Goal: Task Accomplishment & Management: Use online tool/utility

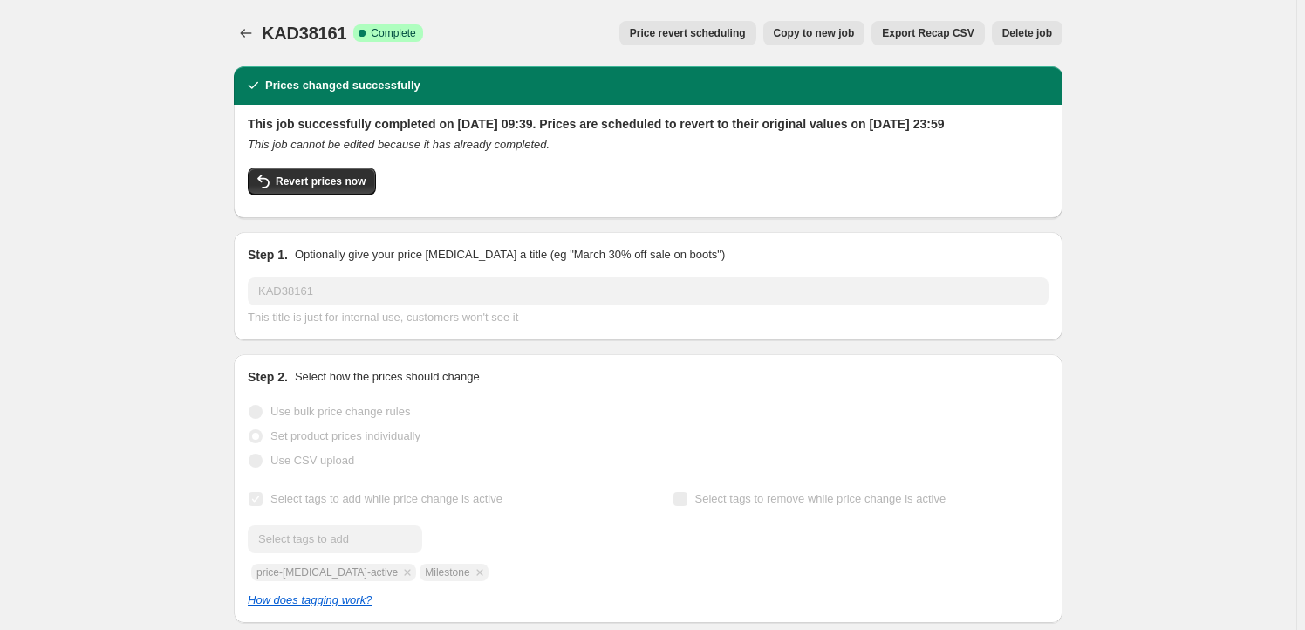
click at [801, 30] on span "Copy to new job" at bounding box center [814, 33] width 81 height 14
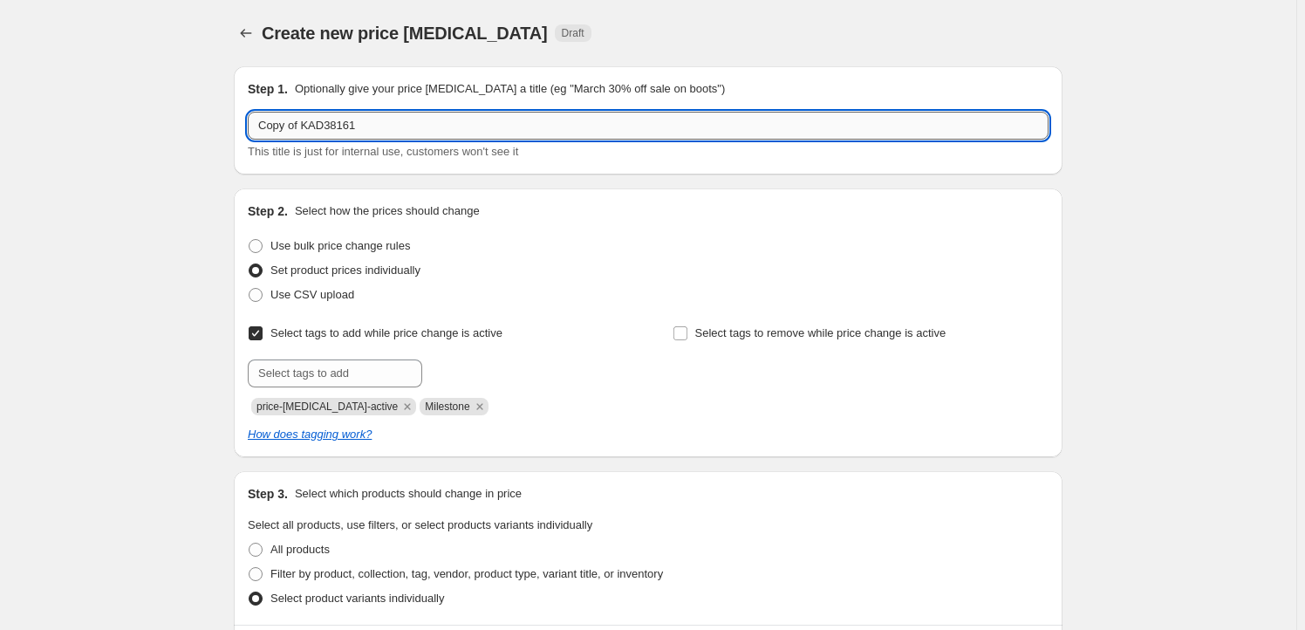
click at [387, 136] on input "Copy of KAD38161" at bounding box center [648, 126] width 801 height 28
paste input "MAFC04406"
type input "MAFC04406"
click at [198, 357] on div "Create new price [MEDICAL_DATA]. This page is ready Create new price [MEDICAL_D…" at bounding box center [648, 596] width 1296 height 1192
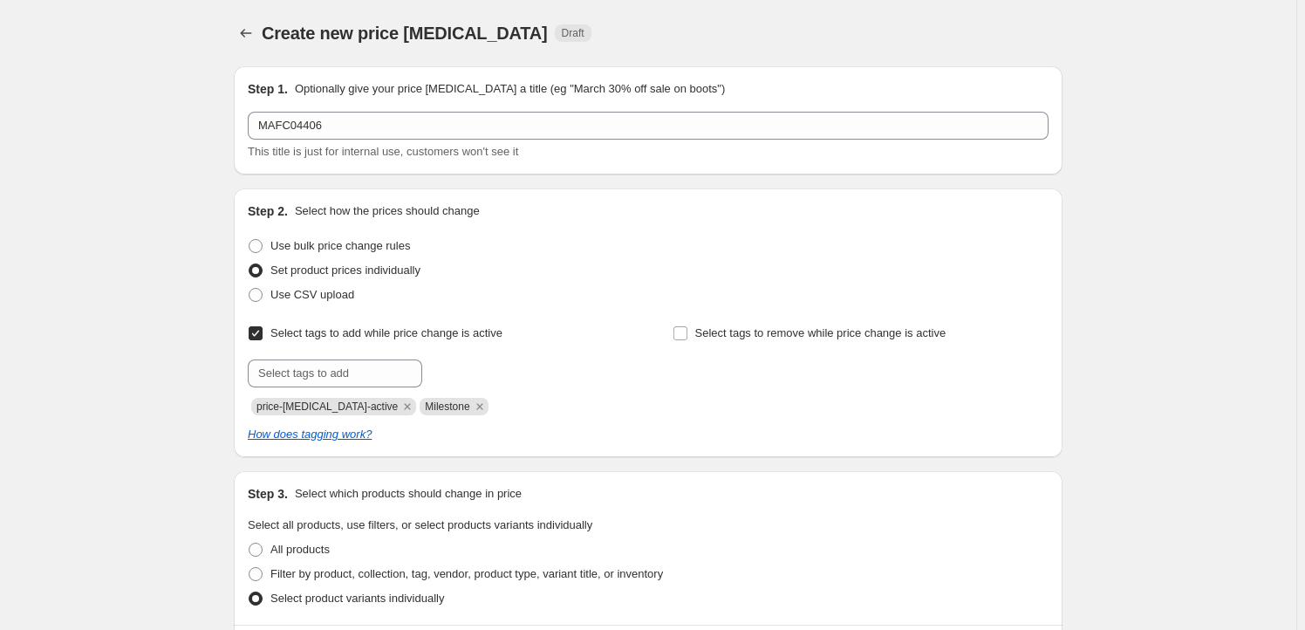
scroll to position [317, 0]
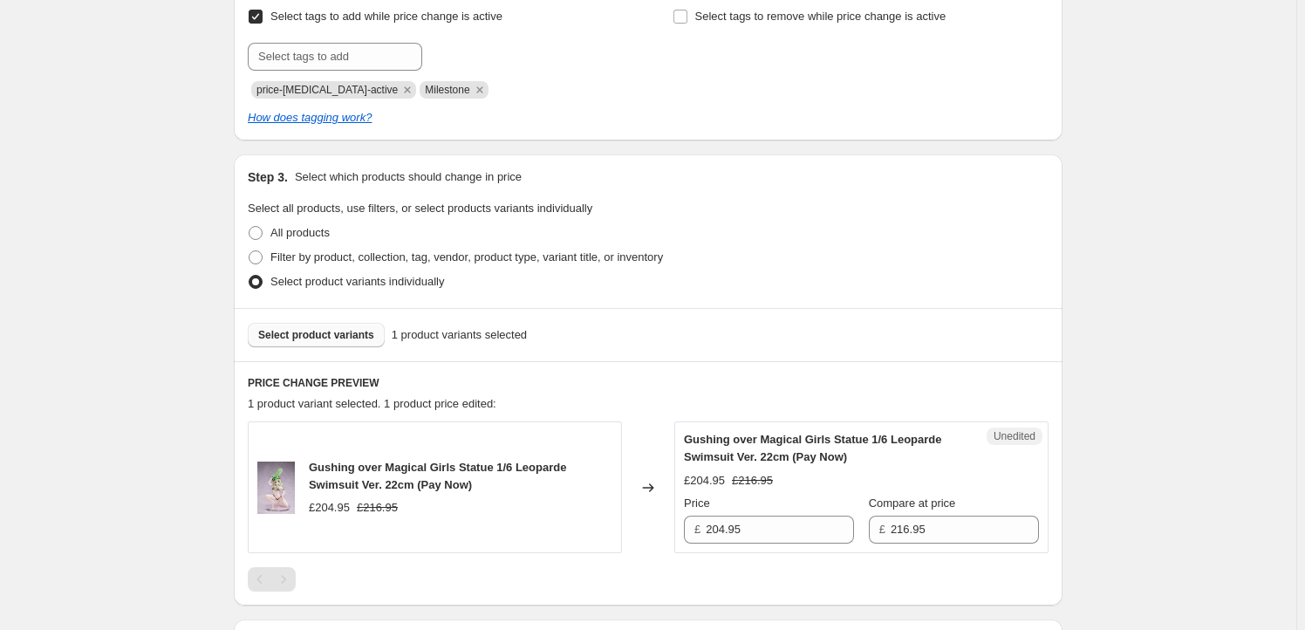
click at [322, 335] on span "Select product variants" at bounding box center [316, 335] width 116 height 14
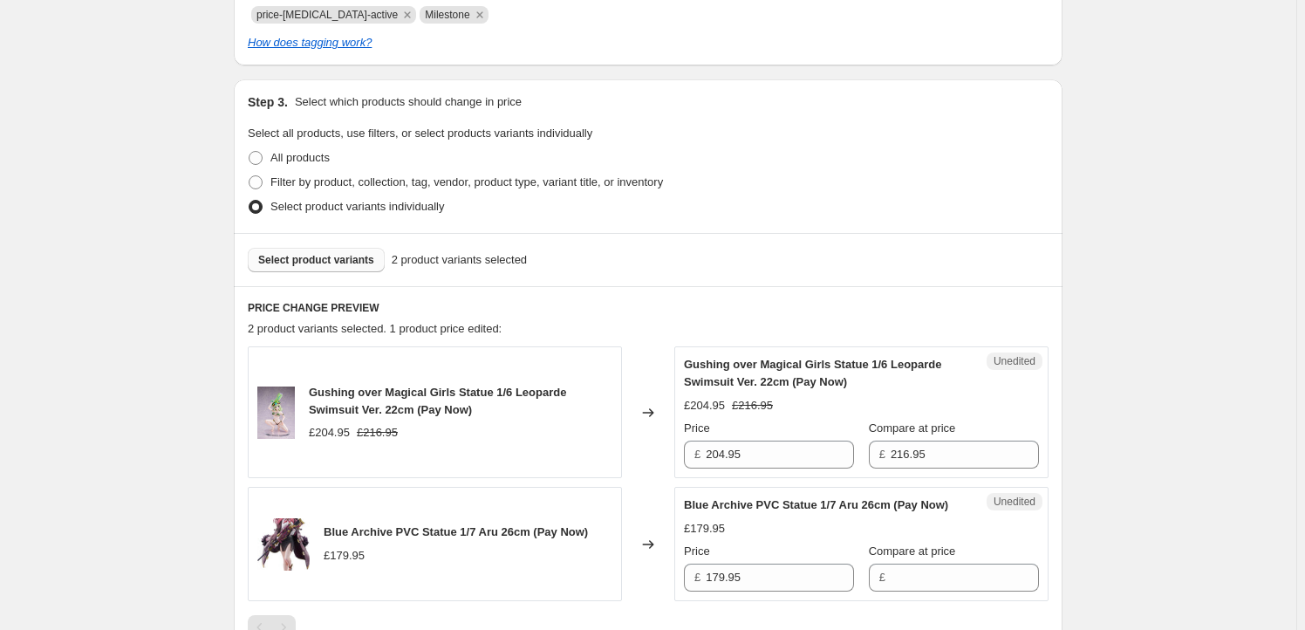
scroll to position [528, 0]
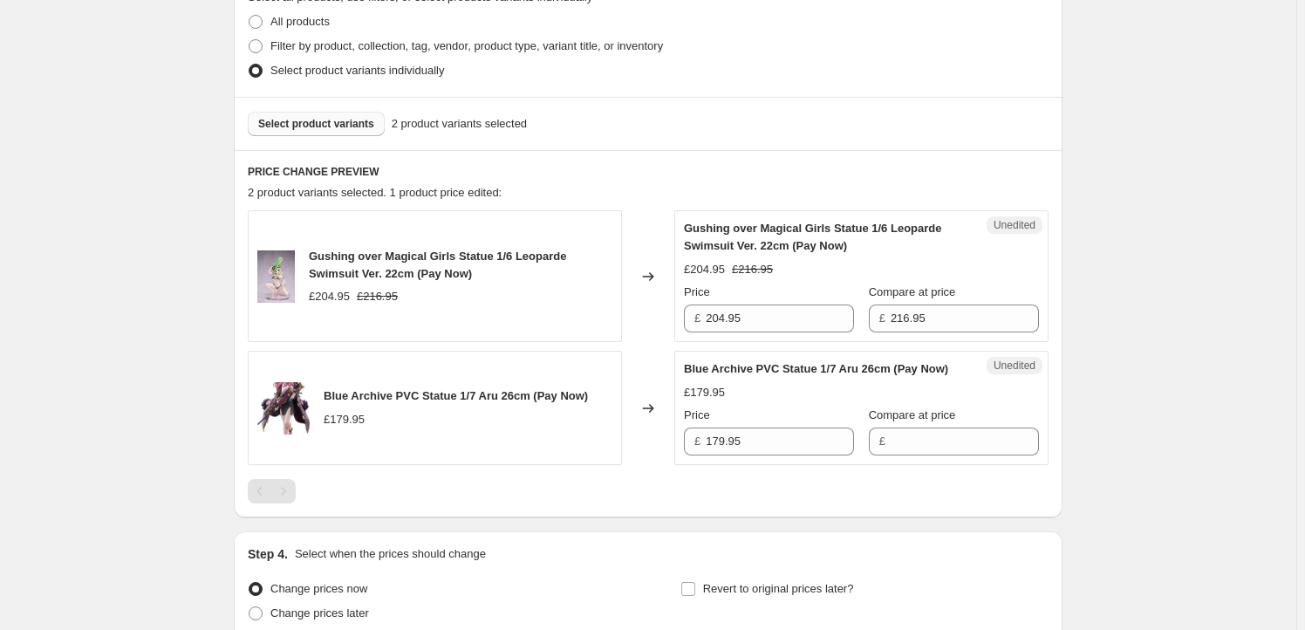
click at [325, 259] on span "Gushing over Magical Girls Statue 1/6 Leoparde Swimsuit Ver. 22cm (Pay Now)" at bounding box center [437, 264] width 257 height 31
drag, startPoint x: 325, startPoint y: 259, endPoint x: 386, endPoint y: 268, distance: 61.7
click at [386, 268] on span "Gushing over Magical Girls Statue 1/6 Leoparde Swimsuit Ver. 22cm (Pay Now)" at bounding box center [437, 264] width 257 height 31
copy span "Gushing over Magical Girls Statue 1/6 Leoparde Swimsuit Ver. 22cm"
click at [336, 134] on button "Select product variants" at bounding box center [316, 124] width 137 height 24
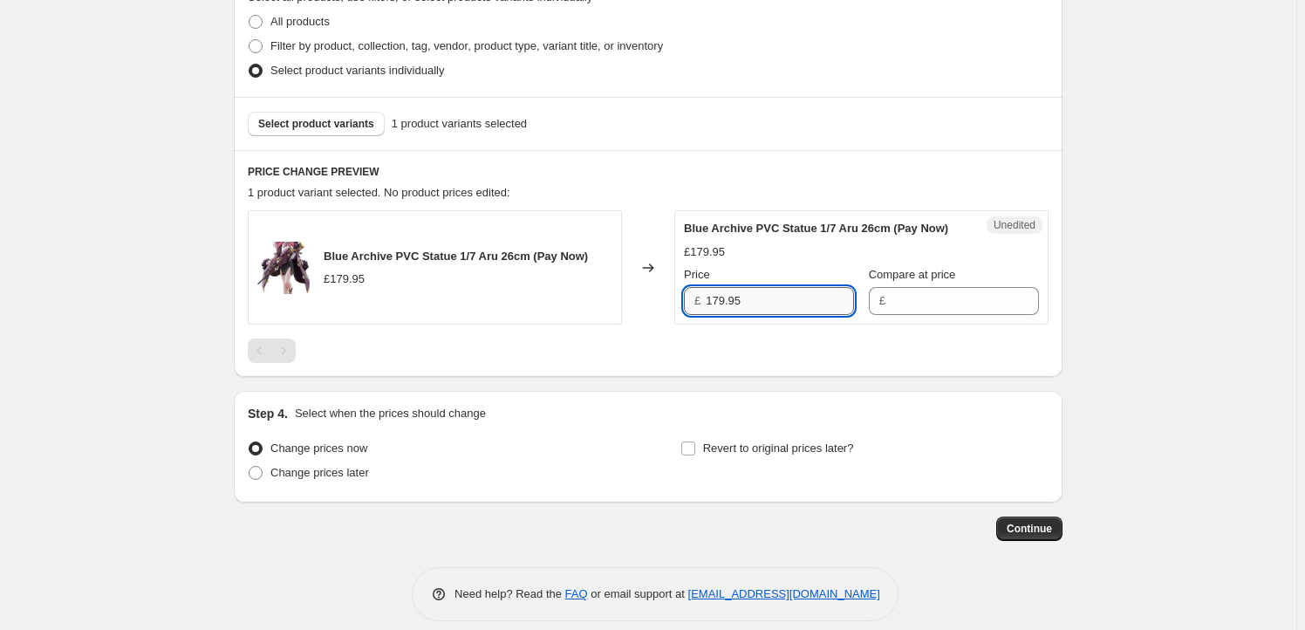
click at [743, 312] on input "179.95" at bounding box center [779, 301] width 148 height 28
type input "179.95"
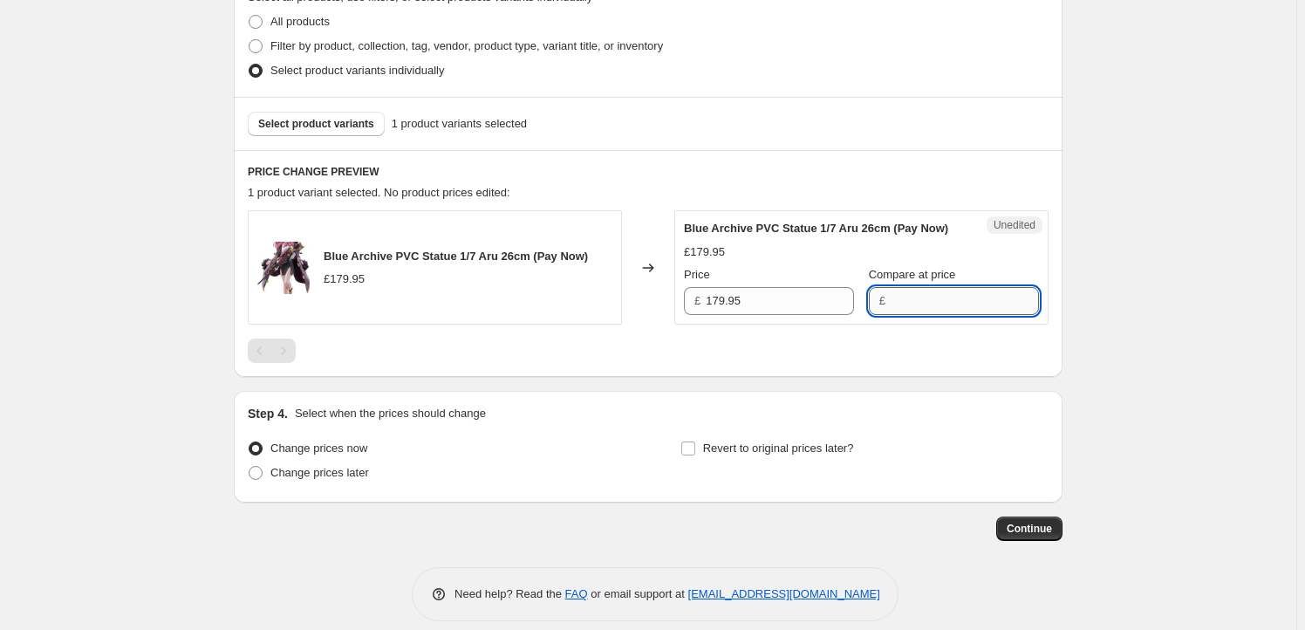
click at [893, 315] on input "Compare at price" at bounding box center [964, 301] width 148 height 28
paste input "179.95"
type input "179.95"
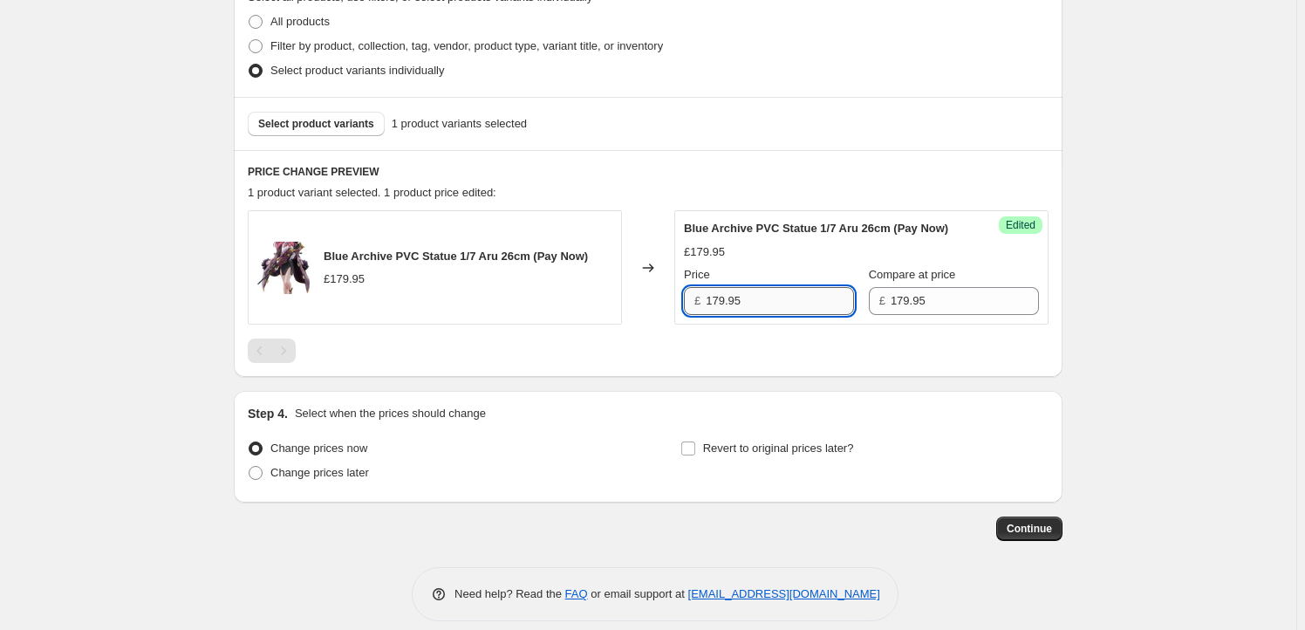
click at [716, 315] on input "179.95" at bounding box center [779, 301] width 148 height 28
type input "169.95"
click at [753, 454] on span "Revert to original prices later?" at bounding box center [778, 447] width 151 height 13
click at [695, 455] on input "Revert to original prices later?" at bounding box center [688, 448] width 14 height 14
checkbox input "true"
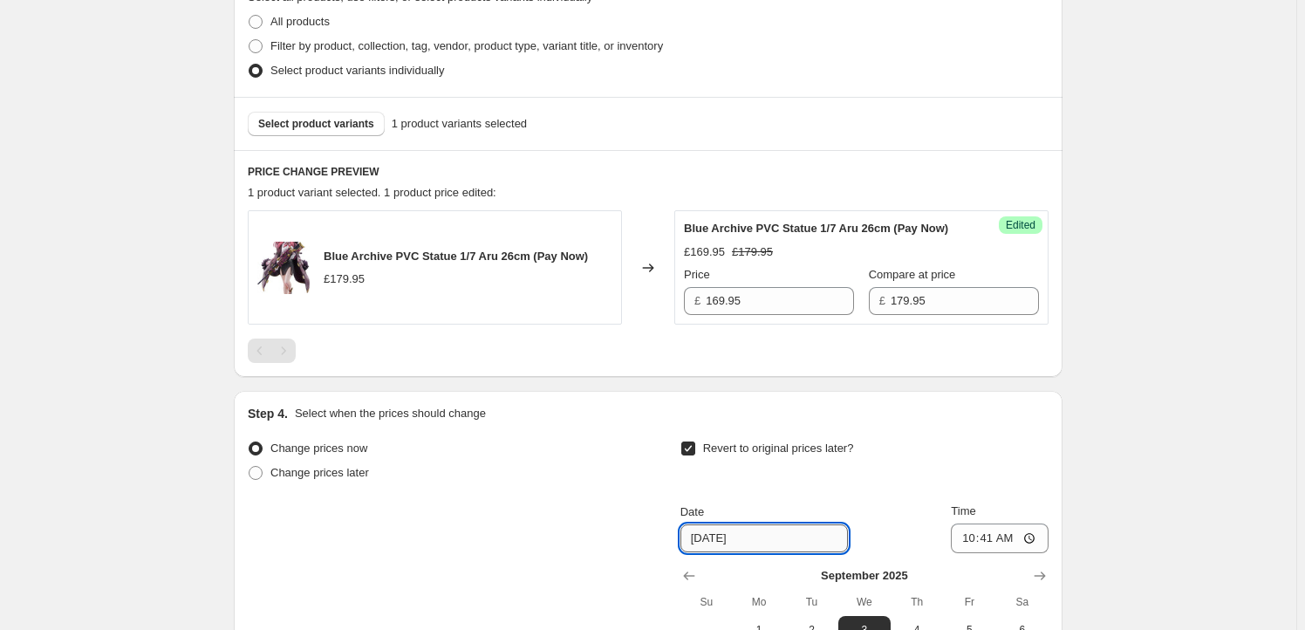
click at [761, 552] on input "[DATE]" at bounding box center [763, 538] width 167 height 28
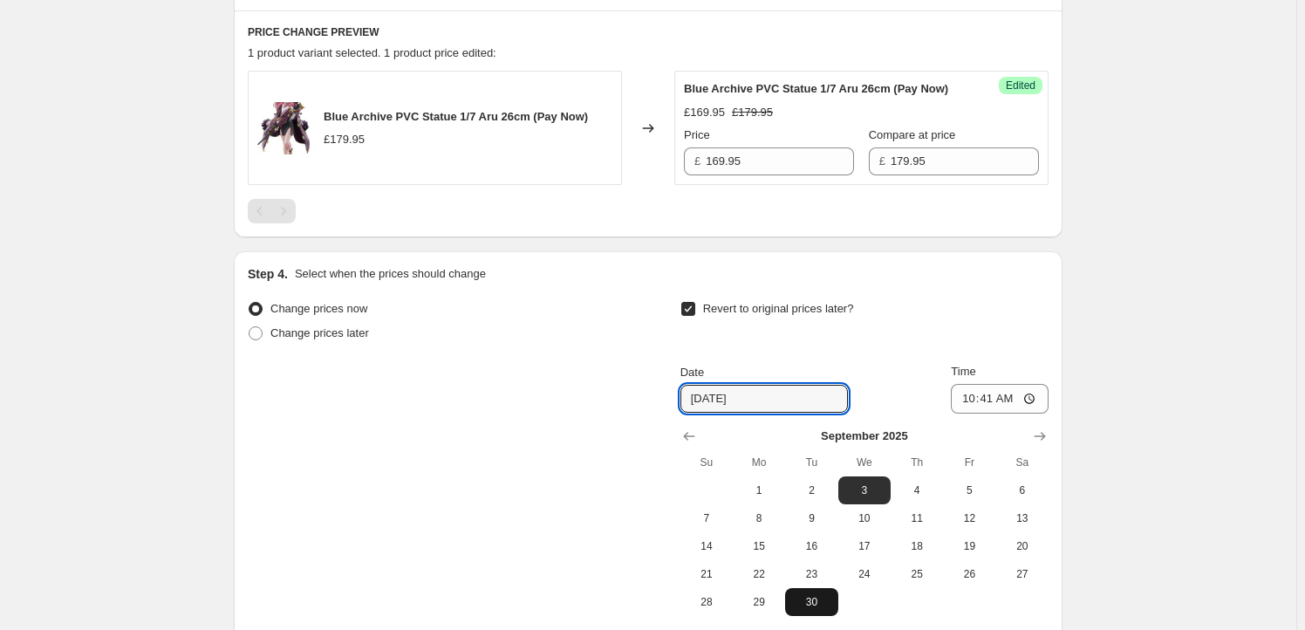
scroll to position [845, 0]
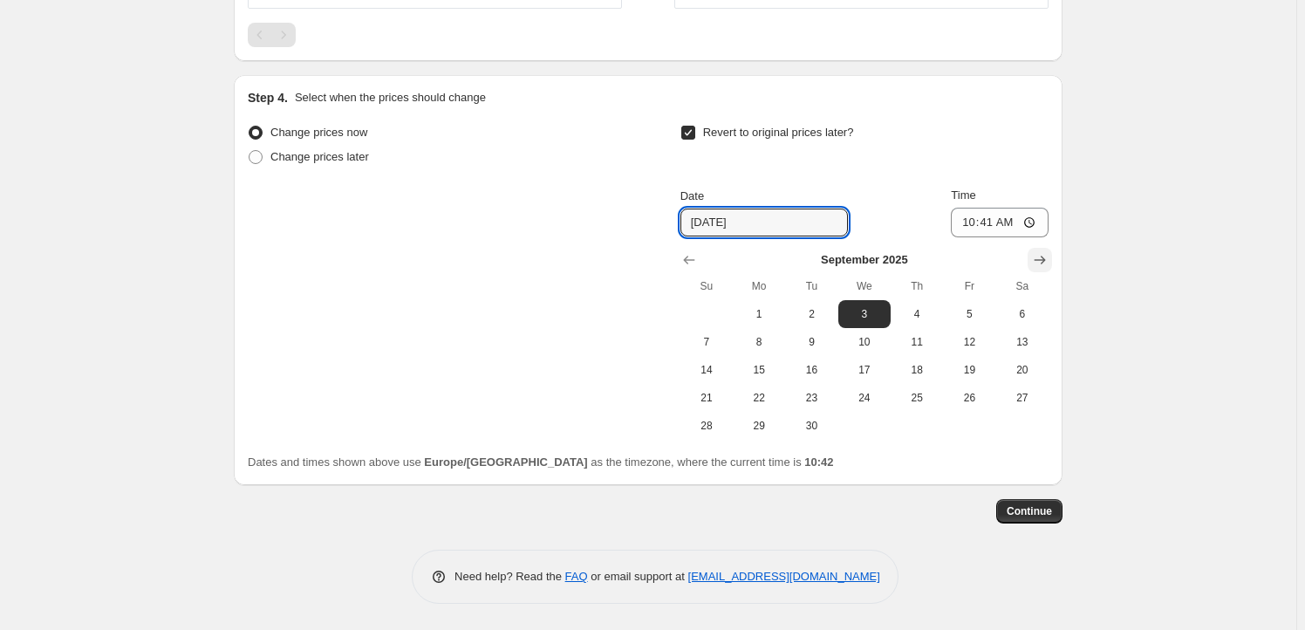
click at [1048, 269] on icon "Show next month, October 2025" at bounding box center [1039, 259] width 17 height 17
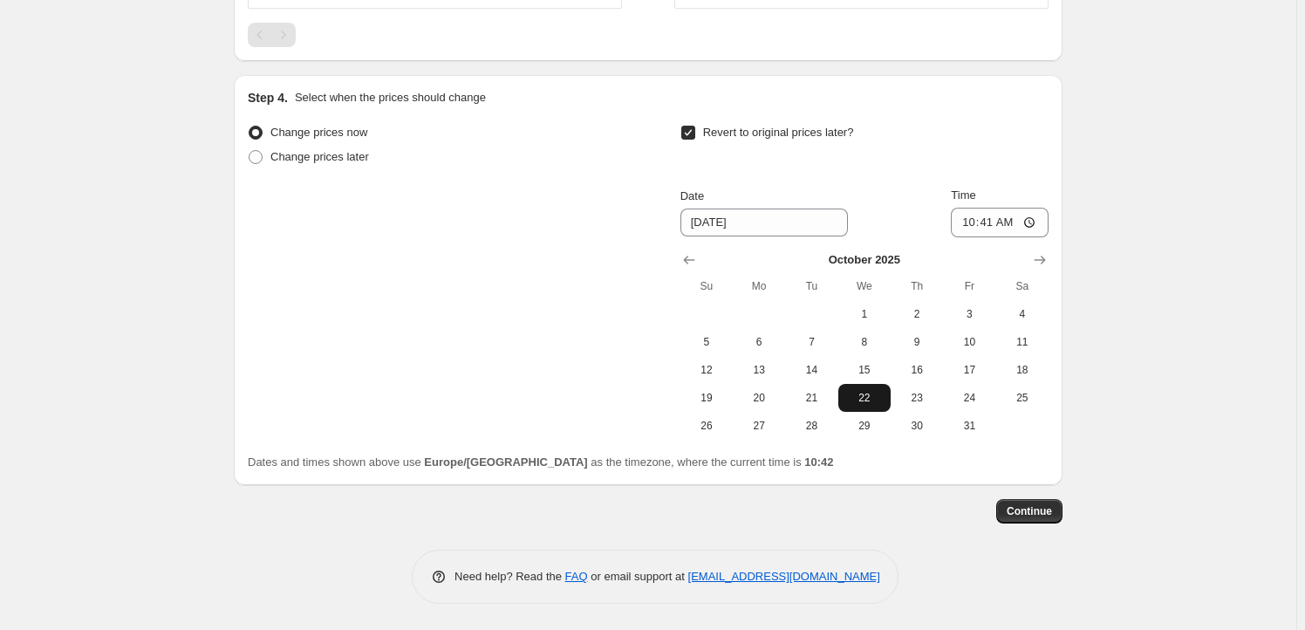
click at [845, 408] on button "22" at bounding box center [864, 398] width 52 height 28
type input "[DATE]"
click at [997, 232] on input "10:41" at bounding box center [1000, 223] width 98 height 30
type input "23:59"
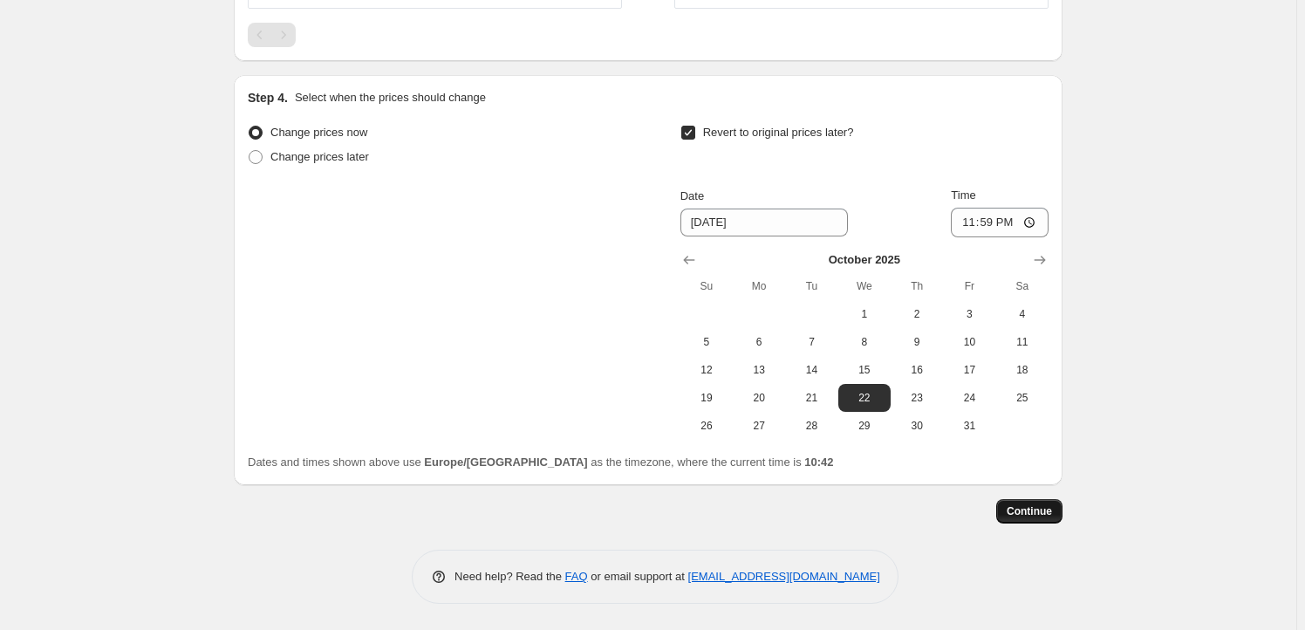
click at [1012, 523] on button "Continue" at bounding box center [1029, 511] width 66 height 24
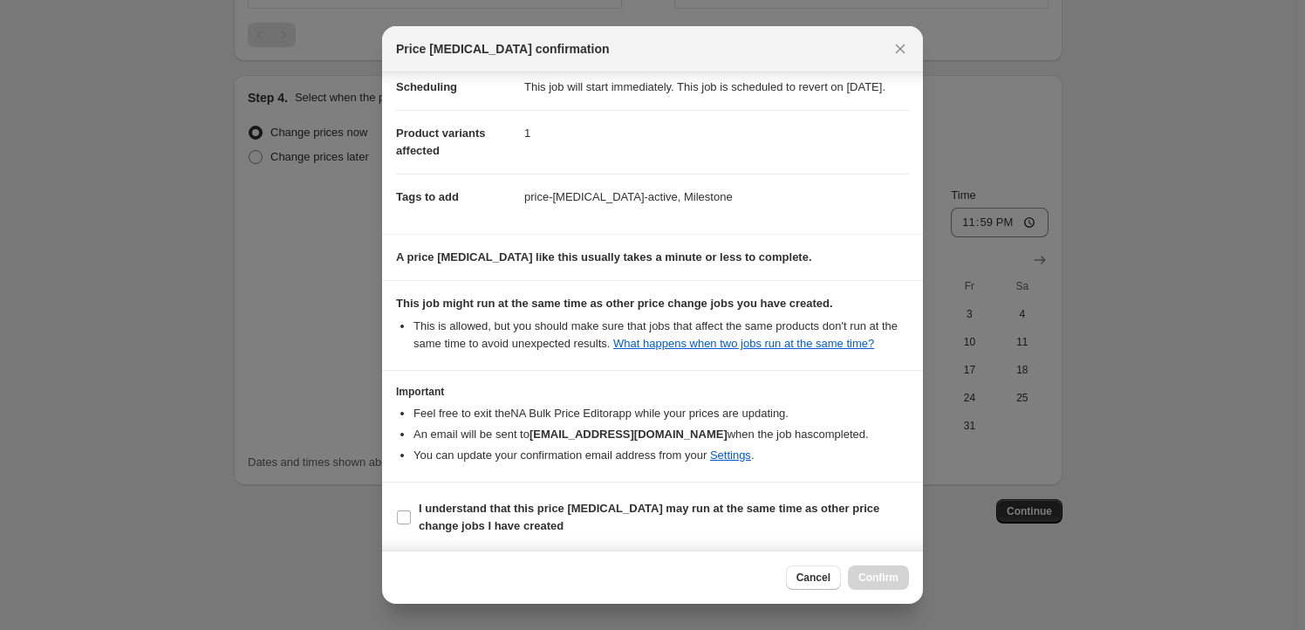
scroll to position [57, 0]
click at [467, 514] on b "I understand that this price [MEDICAL_DATA] may run at the same time as other p…" at bounding box center [649, 515] width 460 height 31
click at [411, 514] on input "I understand that this price [MEDICAL_DATA] may run at the same time as other p…" at bounding box center [404, 515] width 14 height 14
checkbox input "true"
click at [880, 583] on span "Confirm" at bounding box center [878, 577] width 40 height 14
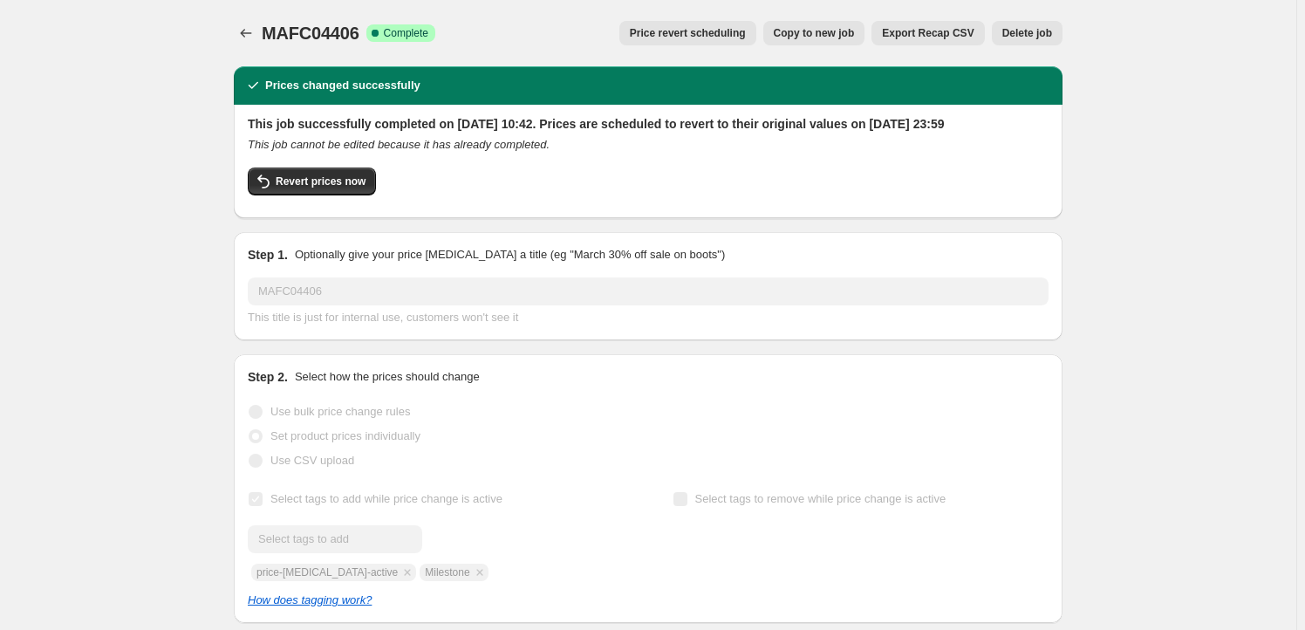
click at [841, 31] on span "Copy to new job" at bounding box center [814, 33] width 81 height 14
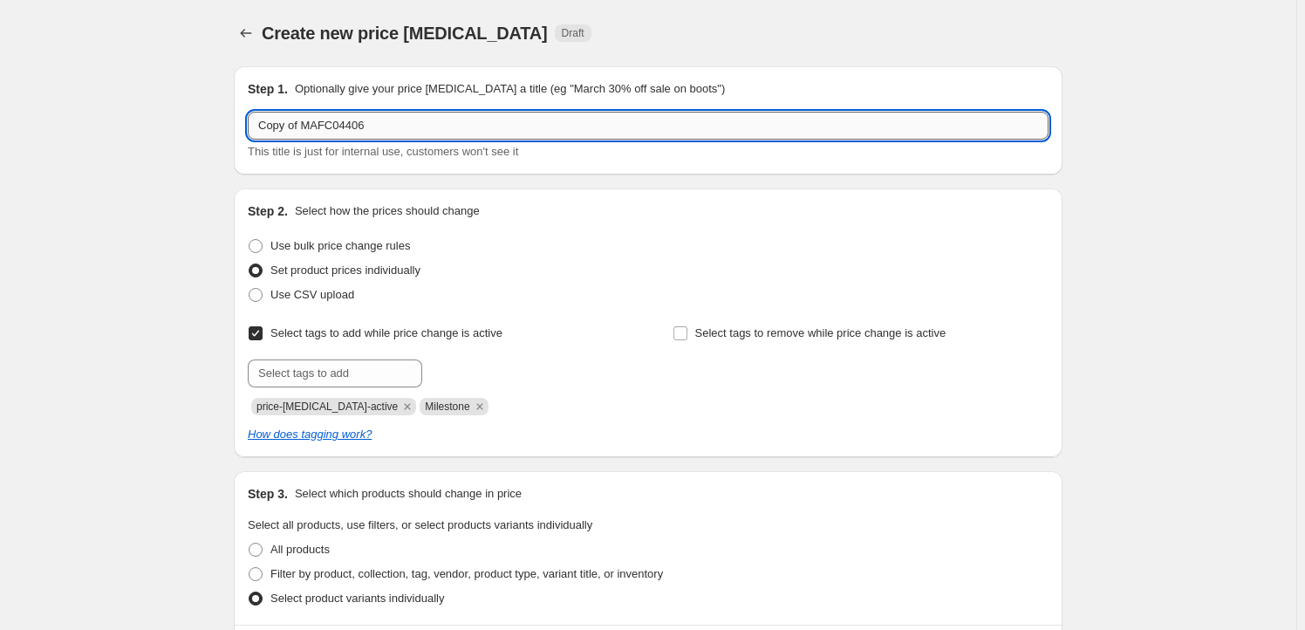
click at [379, 126] on input "Copy of MAFC04406" at bounding box center [648, 126] width 801 height 28
paste input "MDCS53060"
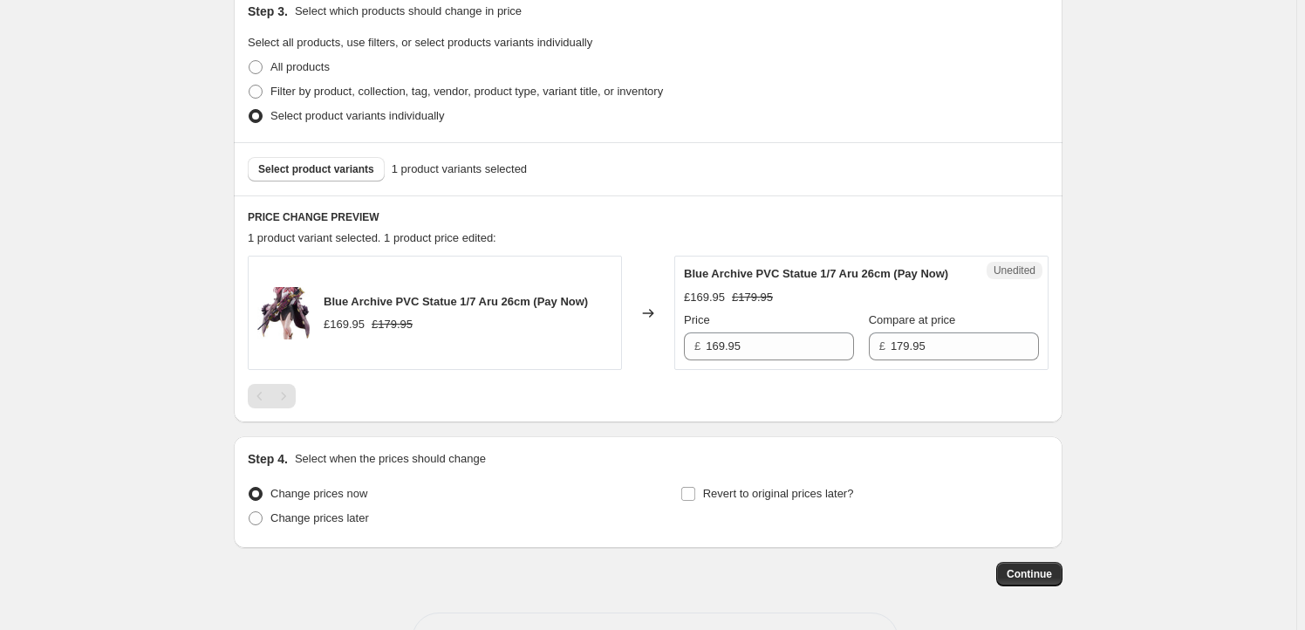
scroll to position [561, 0]
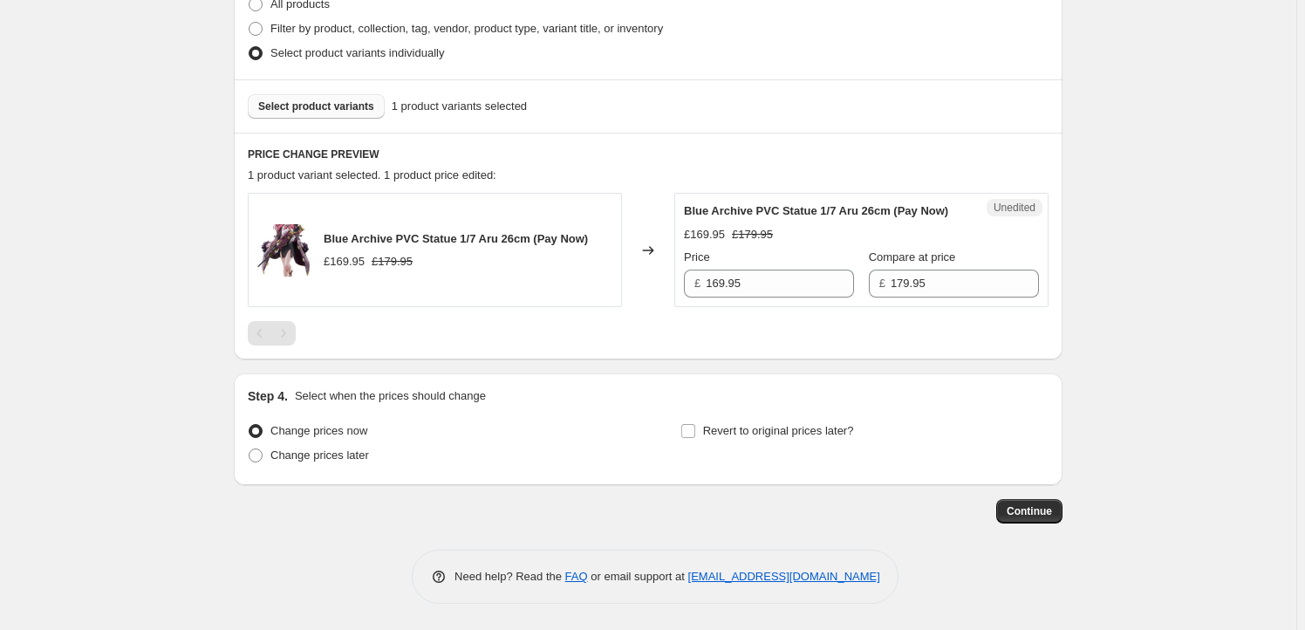
type input "MDCS53060"
click at [318, 99] on span "Select product variants" at bounding box center [316, 106] width 116 height 14
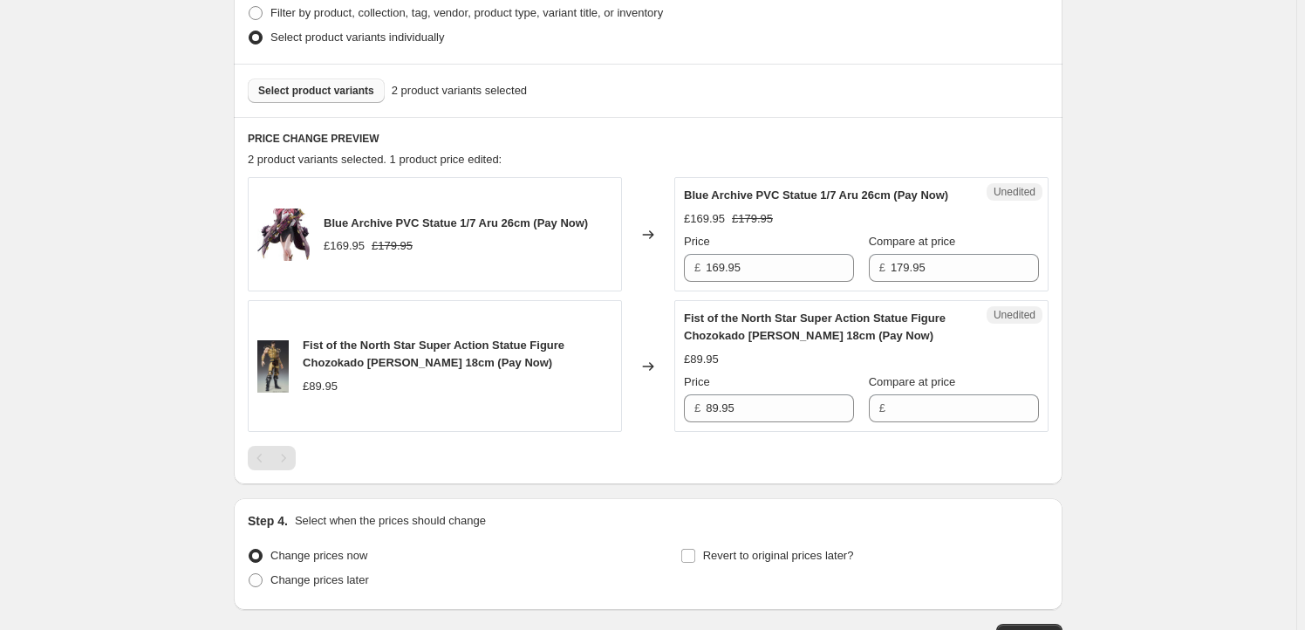
click at [334, 229] on span "Blue Archive PVC Statue 1/7 Aru 26cm (Pay Now)" at bounding box center [456, 222] width 264 height 13
drag, startPoint x: 334, startPoint y: 229, endPoint x: 506, endPoint y: 228, distance: 171.8
click at [506, 228] on span "Blue Archive PVC Statue 1/7 Aru 26cm (Pay Now)" at bounding box center [456, 222] width 264 height 13
copy span "Blue Archive PVC Statue 1/7 Aru 26cm"
click at [326, 92] on span "Select product variants" at bounding box center [316, 91] width 116 height 14
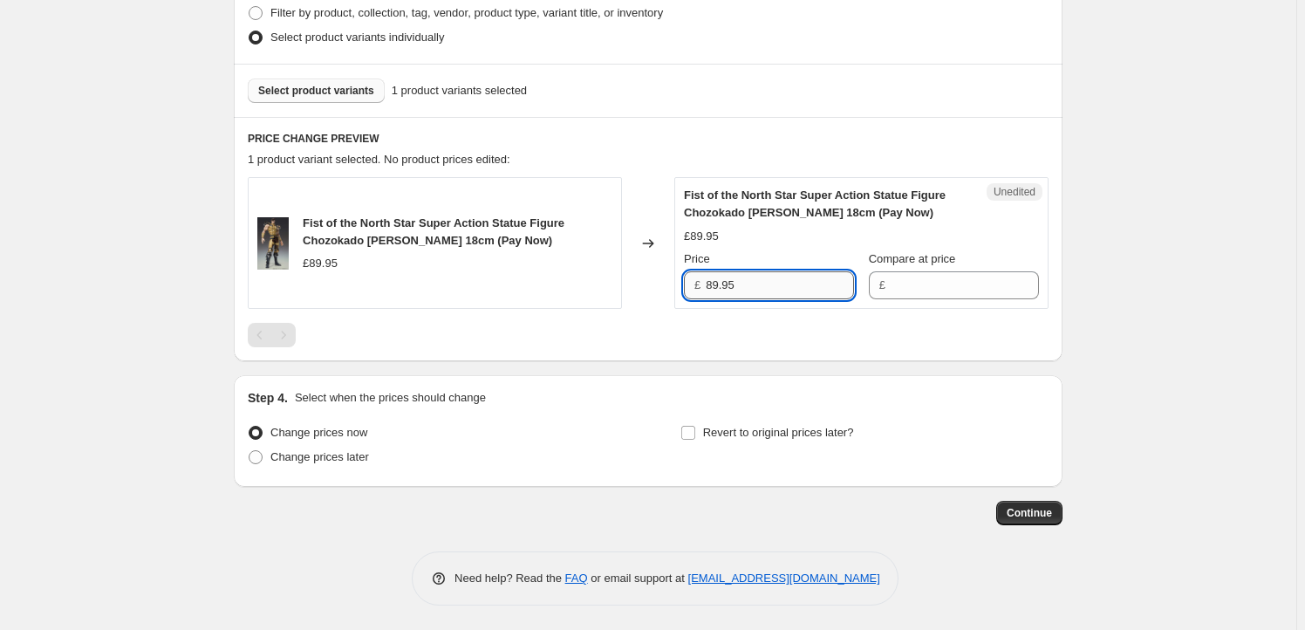
click at [774, 294] on input "89.95" at bounding box center [779, 285] width 148 height 28
type input "89.95"
click at [950, 294] on input "Compare at price" at bounding box center [964, 285] width 148 height 28
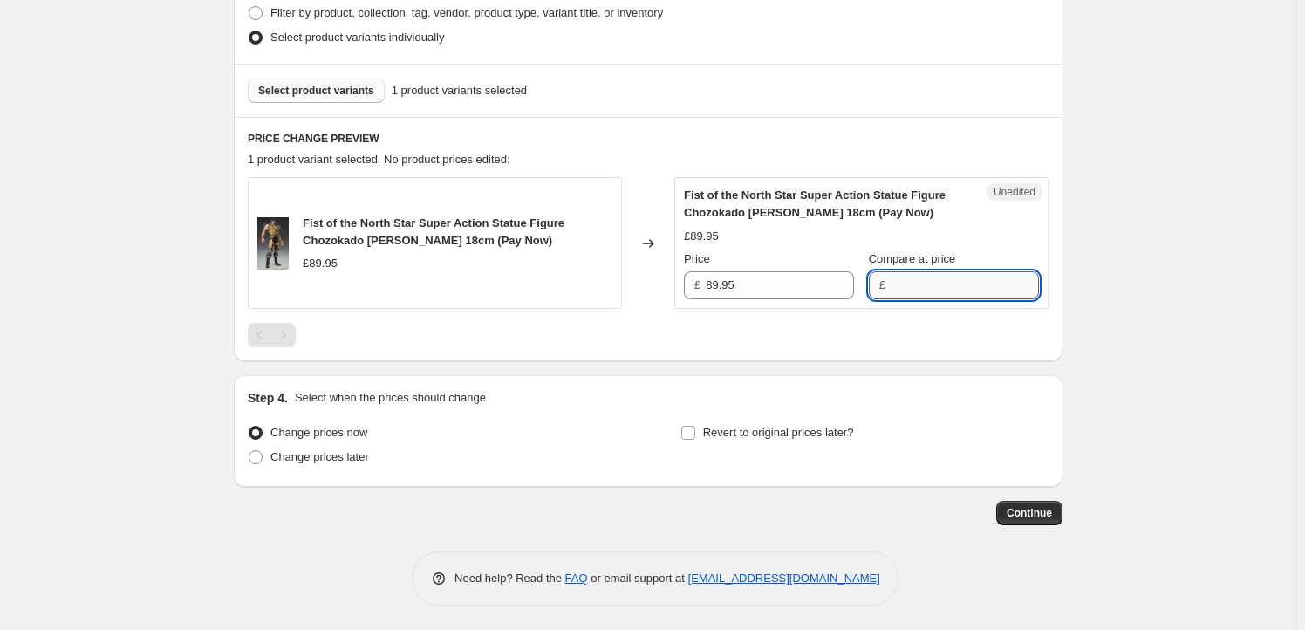
paste input "89.95"
type input "89.95"
click at [746, 290] on input "89.95" at bounding box center [779, 285] width 148 height 28
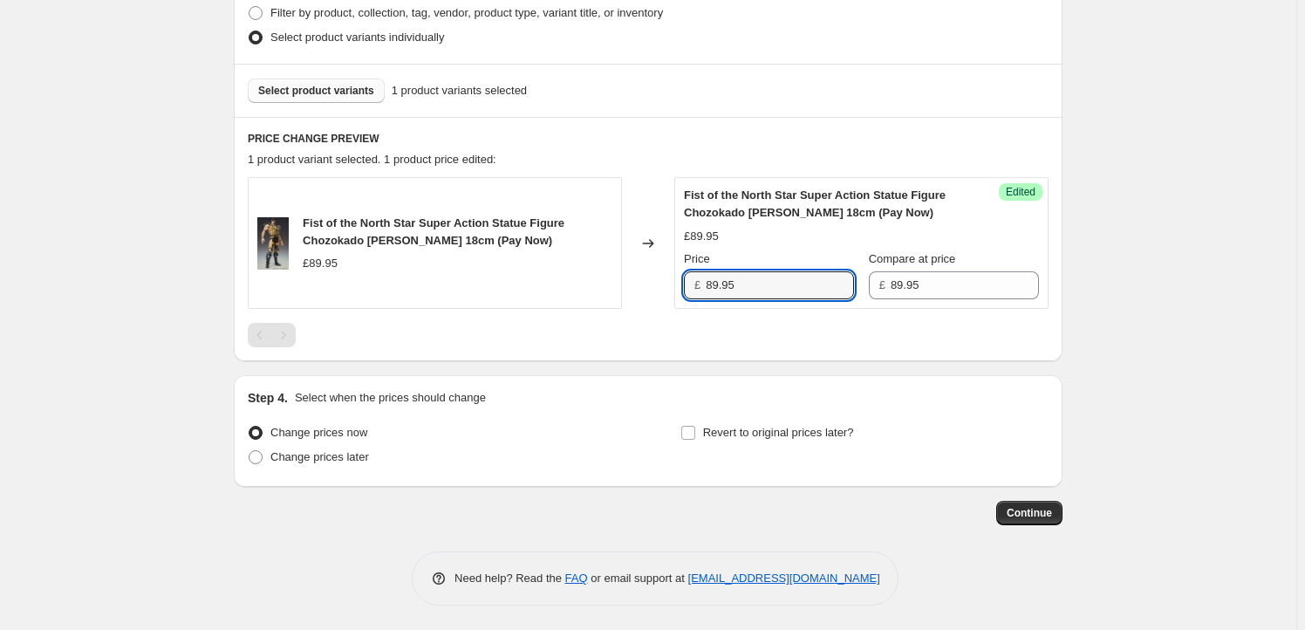
drag, startPoint x: 719, startPoint y: 282, endPoint x: 692, endPoint y: 280, distance: 27.1
click at [692, 280] on div "£ 89.95" at bounding box center [769, 285] width 170 height 28
type input "78.95"
click at [730, 434] on span "Revert to original prices later?" at bounding box center [778, 432] width 151 height 13
click at [695, 434] on input "Revert to original prices later?" at bounding box center [688, 433] width 14 height 14
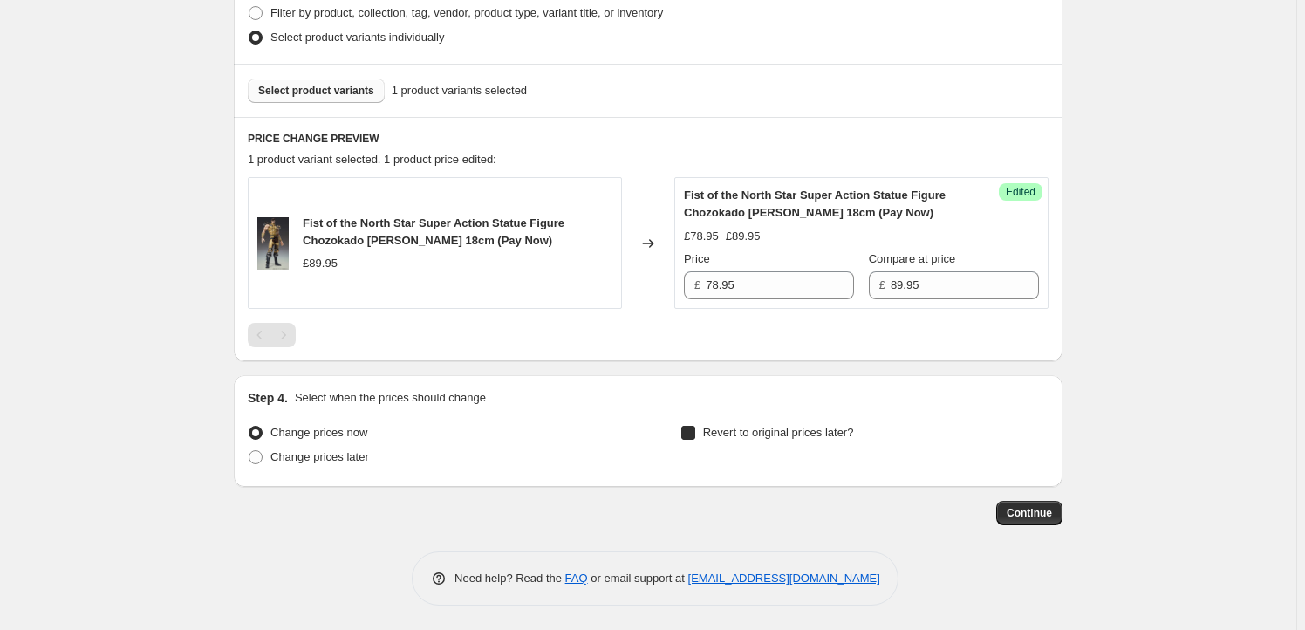
checkbox input "true"
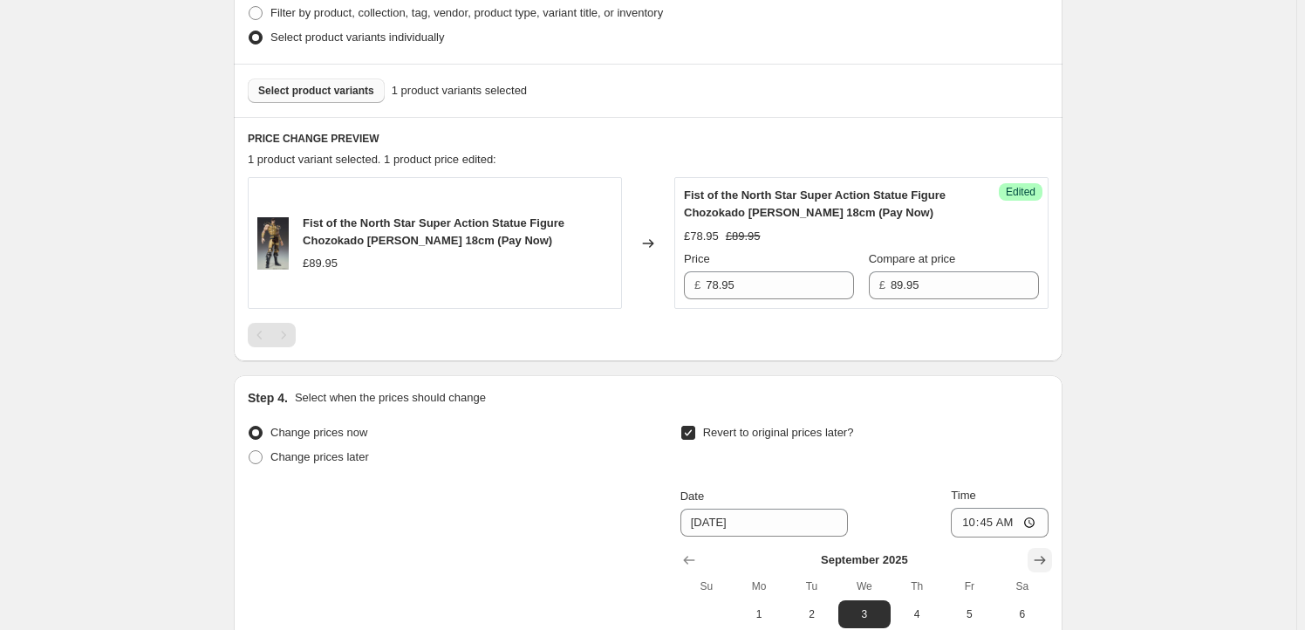
click at [1048, 559] on icon "Show next month, October 2025" at bounding box center [1039, 559] width 17 height 17
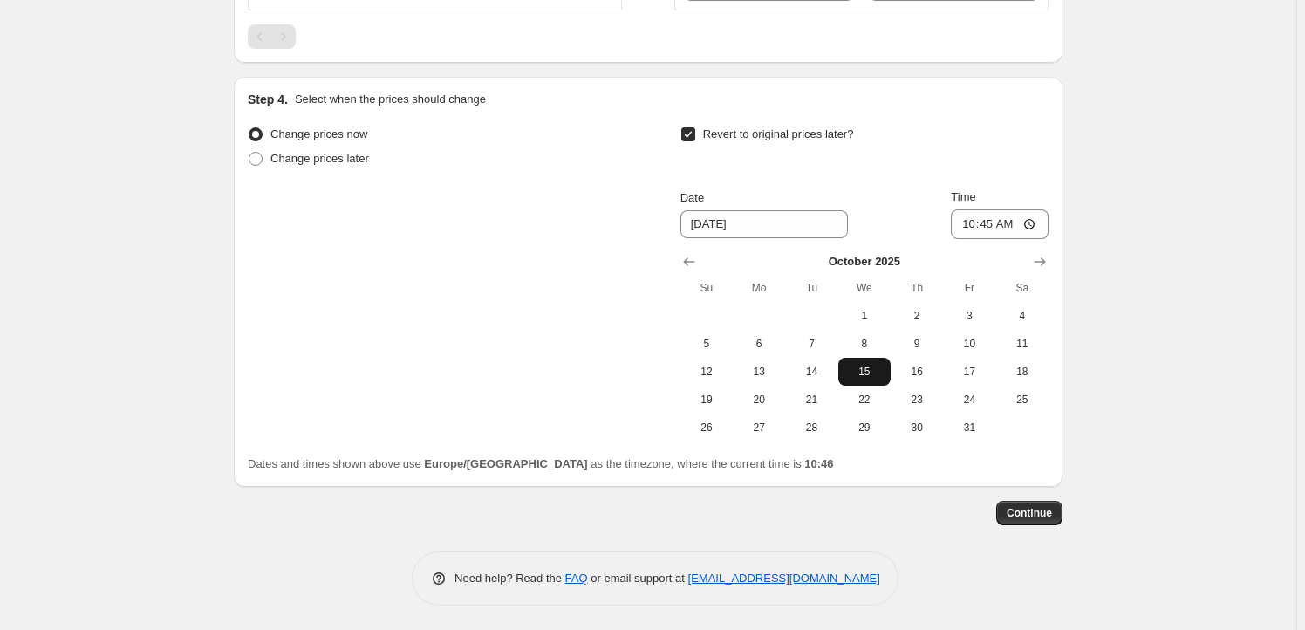
click at [869, 366] on span "15" at bounding box center [864, 372] width 38 height 14
type input "[DATE]"
click at [996, 223] on input "10:45" at bounding box center [1000, 224] width 98 height 30
type input "23:50"
click at [1013, 222] on input "23:50" at bounding box center [1000, 224] width 98 height 30
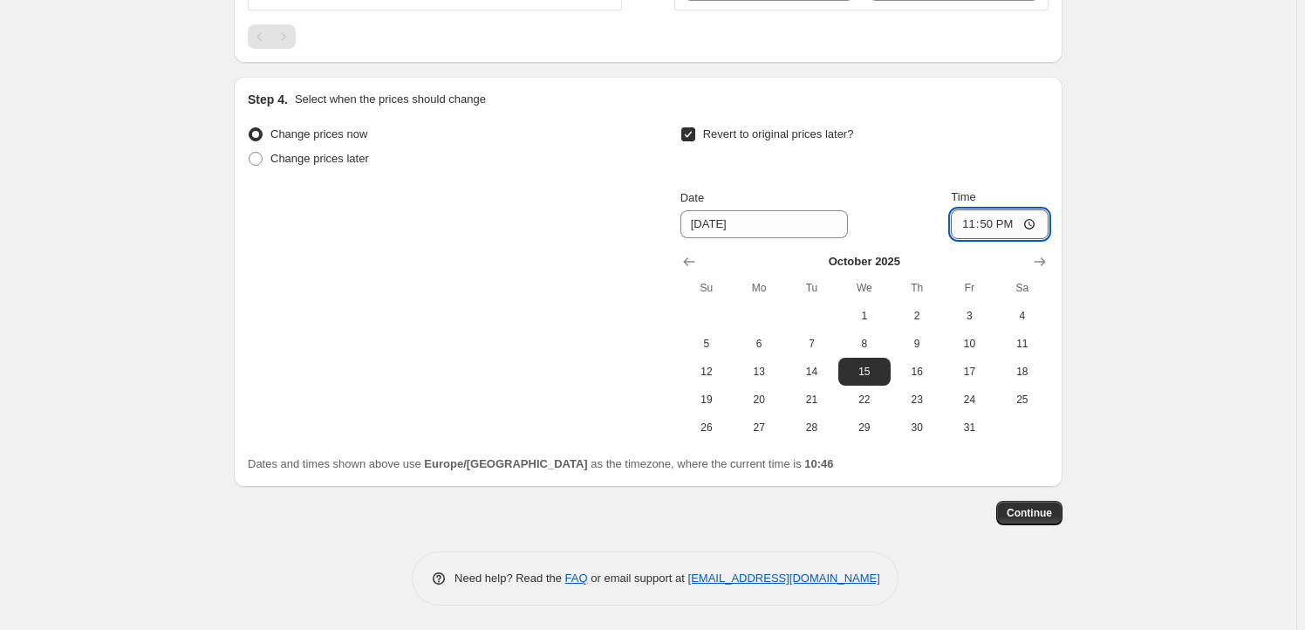
click at [1016, 223] on input "23:50" at bounding box center [1000, 224] width 98 height 30
click at [1033, 515] on span "Continue" at bounding box center [1028, 513] width 45 height 14
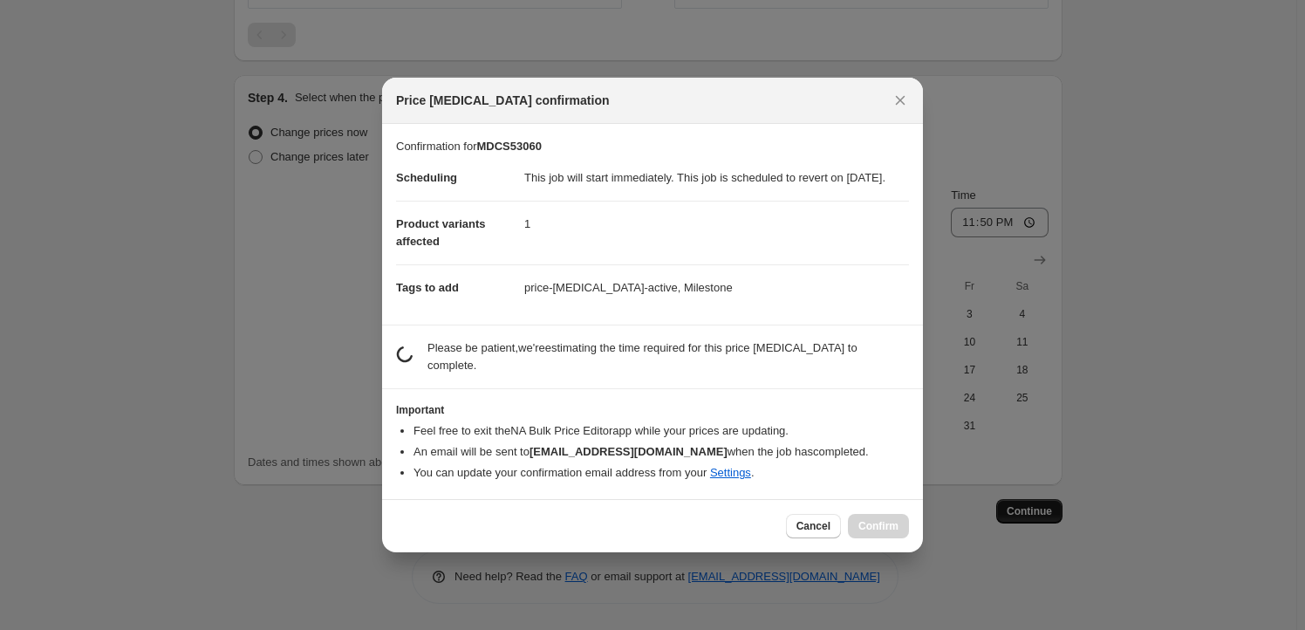
scroll to position [0, 0]
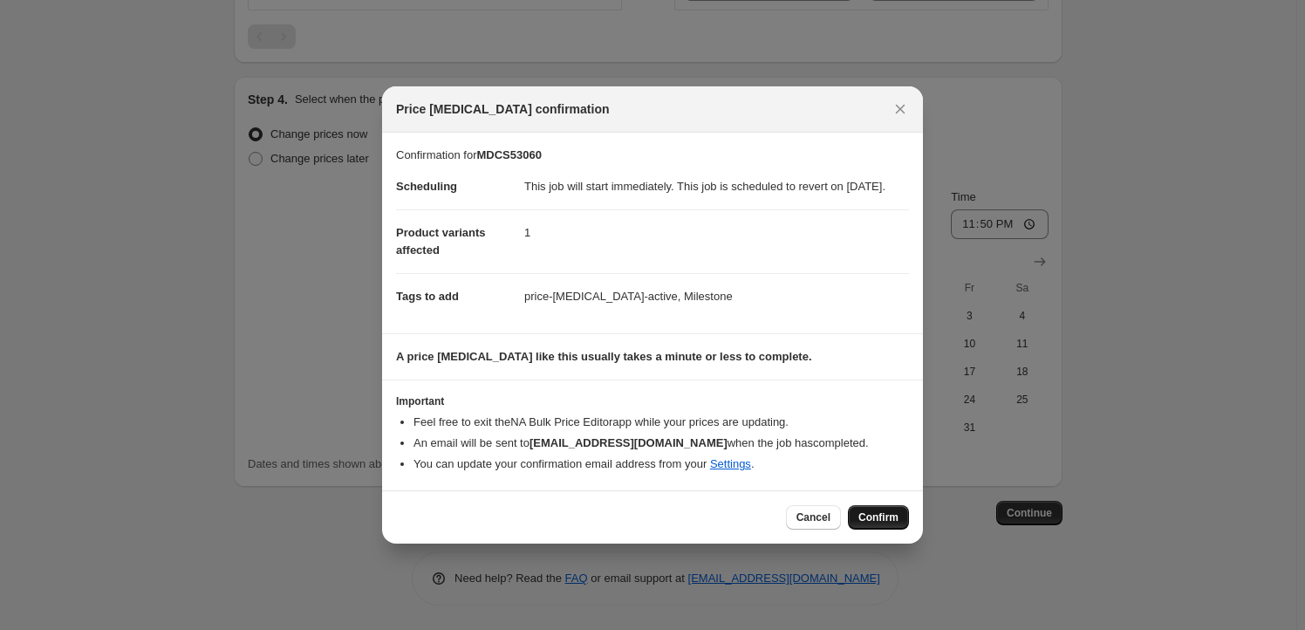
click at [864, 524] on span "Confirm" at bounding box center [878, 517] width 40 height 14
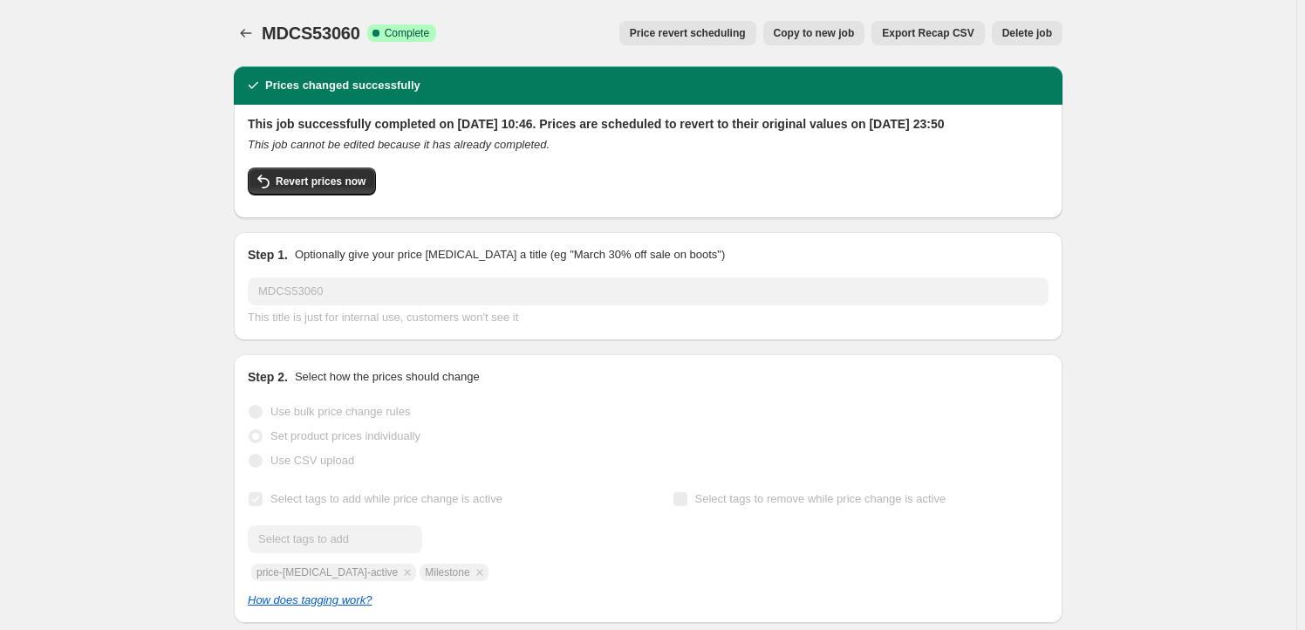
click at [826, 36] on span "Copy to new job" at bounding box center [814, 33] width 81 height 14
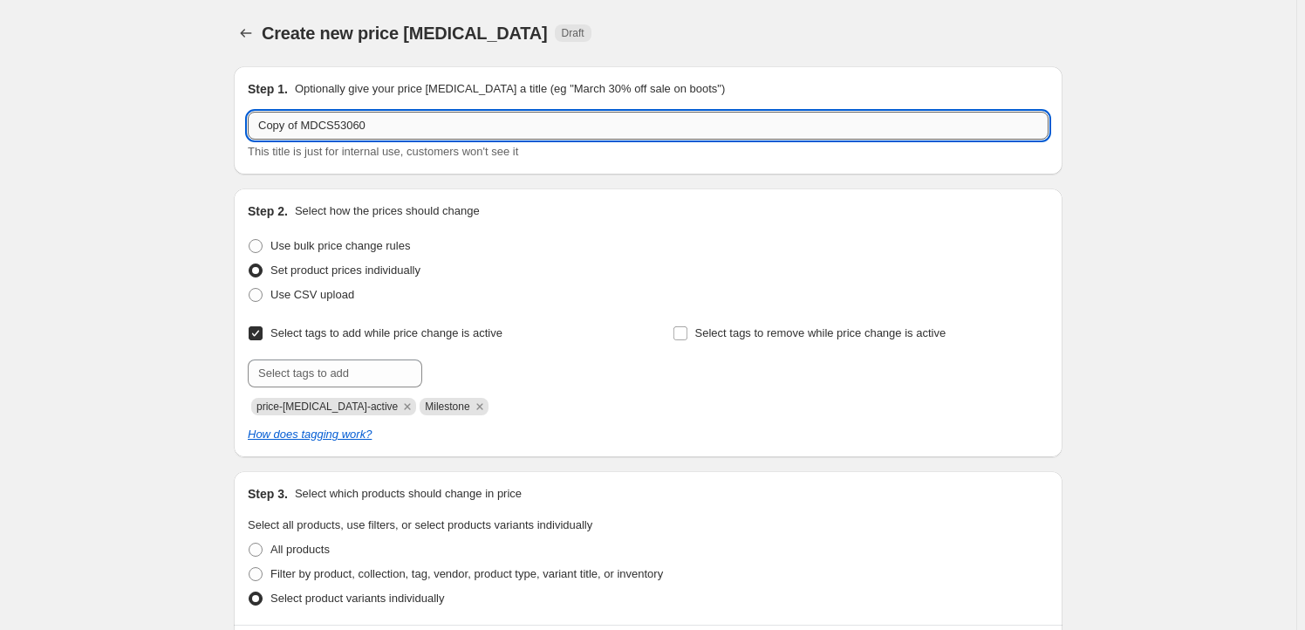
click at [400, 133] on input "Copy of MDCS53060" at bounding box center [648, 126] width 801 height 28
paste input "HANBE3201"
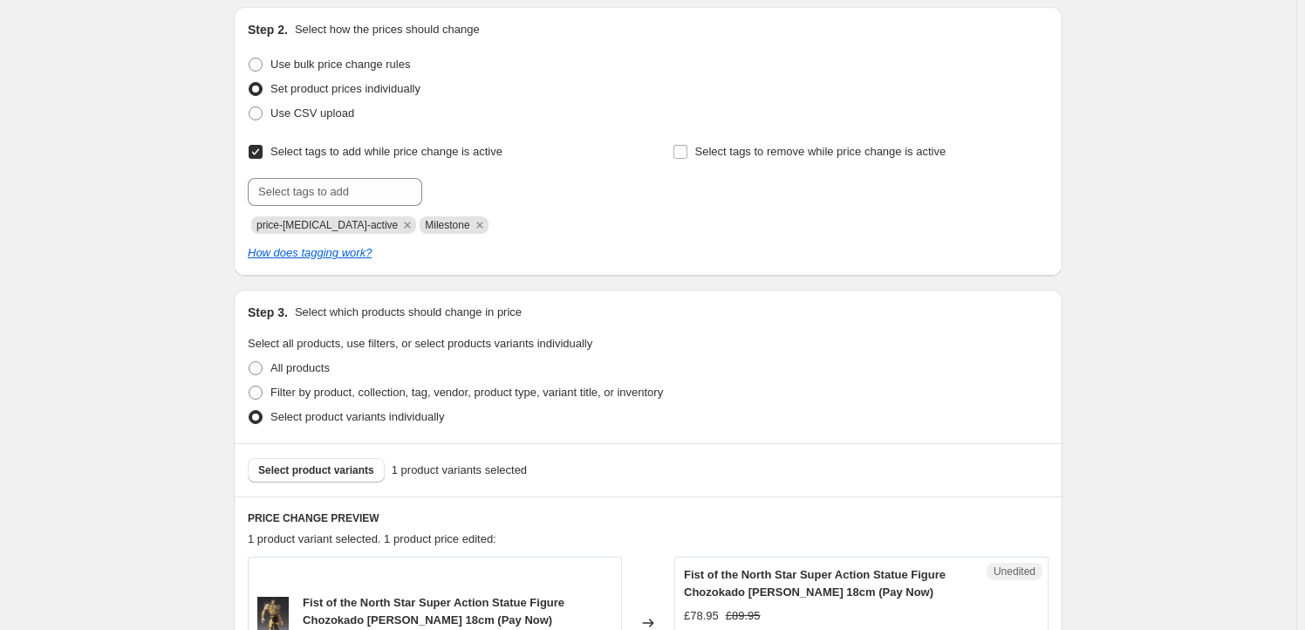
scroll to position [370, 0]
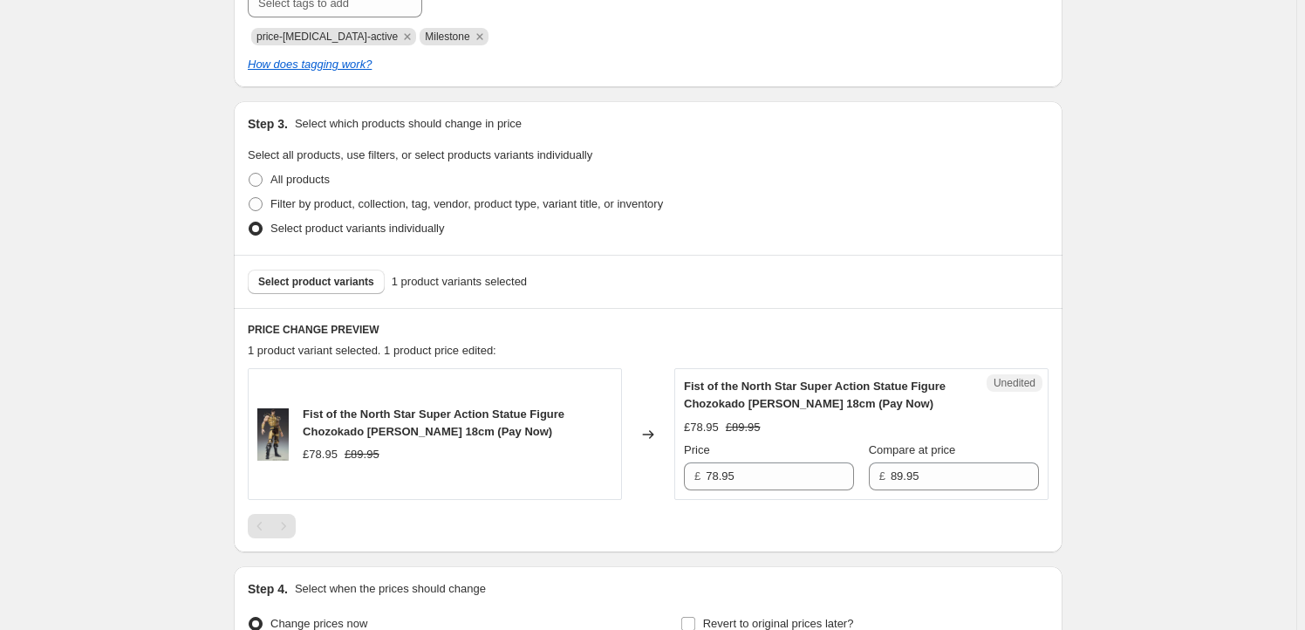
type input "HANBE32010"
click at [337, 296] on div "Select product variants 1 product variants selected" at bounding box center [648, 281] width 828 height 53
click at [337, 291] on button "Select product variants" at bounding box center [316, 281] width 137 height 24
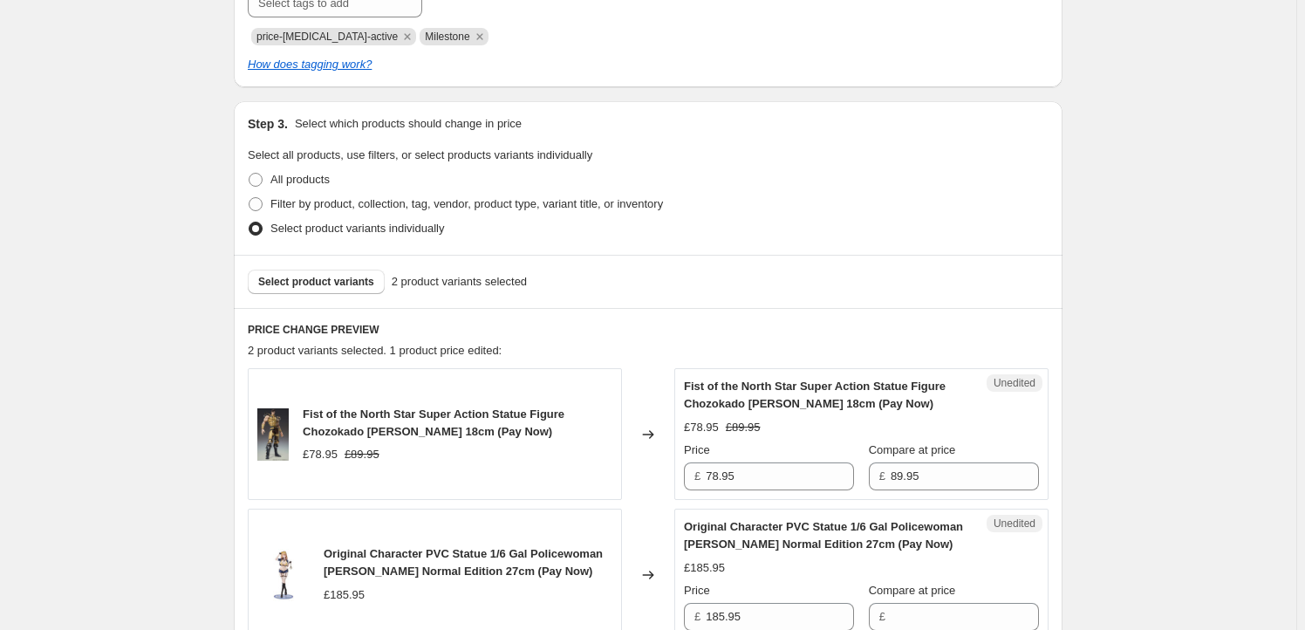
click at [316, 413] on span "Fist of the North Star Super Action Statue Figure Chozokado [PERSON_NAME] 18cm …" at bounding box center [434, 422] width 262 height 31
drag, startPoint x: 316, startPoint y: 413, endPoint x: 419, endPoint y: 430, distance: 105.1
click at [419, 430] on span "Fist of the North Star Super Action Statue Figure Chozokado [PERSON_NAME] 18cm …" at bounding box center [434, 422] width 262 height 31
copy span "Fist of the North Star Super Action Statue Figure Chozokado [PERSON_NAME] 18cm"
click at [297, 269] on button "Select product variants" at bounding box center [316, 281] width 137 height 24
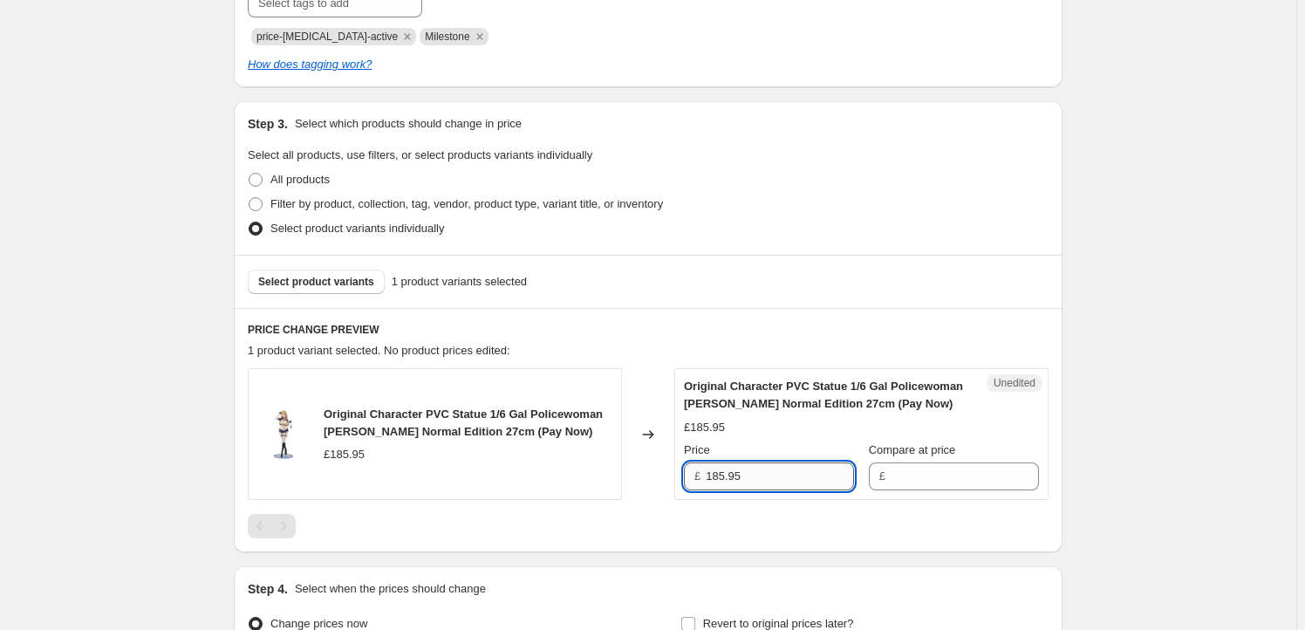
click at [764, 471] on input "185.95" at bounding box center [779, 476] width 148 height 28
type input "185.95"
click at [929, 478] on input "Compare at price" at bounding box center [964, 476] width 148 height 28
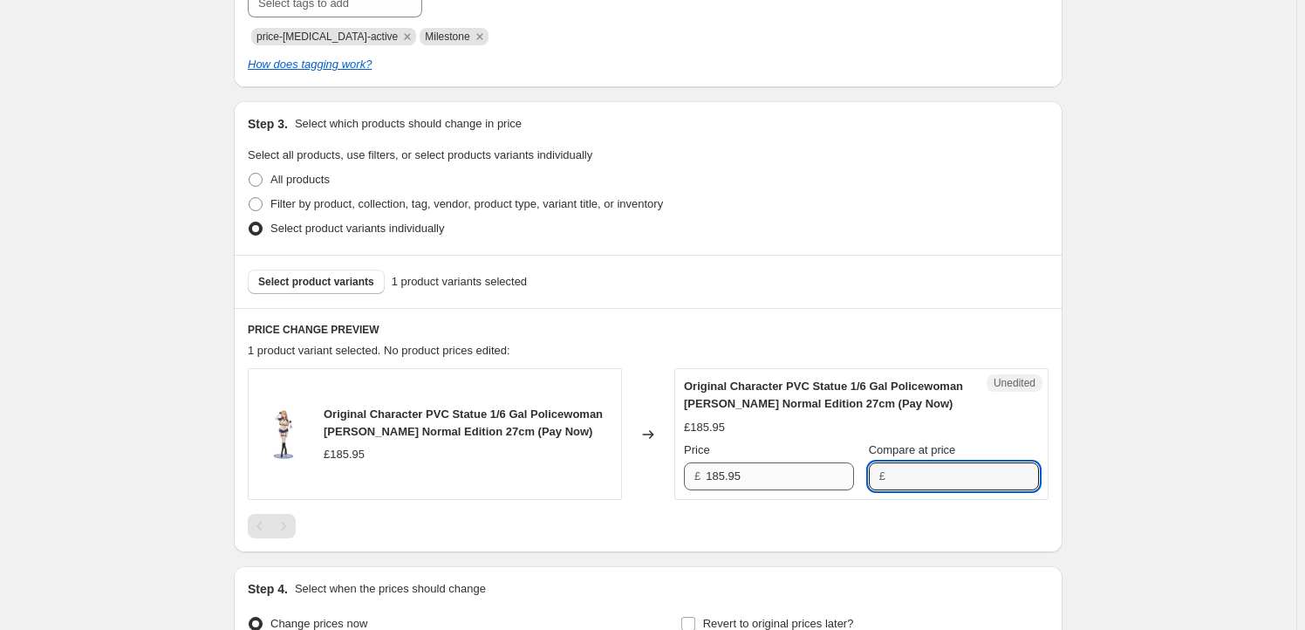
paste input "185.95"
type input "185.95"
click at [754, 471] on input "185.95" at bounding box center [779, 476] width 148 height 28
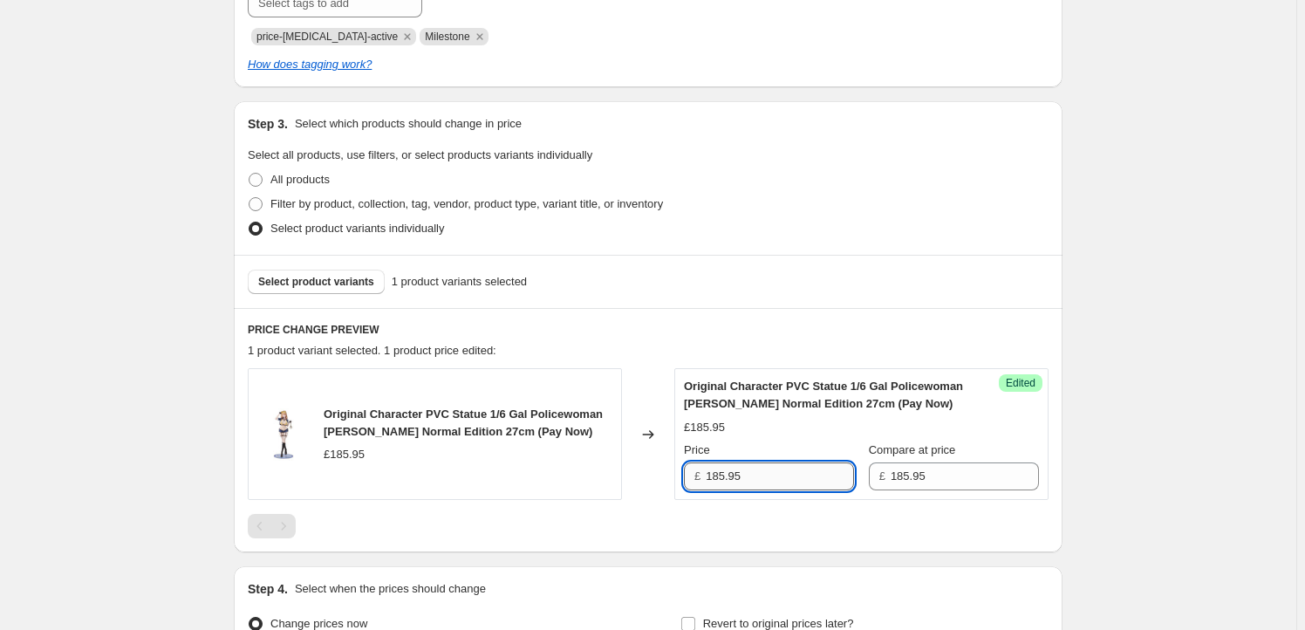
drag, startPoint x: 727, startPoint y: 474, endPoint x: 716, endPoint y: 477, distance: 11.9
click at [716, 477] on input "185.95" at bounding box center [779, 476] width 148 height 28
type input "174.95"
click at [222, 337] on div "Create new price [MEDICAL_DATA]. This page is ready Create new price [MEDICAL_D…" at bounding box center [648, 226] width 870 height 1192
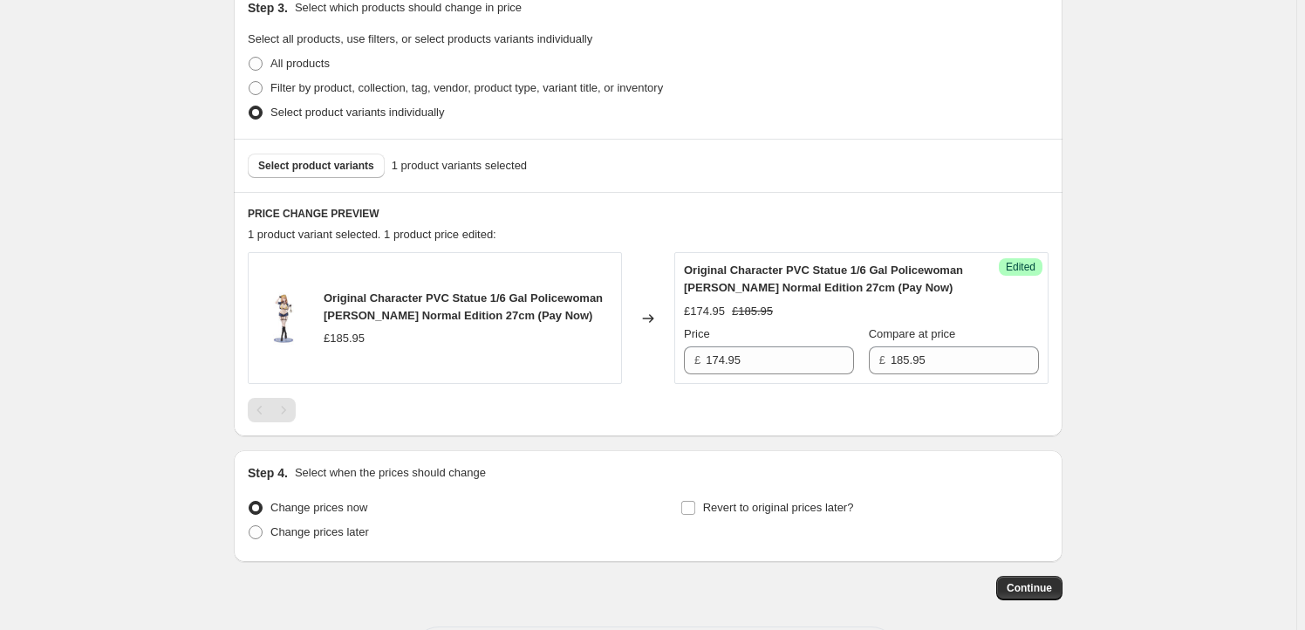
scroll to position [561, 0]
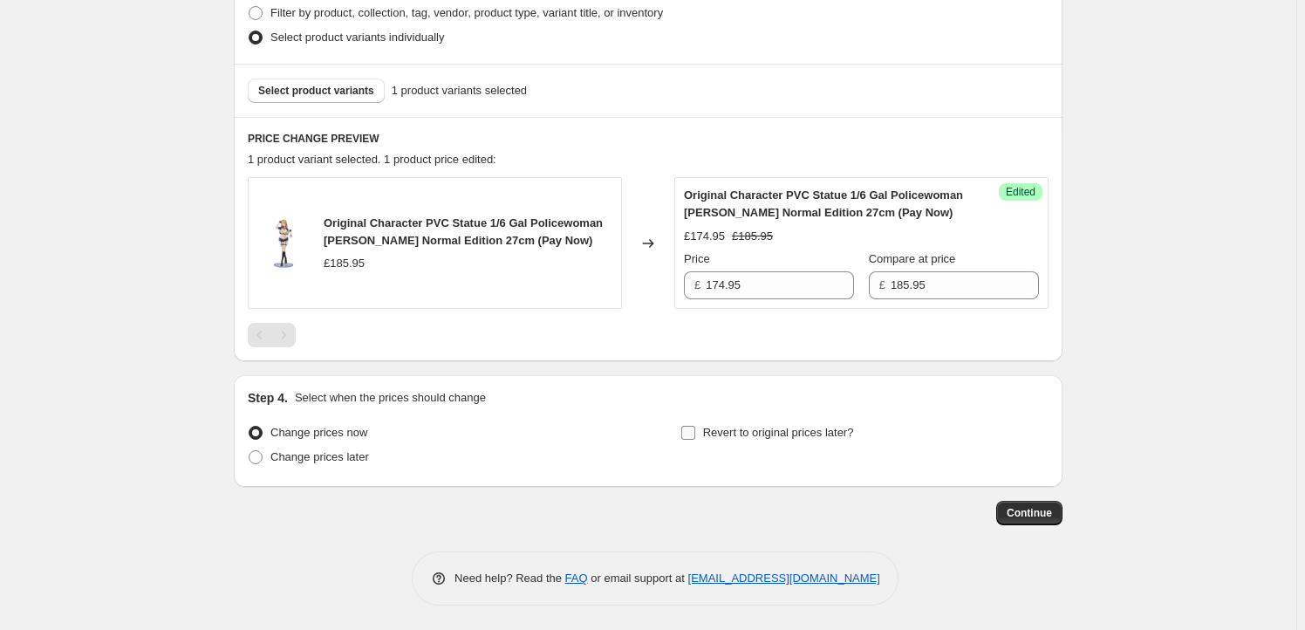
click at [732, 432] on span "Revert to original prices later?" at bounding box center [778, 432] width 151 height 13
click at [695, 432] on input "Revert to original prices later?" at bounding box center [688, 433] width 14 height 14
checkbox input "true"
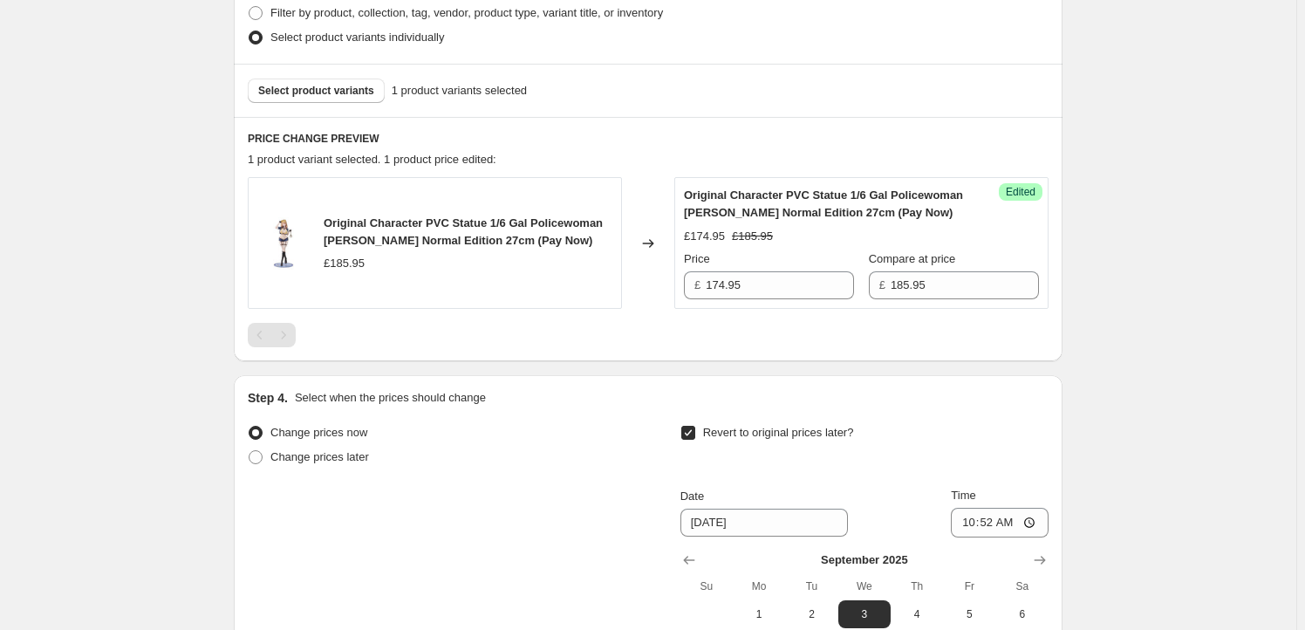
scroll to position [859, 0]
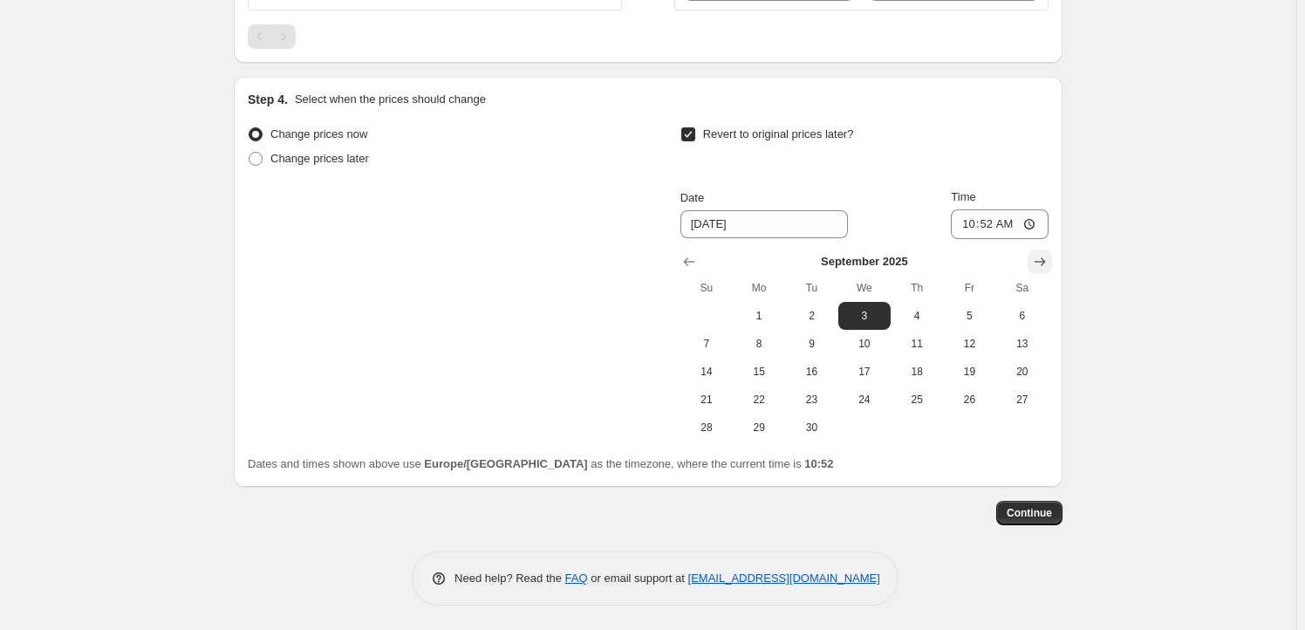
click at [1060, 262] on div "Step 4. Select when the prices should change Change prices now Change prices la…" at bounding box center [648, 282] width 828 height 410
click at [1045, 262] on icon "Show next month, October 2025" at bounding box center [1039, 261] width 17 height 17
click at [1045, 262] on icon "Show next month, November 2025" at bounding box center [1039, 261] width 17 height 17
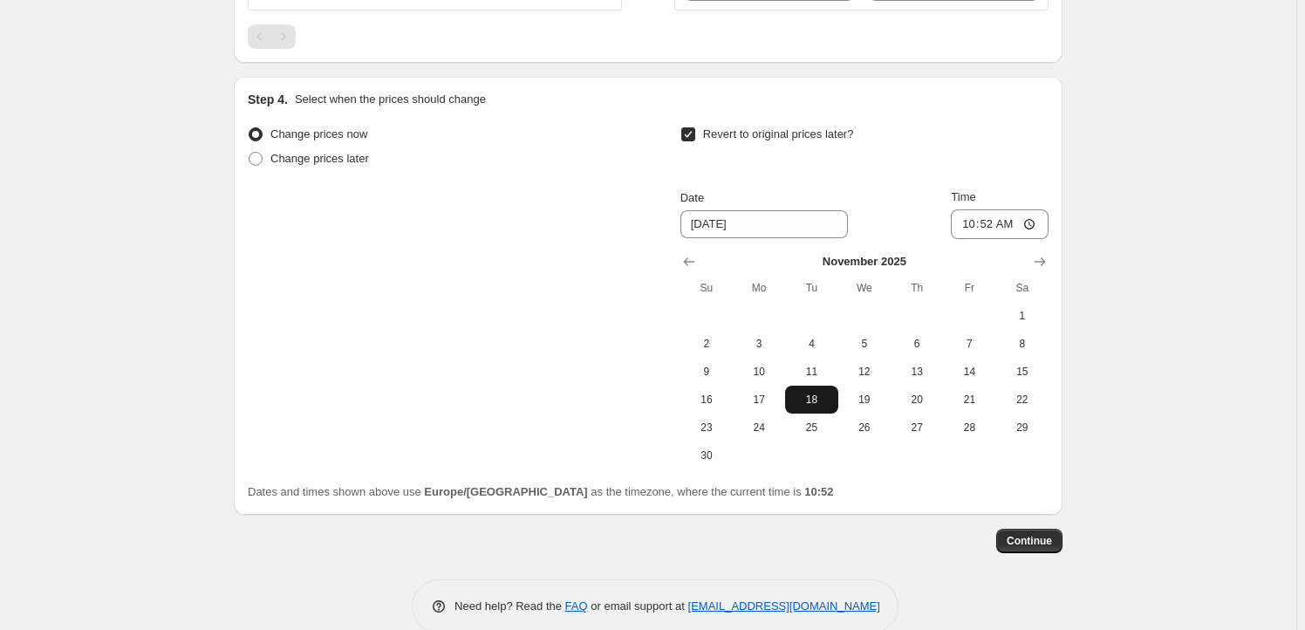
click at [820, 399] on span "18" at bounding box center [811, 399] width 38 height 14
type input "[DATE]"
click at [993, 226] on input "10:52" at bounding box center [1000, 224] width 98 height 30
type input "23:59"
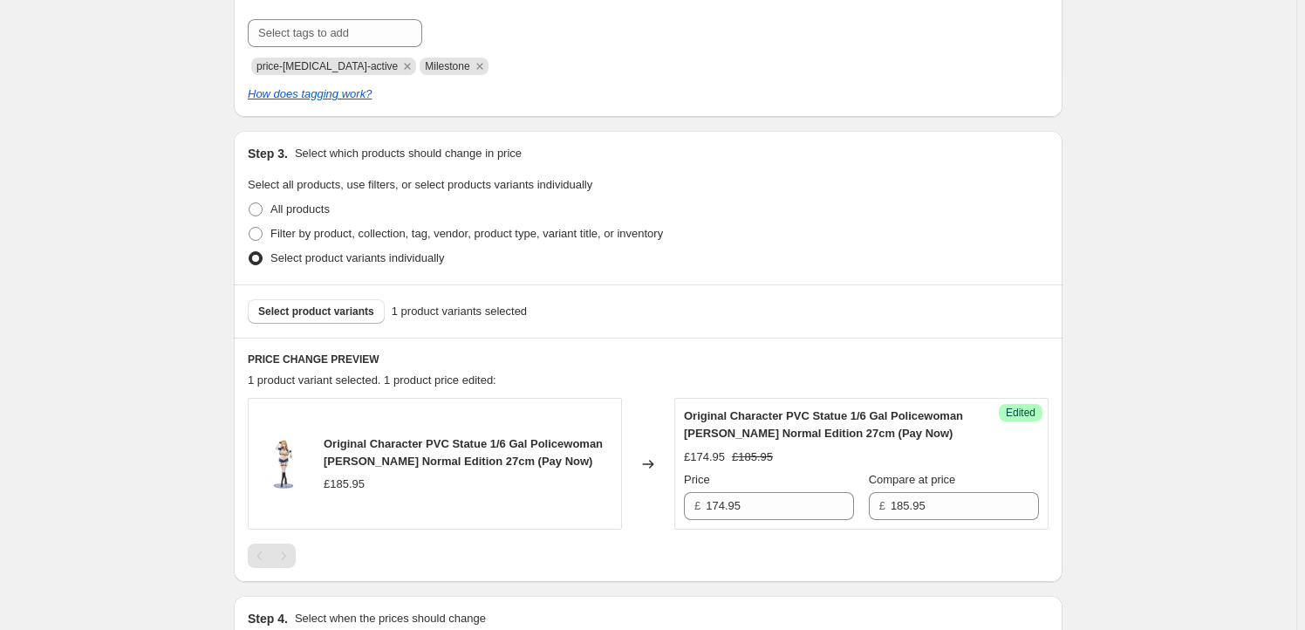
scroll to position [436, 0]
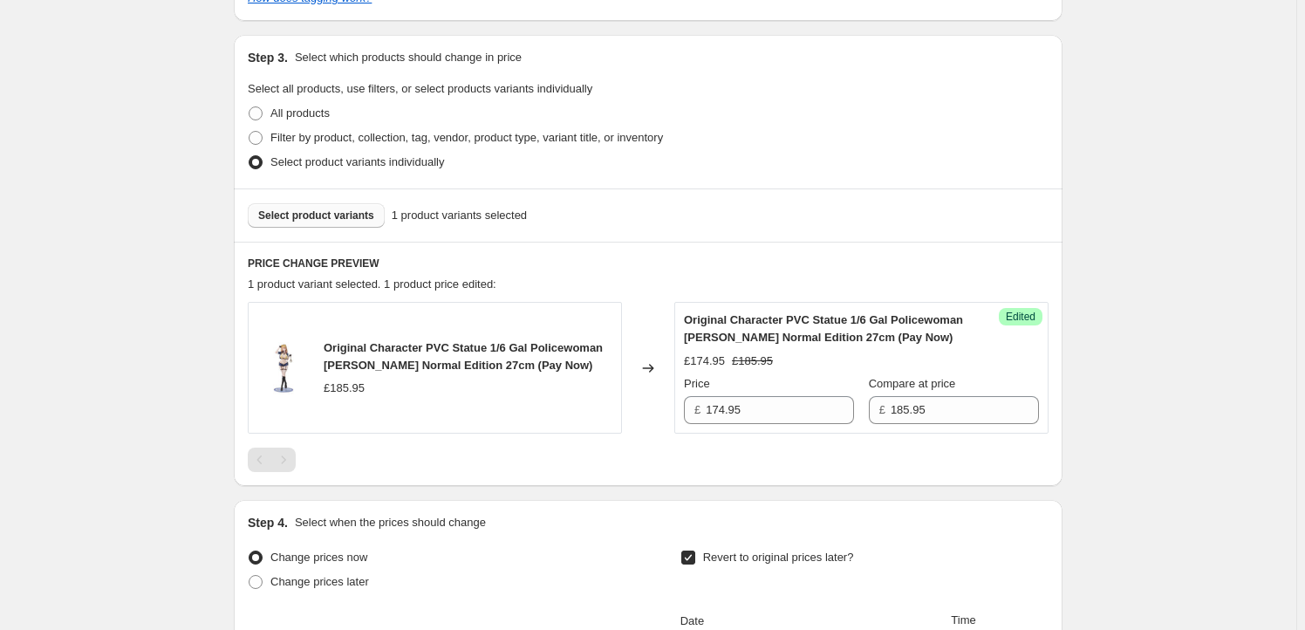
click at [324, 221] on span "Select product variants" at bounding box center [316, 215] width 116 height 14
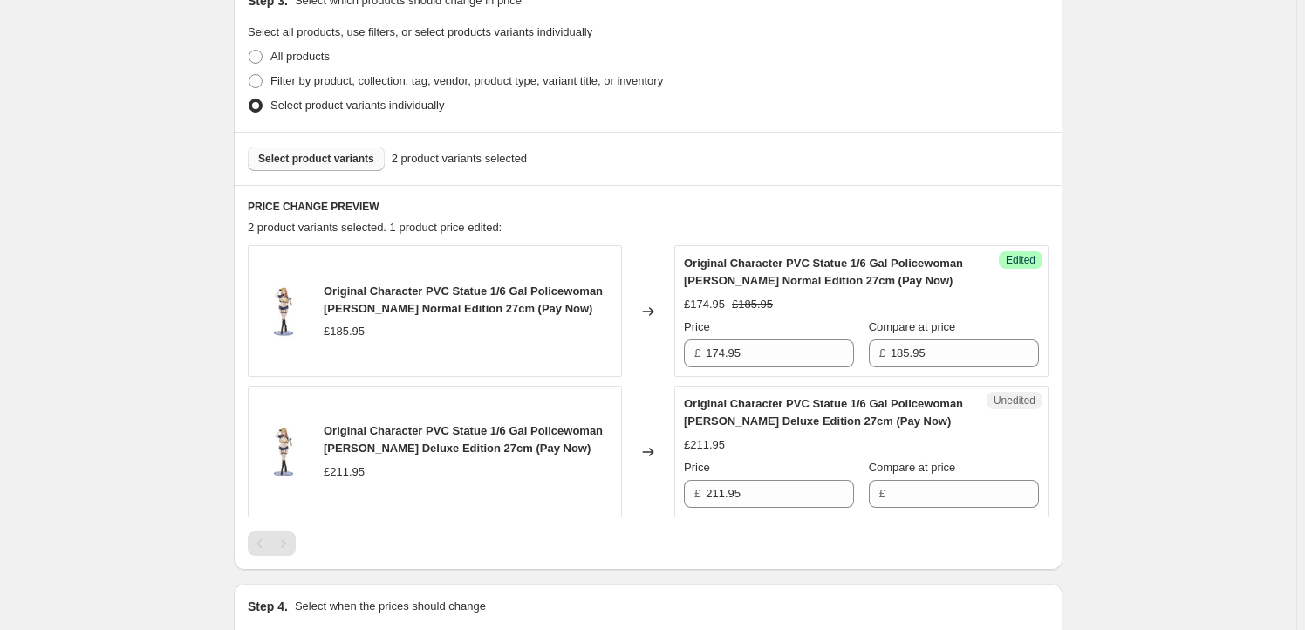
scroll to position [595, 0]
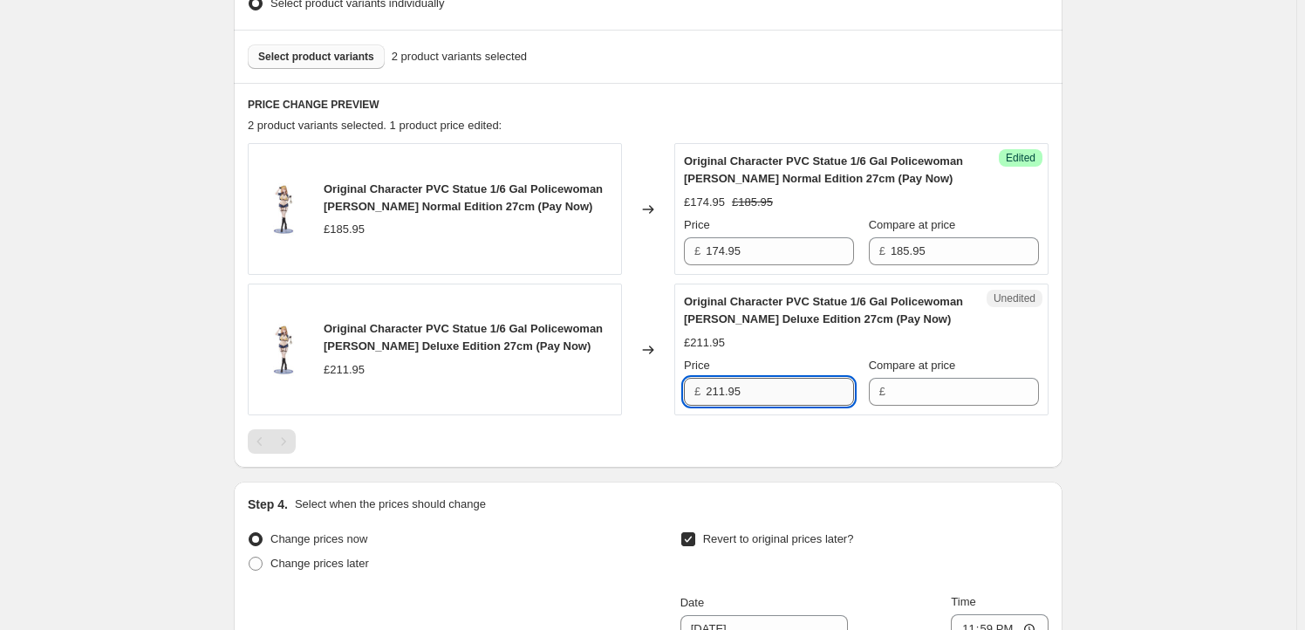
click at [763, 387] on input "211.95" at bounding box center [779, 392] width 148 height 28
type input "211.95"
click at [911, 389] on input "Compare at price" at bounding box center [964, 392] width 148 height 28
paste input "211.95"
type input "211.95"
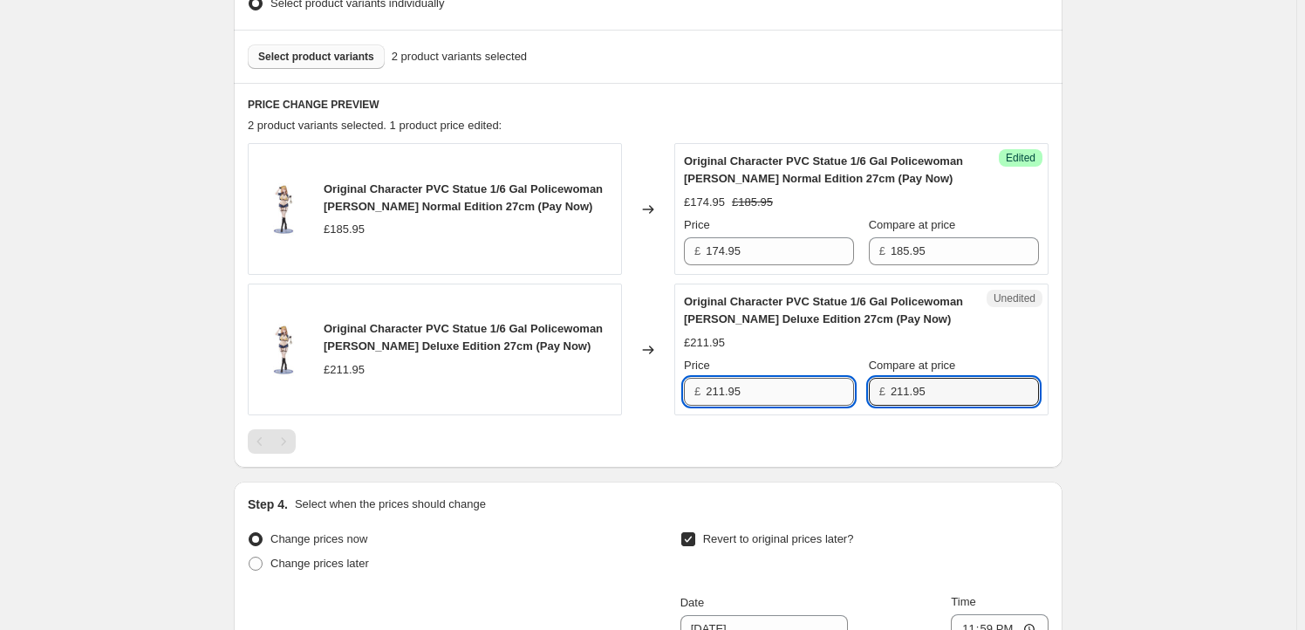
click at [753, 390] on input "211.95" at bounding box center [779, 392] width 148 height 28
drag, startPoint x: 728, startPoint y: 392, endPoint x: 678, endPoint y: 393, distance: 49.7
click at [678, 393] on div "Success Edited Original Character PVC Statue 1/6 Gal Policewoman [PERSON_NAME] …" at bounding box center [861, 349] width 374 height 132
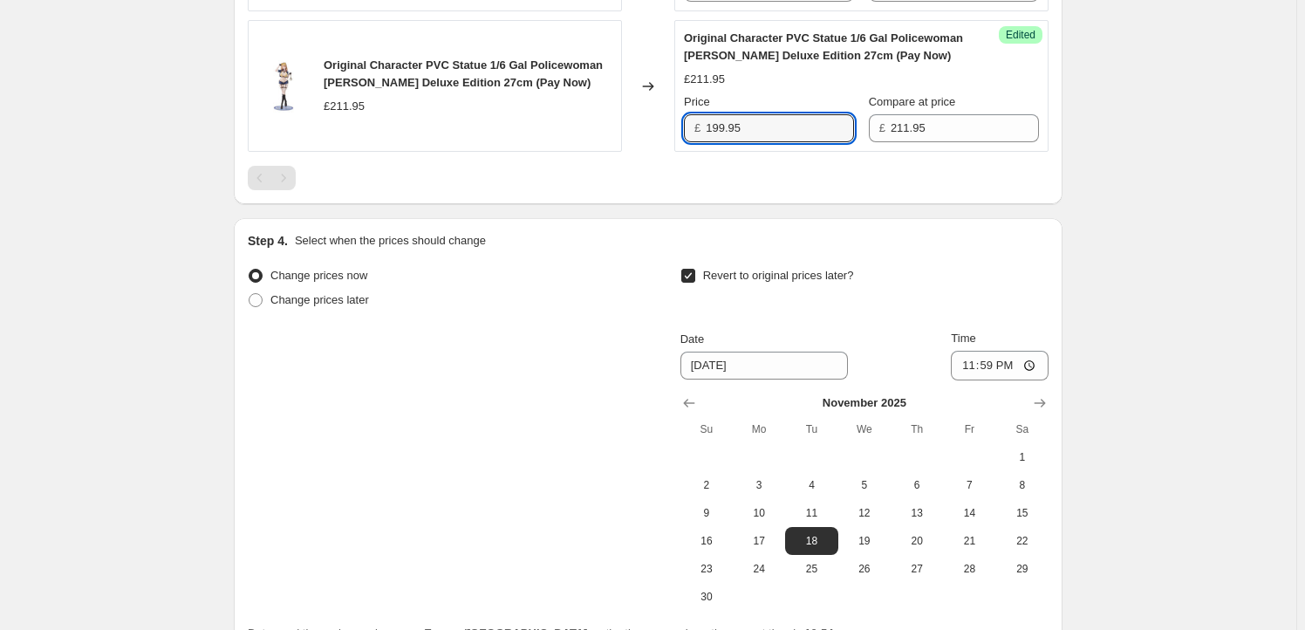
scroll to position [911, 0]
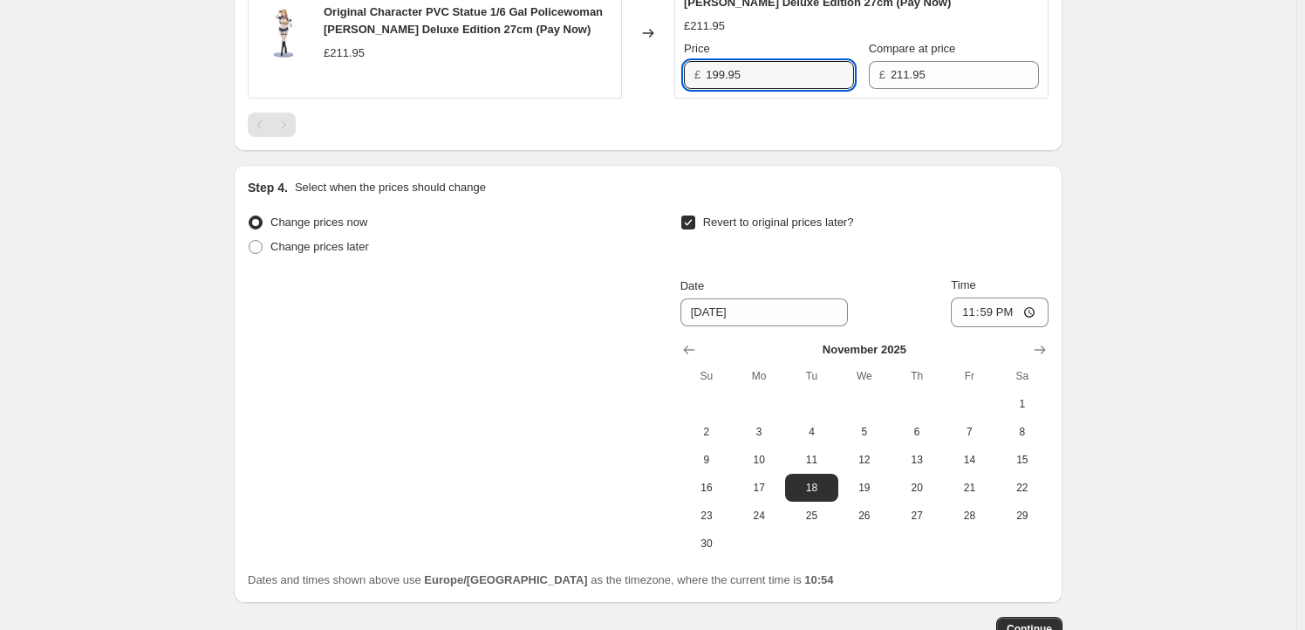
type input "199.95"
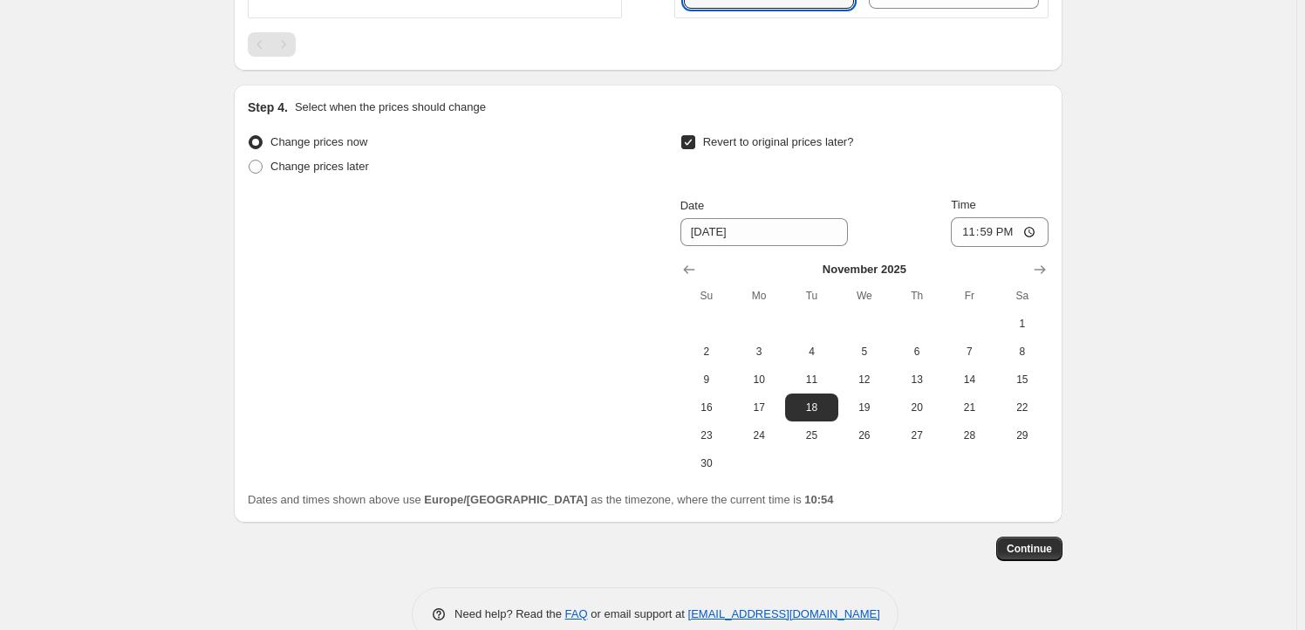
scroll to position [1027, 0]
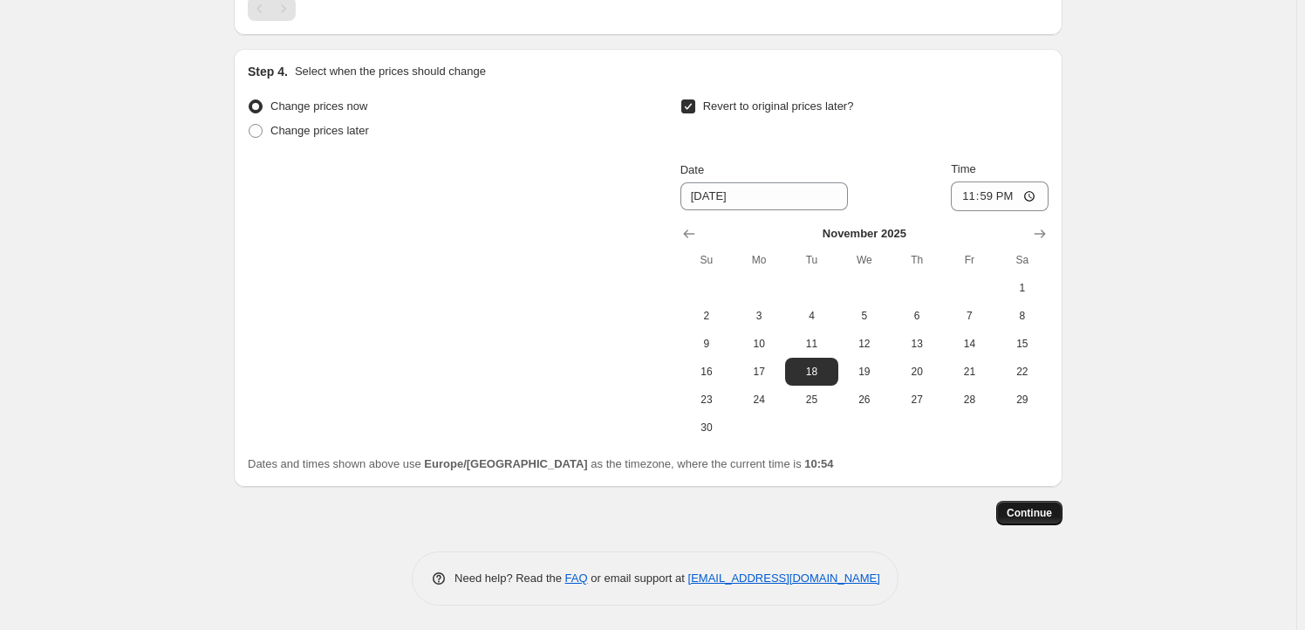
click at [1047, 515] on span "Continue" at bounding box center [1028, 513] width 45 height 14
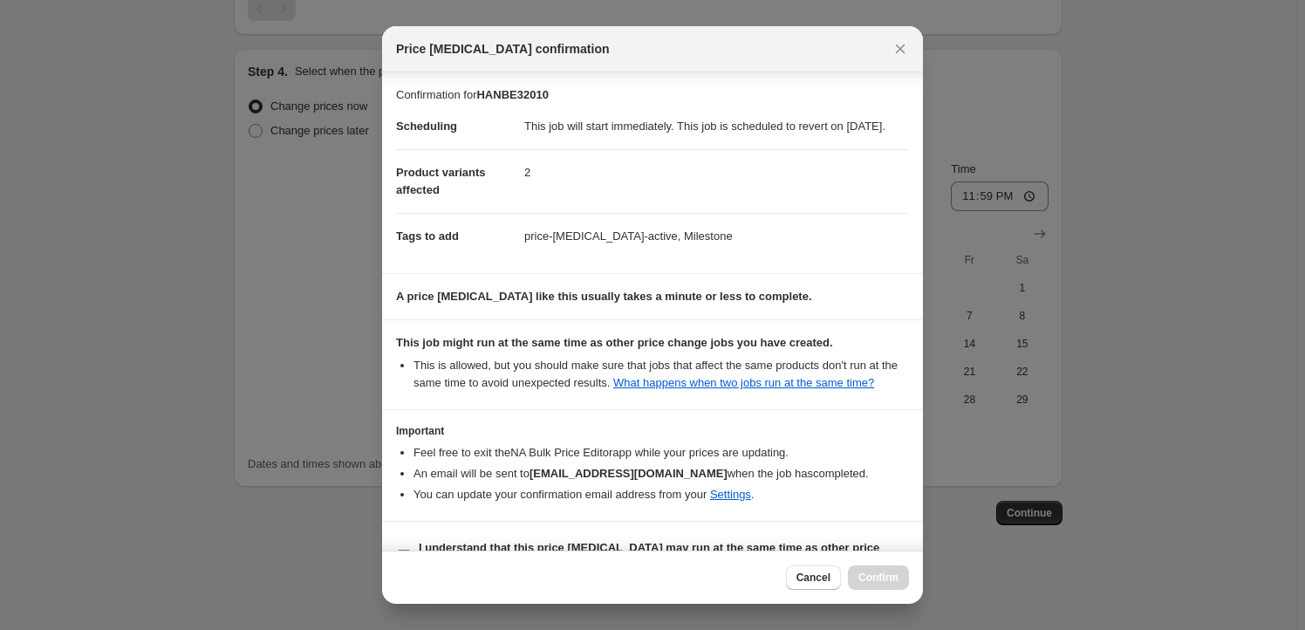
scroll to position [57, 0]
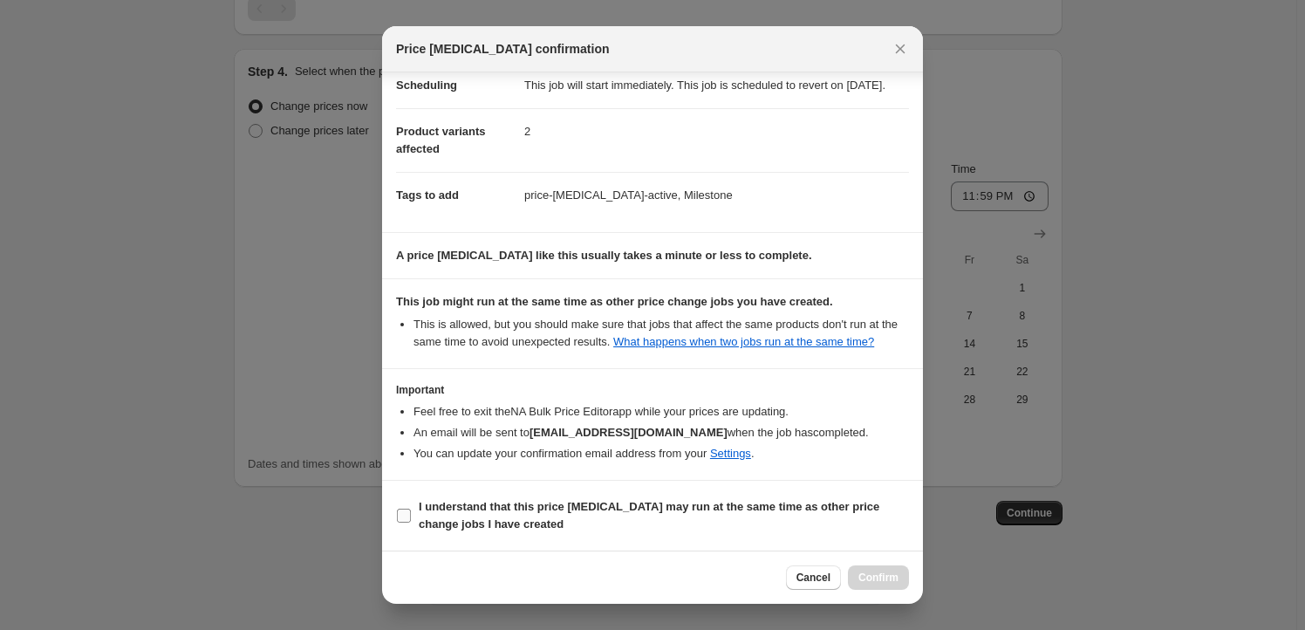
click at [442, 515] on span "I understand that this price [MEDICAL_DATA] may run at the same time as other p…" at bounding box center [664, 515] width 490 height 35
click at [411, 515] on input "I understand that this price [MEDICAL_DATA] may run at the same time as other p…" at bounding box center [404, 515] width 14 height 14
checkbox input "true"
click at [904, 576] on button "Confirm" at bounding box center [878, 577] width 61 height 24
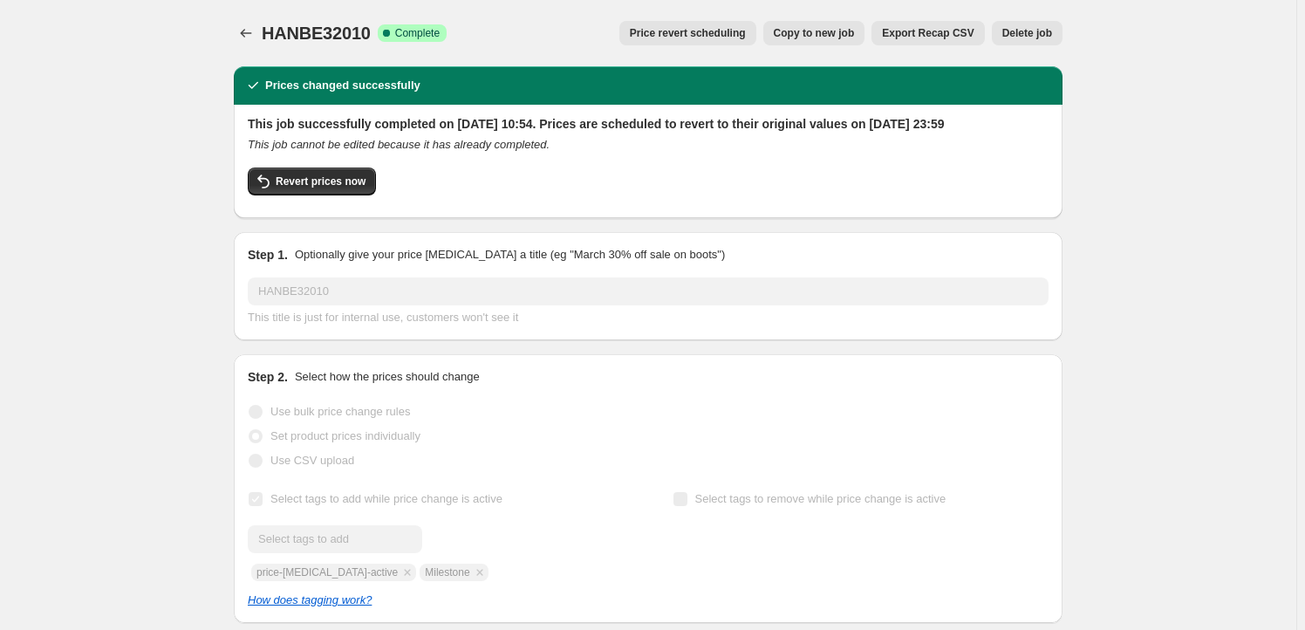
click at [835, 14] on div "HANBE32010. This page is ready HANBE32010 Success Complete Complete Price rever…" at bounding box center [648, 33] width 828 height 66
click at [835, 31] on span "Copy to new job" at bounding box center [814, 33] width 81 height 14
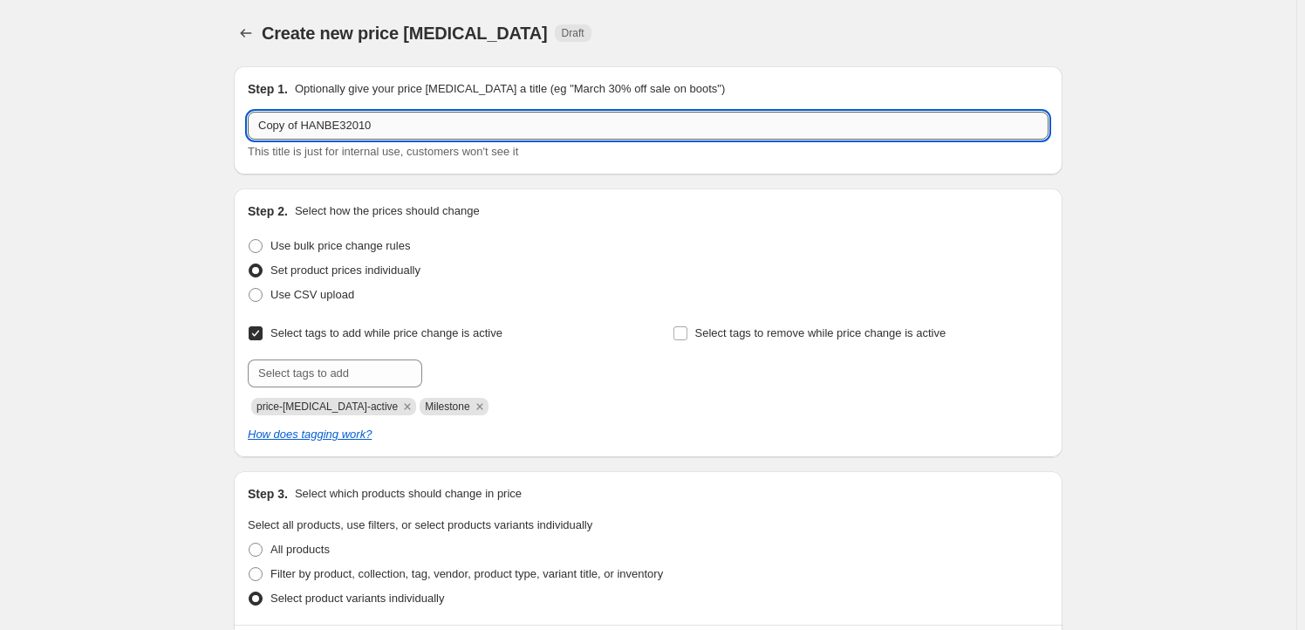
click at [411, 118] on input "Copy of HANBE32010" at bounding box center [648, 126] width 801 height 28
paste input "HOCH14008"
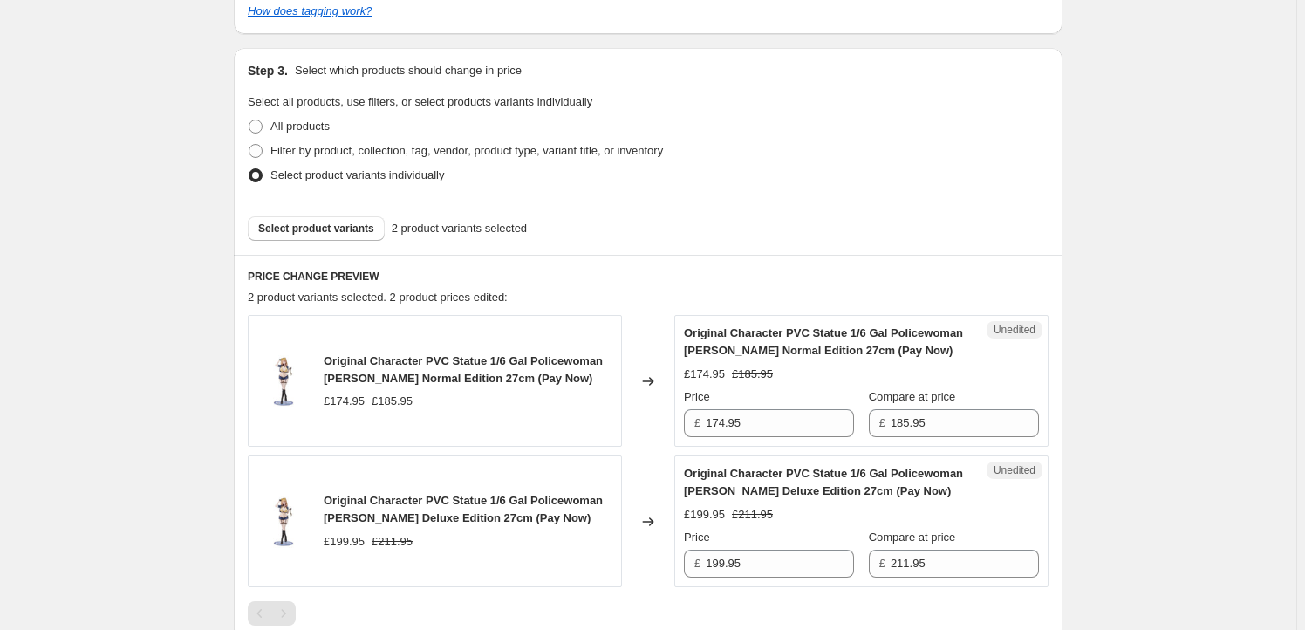
scroll to position [475, 0]
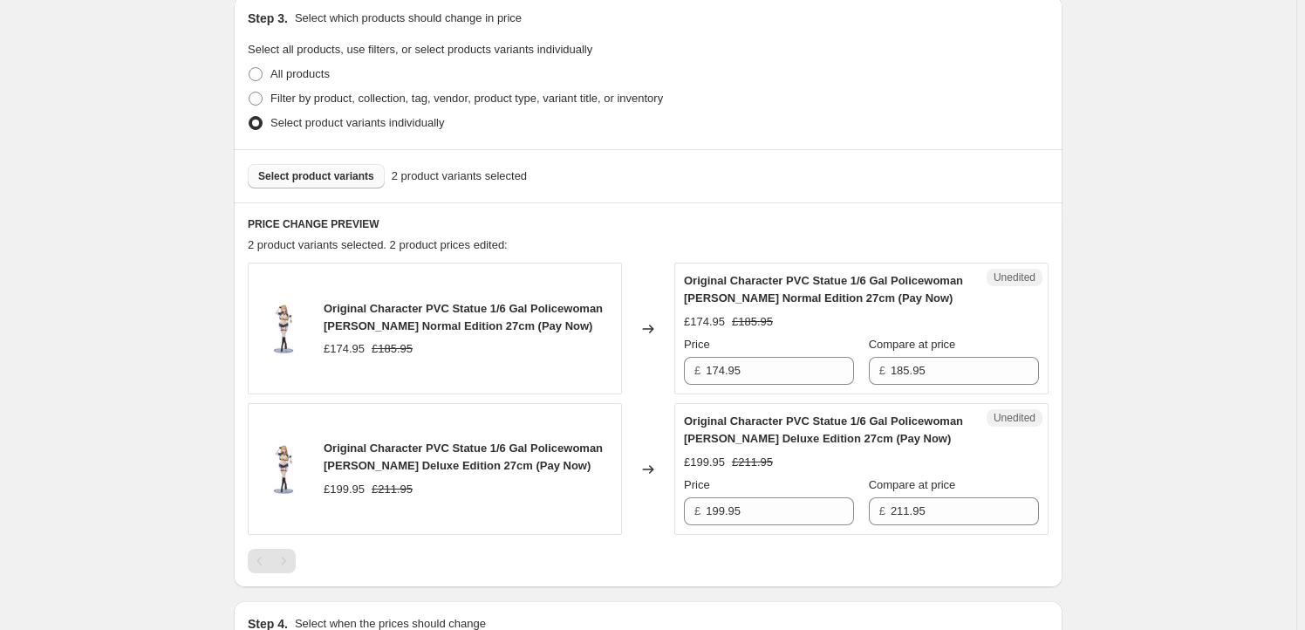
type input "HOCH14008"
click at [312, 174] on span "Select product variants" at bounding box center [316, 176] width 116 height 14
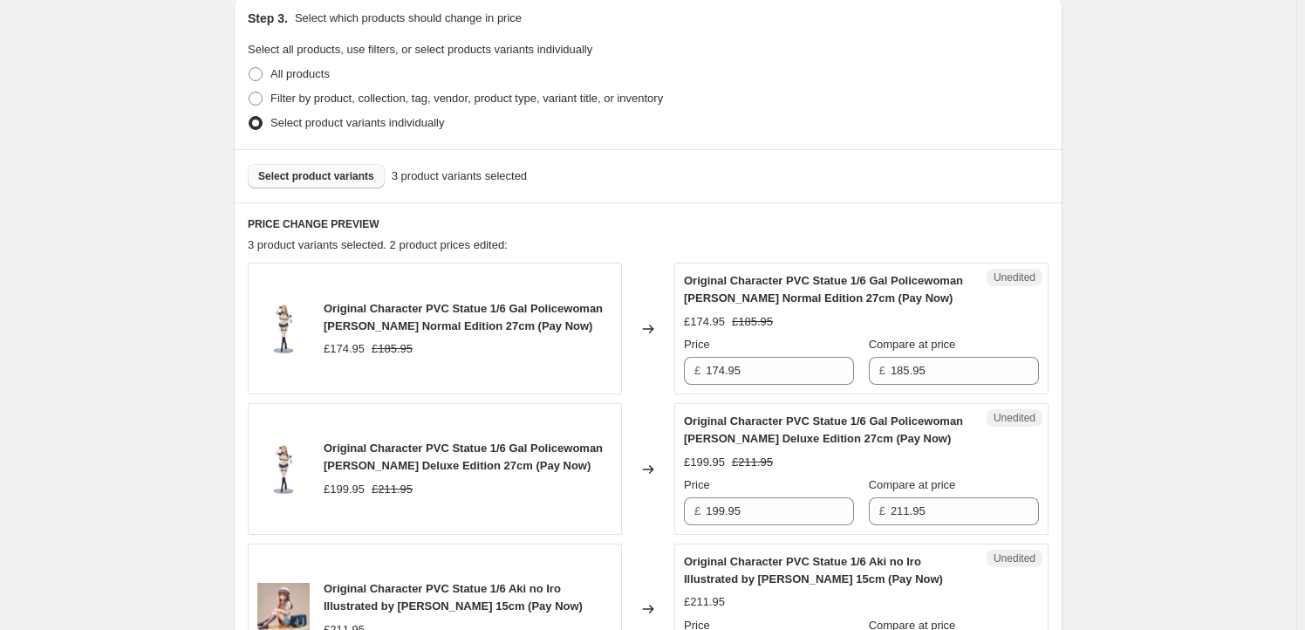
click at [357, 309] on span "Original Character PVC Statue 1/6 Gal Policewoman [PERSON_NAME] Normal Edition …" at bounding box center [463, 317] width 279 height 31
drag, startPoint x: 357, startPoint y: 309, endPoint x: 545, endPoint y: 314, distance: 188.4
click at [545, 314] on span "Original Character PVC Statue 1/6 Gal Policewoman [PERSON_NAME] Normal Edition …" at bounding box center [463, 317] width 279 height 31
copy span "Original Character PVC Statue 1/6 Gal Policewoman"
click at [360, 186] on button "Select product variants" at bounding box center [316, 176] width 137 height 24
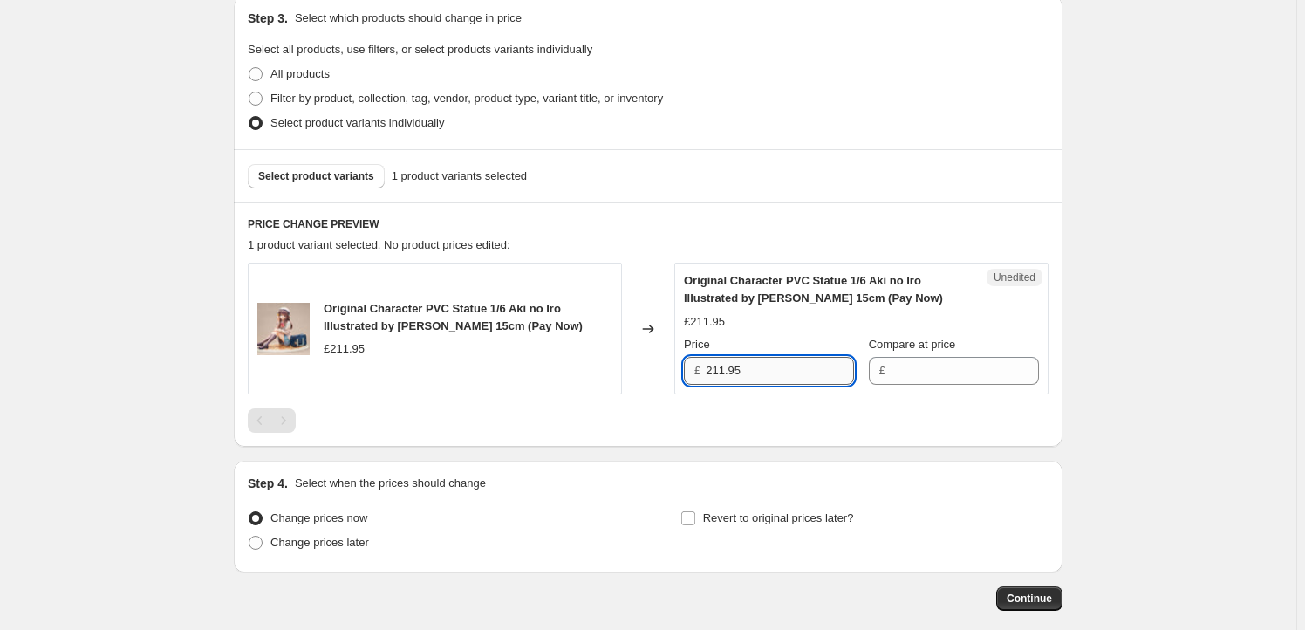
click at [817, 371] on input "211.95" at bounding box center [779, 371] width 148 height 28
type input "211.95"
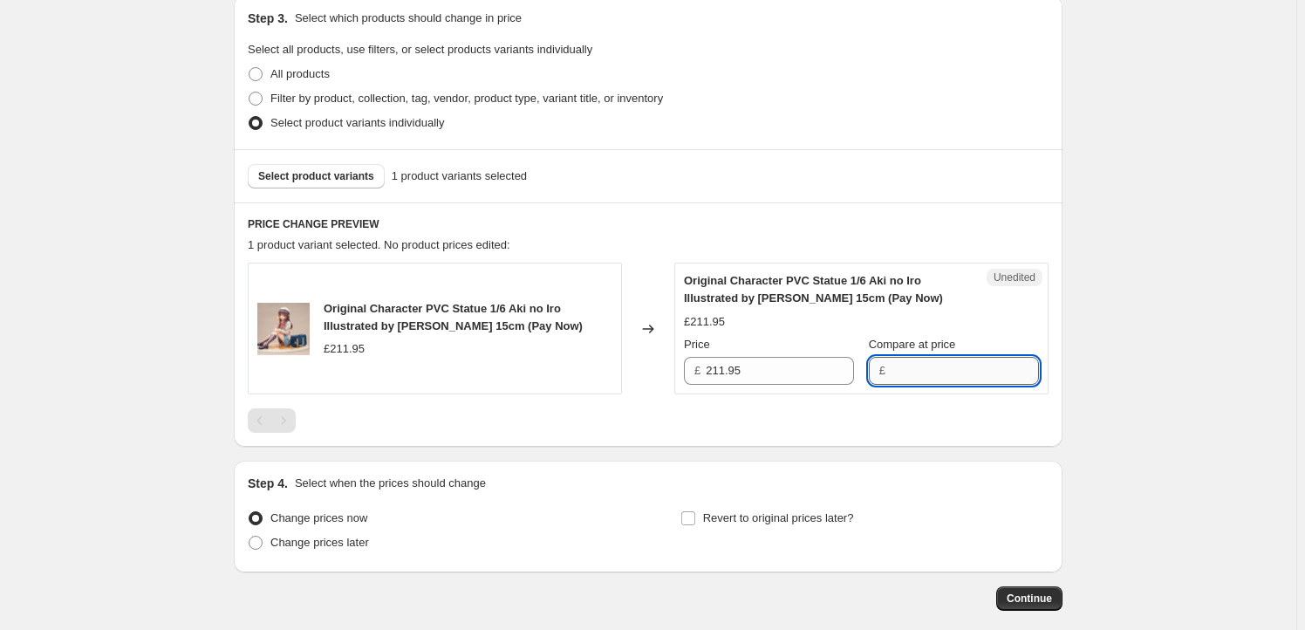
click at [923, 366] on input "Compare at price" at bounding box center [964, 371] width 148 height 28
paste input "211.95"
type input "211.95"
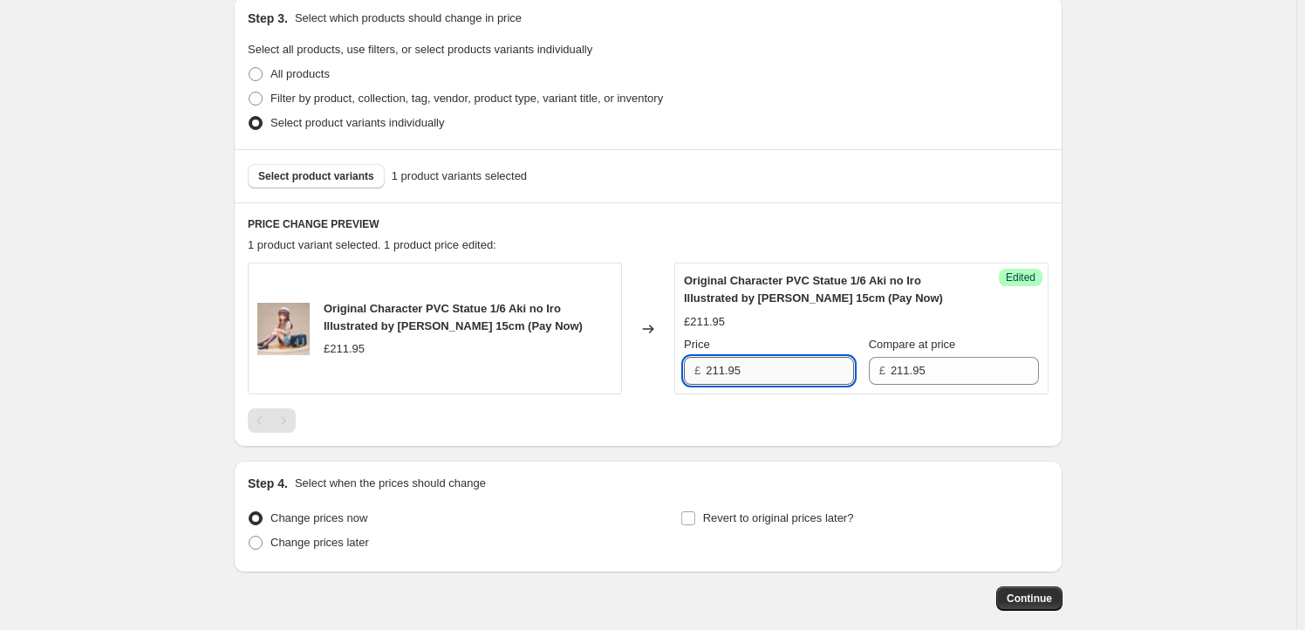
click at [749, 369] on input "211.95" at bounding box center [779, 371] width 148 height 28
drag, startPoint x: 726, startPoint y: 373, endPoint x: 664, endPoint y: 374, distance: 61.0
click at [664, 374] on div "Original Character PVC Statue 1/6 Aki no Iro Illustrated by [PERSON_NAME] 15cm …" at bounding box center [648, 328] width 801 height 132
type input "179.95"
click at [709, 521] on span "Revert to original prices later?" at bounding box center [778, 517] width 151 height 13
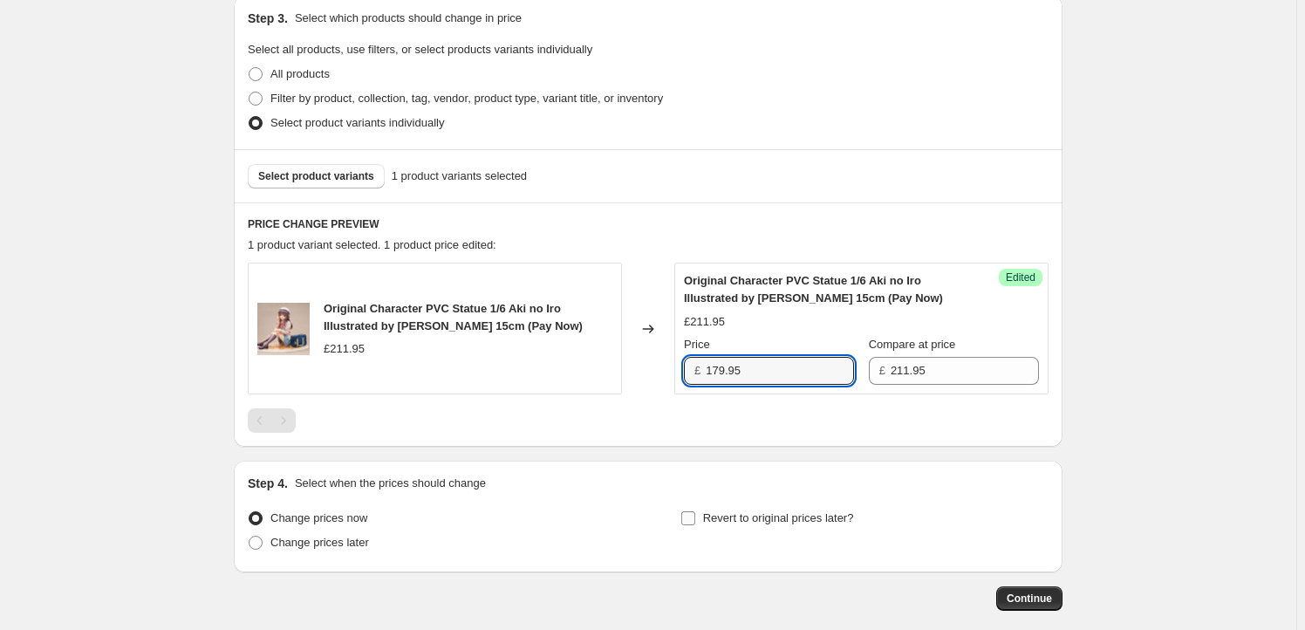
click at [695, 521] on input "Revert to original prices later?" at bounding box center [688, 518] width 14 height 14
checkbox input "true"
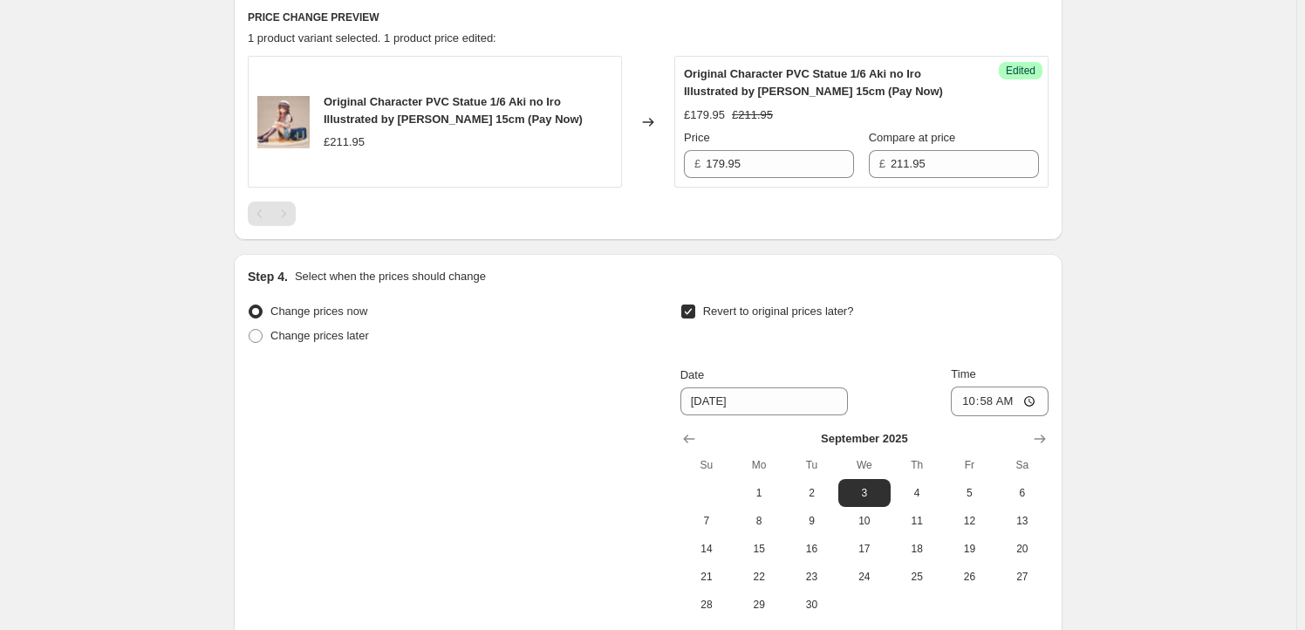
scroll to position [845, 0]
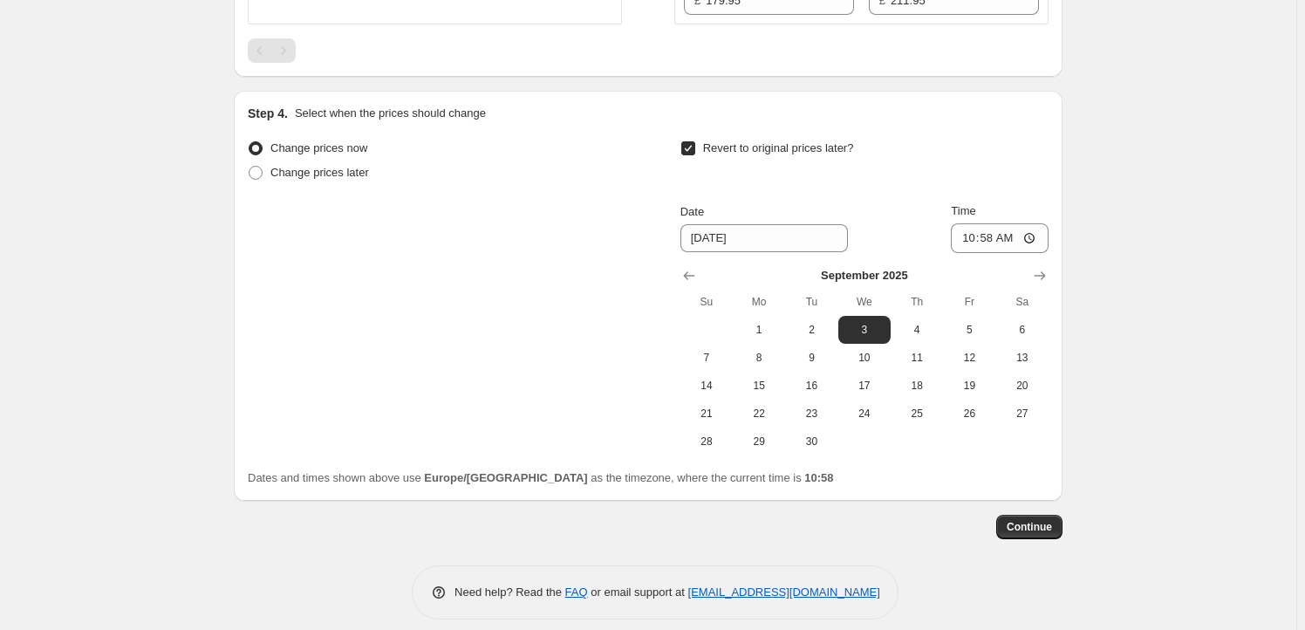
click at [1030, 275] on div at bounding box center [864, 275] width 368 height 17
click at [1048, 267] on icon "Show next month, October 2025" at bounding box center [1039, 275] width 17 height 17
click at [867, 419] on span "22" at bounding box center [864, 413] width 38 height 14
type input "[DATE]"
click at [990, 237] on input "10:58" at bounding box center [1000, 238] width 98 height 30
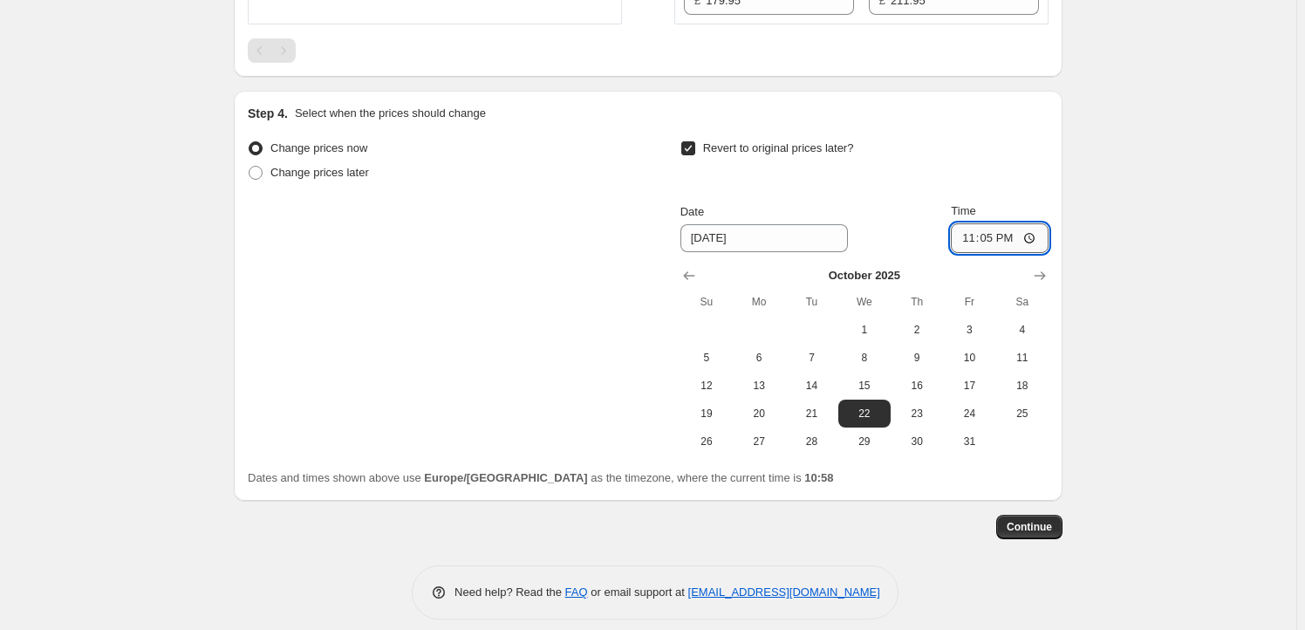
type input "23:59"
click at [1030, 521] on span "Continue" at bounding box center [1028, 527] width 45 height 14
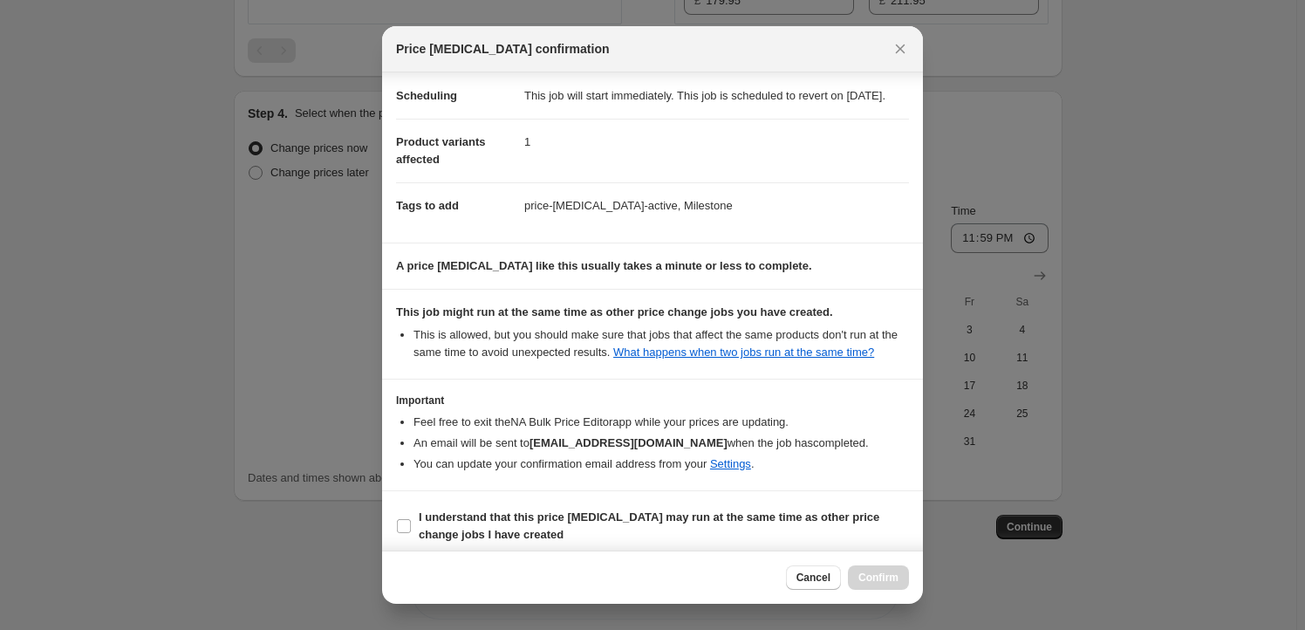
scroll to position [57, 0]
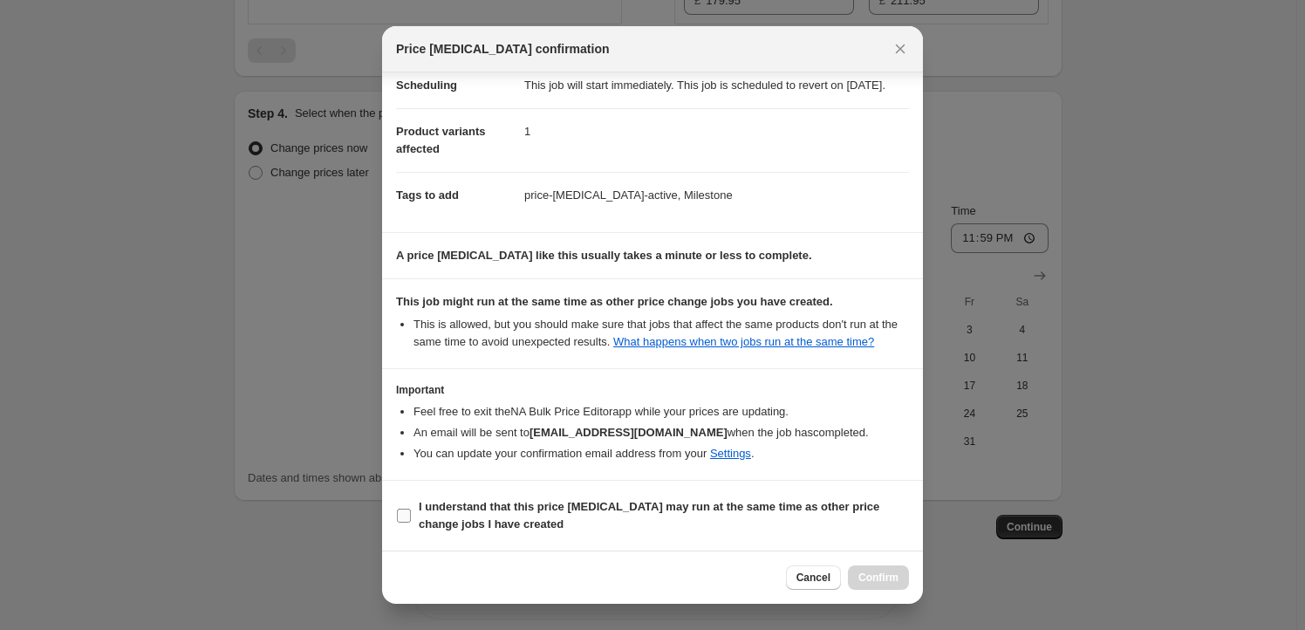
click at [451, 514] on b "I understand that this price [MEDICAL_DATA] may run at the same time as other p…" at bounding box center [649, 515] width 460 height 31
click at [411, 514] on input "I understand that this price [MEDICAL_DATA] may run at the same time as other p…" at bounding box center [404, 515] width 14 height 14
checkbox input "true"
click at [885, 578] on span "Confirm" at bounding box center [878, 577] width 40 height 14
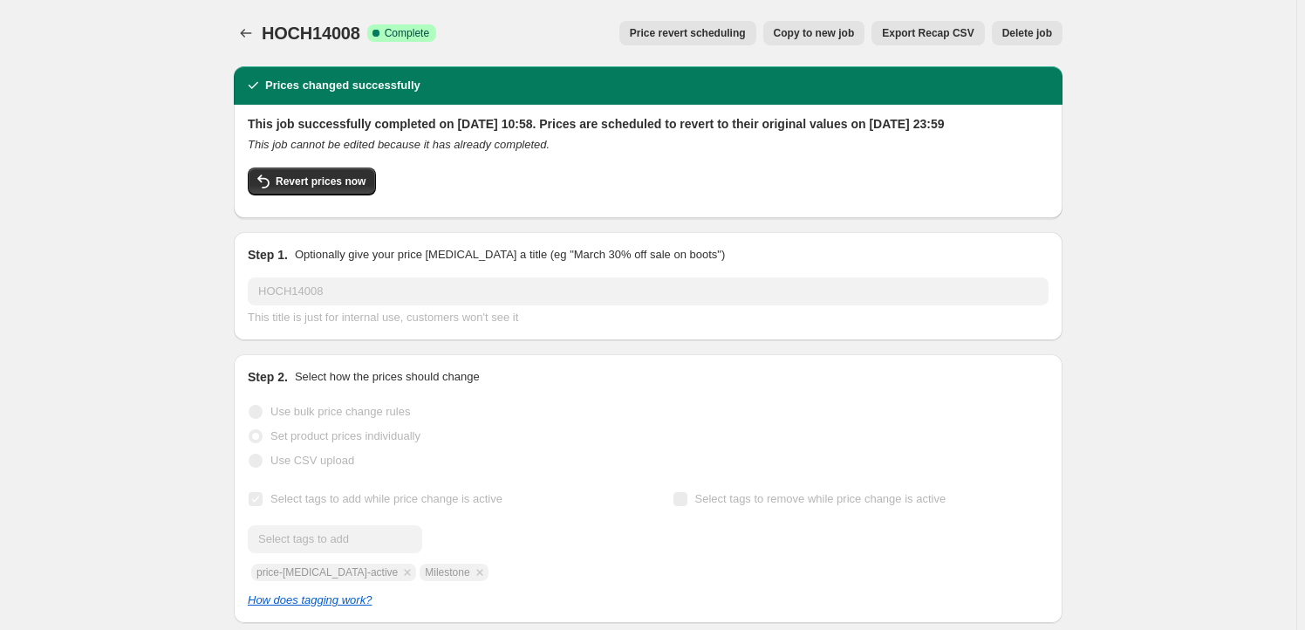
click at [835, 31] on span "Copy to new job" at bounding box center [814, 33] width 81 height 14
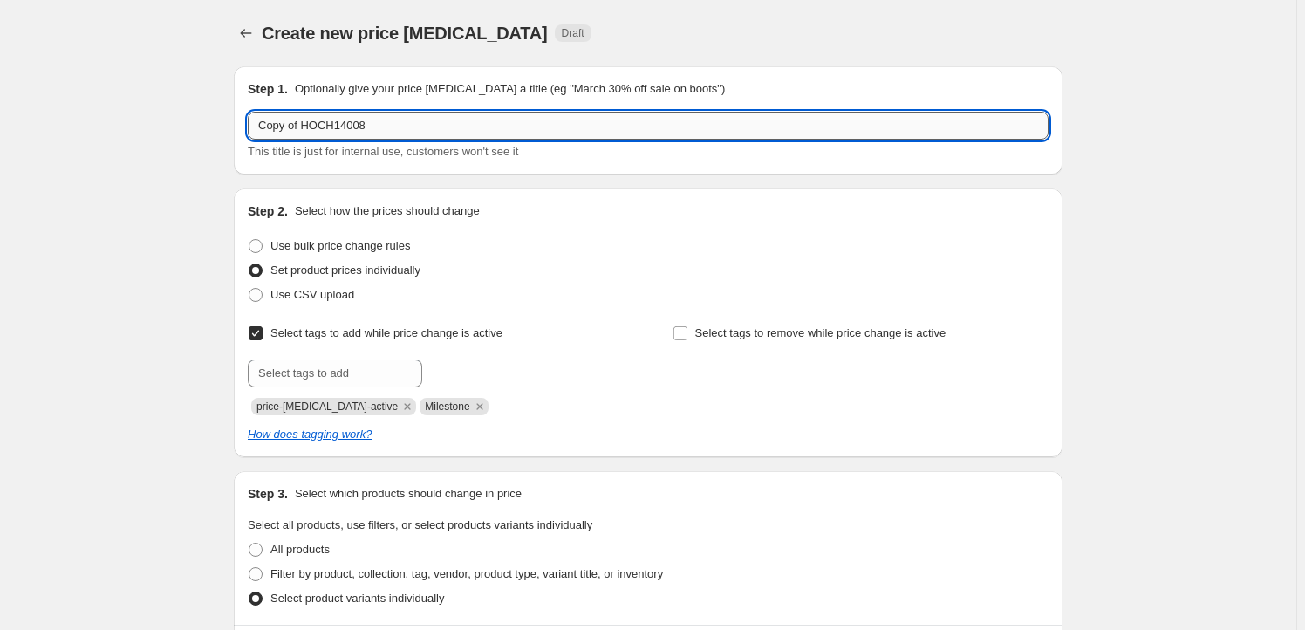
click at [393, 128] on input "Copy of HOCH14008" at bounding box center [648, 126] width 801 height 28
paste input "FREE51445"
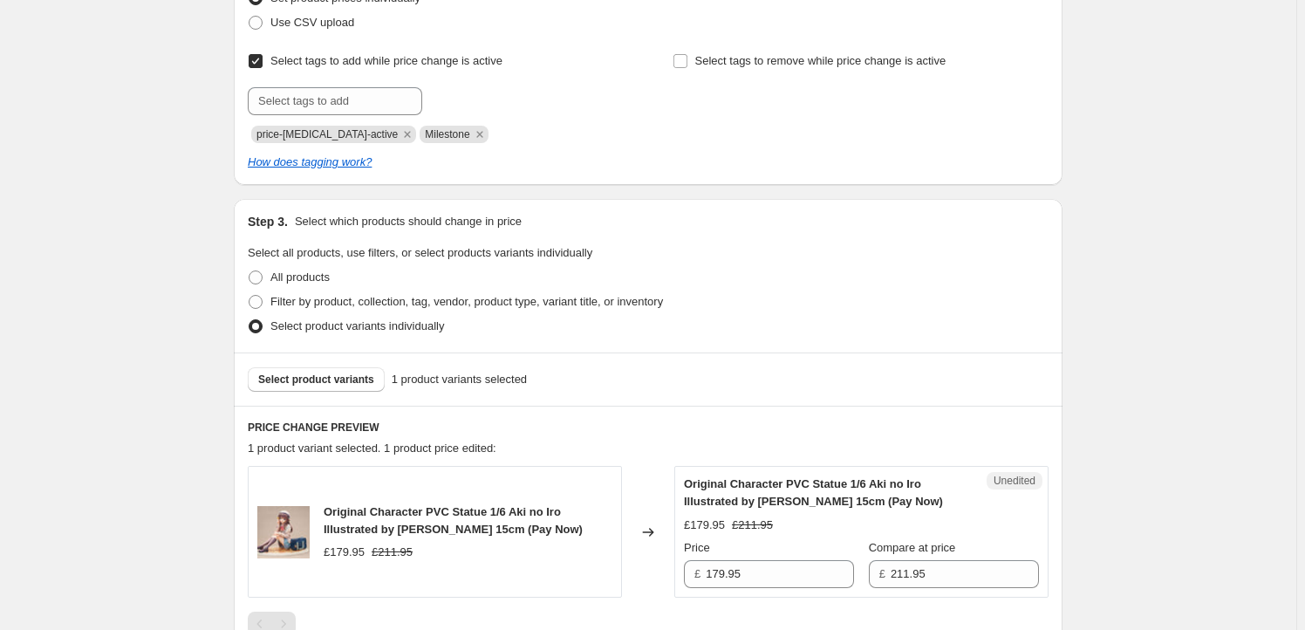
scroll to position [370, 0]
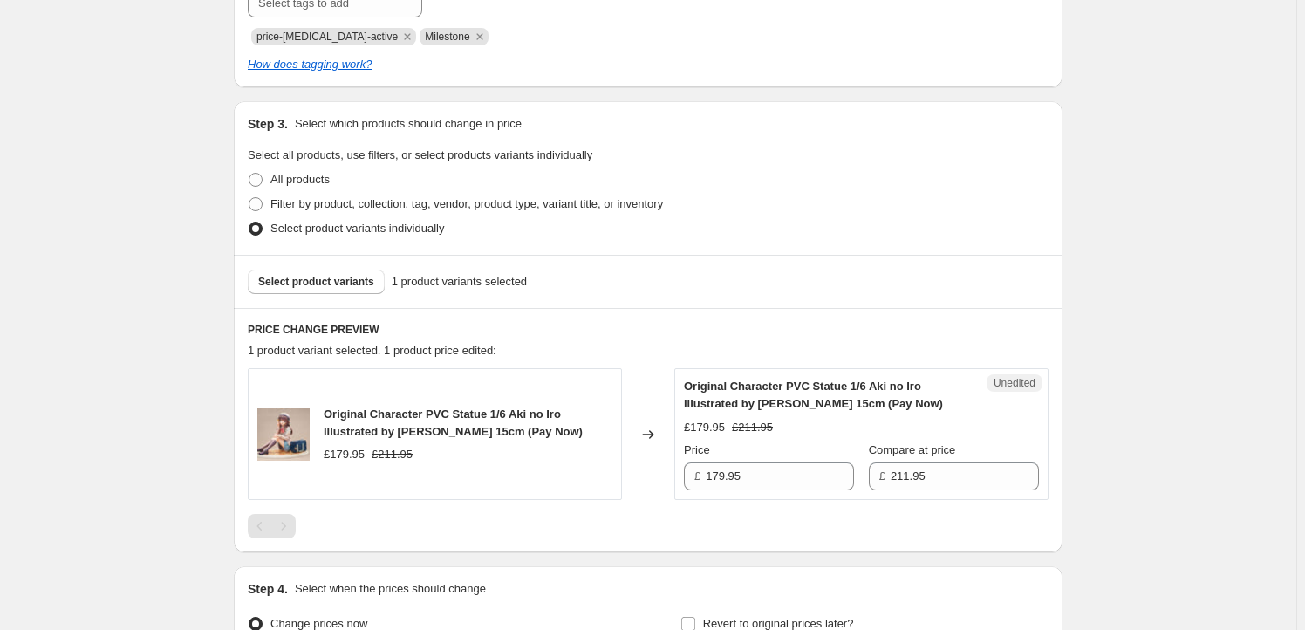
type input "FREE51445"
click at [345, 269] on div "Select product variants 1 product variants selected" at bounding box center [648, 281] width 828 height 53
click at [342, 273] on button "Select product variants" at bounding box center [316, 281] width 137 height 24
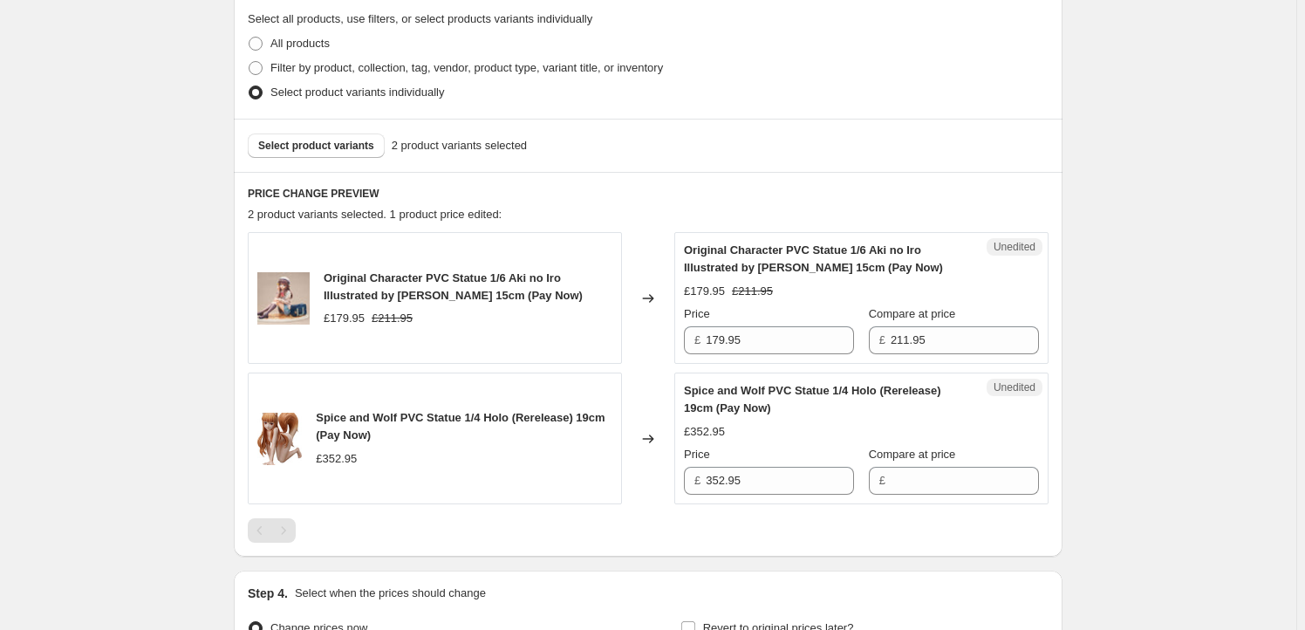
scroll to position [528, 0]
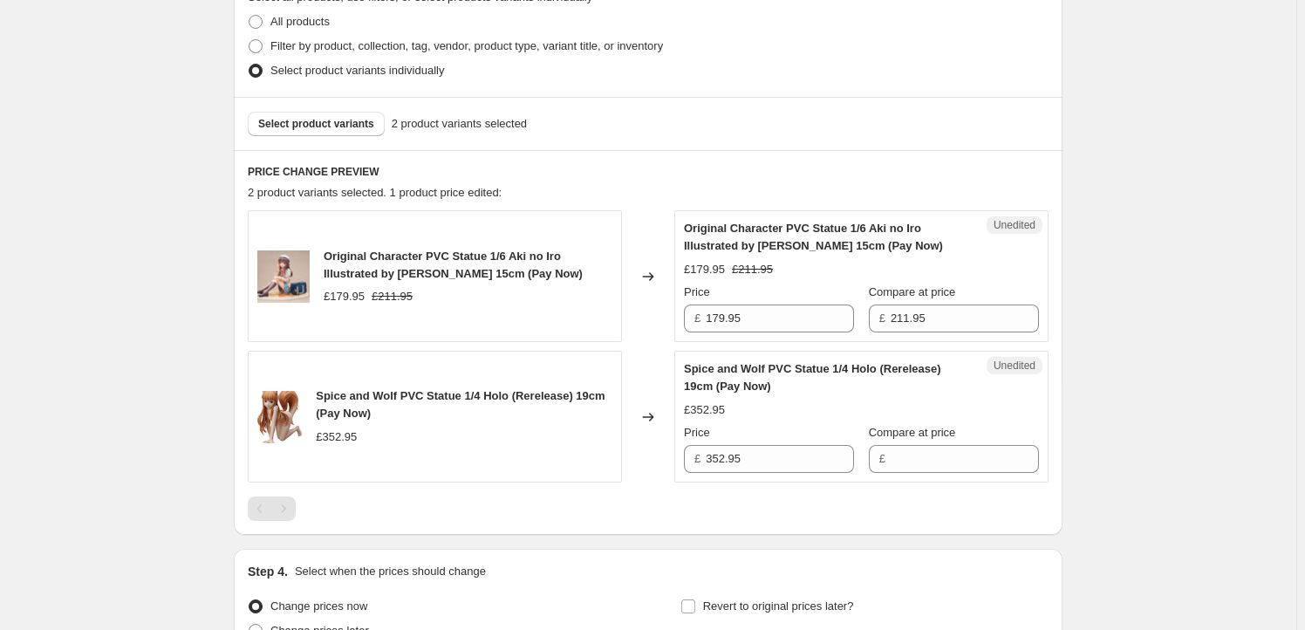
click at [364, 258] on span "Original Character PVC Statue 1/6 Aki no Iro Illustrated by [PERSON_NAME] 15cm …" at bounding box center [453, 264] width 259 height 31
drag, startPoint x: 364, startPoint y: 258, endPoint x: 446, endPoint y: 277, distance: 84.2
click at [446, 277] on span "Original Character PVC Statue 1/6 Aki no Iro Illustrated by [PERSON_NAME] 15cm …" at bounding box center [453, 264] width 259 height 31
copy span "Original Character PVC Statue 1/6 Aki no Iro Illustrated by [PERSON_NAME] 15cm"
click at [313, 109] on div "Select product variants 2 product variants selected" at bounding box center [648, 123] width 828 height 53
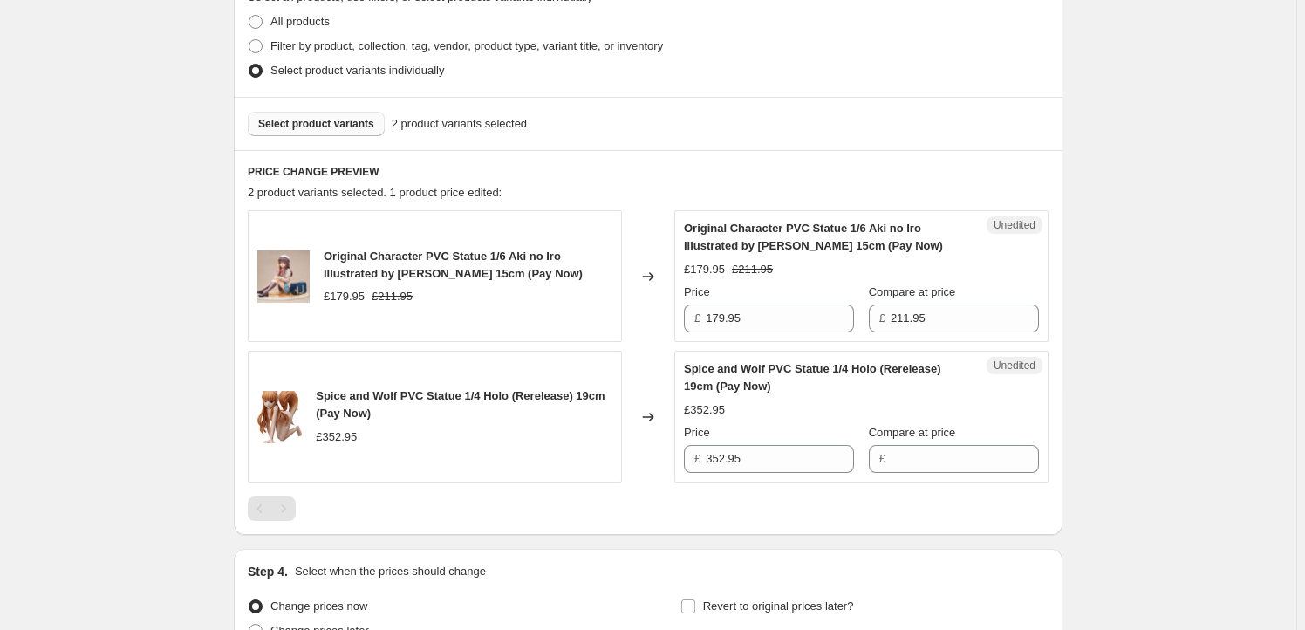
click at [317, 122] on span "Select product variants" at bounding box center [316, 124] width 116 height 14
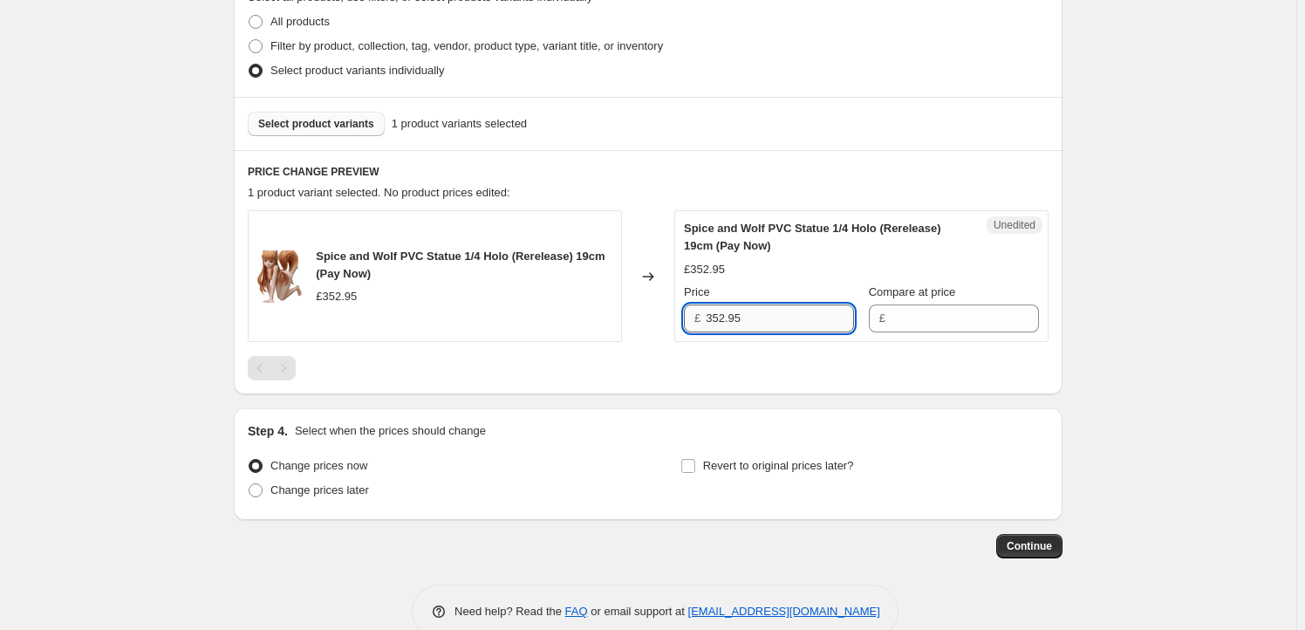
click at [790, 324] on input "352.95" at bounding box center [779, 318] width 148 height 28
type input "352.95"
click at [921, 323] on input "Compare at price" at bounding box center [964, 318] width 148 height 28
paste input "352.95"
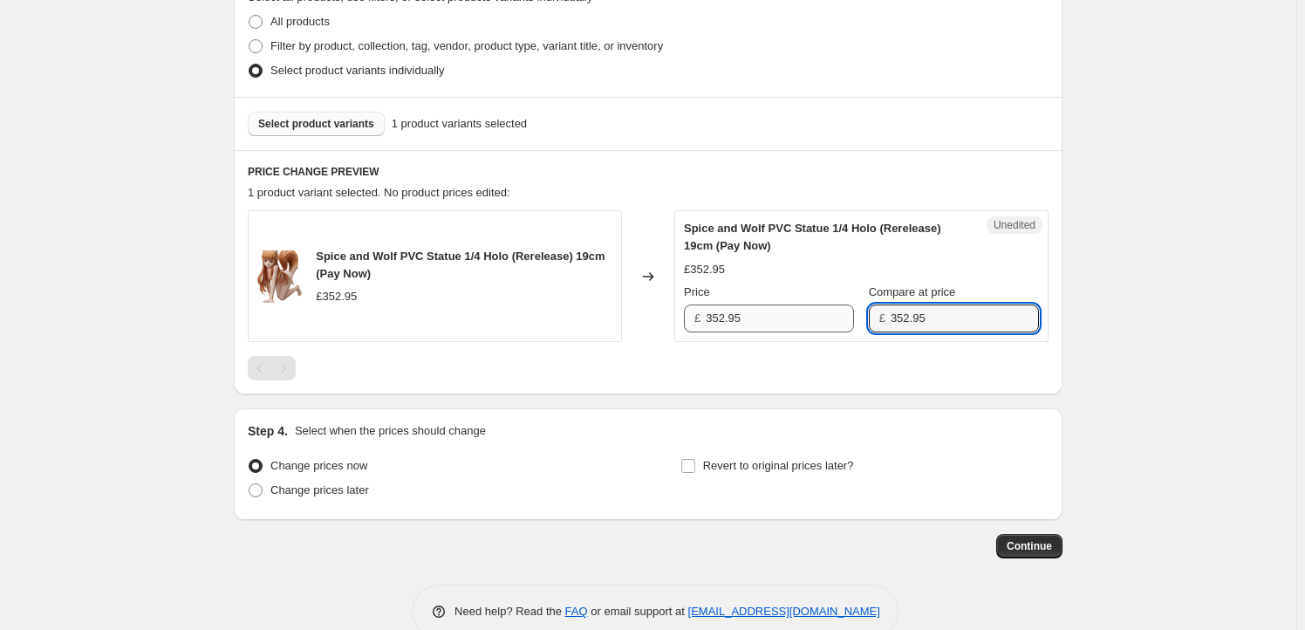
type input "352.95"
click at [720, 305] on input "352.95" at bounding box center [779, 318] width 148 height 28
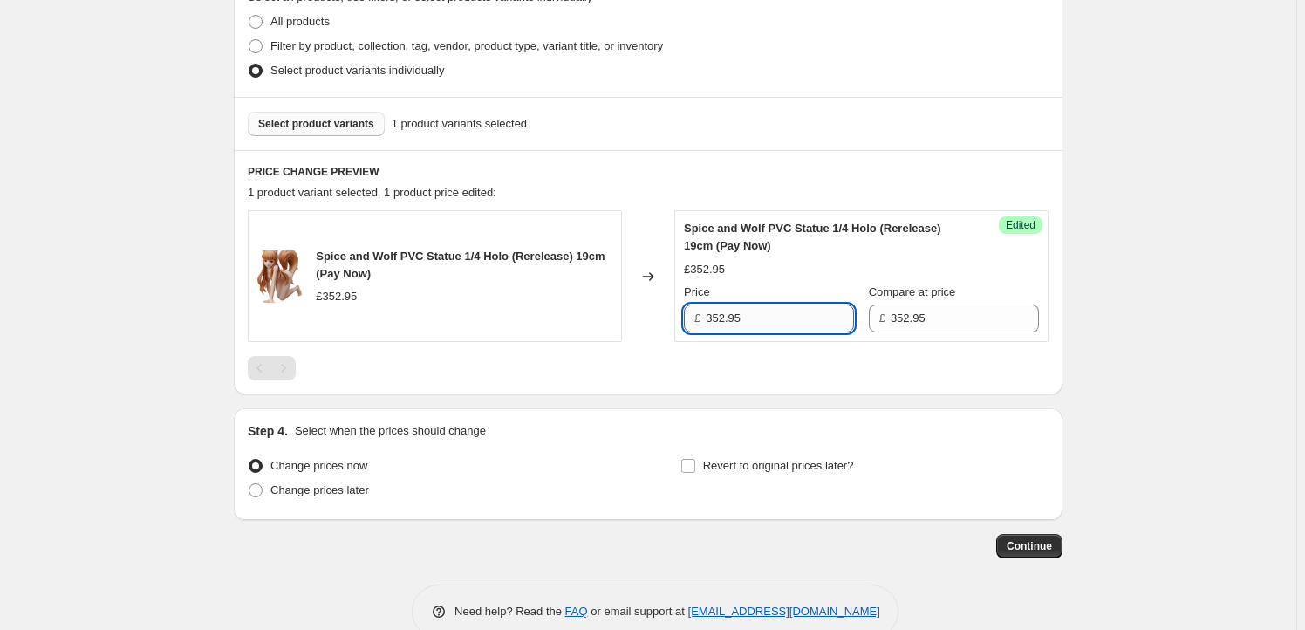
click at [726, 311] on input "352.95" at bounding box center [779, 318] width 148 height 28
type input "309.95"
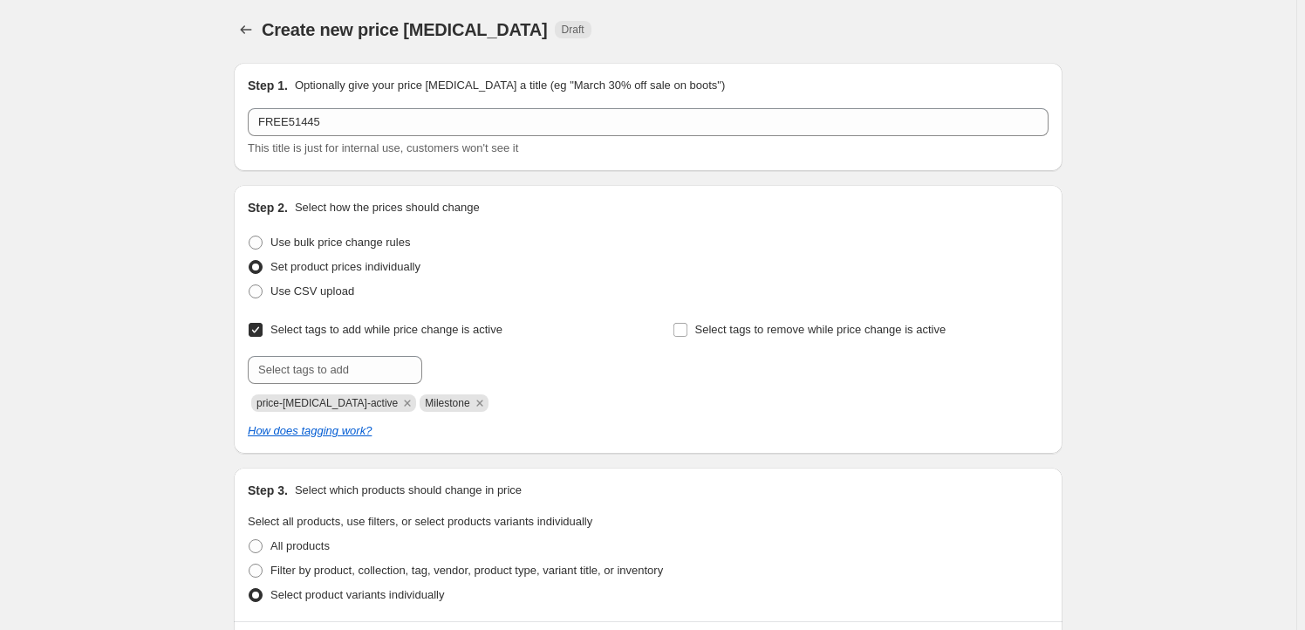
scroll to position [0, 0]
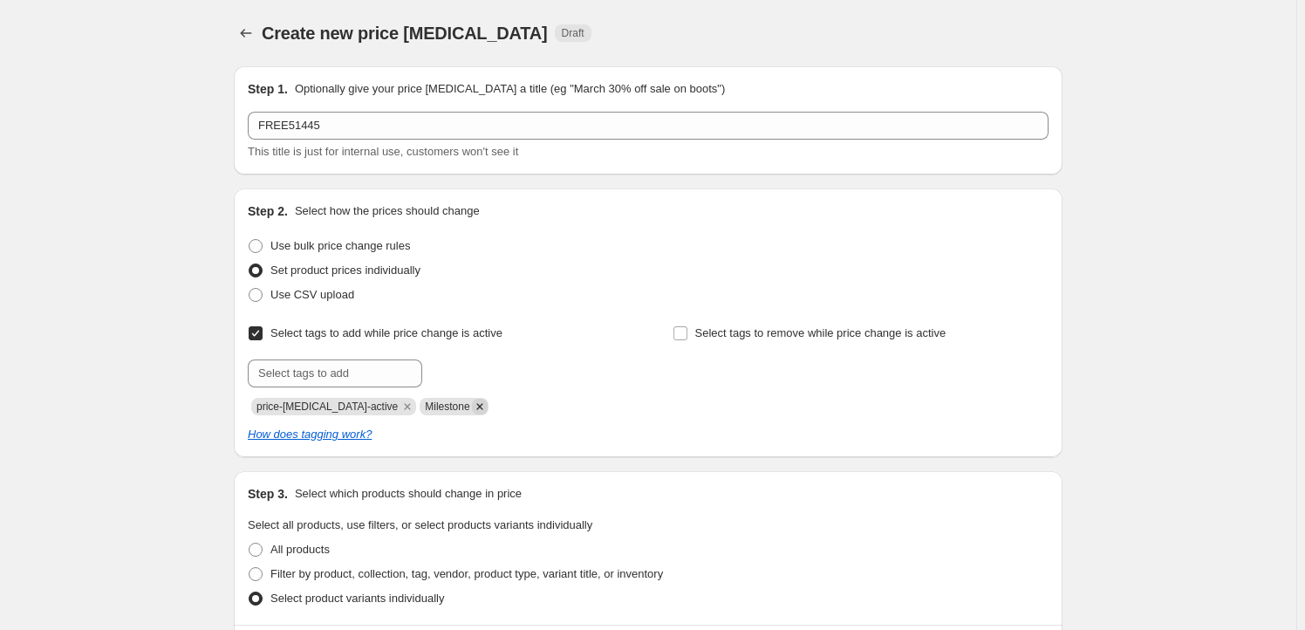
click at [472, 404] on icon "Remove Milestone" at bounding box center [480, 407] width 16 height 16
click at [349, 379] on input "text" at bounding box center [335, 373] width 174 height 28
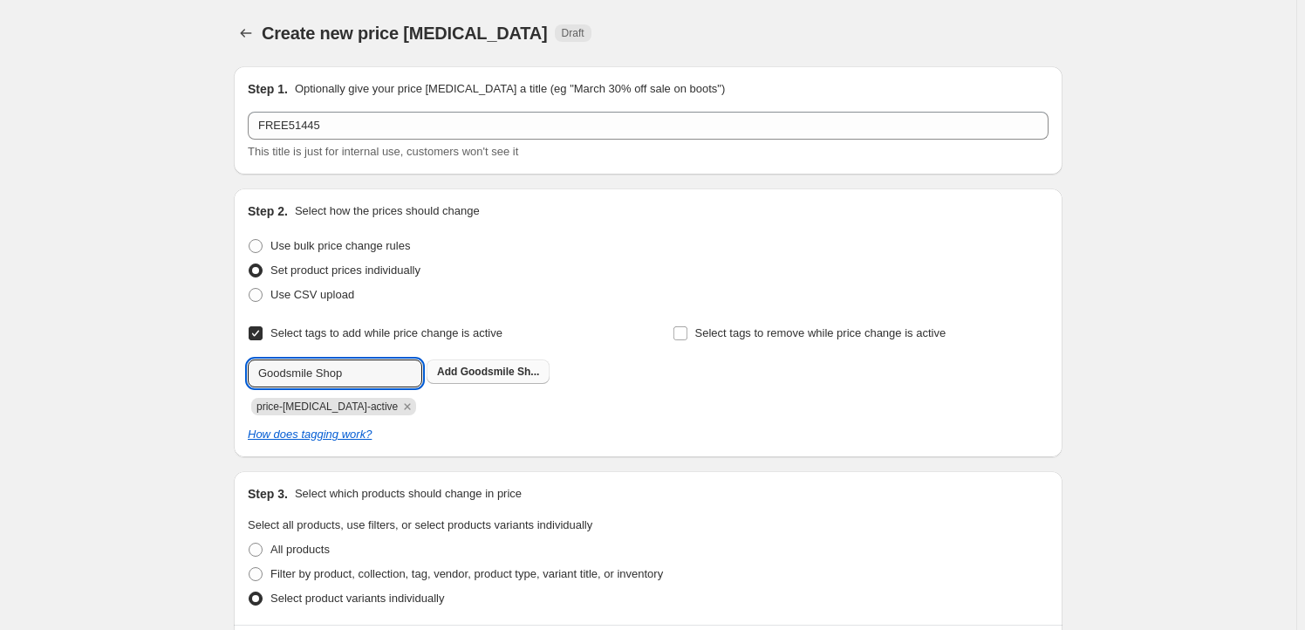
type input "Goodsmile Shop"
click at [464, 369] on span "Add Goodsmile Sh..." at bounding box center [488, 372] width 102 height 14
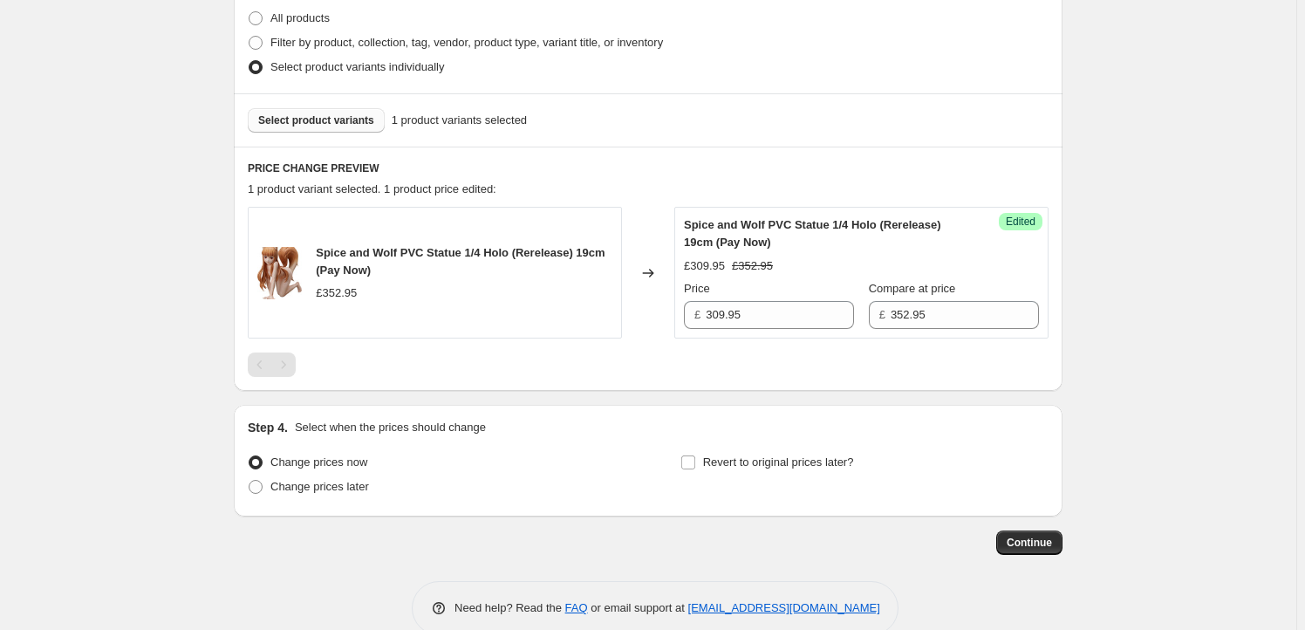
scroll to position [561, 0]
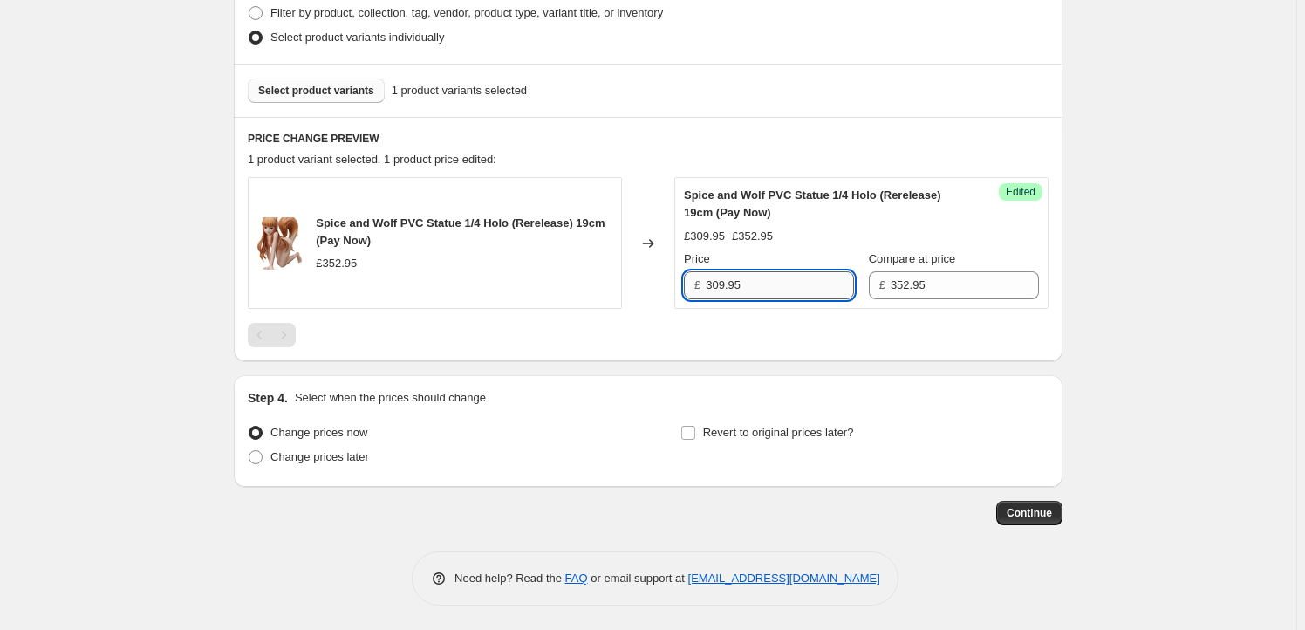
click at [766, 286] on input "309.95" at bounding box center [779, 285] width 148 height 28
click at [755, 284] on input "309.95" at bounding box center [779, 285] width 148 height 28
drag, startPoint x: 726, startPoint y: 285, endPoint x: 700, endPoint y: 283, distance: 25.4
click at [700, 283] on div "£ 309.95" at bounding box center [769, 285] width 170 height 28
type input "299.95"
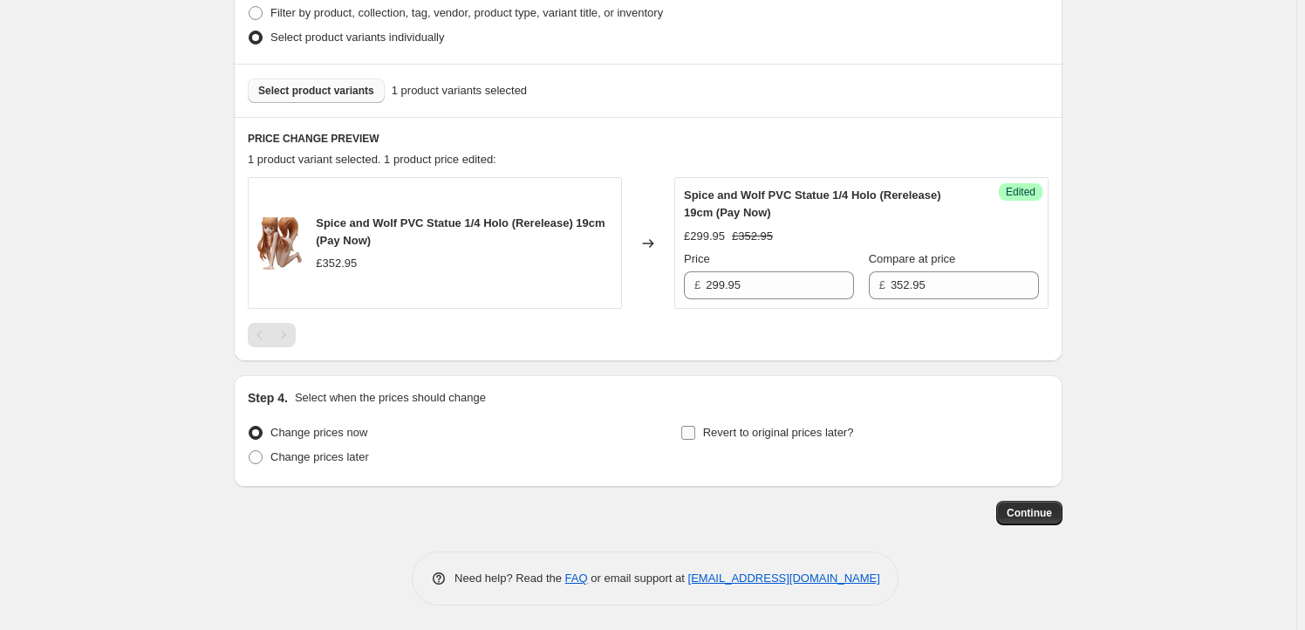
click at [695, 432] on input "Revert to original prices later?" at bounding box center [688, 433] width 14 height 14
checkbox input "true"
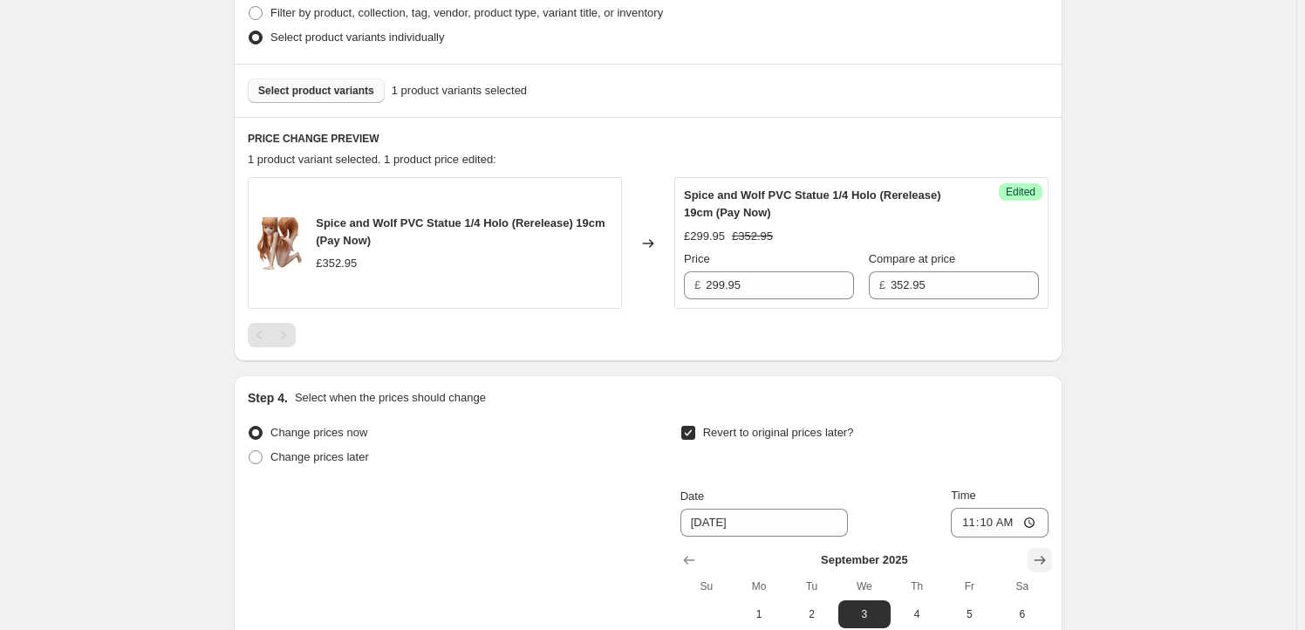
click at [1043, 551] on icon "Show next month, October 2025" at bounding box center [1039, 559] width 17 height 17
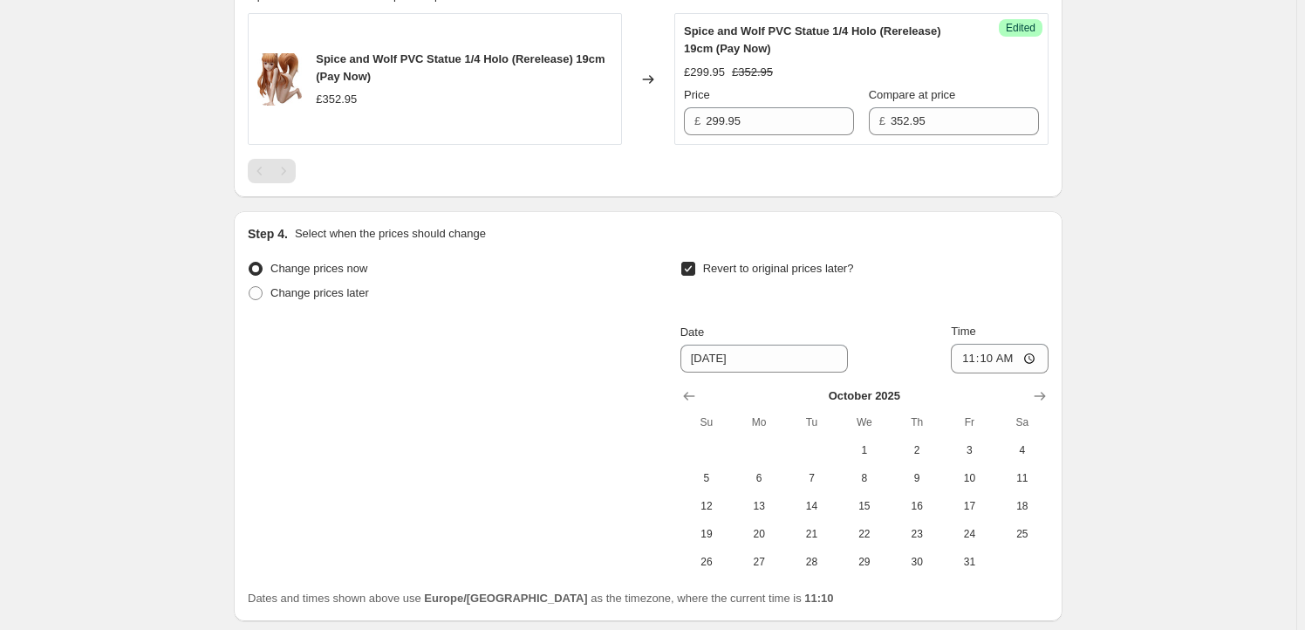
scroll to position [859, 0]
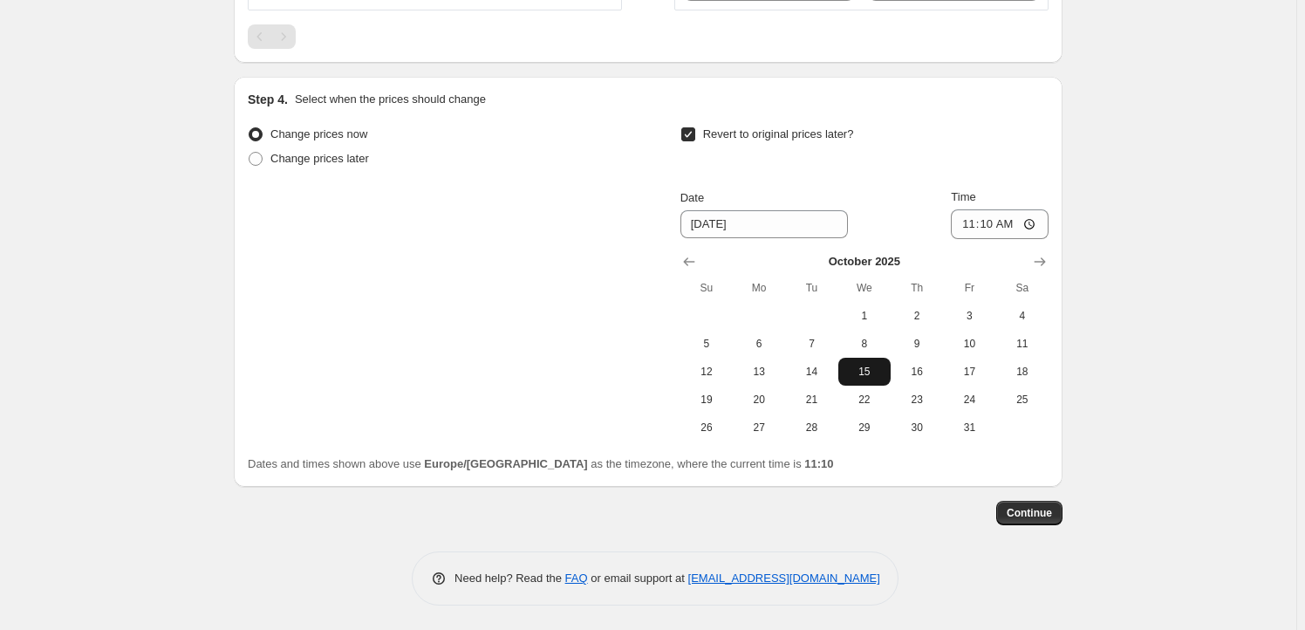
click at [865, 373] on span "15" at bounding box center [864, 372] width 38 height 14
click at [908, 378] on button "16" at bounding box center [916, 372] width 52 height 28
type input "[DATE]"
click at [994, 222] on input "11:10" at bounding box center [1000, 224] width 98 height 30
type input "23:59"
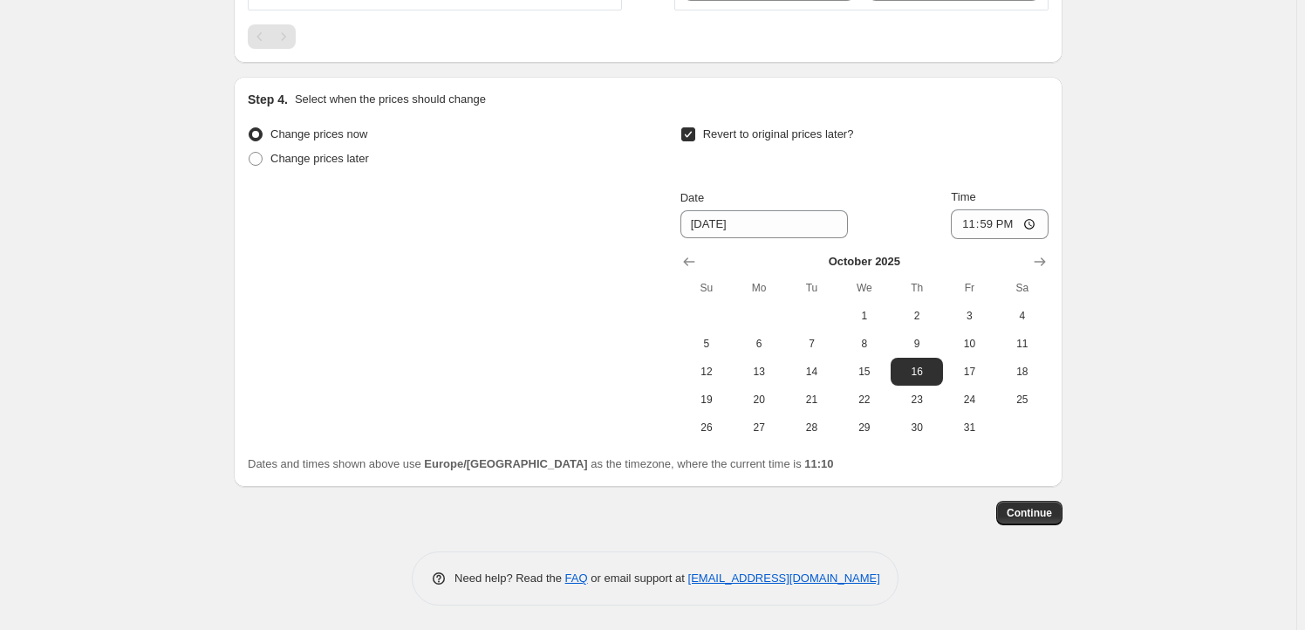
click at [1047, 514] on span "Continue" at bounding box center [1028, 513] width 45 height 14
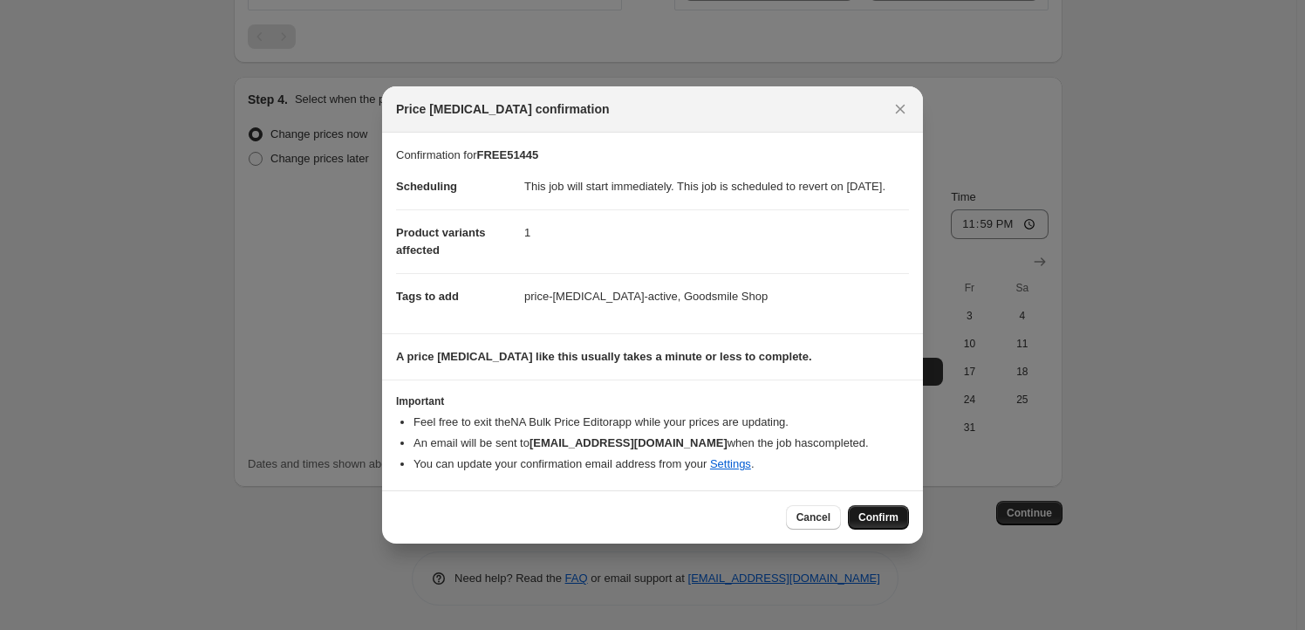
click at [864, 524] on span "Confirm" at bounding box center [878, 517] width 40 height 14
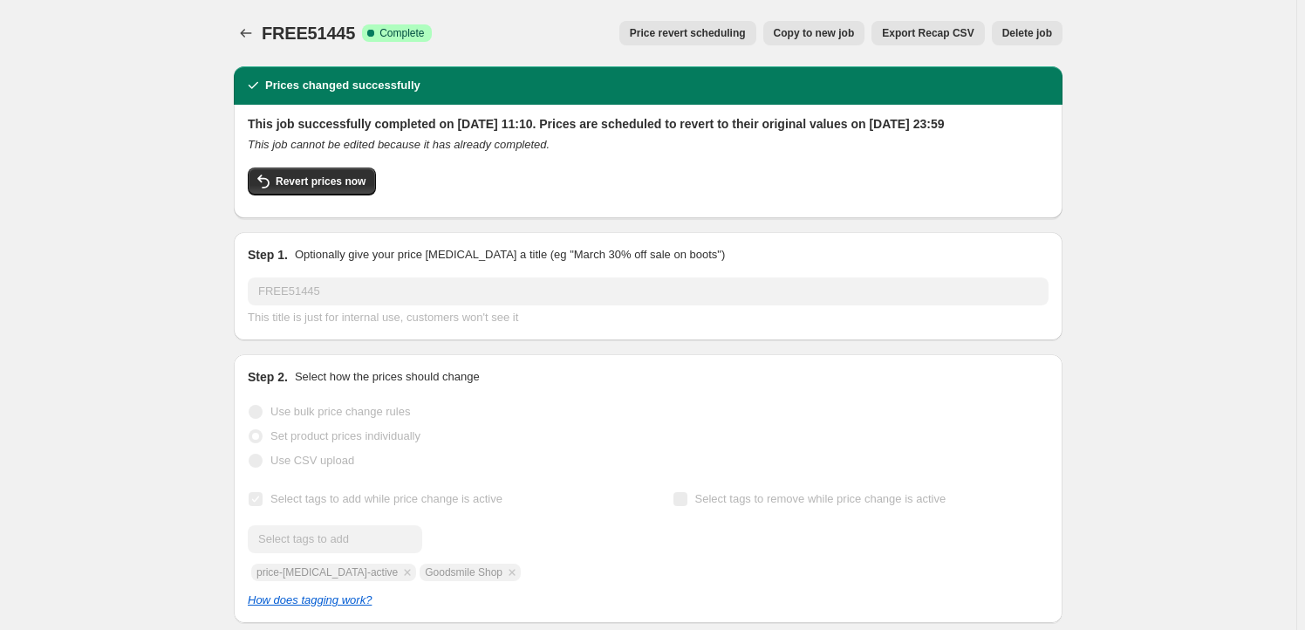
click at [808, 35] on span "Copy to new job" at bounding box center [814, 33] width 81 height 14
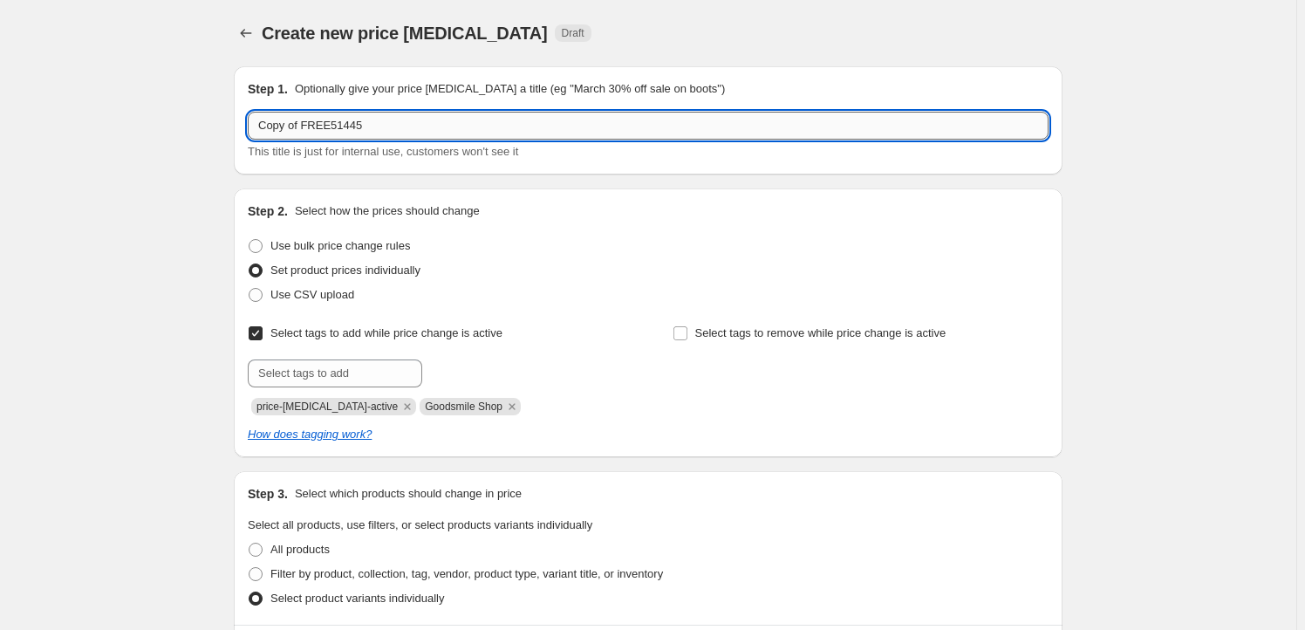
click at [365, 119] on input "Copy of FREE51445" at bounding box center [648, 126] width 801 height 28
paste input "GSC18922"
type input "GSC18922"
click at [504, 408] on icon "Remove Goodsmile Shop" at bounding box center [512, 407] width 16 height 16
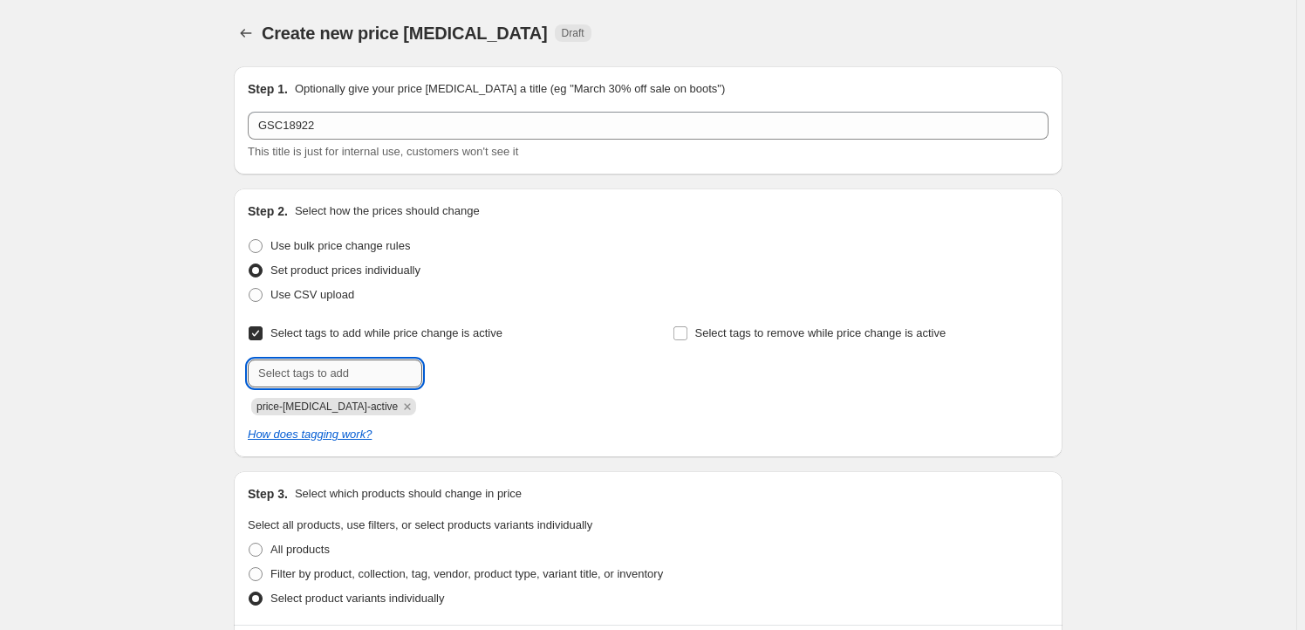
click at [399, 372] on input "text" at bounding box center [335, 373] width 174 height 28
type input "Milestone"
click at [487, 367] on span "Milestone" at bounding box center [484, 371] width 48 height 12
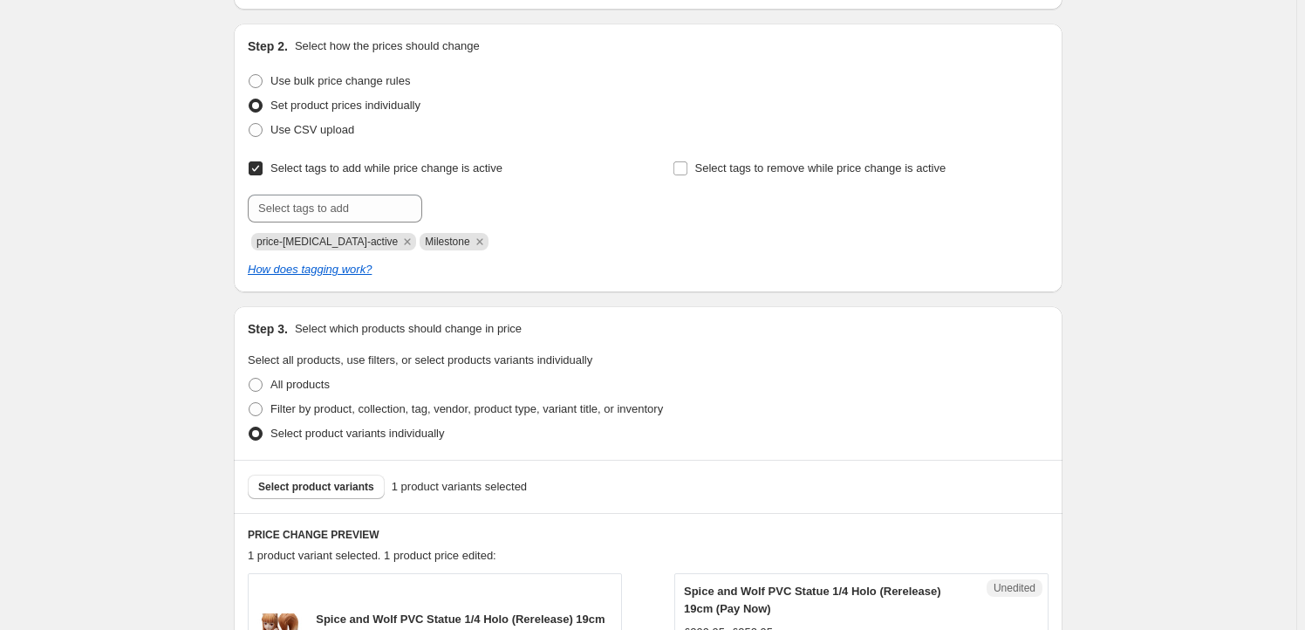
scroll to position [370, 0]
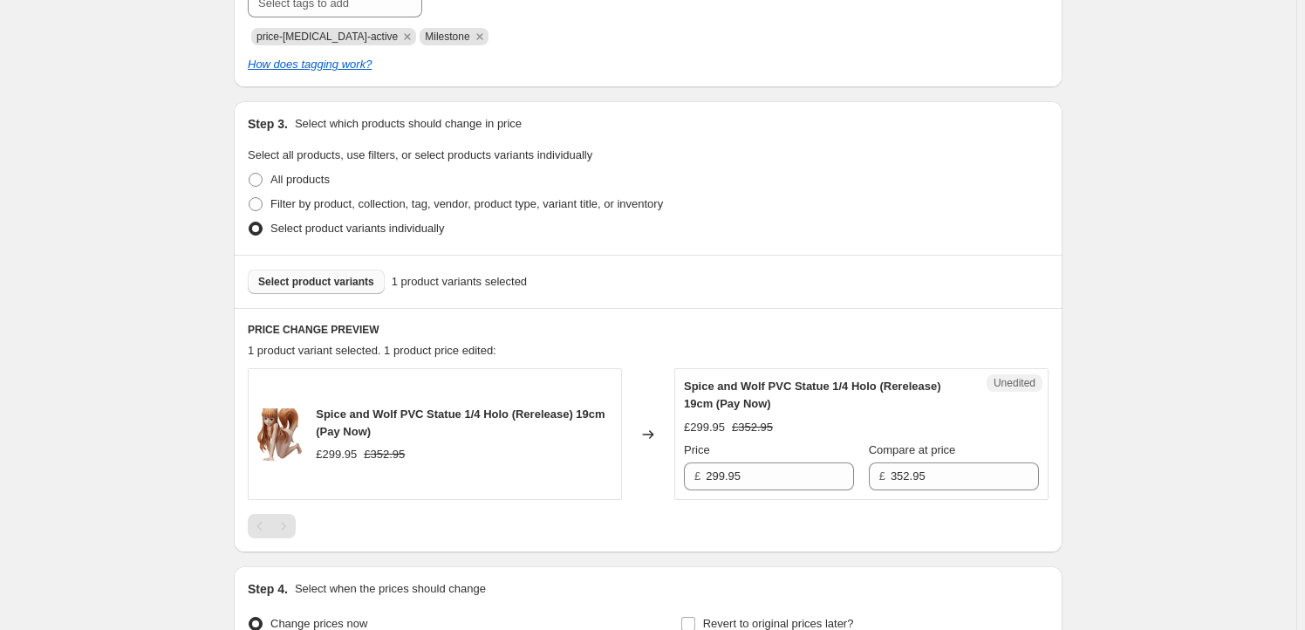
click at [337, 270] on button "Select product variants" at bounding box center [316, 281] width 137 height 24
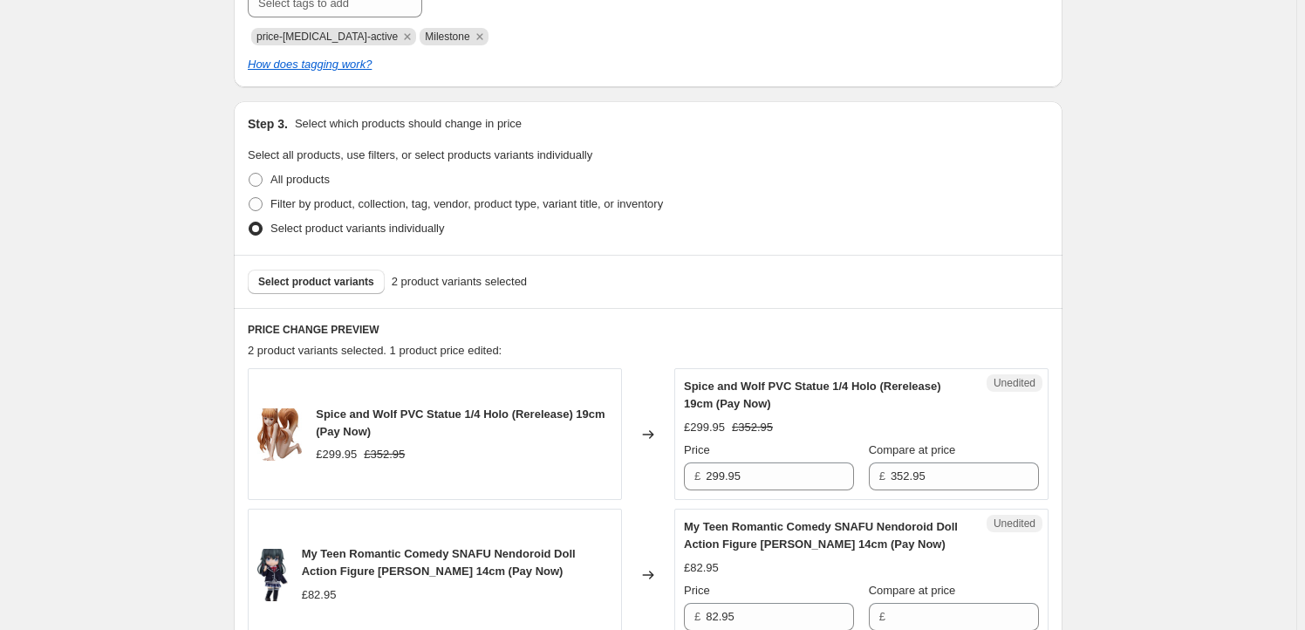
click at [338, 421] on div "Spice and Wolf PVC Statue 1/4 Holo (Rerelease) 19cm (Pay Now)" at bounding box center [464, 423] width 296 height 35
drag, startPoint x: 338, startPoint y: 421, endPoint x: 462, endPoint y: 392, distance: 127.1
click at [502, 413] on div "Spice and Wolf PVC Statue 1/4 Holo (Rerelease) 19cm (Pay Now)" at bounding box center [464, 423] width 296 height 35
copy span "Spice and Wolf PVC Statue 1/4 Holo"
click at [323, 282] on span "Select product variants" at bounding box center [316, 282] width 116 height 14
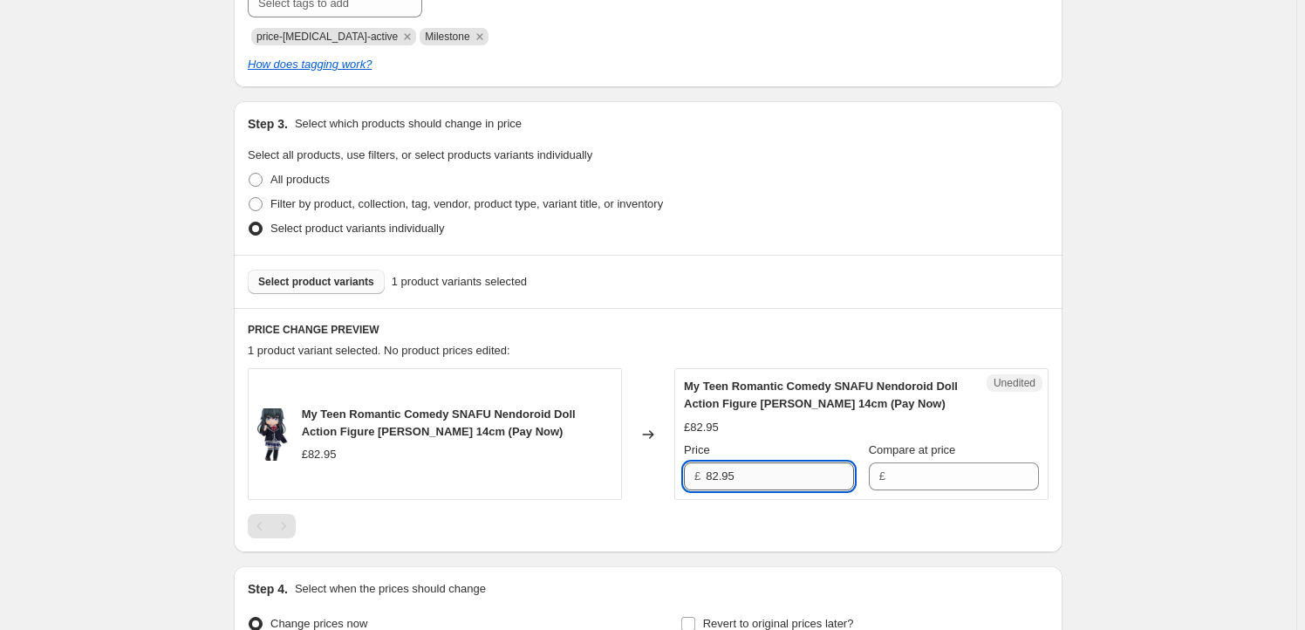
click at [763, 467] on input "82.95" at bounding box center [779, 476] width 148 height 28
type input "82.95"
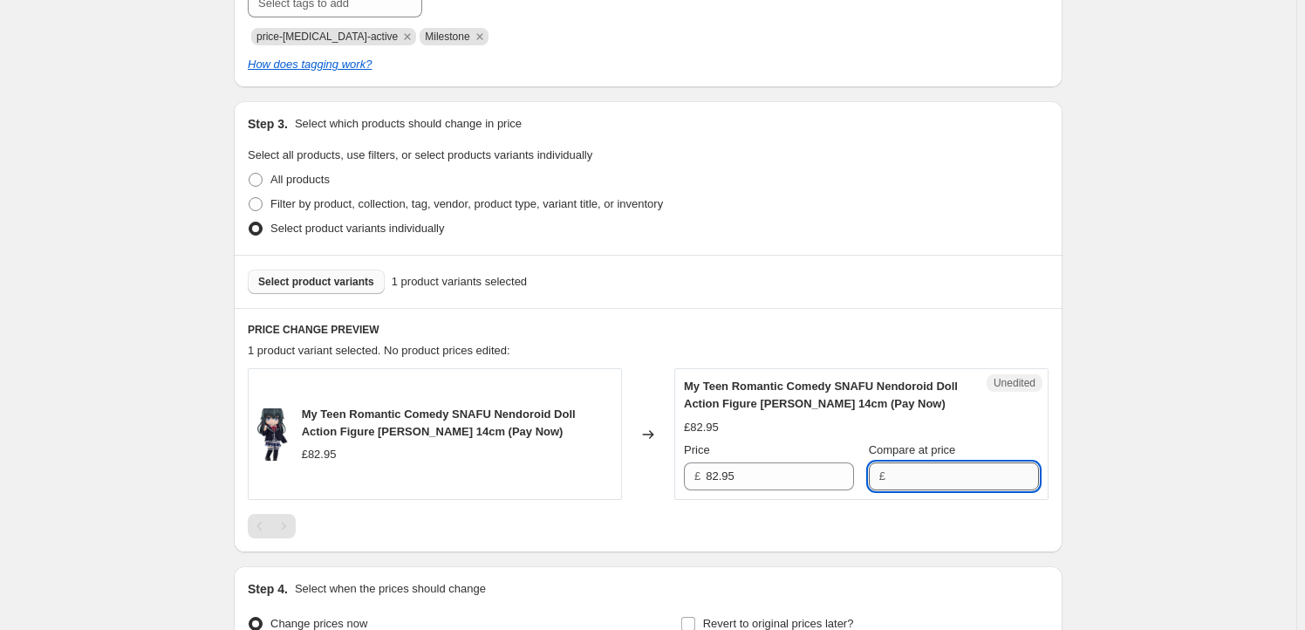
click at [943, 476] on input "Compare at price" at bounding box center [964, 476] width 148 height 28
paste input "82.95"
type input "82.95"
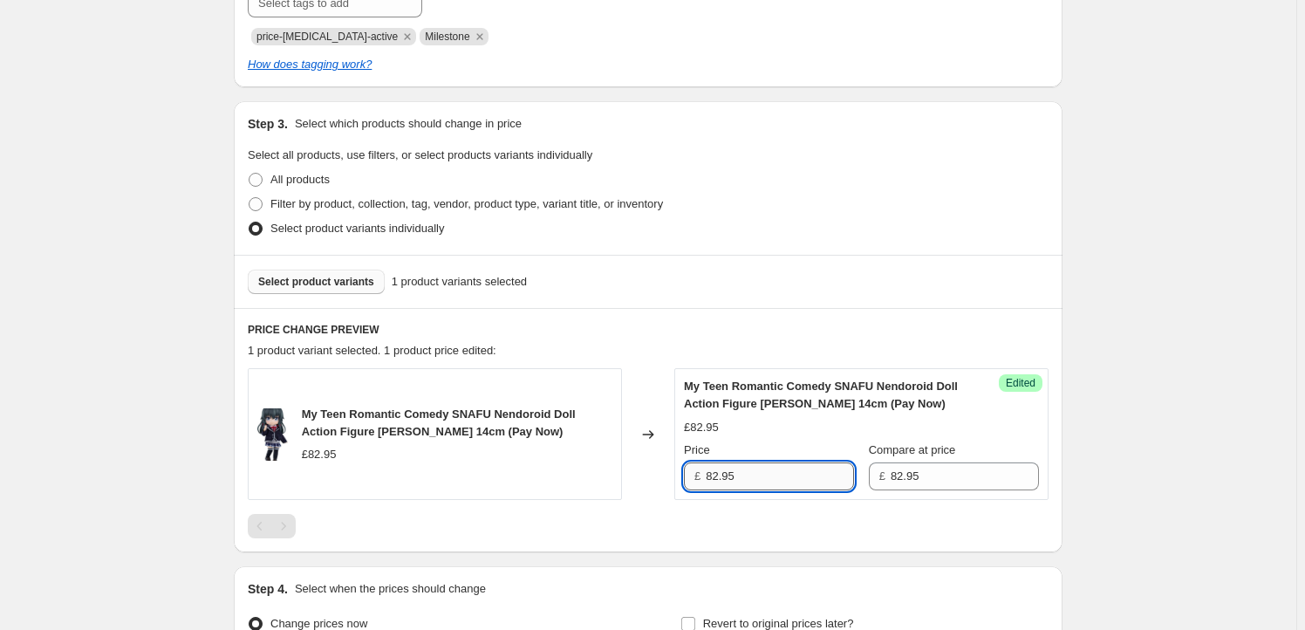
click at [771, 480] on input "82.95" at bounding box center [779, 476] width 148 height 28
drag, startPoint x: 720, startPoint y: 480, endPoint x: 705, endPoint y: 482, distance: 14.9
click at [705, 482] on div "£ 82.95" at bounding box center [769, 476] width 170 height 28
type input "74.95"
click at [716, 518] on div at bounding box center [648, 526] width 801 height 24
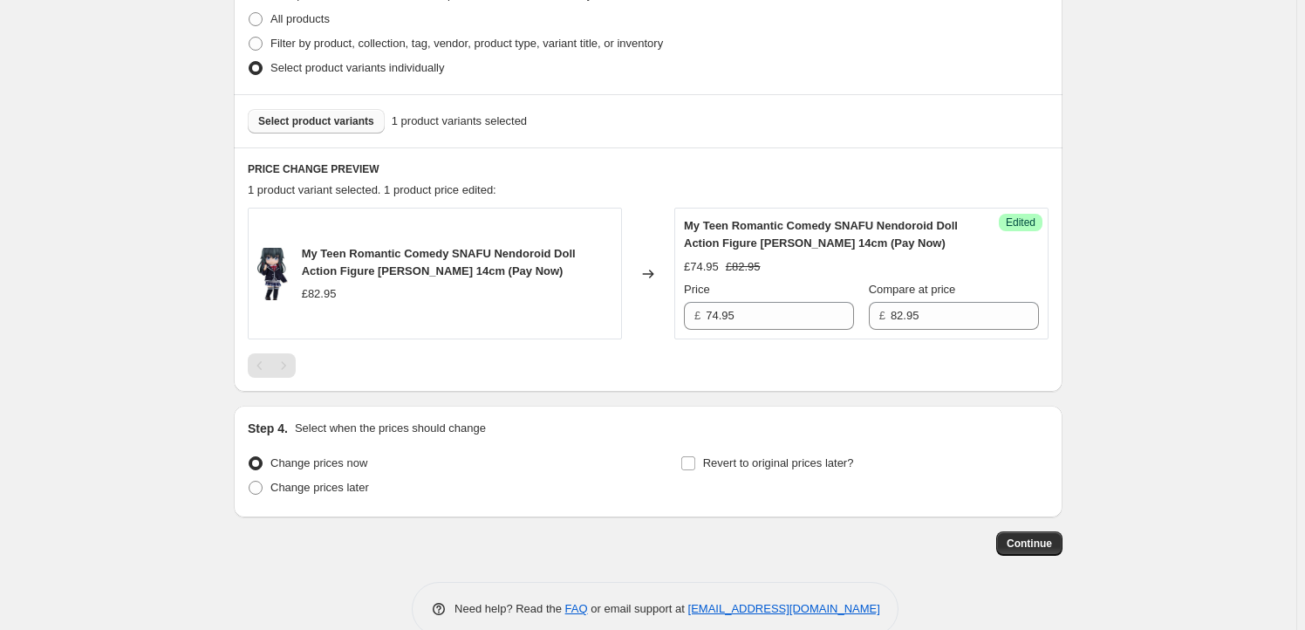
scroll to position [561, 0]
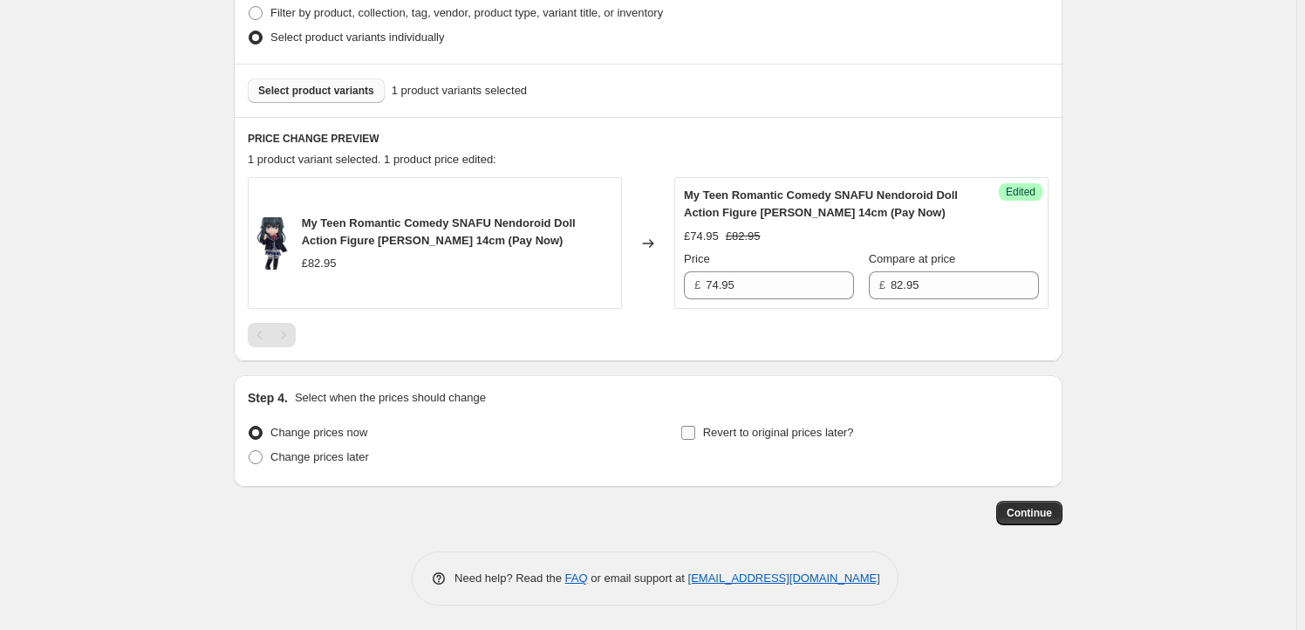
click at [776, 427] on span "Revert to original prices later?" at bounding box center [778, 432] width 151 height 13
click at [695, 427] on input "Revert to original prices later?" at bounding box center [688, 433] width 14 height 14
checkbox input "true"
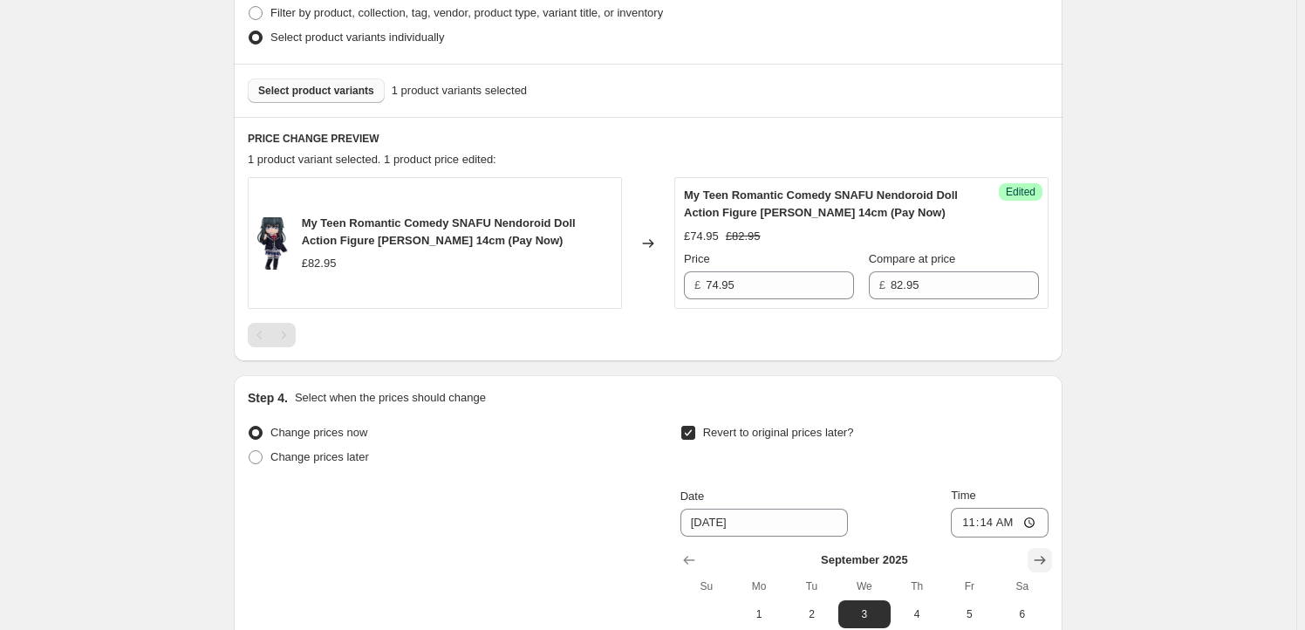
click at [1048, 557] on icon "Show next month, October 2025" at bounding box center [1039, 559] width 17 height 17
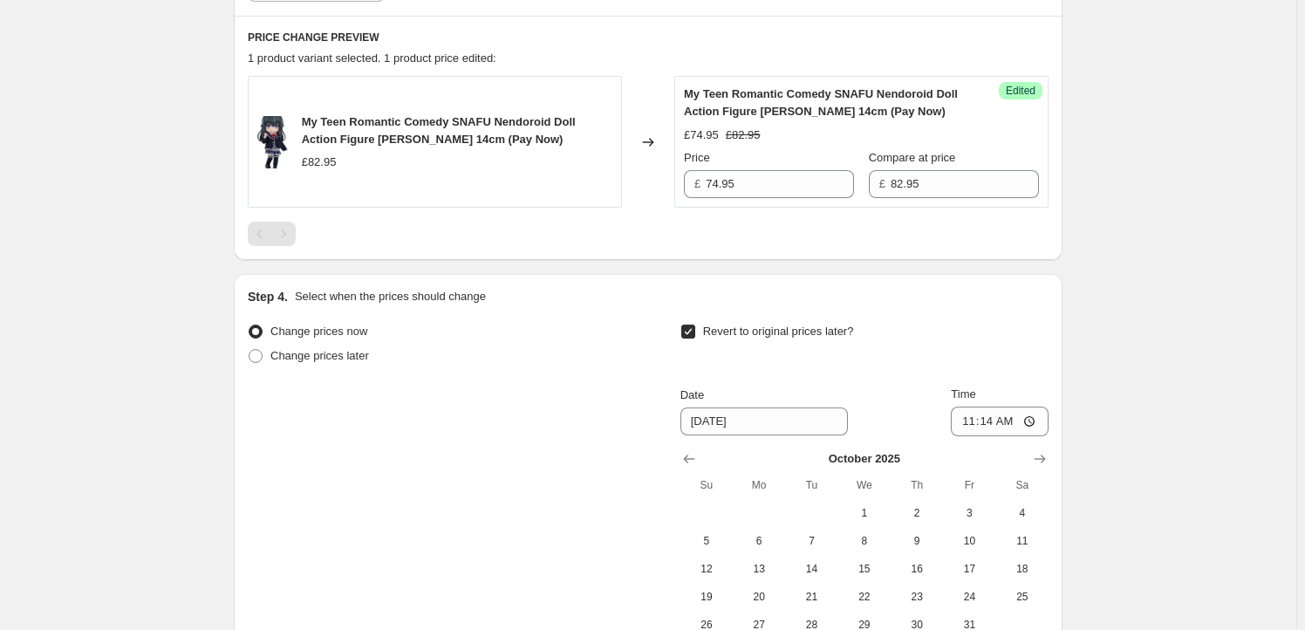
scroll to position [772, 0]
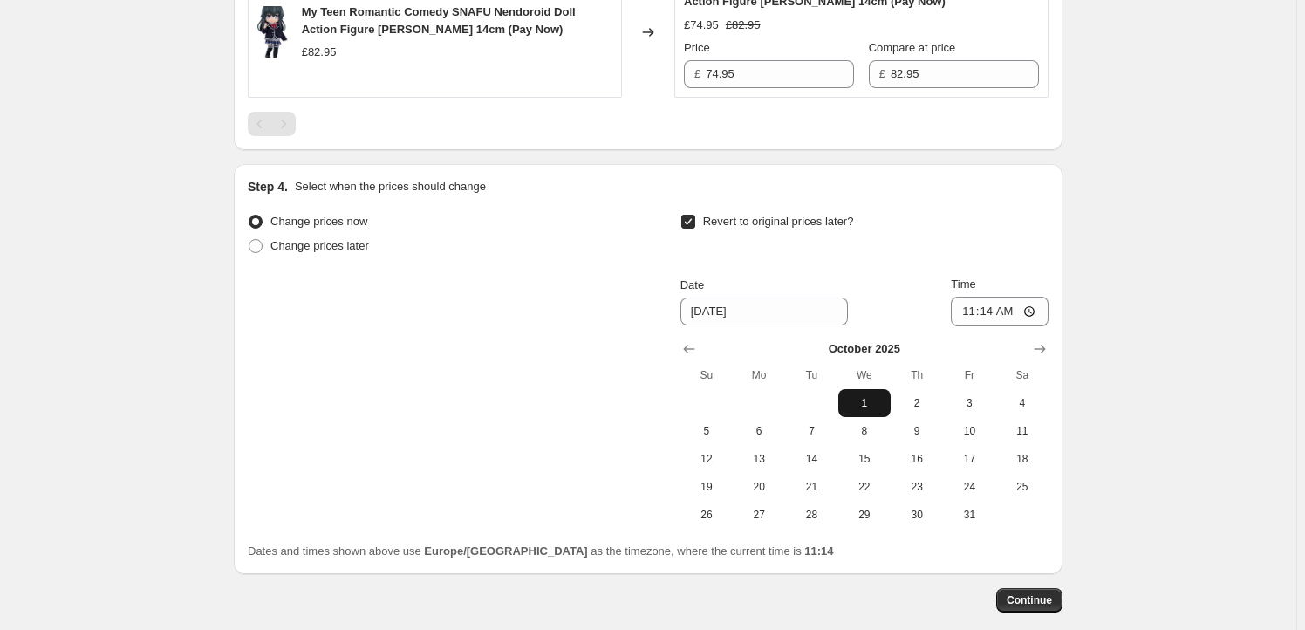
click at [858, 403] on span "1" at bounding box center [864, 403] width 38 height 14
type input "[DATE]"
click at [996, 316] on input "11:14" at bounding box center [1000, 311] width 98 height 30
type input "23:59"
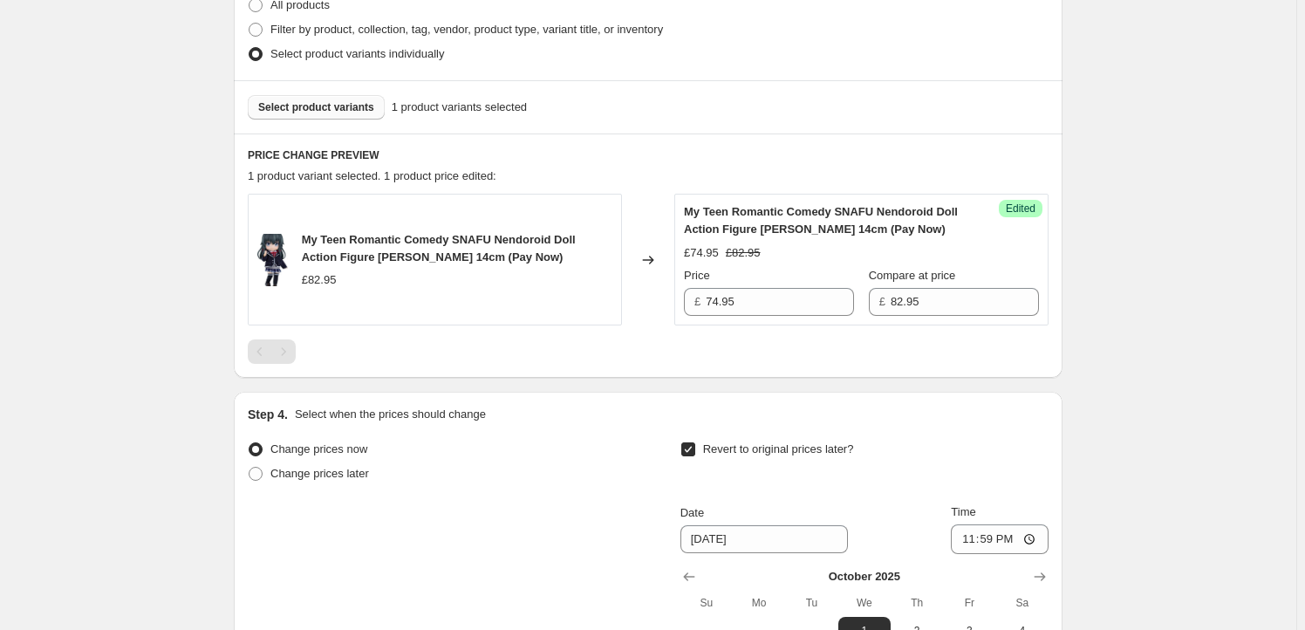
scroll to position [402, 0]
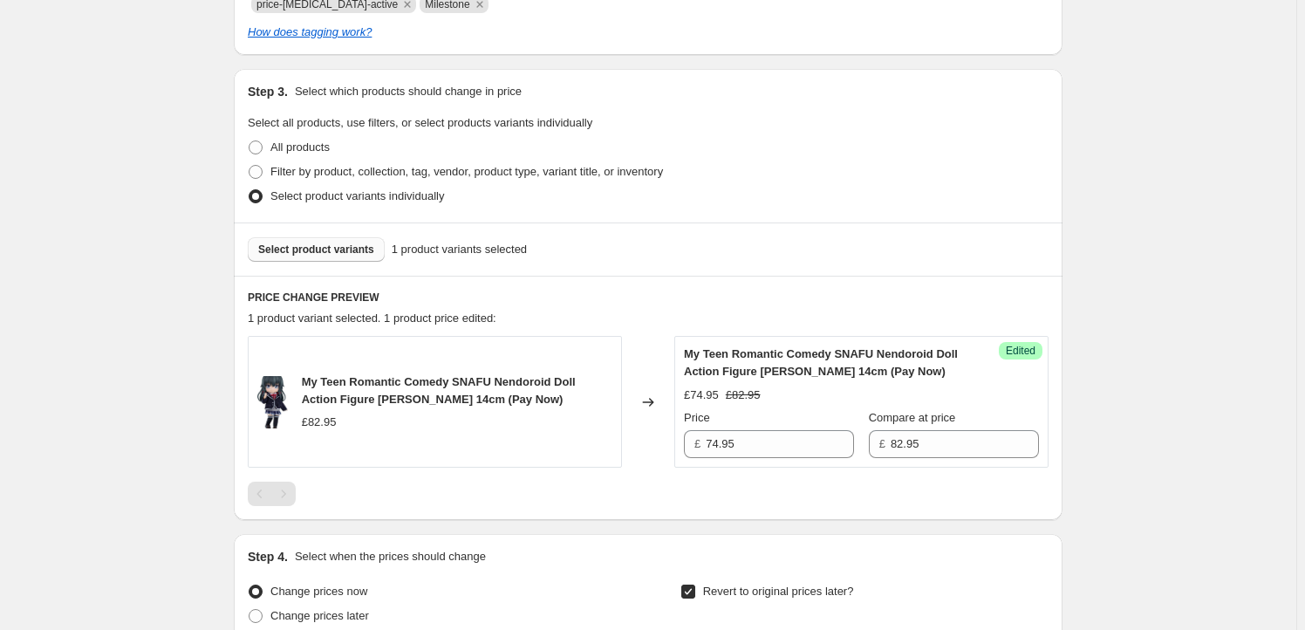
click at [329, 238] on button "Select product variants" at bounding box center [316, 249] width 137 height 24
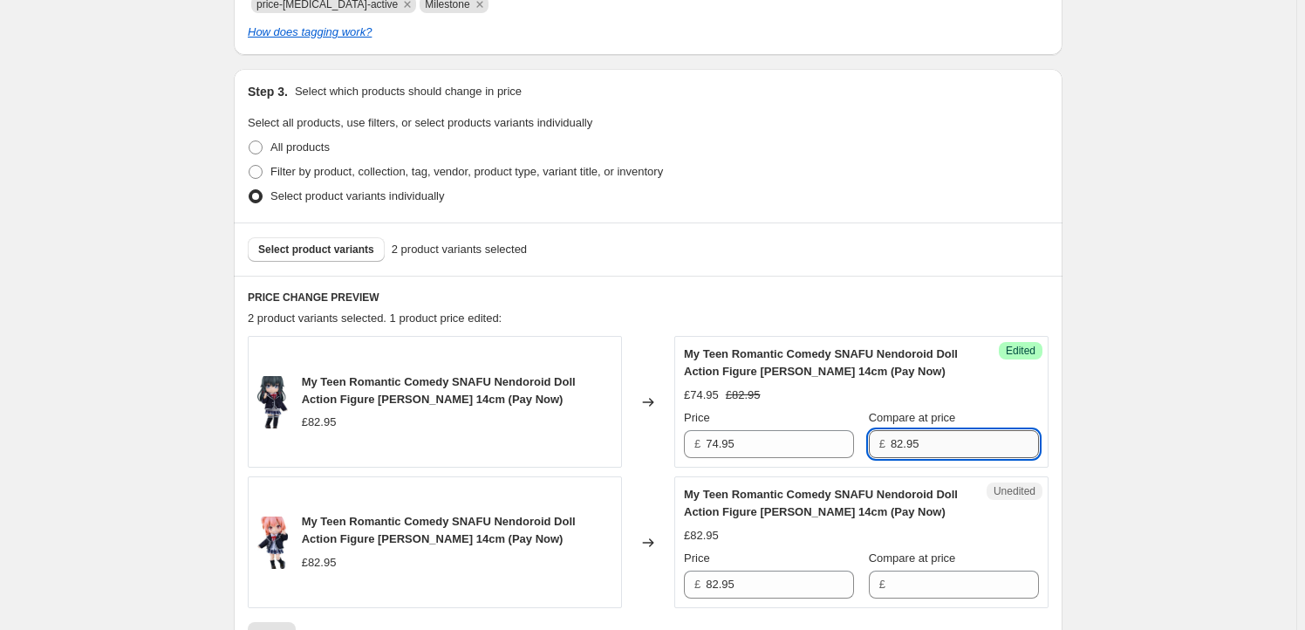
click at [957, 447] on input "82.95" at bounding box center [964, 444] width 148 height 28
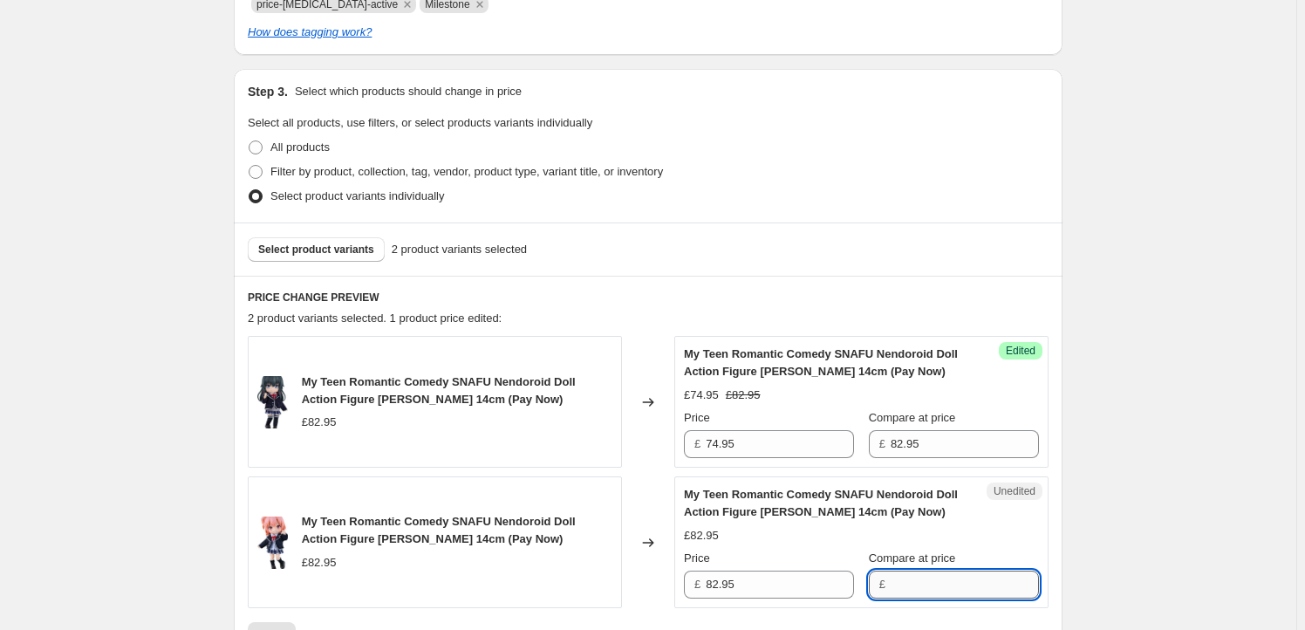
click at [926, 582] on input "Compare at price" at bounding box center [964, 584] width 148 height 28
paste input "82.95"
type input "82.95"
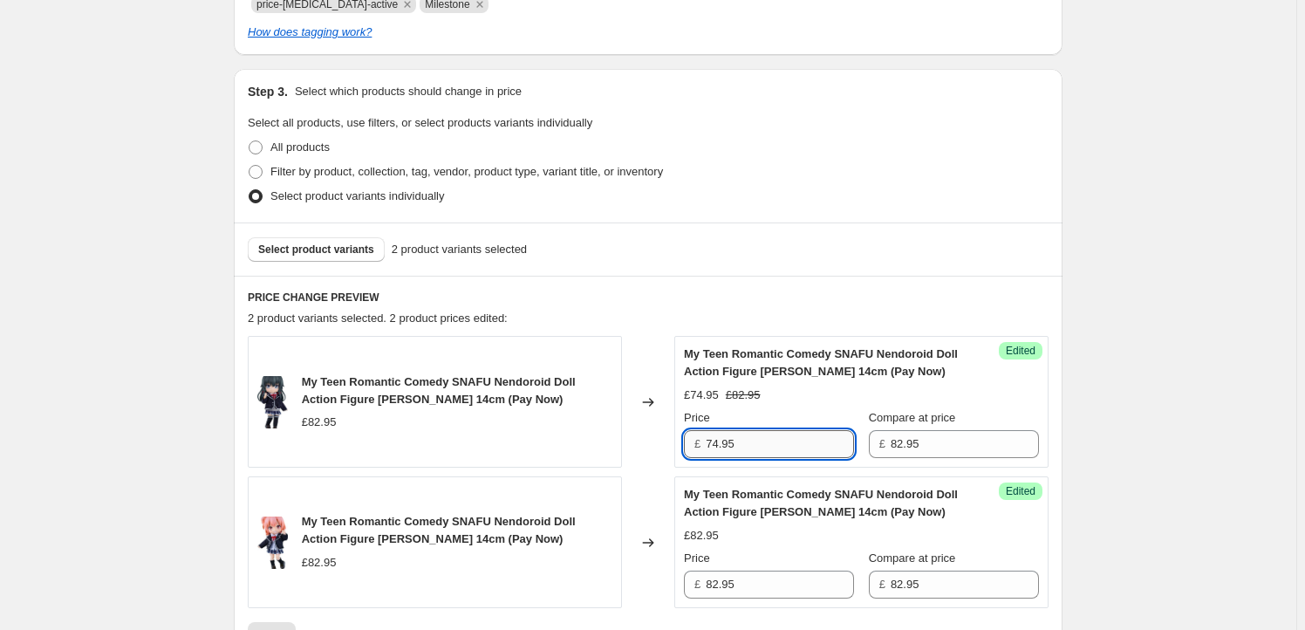
click at [755, 452] on input "74.95" at bounding box center [779, 444] width 148 height 28
click at [757, 583] on input "82.95" at bounding box center [779, 584] width 148 height 28
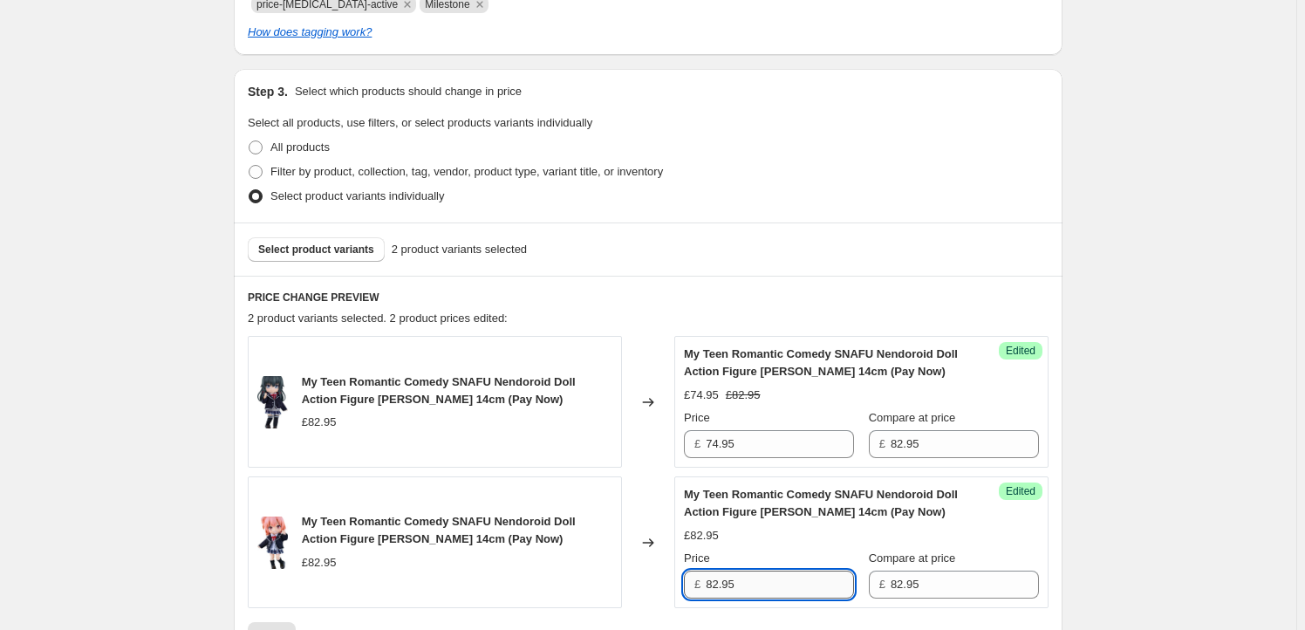
paste input "74.95"
click at [785, 543] on div "My Teen Romantic Comedy SNAFU Nendoroid Doll Action Figure [PERSON_NAME] 14cm (…" at bounding box center [861, 542] width 355 height 112
click at [777, 575] on input "82.95" at bounding box center [779, 584] width 148 height 28
paste input "74"
type input "74.95"
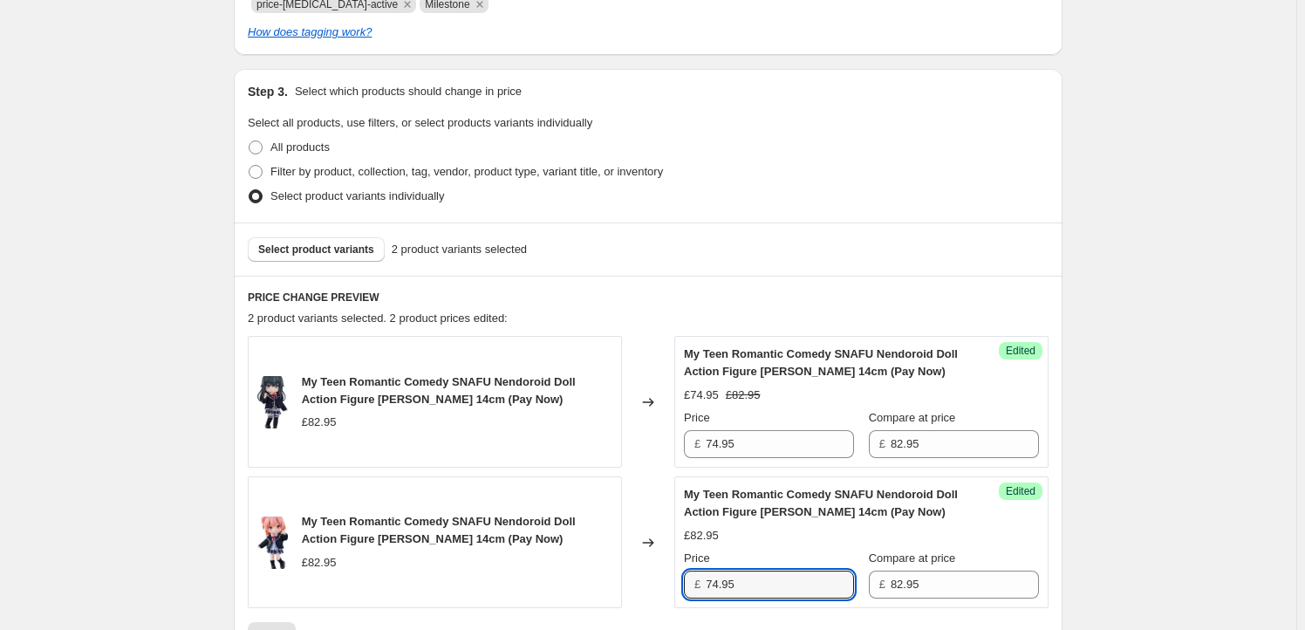
click at [785, 548] on div "My Teen Romantic Comedy SNAFU Nendoroid Doll Action Figure [PERSON_NAME] 14cm (…" at bounding box center [861, 542] width 355 height 112
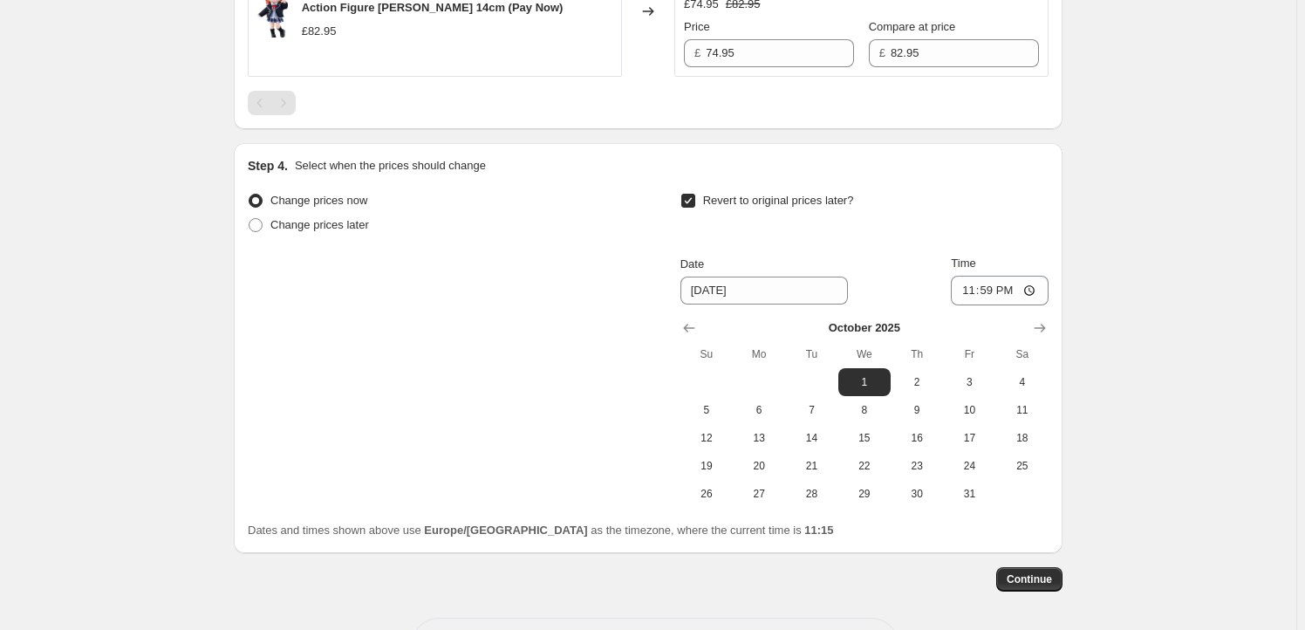
scroll to position [999, 0]
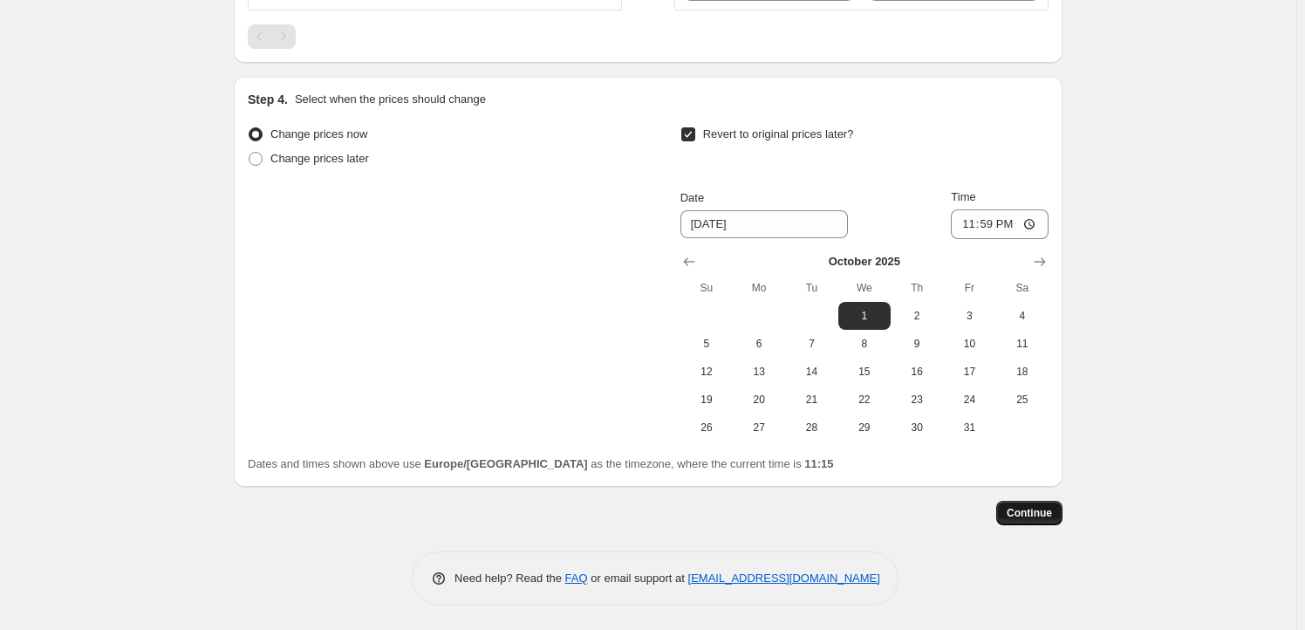
click at [1022, 521] on button "Continue" at bounding box center [1029, 513] width 66 height 24
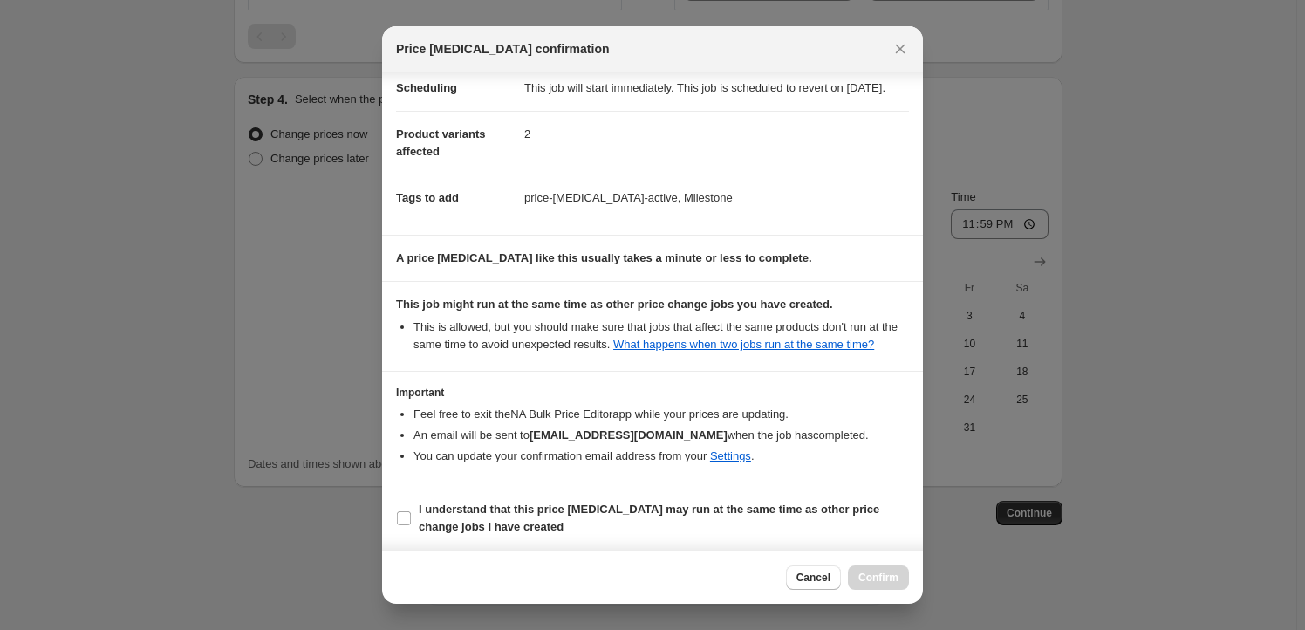
scroll to position [57, 0]
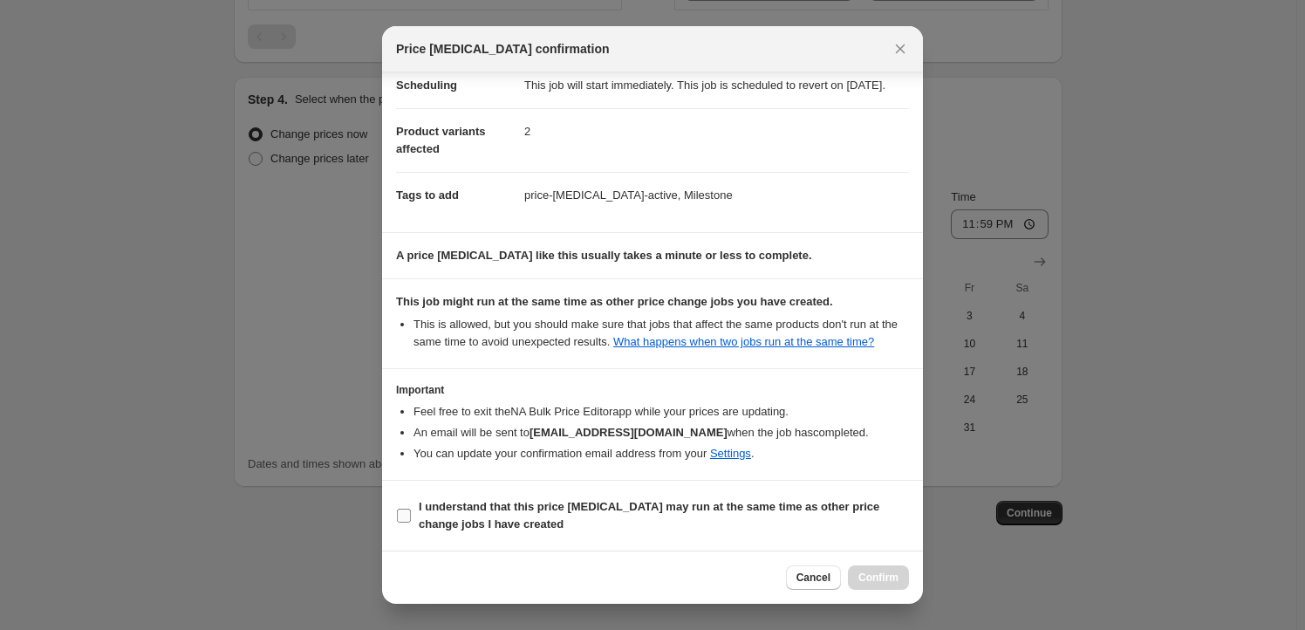
drag, startPoint x: 469, startPoint y: 511, endPoint x: 574, endPoint y: 535, distance: 107.3
click at [469, 512] on b "I understand that this price [MEDICAL_DATA] may run at the same time as other p…" at bounding box center [649, 515] width 460 height 31
click at [411, 512] on input "I understand that this price [MEDICAL_DATA] may run at the same time as other p…" at bounding box center [404, 515] width 14 height 14
checkbox input "true"
click at [875, 578] on span "Confirm" at bounding box center [878, 577] width 40 height 14
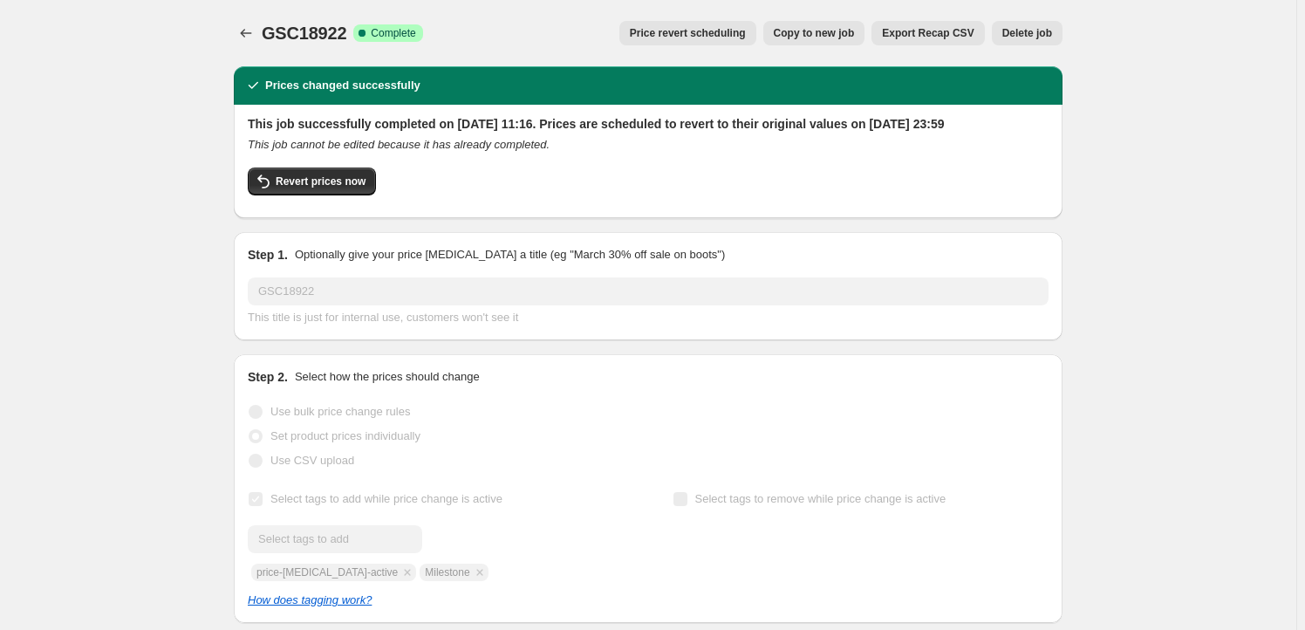
click at [830, 36] on span "Copy to new job" at bounding box center [814, 33] width 81 height 14
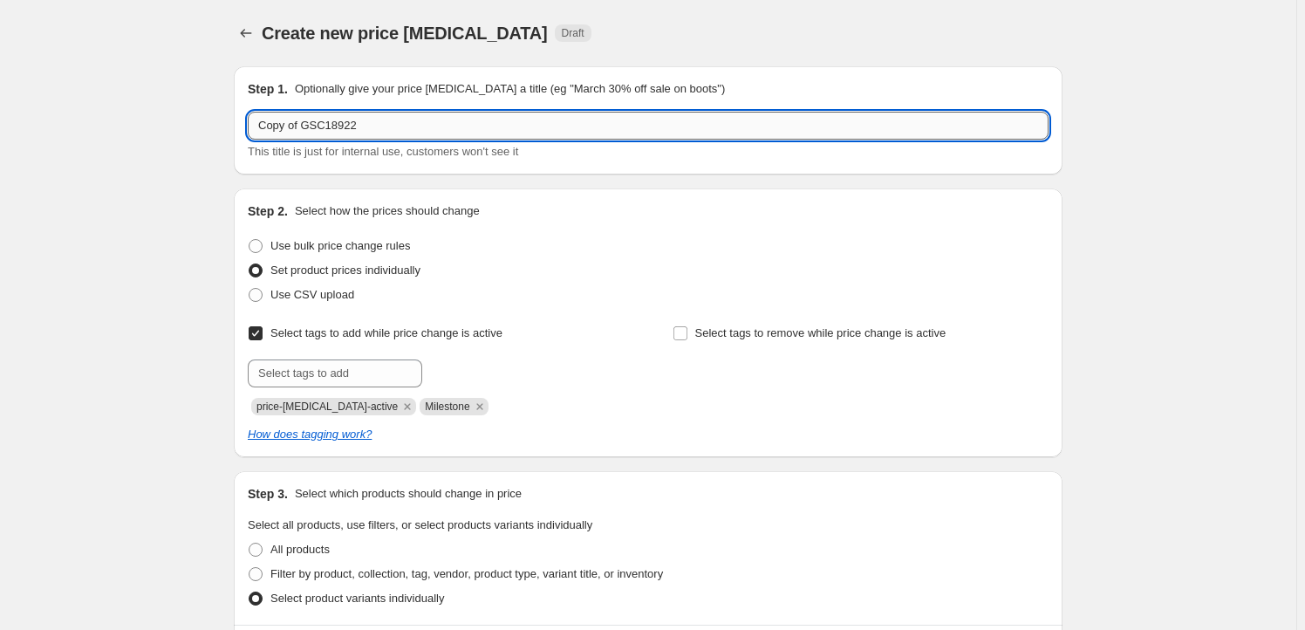
click at [360, 137] on input "Copy of GSC18922" at bounding box center [648, 126] width 801 height 28
paste input "GSC66265"
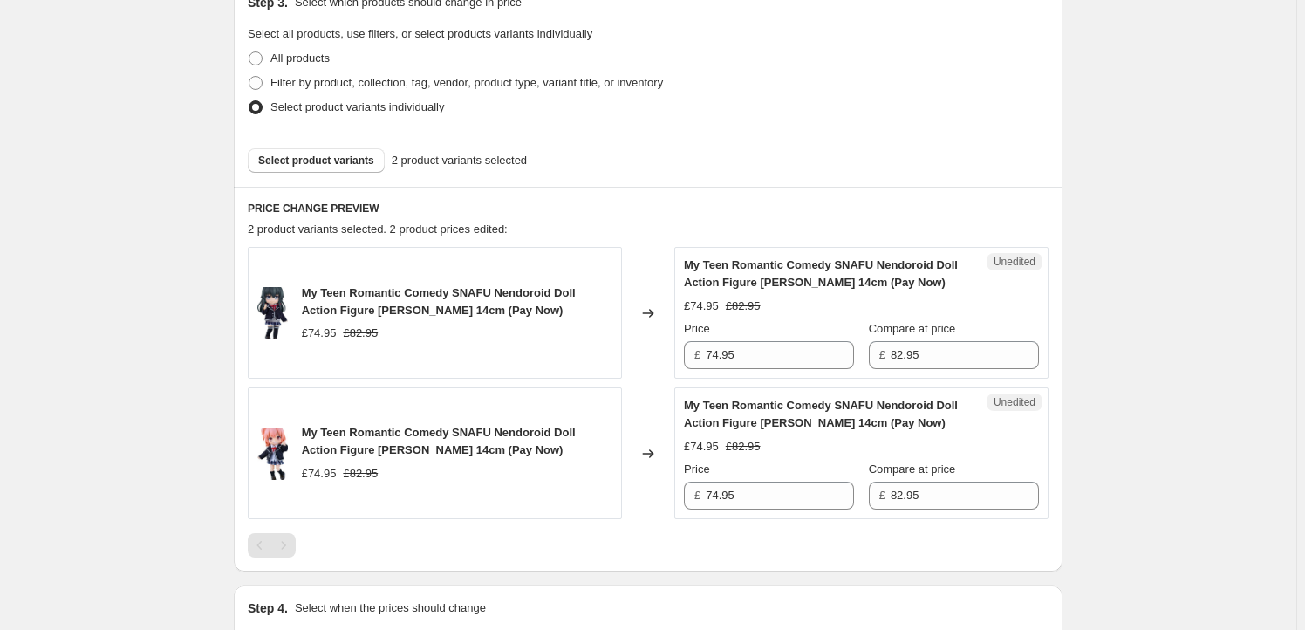
scroll to position [528, 0]
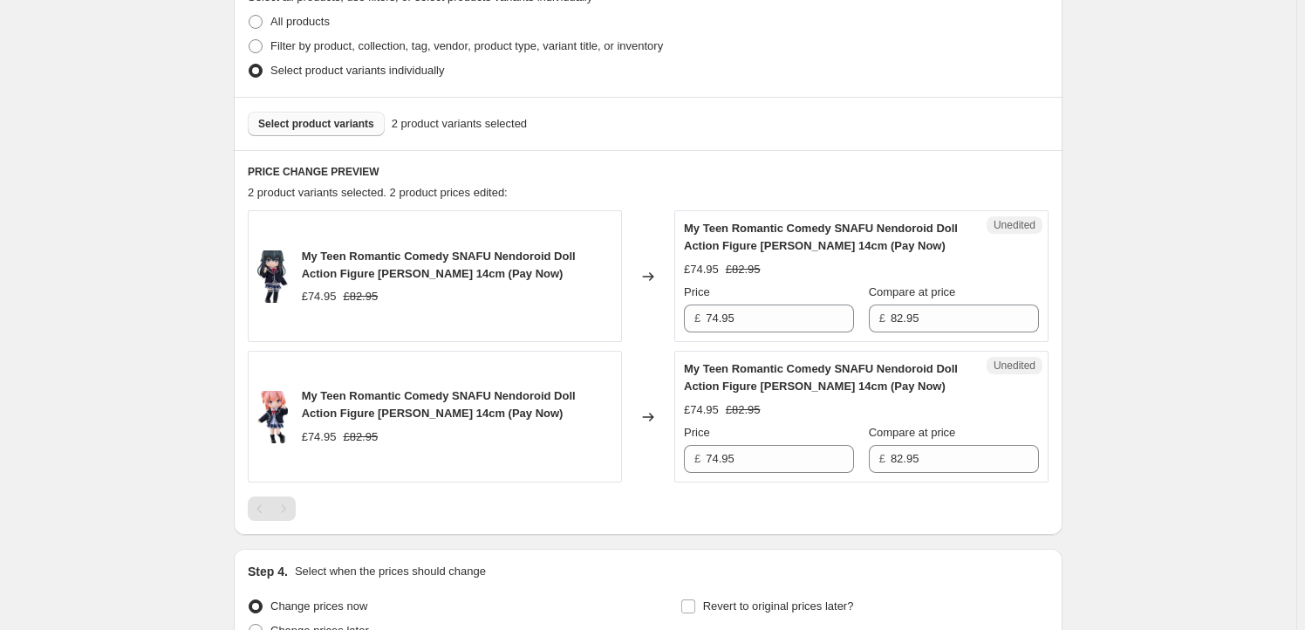
type input "GSC66265"
click at [345, 128] on span "Select product variants" at bounding box center [316, 124] width 116 height 14
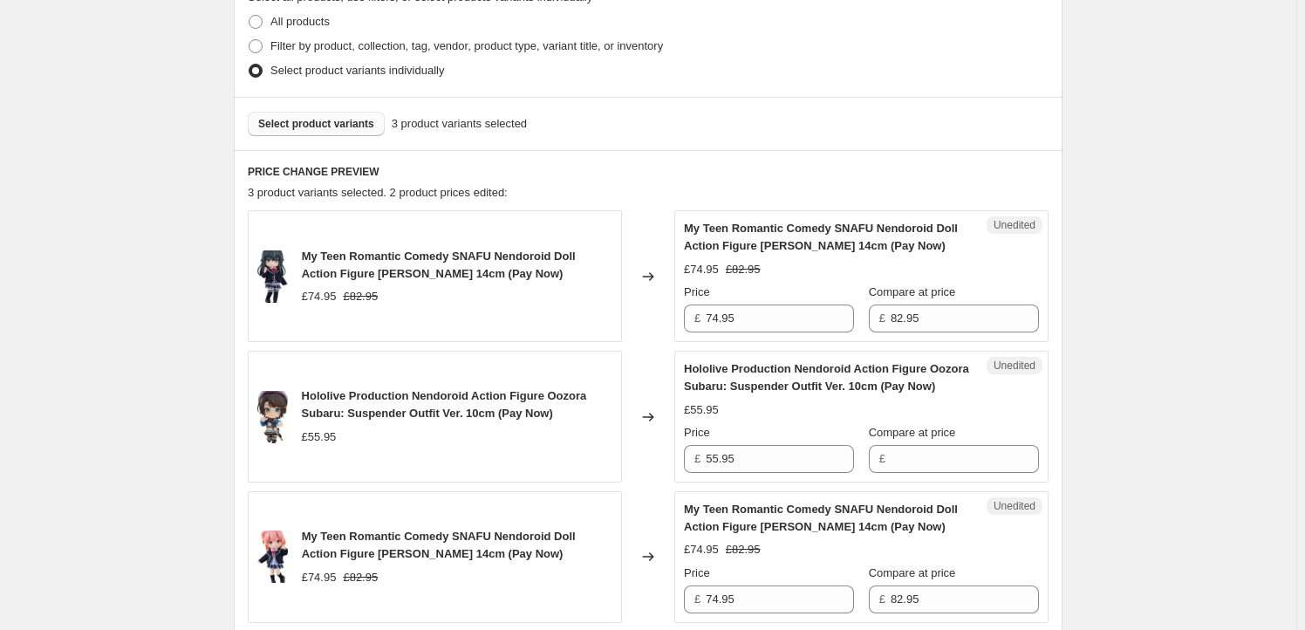
click at [316, 256] on span "My Teen Romantic Comedy SNAFU Nendoroid Doll Action Figure [PERSON_NAME] 14cm (…" at bounding box center [439, 264] width 274 height 31
drag, startPoint x: 316, startPoint y: 256, endPoint x: 565, endPoint y: 247, distance: 249.6
click at [565, 248] on div "My Teen Romantic Comedy SNAFU Nendoroid Doll Action Figure [PERSON_NAME] 14cm (…" at bounding box center [457, 265] width 310 height 35
copy span "My Teen Romantic Comedy SNAFU Nendoroid Doll"
click at [319, 126] on span "Select product variants" at bounding box center [316, 124] width 116 height 14
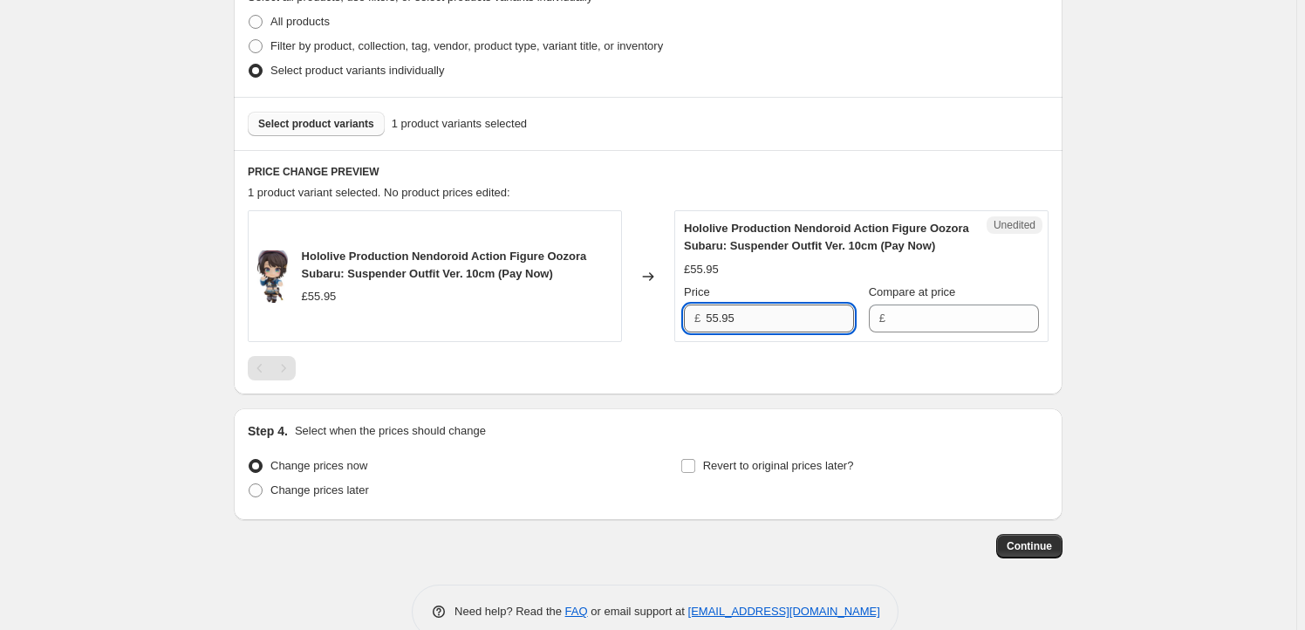
click at [781, 325] on input "55.95" at bounding box center [779, 318] width 148 height 28
type input "55.95"
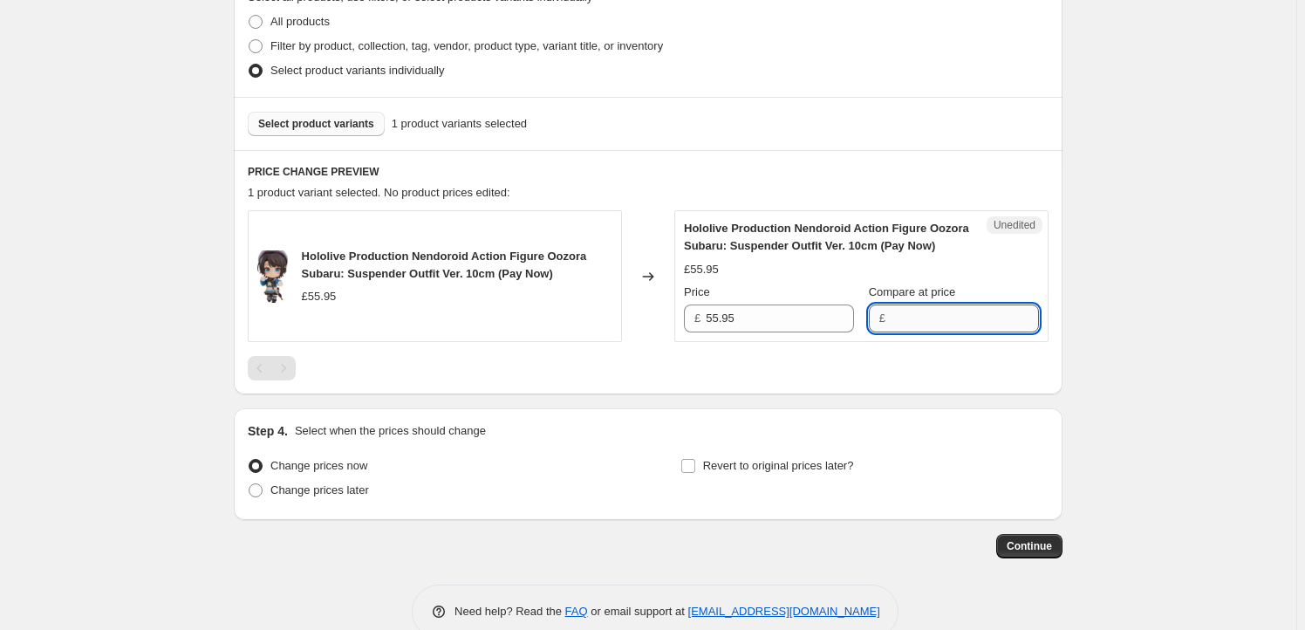
click at [927, 318] on input "Compare at price" at bounding box center [964, 318] width 148 height 28
paste input "55.95"
type input "55.95"
click at [739, 324] on input "55.95" at bounding box center [779, 318] width 148 height 28
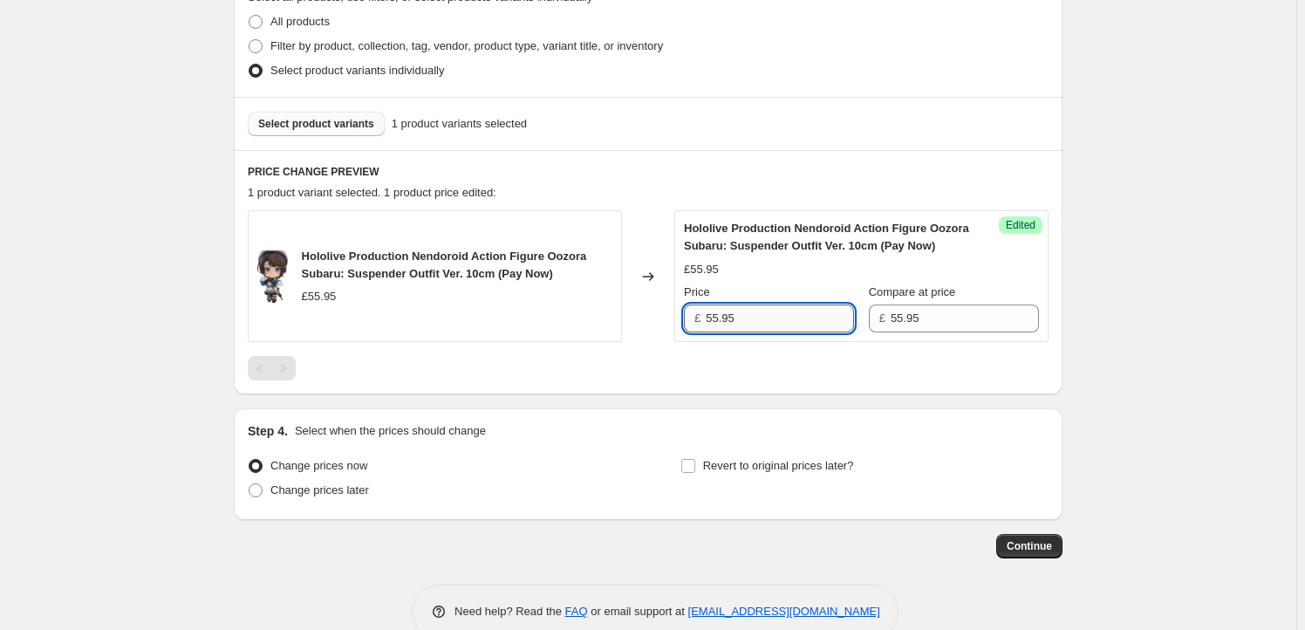
click at [713, 322] on input "55.95" at bounding box center [779, 318] width 148 height 28
type input "52.95"
click at [733, 463] on span "Revert to original prices later?" at bounding box center [778, 465] width 151 height 13
click at [695, 463] on input "Revert to original prices later?" at bounding box center [688, 466] width 14 height 14
checkbox input "true"
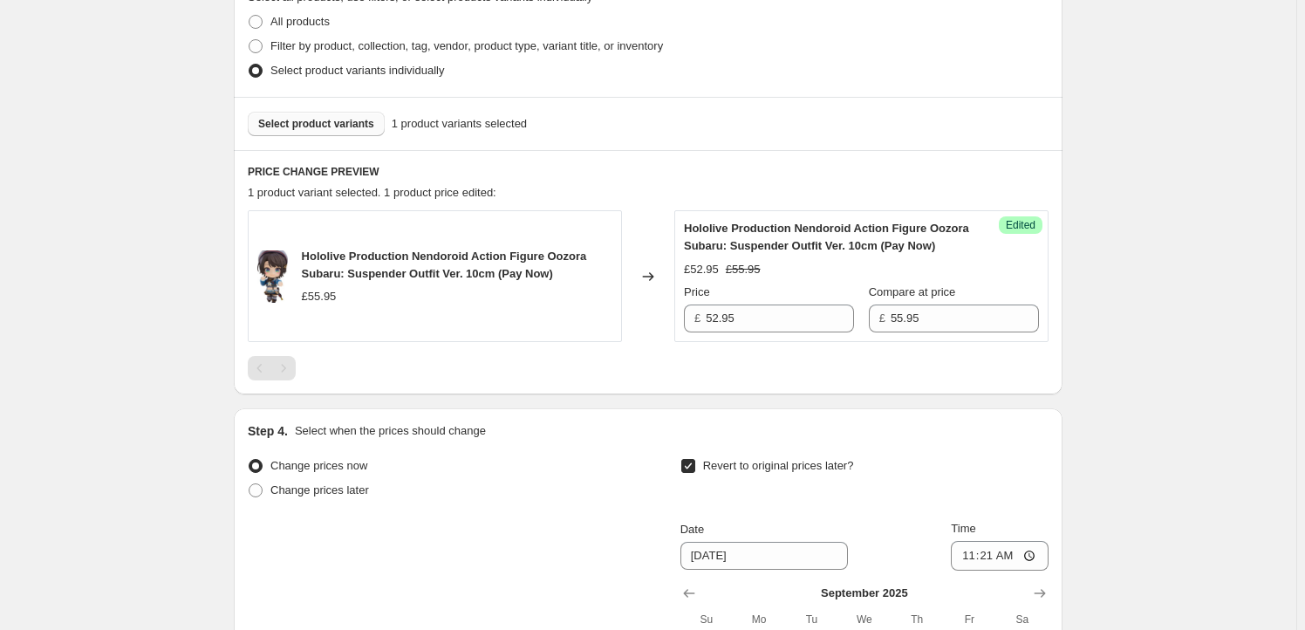
scroll to position [686, 0]
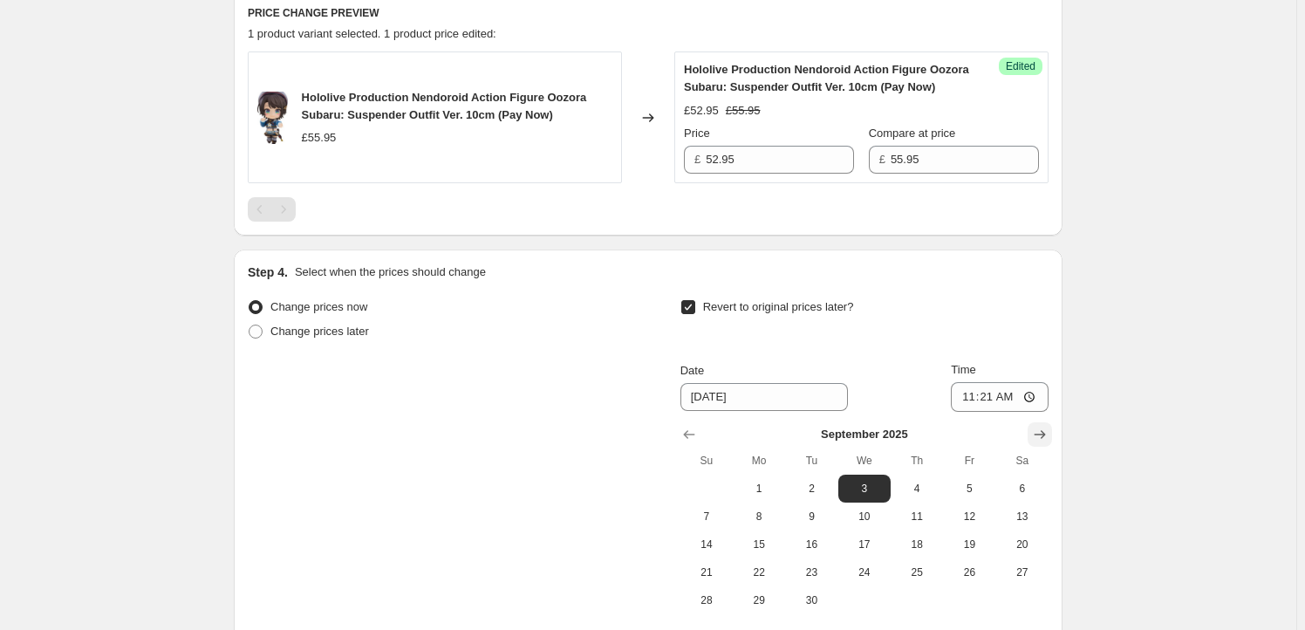
click at [1040, 434] on icon "Show next month, October 2025" at bounding box center [1039, 434] width 17 height 17
click at [857, 489] on span "1" at bounding box center [864, 488] width 38 height 14
type input "[DATE]"
click at [993, 392] on input "11:21" at bounding box center [1000, 397] width 98 height 30
type input "23:59"
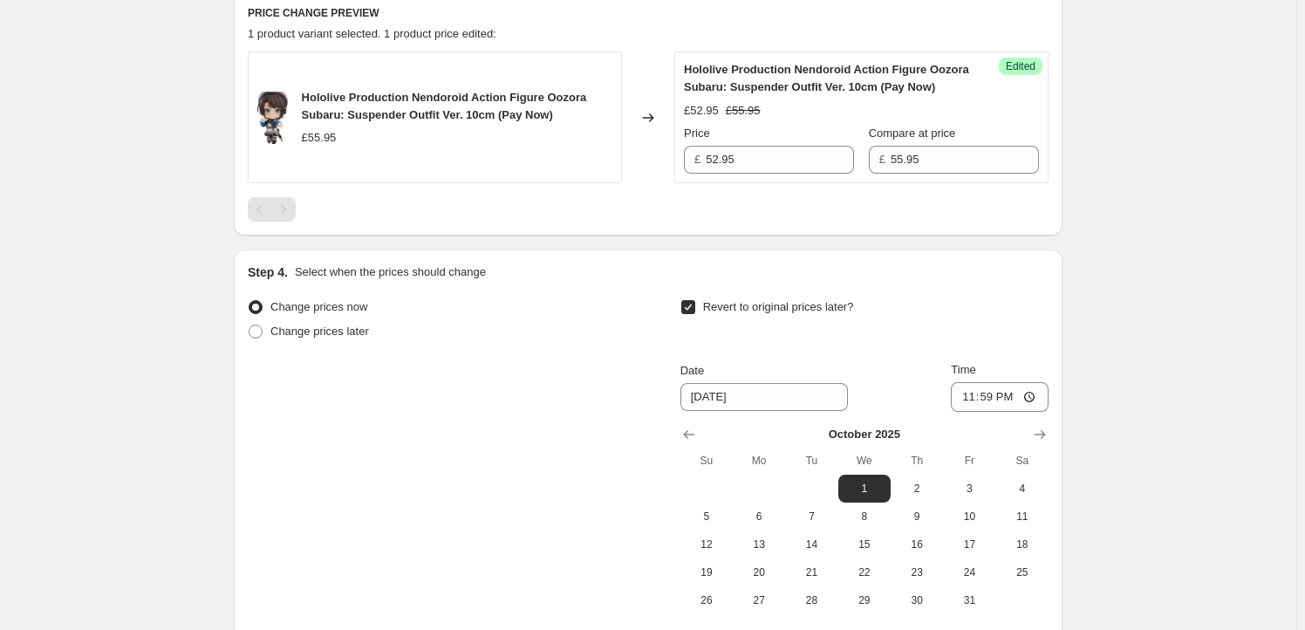
click at [1194, 490] on div "Create new price [MEDICAL_DATA]. This page is ready Create new price [MEDICAL_D…" at bounding box center [648, 59] width 1296 height 1490
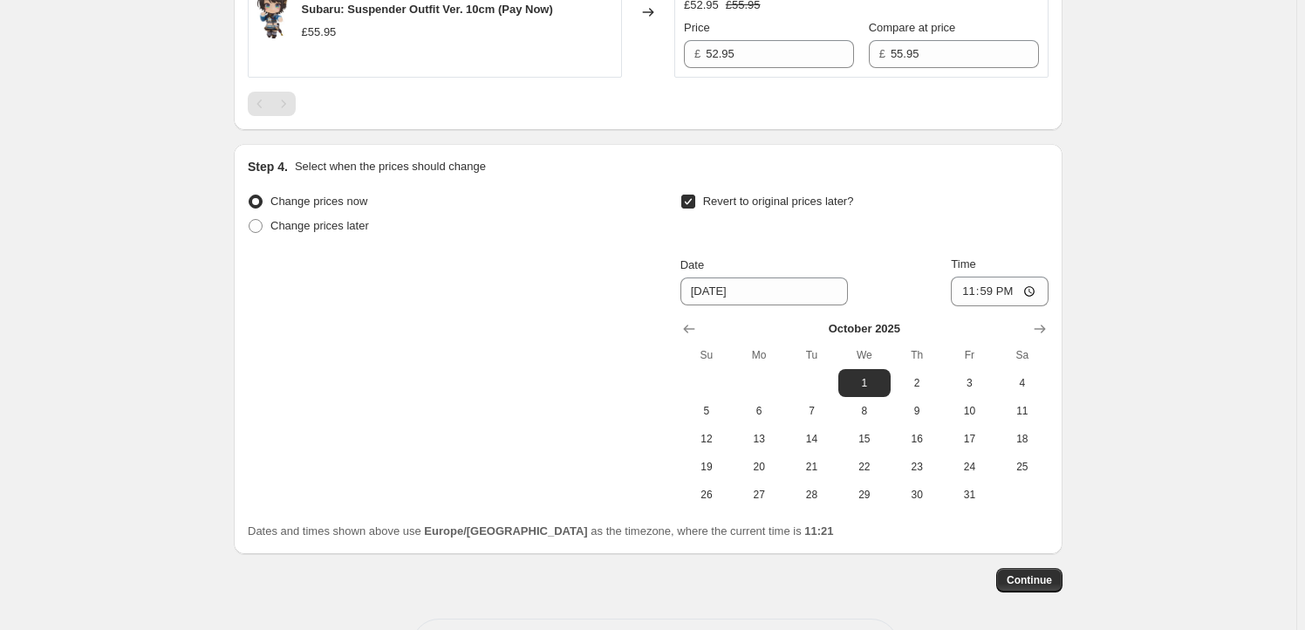
scroll to position [859, 0]
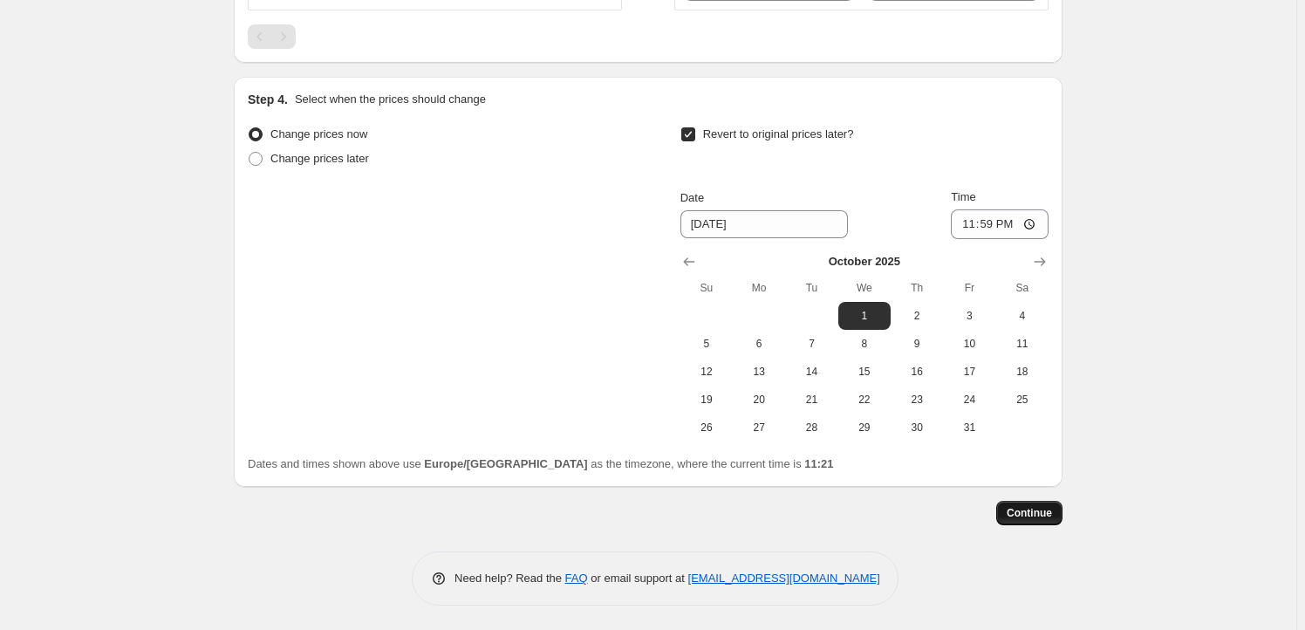
click at [1050, 503] on button "Continue" at bounding box center [1029, 513] width 66 height 24
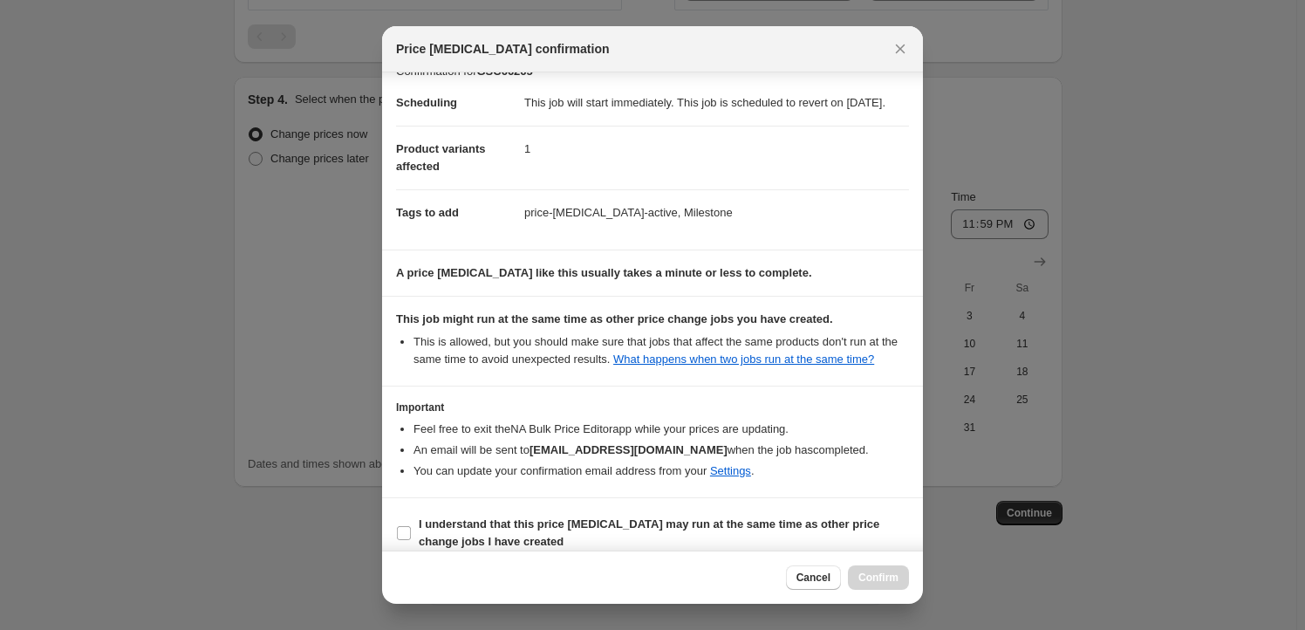
scroll to position [57, 0]
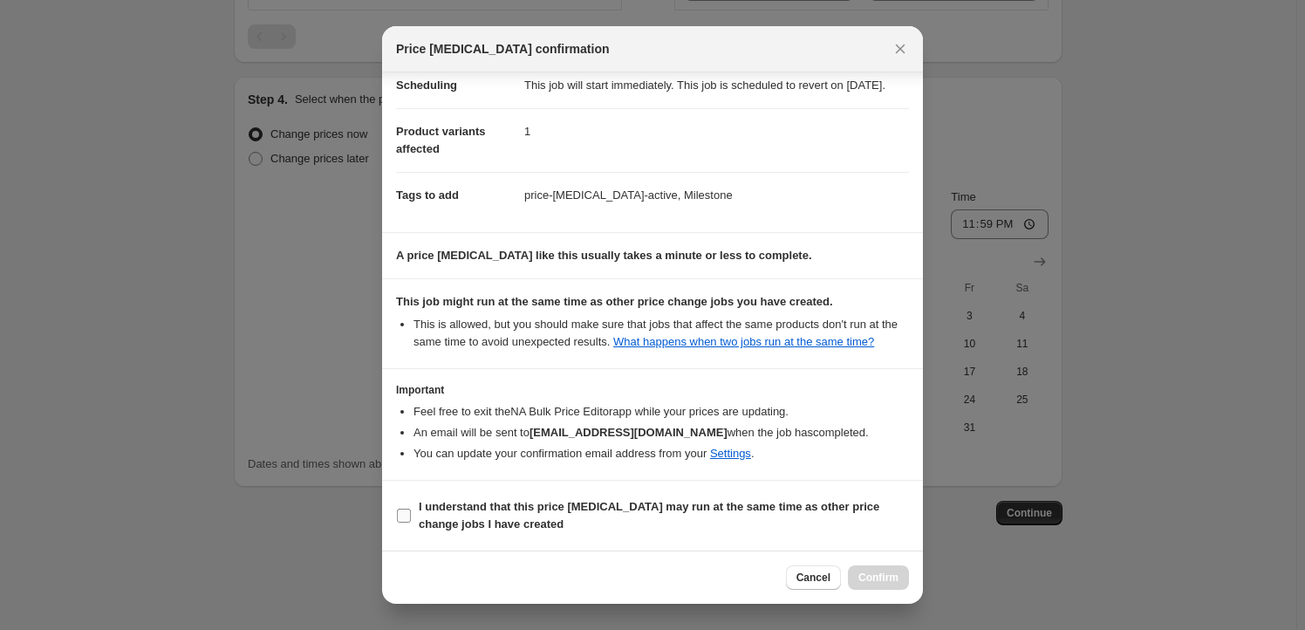
click at [446, 516] on span "I understand that this price [MEDICAL_DATA] may run at the same time as other p…" at bounding box center [664, 515] width 490 height 35
click at [411, 516] on input "I understand that this price [MEDICAL_DATA] may run at the same time as other p…" at bounding box center [404, 515] width 14 height 14
checkbox input "true"
click at [884, 582] on span "Confirm" at bounding box center [878, 577] width 40 height 14
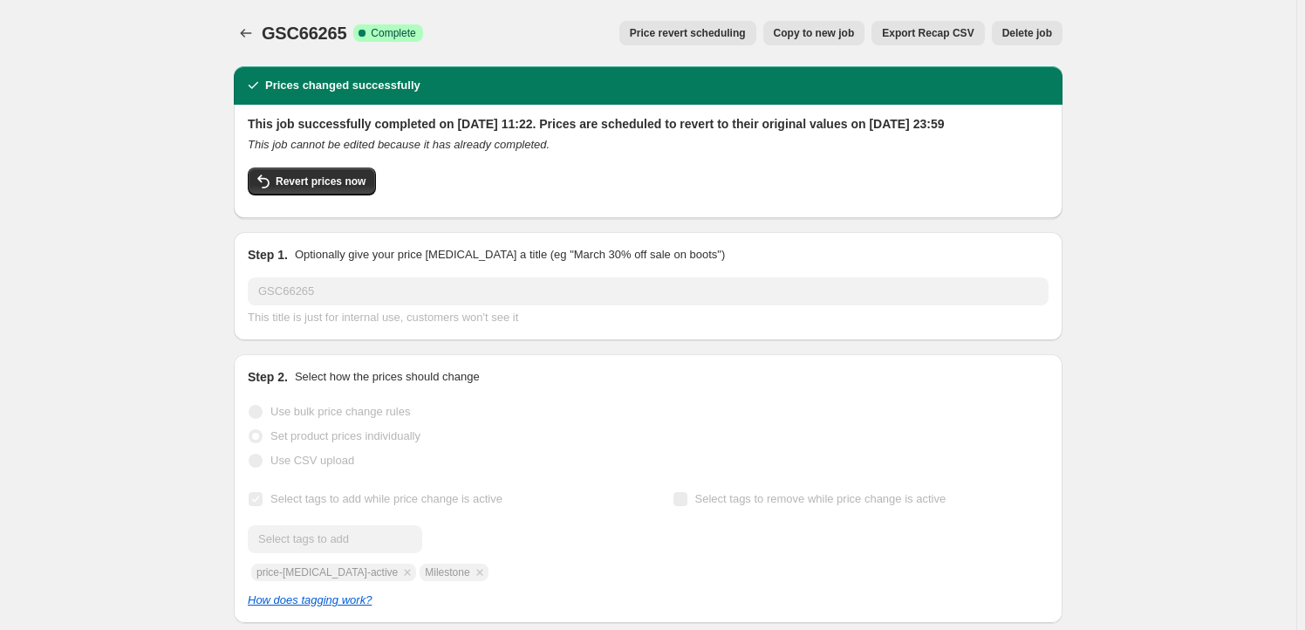
click at [844, 38] on span "Copy to new job" at bounding box center [814, 33] width 81 height 14
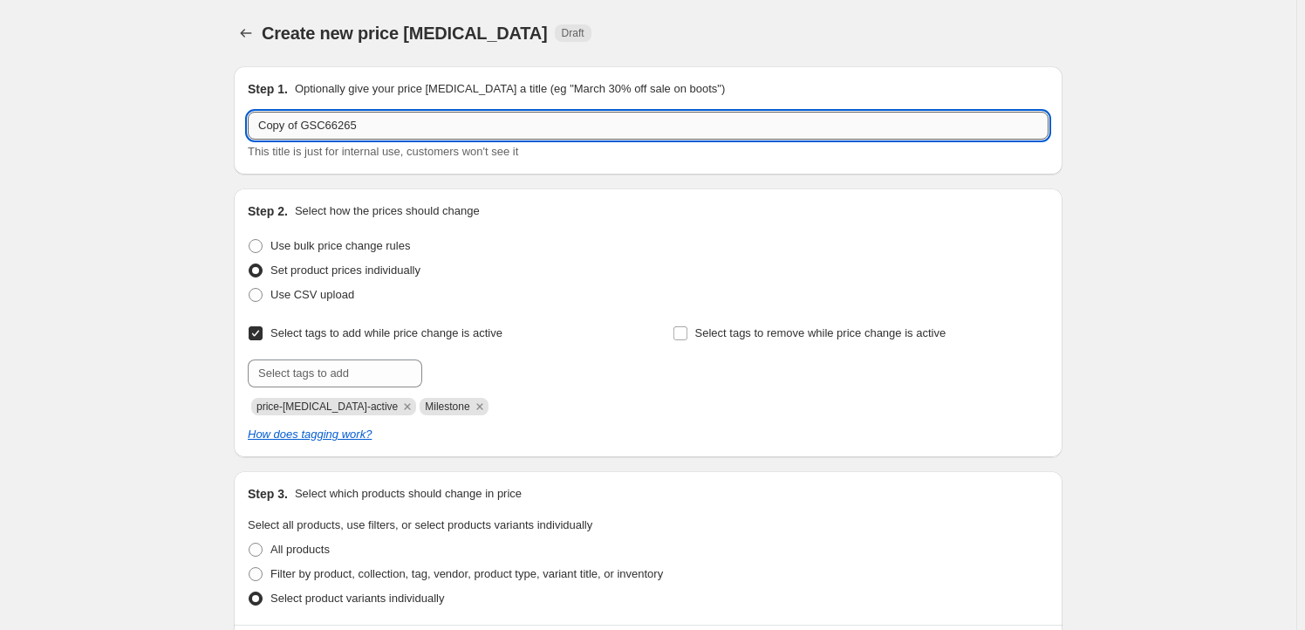
click at [388, 133] on input "Copy of GSC66265" at bounding box center [648, 126] width 801 height 28
paste input "ORA66257"
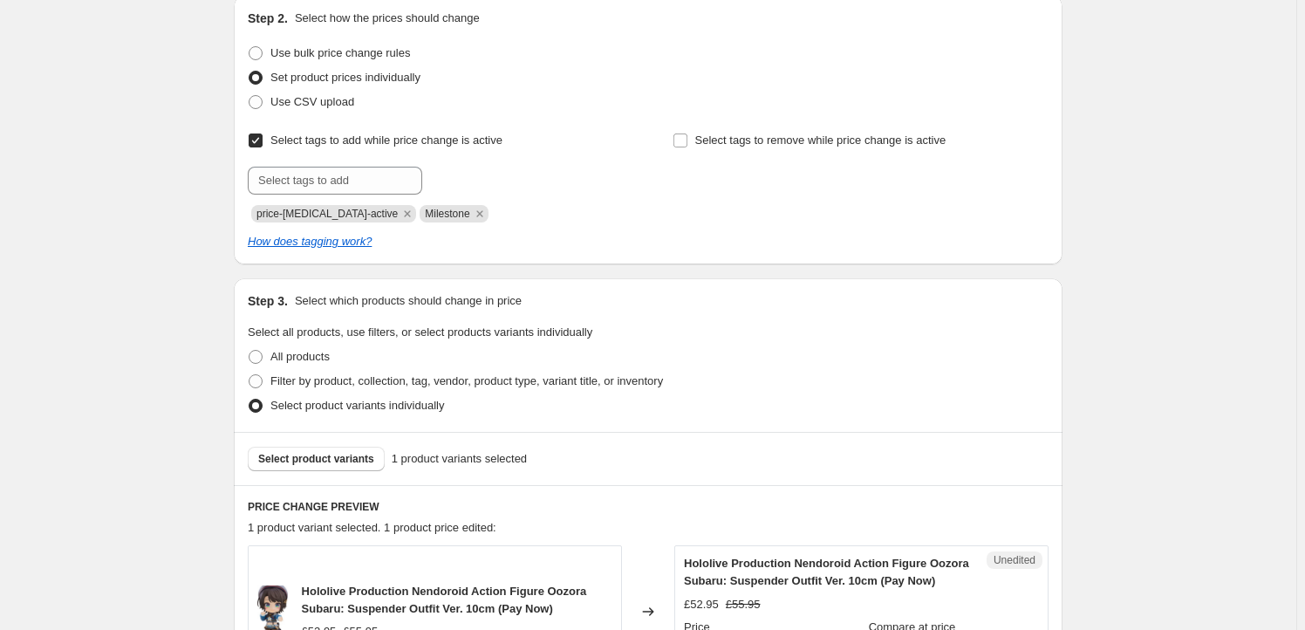
scroll to position [317, 0]
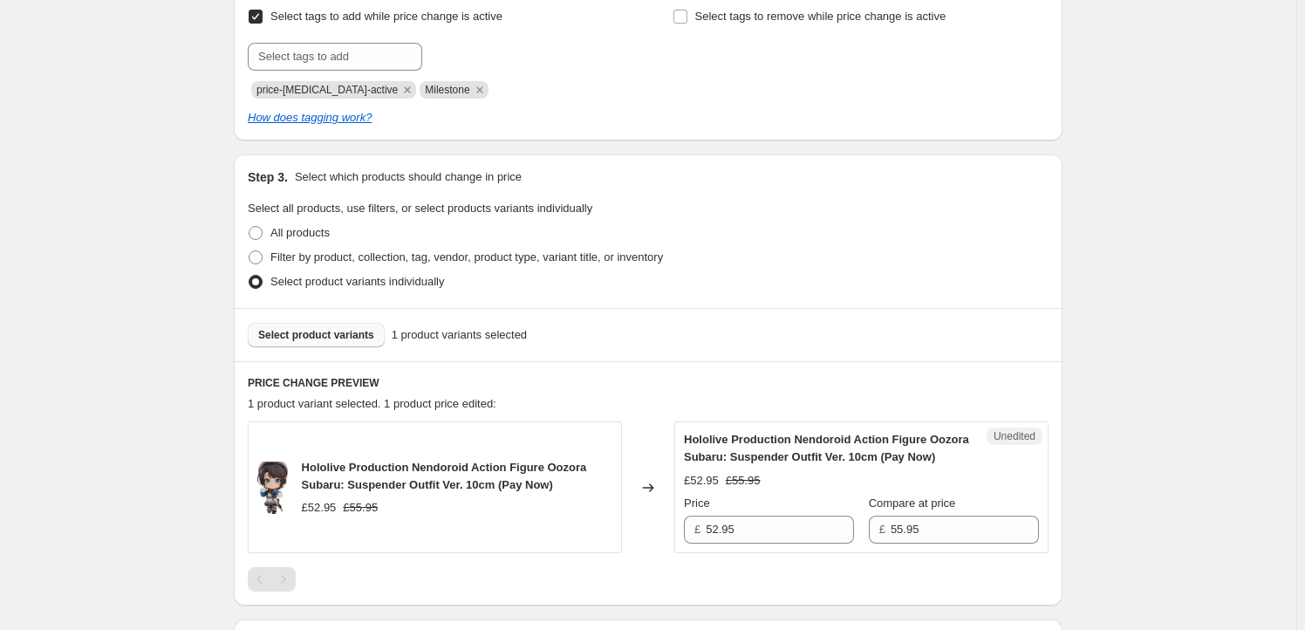
type input "ORA66257"
click at [318, 338] on span "Select product variants" at bounding box center [316, 335] width 116 height 14
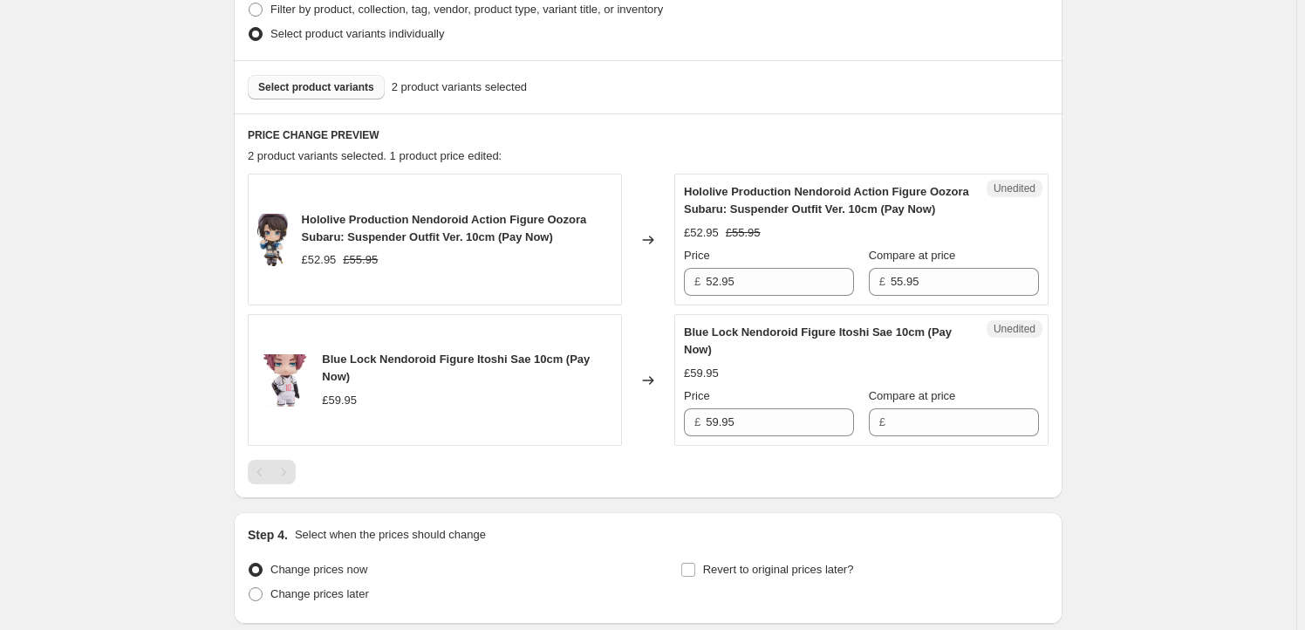
scroll to position [581, 0]
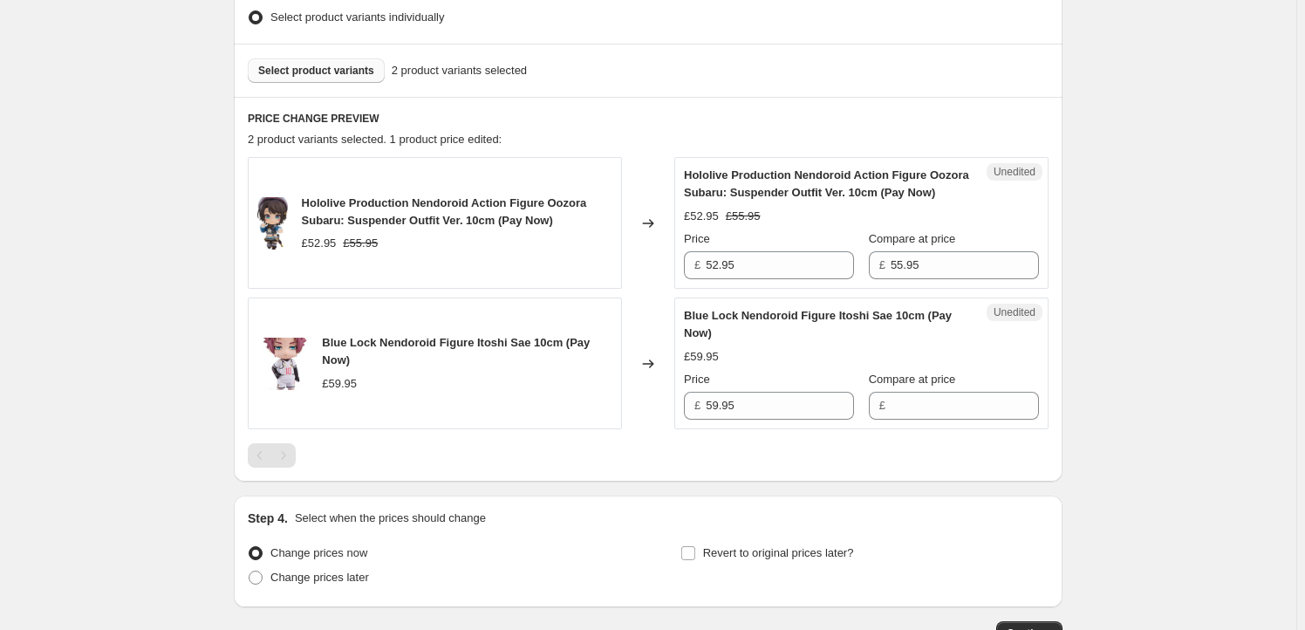
click at [316, 196] on span "Hololive Production Nendoroid Action Figure Oozora Subaru: Suspender Outfit Ver…" at bounding box center [444, 211] width 285 height 31
drag, startPoint x: 317, startPoint y: 196, endPoint x: 409, endPoint y: 218, distance: 95.0
click at [409, 218] on span "Hololive Production Nendoroid Action Figure Oozora Subaru: Suspender Outfit Ver…" at bounding box center [444, 211] width 285 height 31
copy span "Hololive Production Nendoroid Action Figure Oozora Subaru: Suspender Outfit"
click at [330, 77] on button "Select product variants" at bounding box center [316, 70] width 137 height 24
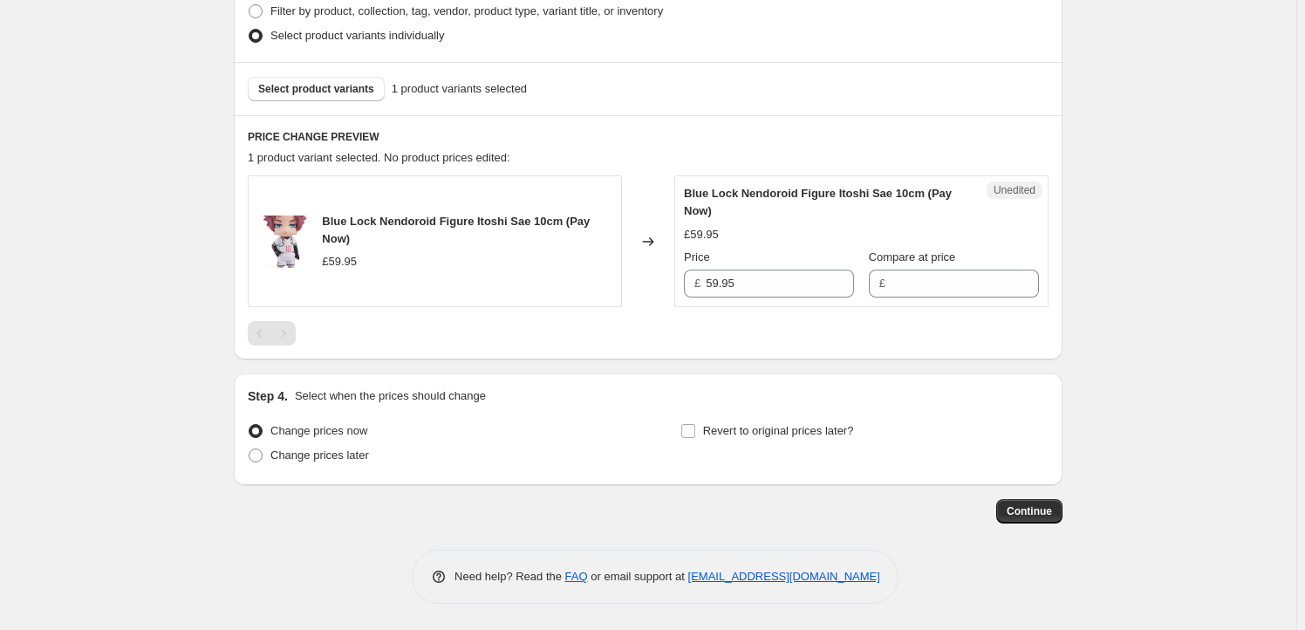
scroll to position [561, 0]
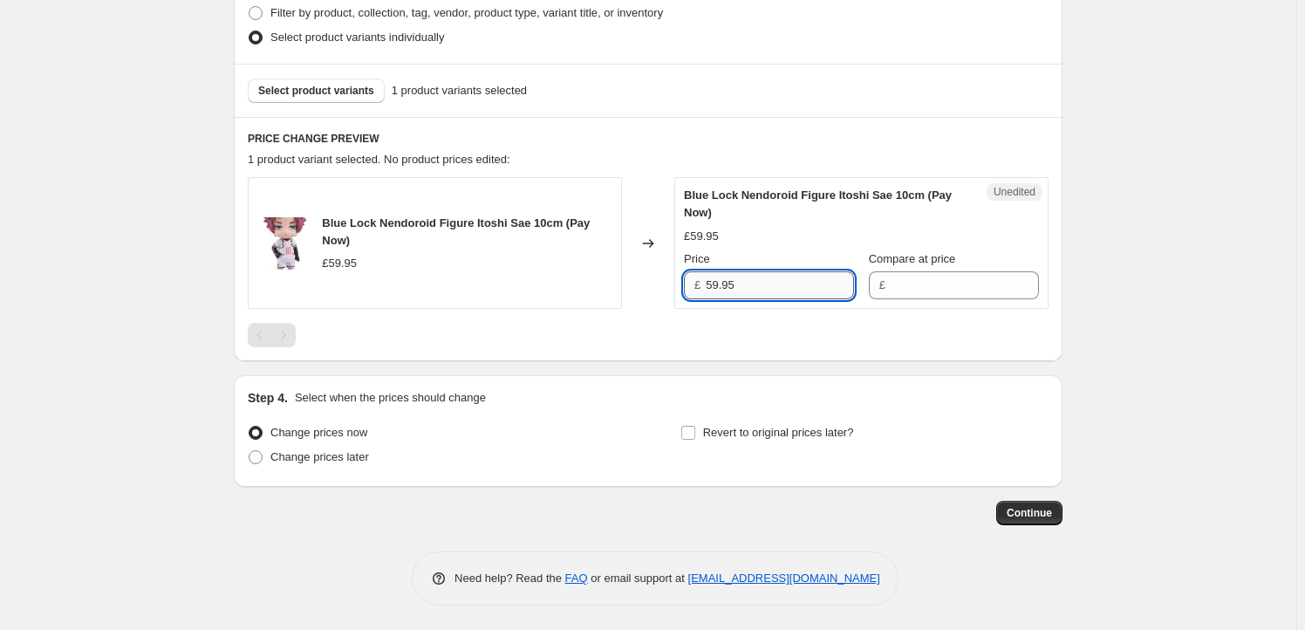
click at [762, 286] on input "59.95" at bounding box center [779, 285] width 148 height 28
type input "59.95"
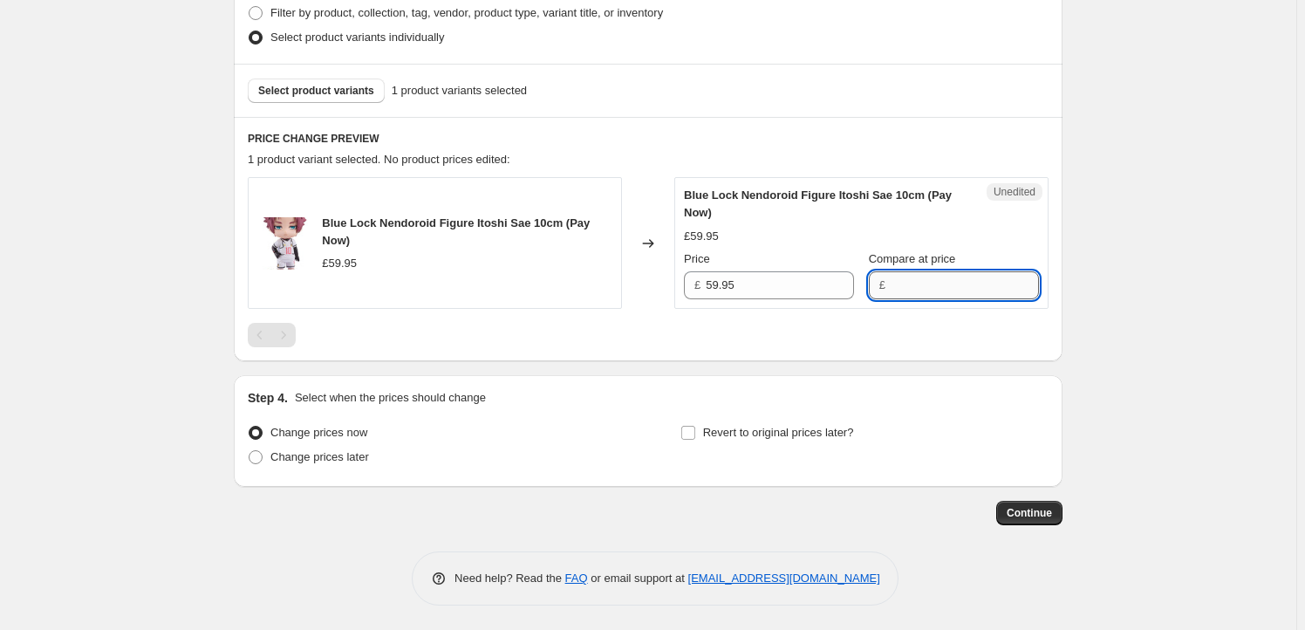
click at [912, 283] on input "Compare at price" at bounding box center [964, 285] width 148 height 28
paste input "59.95"
type input "59.95"
click at [643, 334] on div at bounding box center [648, 335] width 801 height 24
click at [730, 441] on label "Revert to original prices later?" at bounding box center [767, 432] width 174 height 24
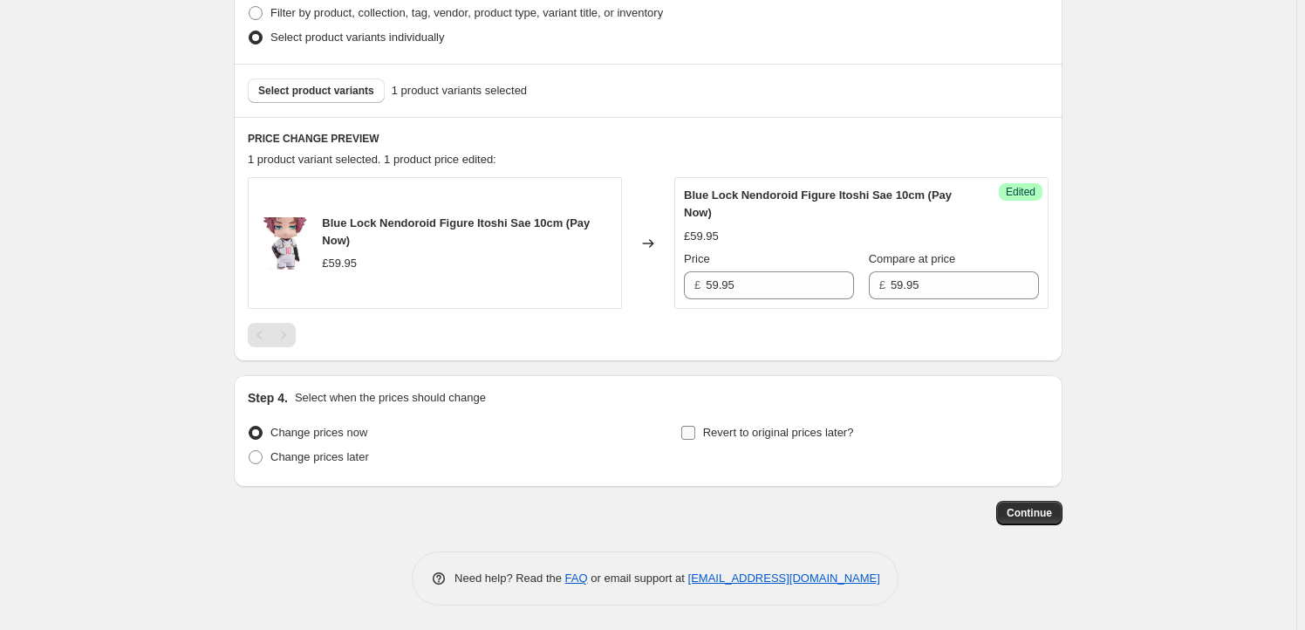
click at [695, 440] on input "Revert to original prices later?" at bounding box center [688, 433] width 14 height 14
checkbox input "true"
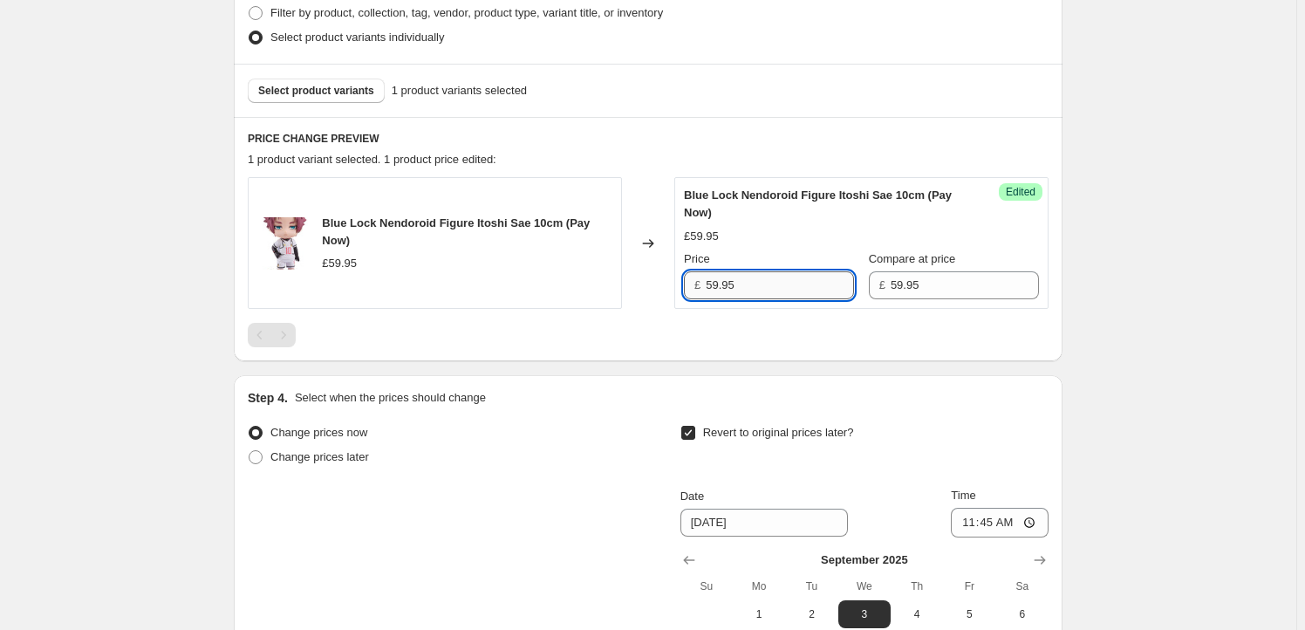
click at [749, 275] on input "59.95" at bounding box center [779, 285] width 148 height 28
click at [721, 281] on input "59.95" at bounding box center [779, 285] width 148 height 28
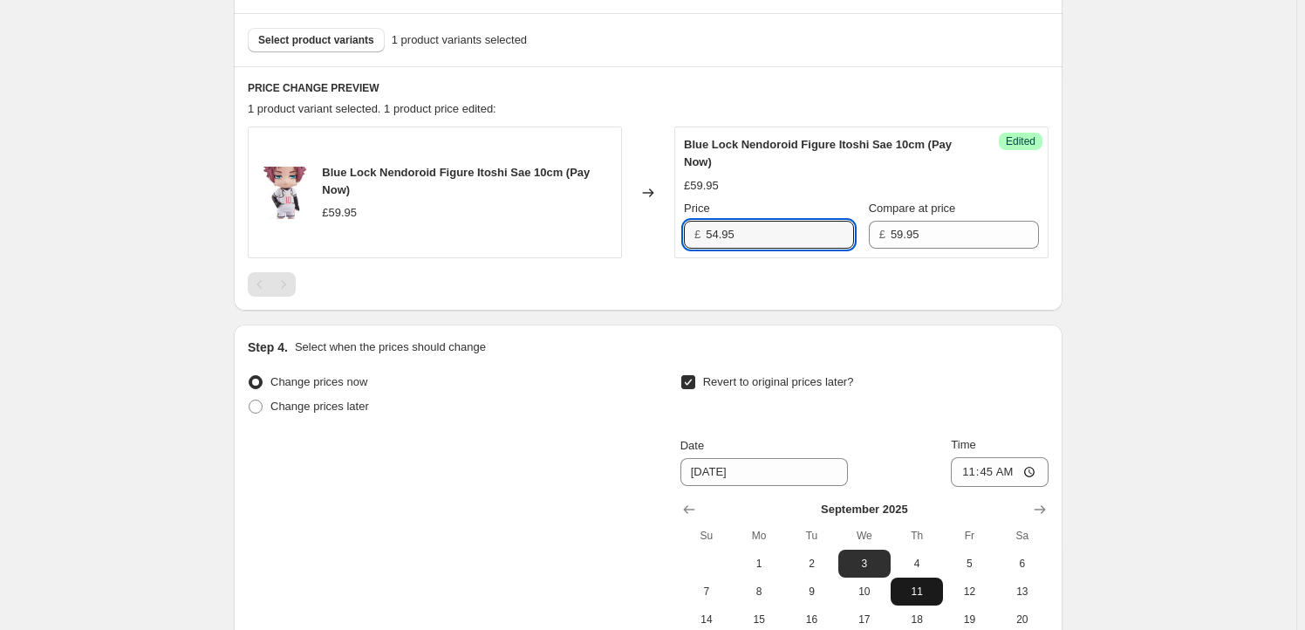
scroll to position [772, 0]
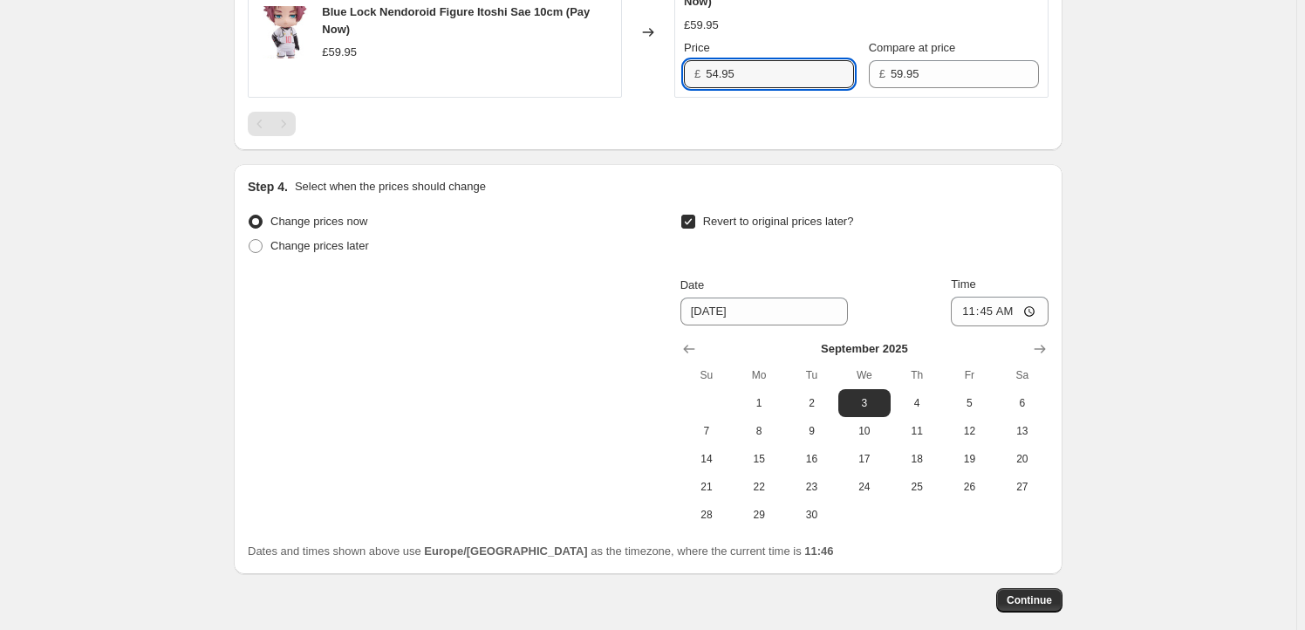
type input "54.95"
click at [1039, 347] on icon "Show next month, October 2025" at bounding box center [1039, 348] width 11 height 9
click at [868, 410] on button "1" at bounding box center [864, 403] width 52 height 28
type input "[DATE]"
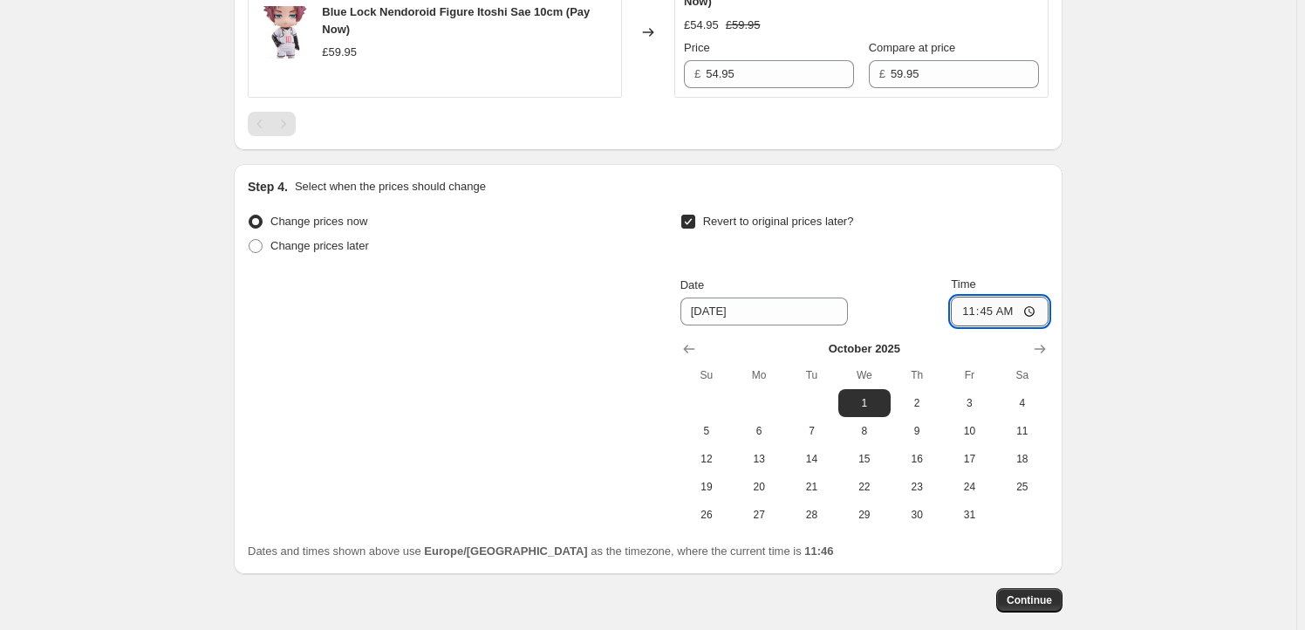
click at [996, 310] on input "11:45" at bounding box center [1000, 311] width 98 height 30
type input "23:59"
click at [1034, 596] on span "Continue" at bounding box center [1028, 600] width 45 height 14
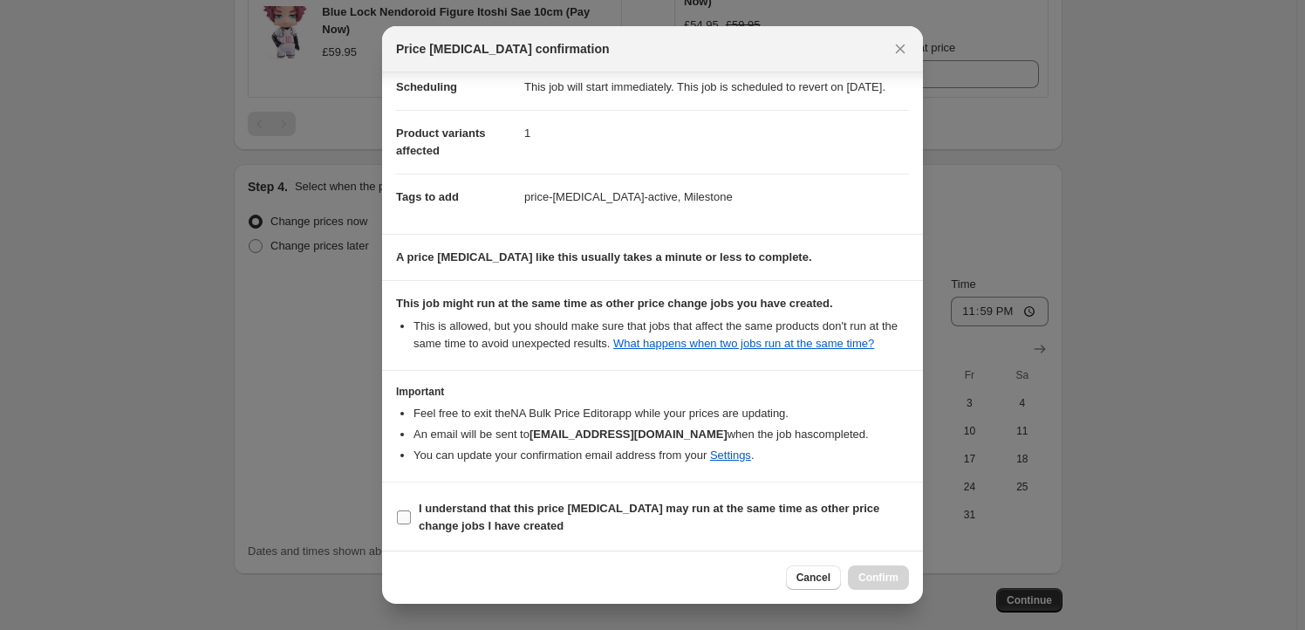
scroll to position [57, 0]
click at [475, 507] on b "I understand that this price [MEDICAL_DATA] may run at the same time as other p…" at bounding box center [649, 515] width 460 height 31
click at [411, 508] on input "I understand that this price [MEDICAL_DATA] may run at the same time as other p…" at bounding box center [404, 515] width 14 height 14
checkbox input "true"
click at [890, 569] on button "Confirm" at bounding box center [878, 577] width 61 height 24
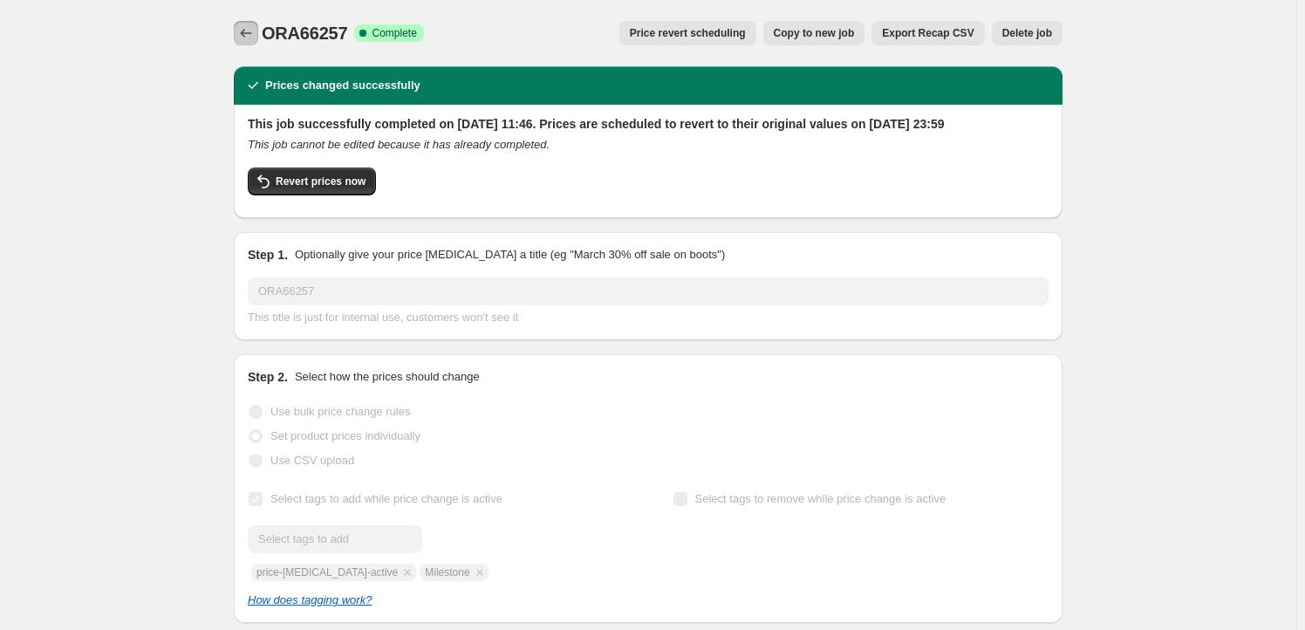
click at [253, 34] on icon "Price change jobs" at bounding box center [245, 32] width 17 height 17
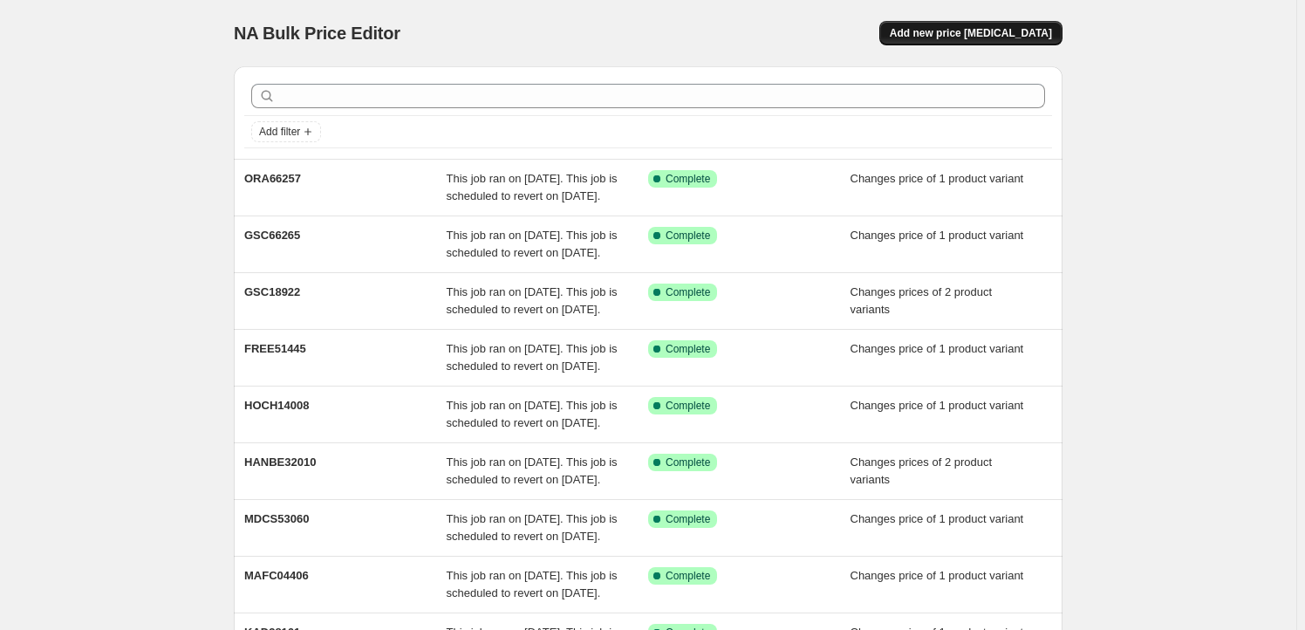
click at [995, 24] on button "Add new price [MEDICAL_DATA]" at bounding box center [970, 33] width 183 height 24
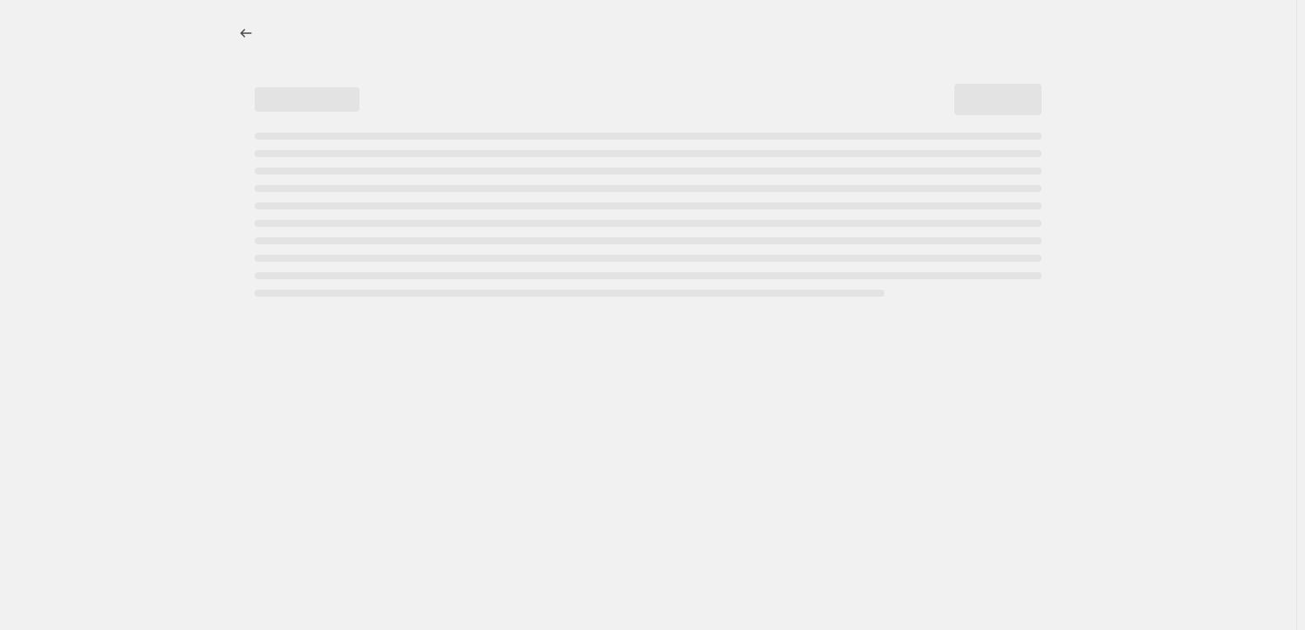
select select "percentage"
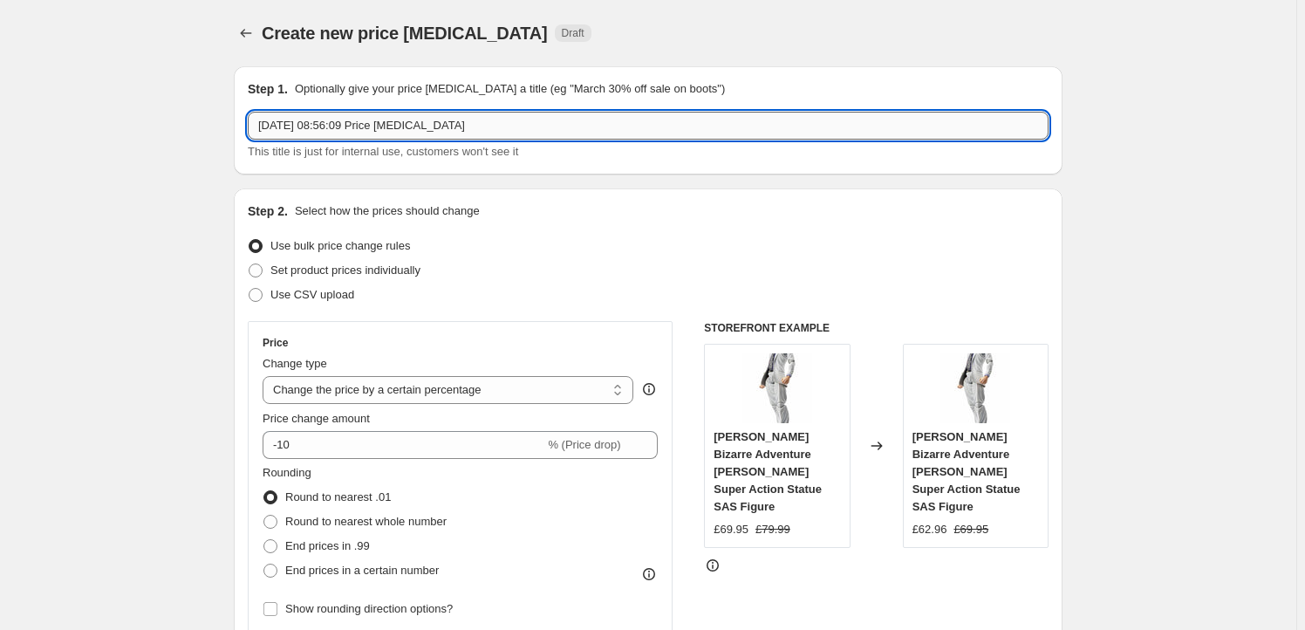
click at [331, 125] on input "[DATE] 08:56:09 Price [MEDICAL_DATA]" at bounding box center [648, 126] width 801 height 28
paste input "ORA66162"
type input "ORA66162"
click at [302, 271] on span "Set product prices individually" at bounding box center [345, 269] width 150 height 13
click at [249, 264] on input "Set product prices individually" at bounding box center [249, 263] width 1 height 1
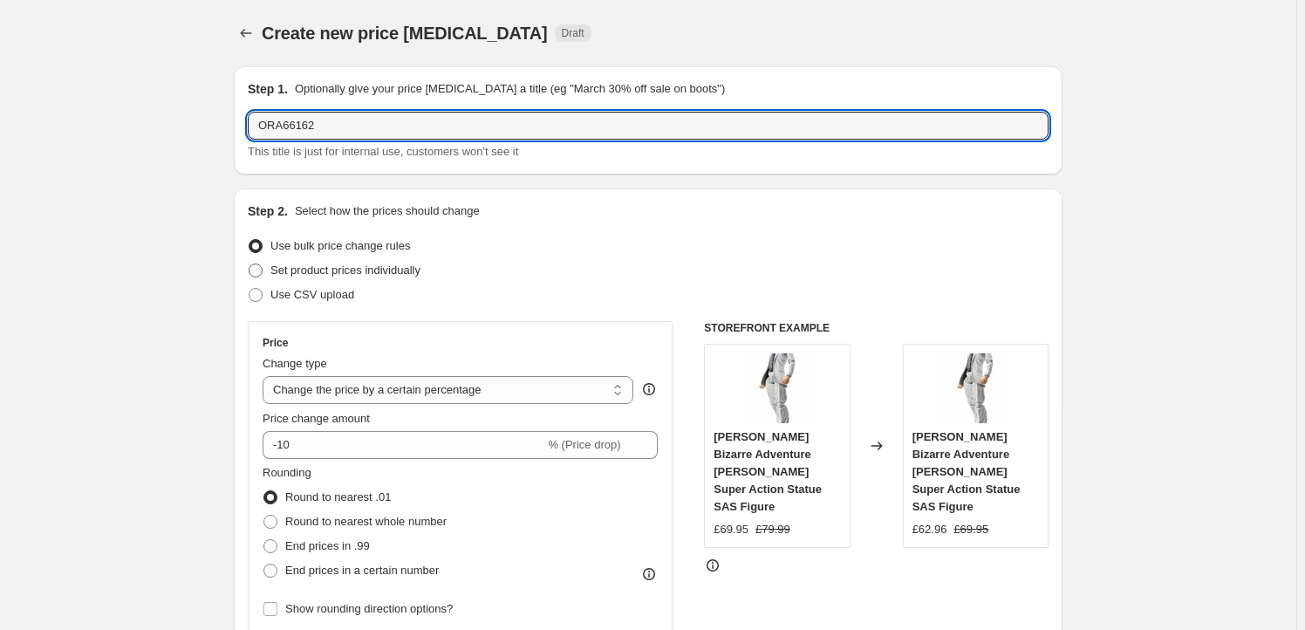
radio input "true"
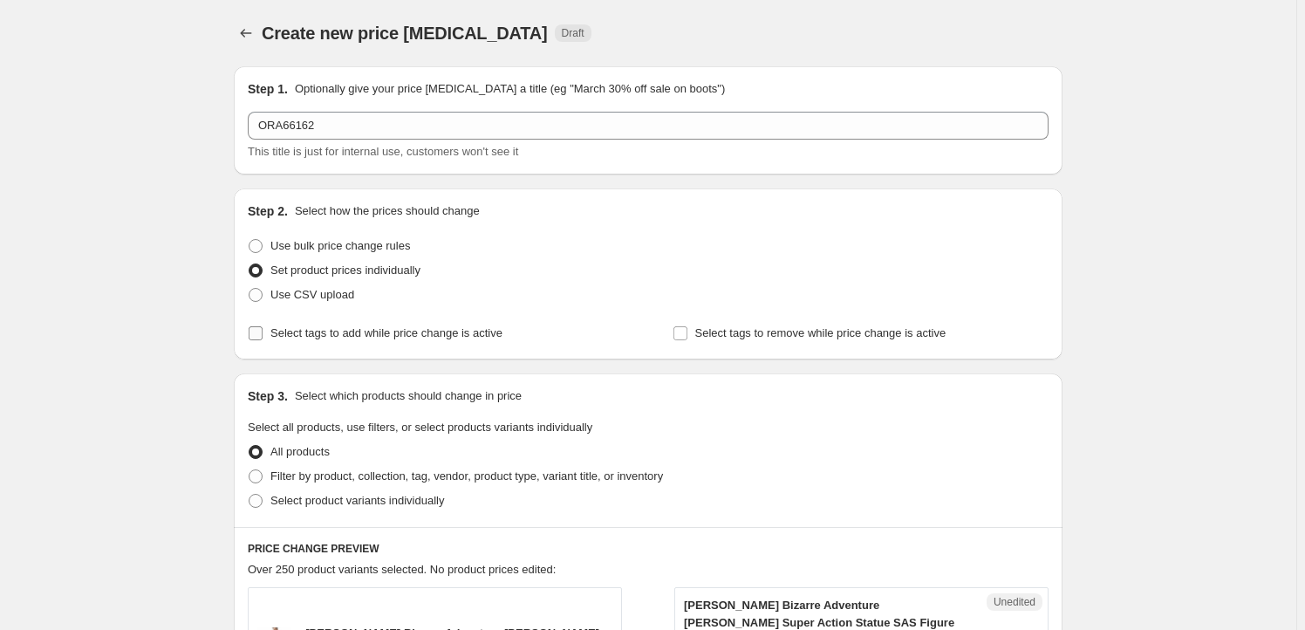
click at [304, 339] on span "Select tags to add while price change is active" at bounding box center [386, 332] width 232 height 13
click at [262, 339] on input "Select tags to add while price change is active" at bounding box center [256, 333] width 14 height 14
checkbox input "true"
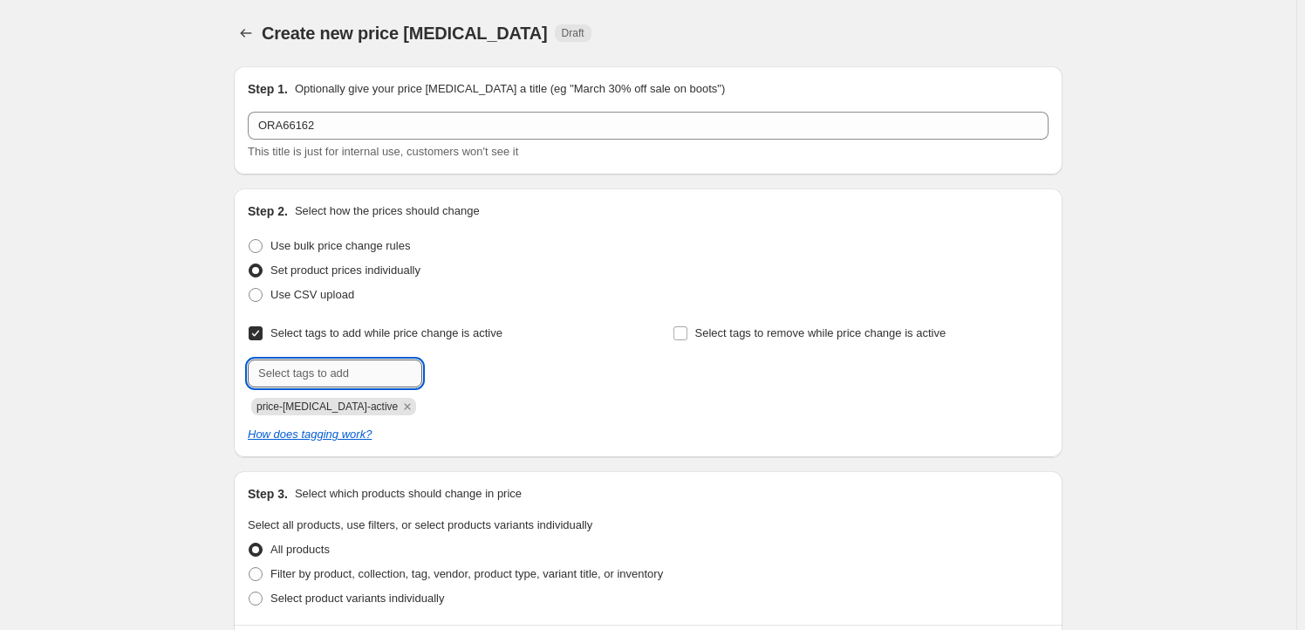
click at [308, 376] on input "text" at bounding box center [335, 373] width 174 height 28
type input "Milestone"
click at [457, 367] on b "Add" at bounding box center [447, 371] width 20 height 12
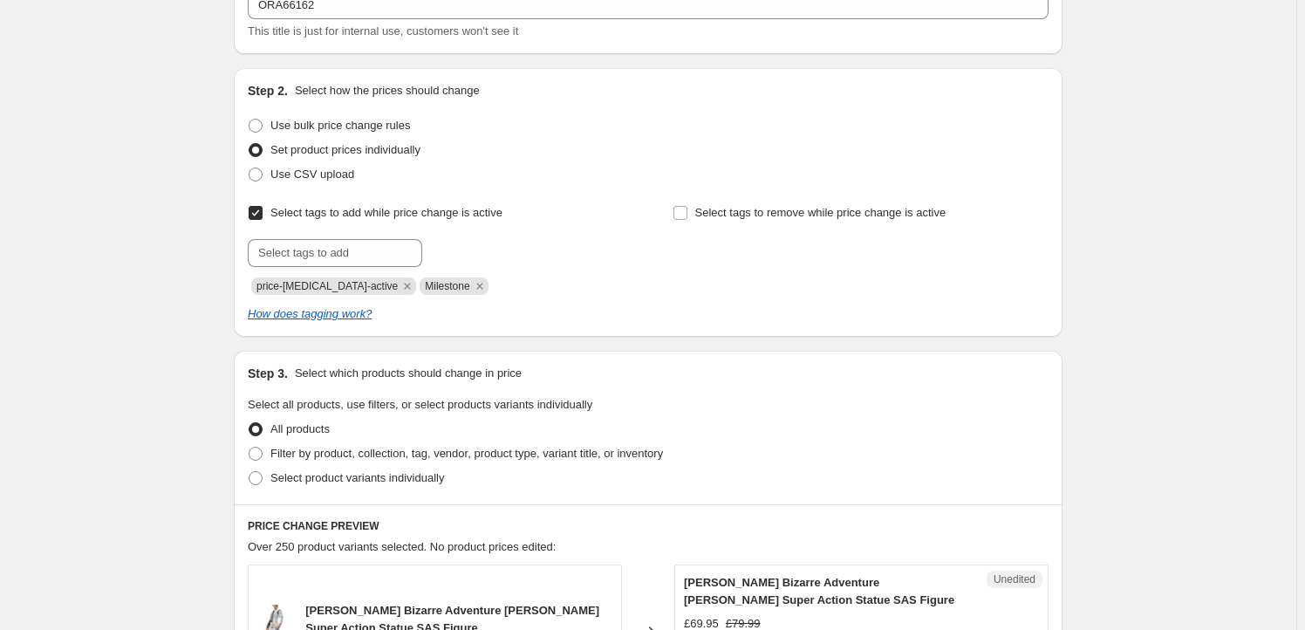
scroll to position [317, 0]
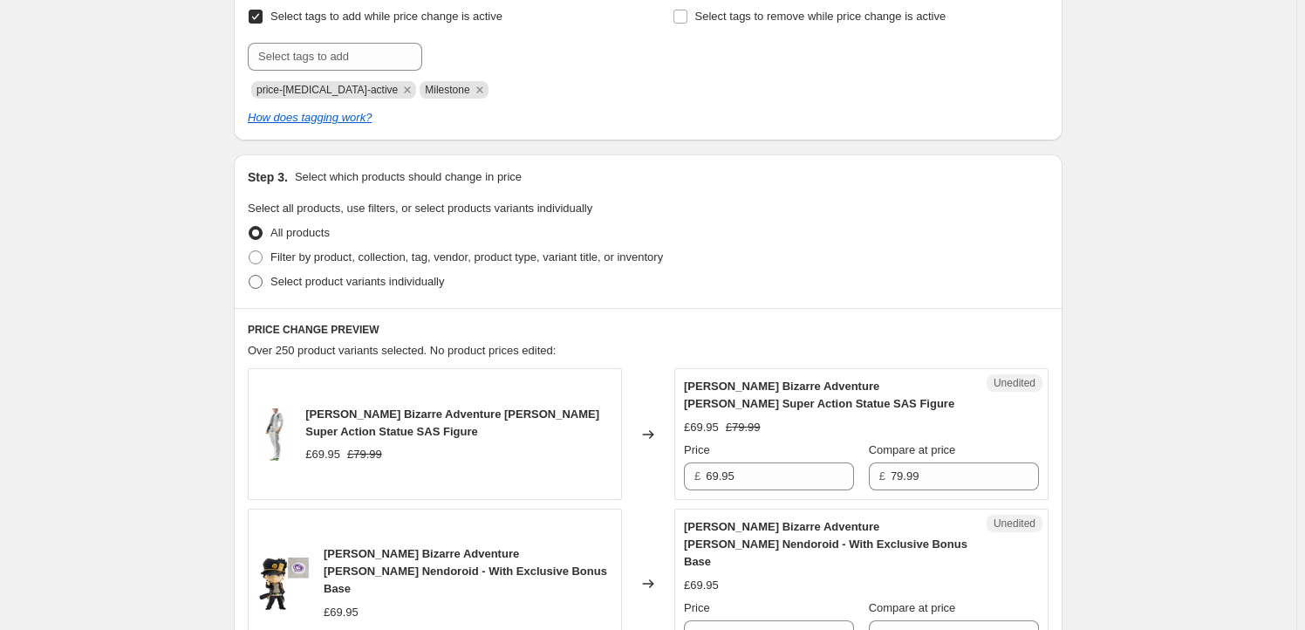
click at [362, 276] on span "Select product variants individually" at bounding box center [357, 281] width 174 height 13
click at [249, 276] on input "Select product variants individually" at bounding box center [249, 275] width 1 height 1
radio input "true"
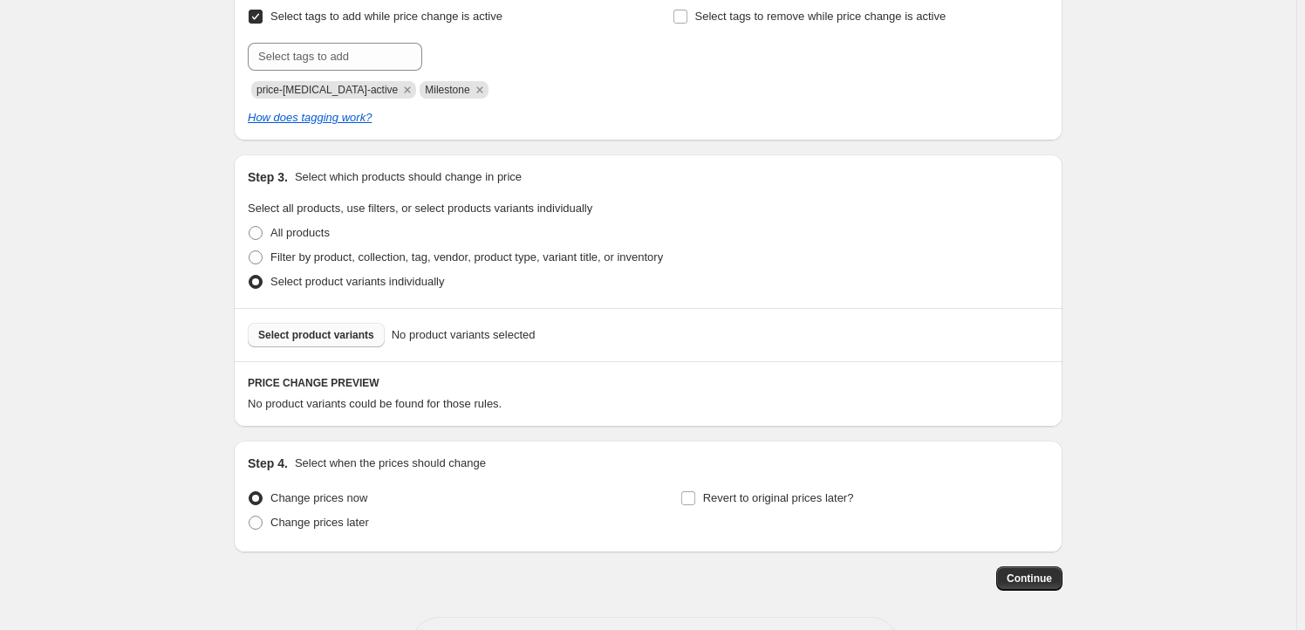
click at [311, 335] on span "Select product variants" at bounding box center [316, 335] width 116 height 14
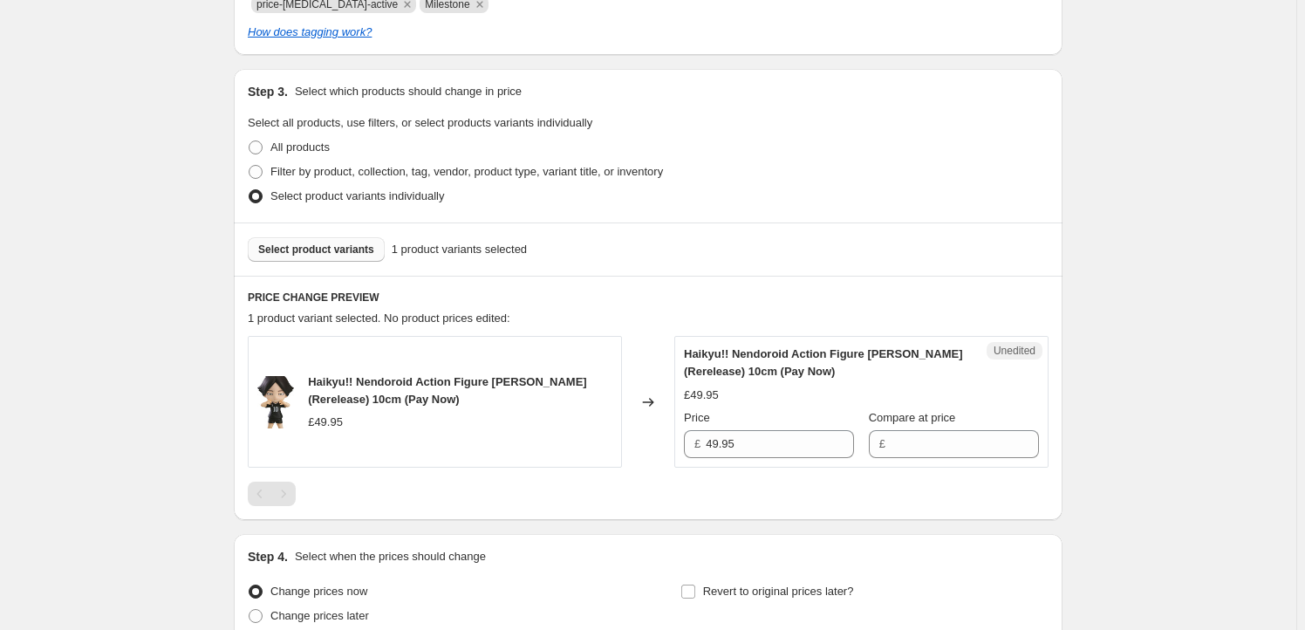
scroll to position [475, 0]
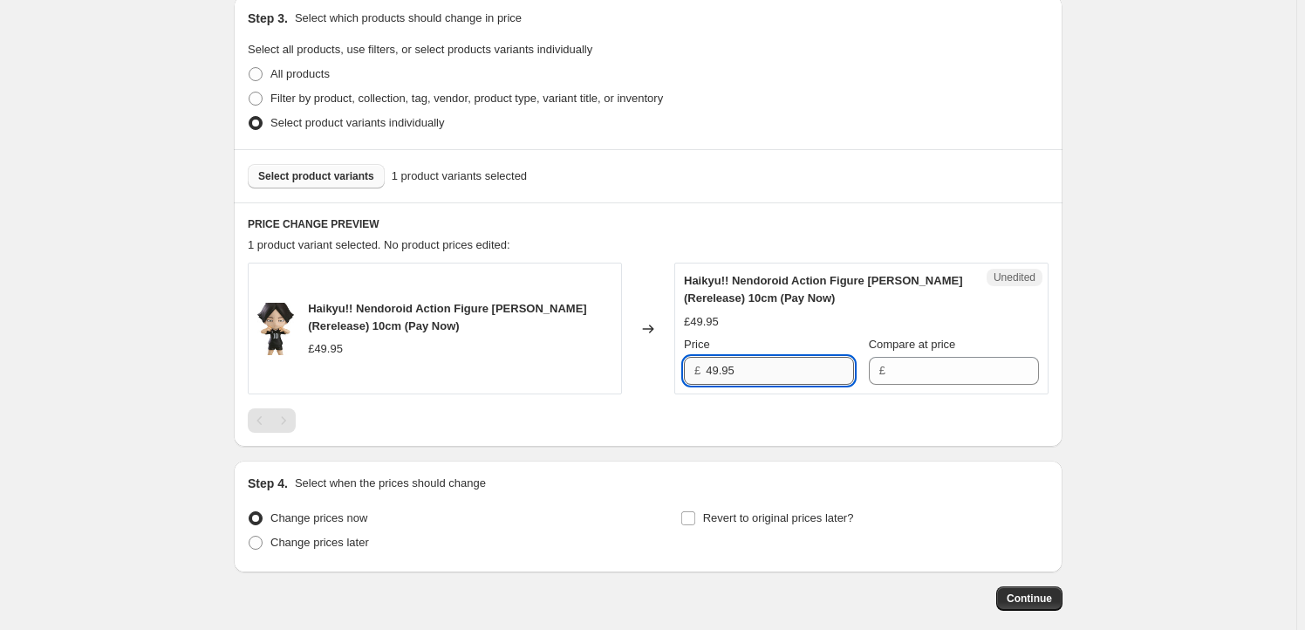
click at [774, 374] on input "49.95" at bounding box center [779, 371] width 148 height 28
type input "49.95"
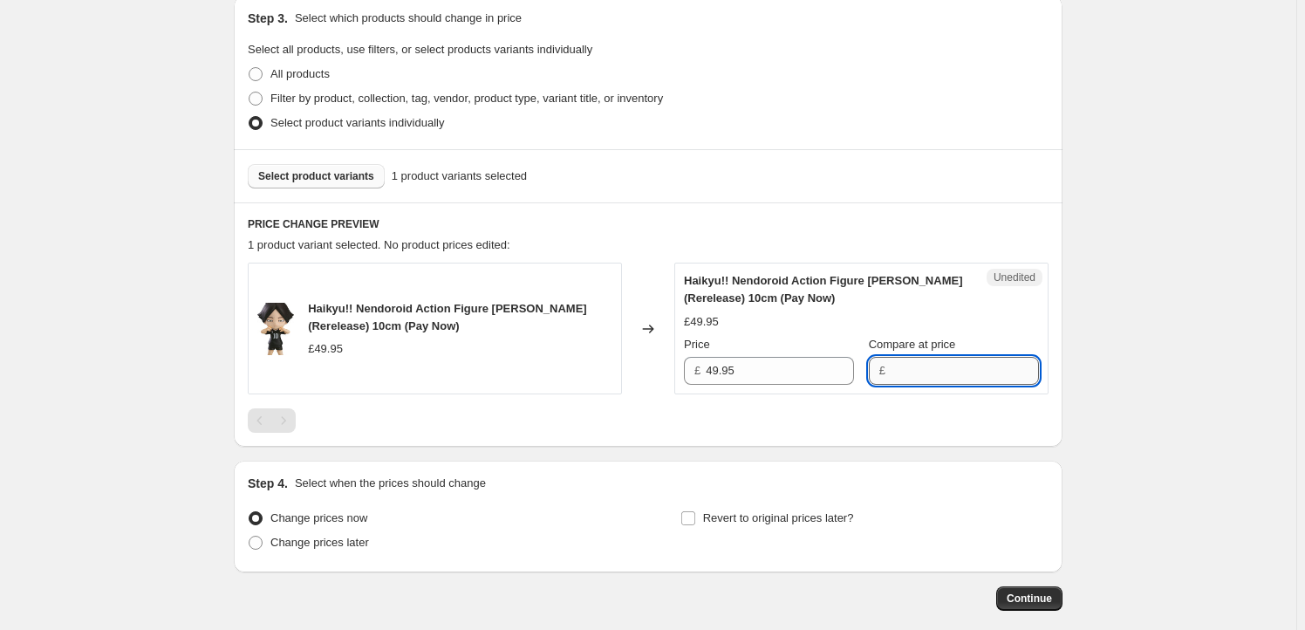
click at [950, 377] on input "Compare at price" at bounding box center [964, 371] width 148 height 28
paste input "49.95"
click at [910, 366] on input "49.95" at bounding box center [964, 371] width 148 height 28
click at [905, 372] on input "49.95" at bounding box center [964, 371] width 148 height 28
type input "49.95"
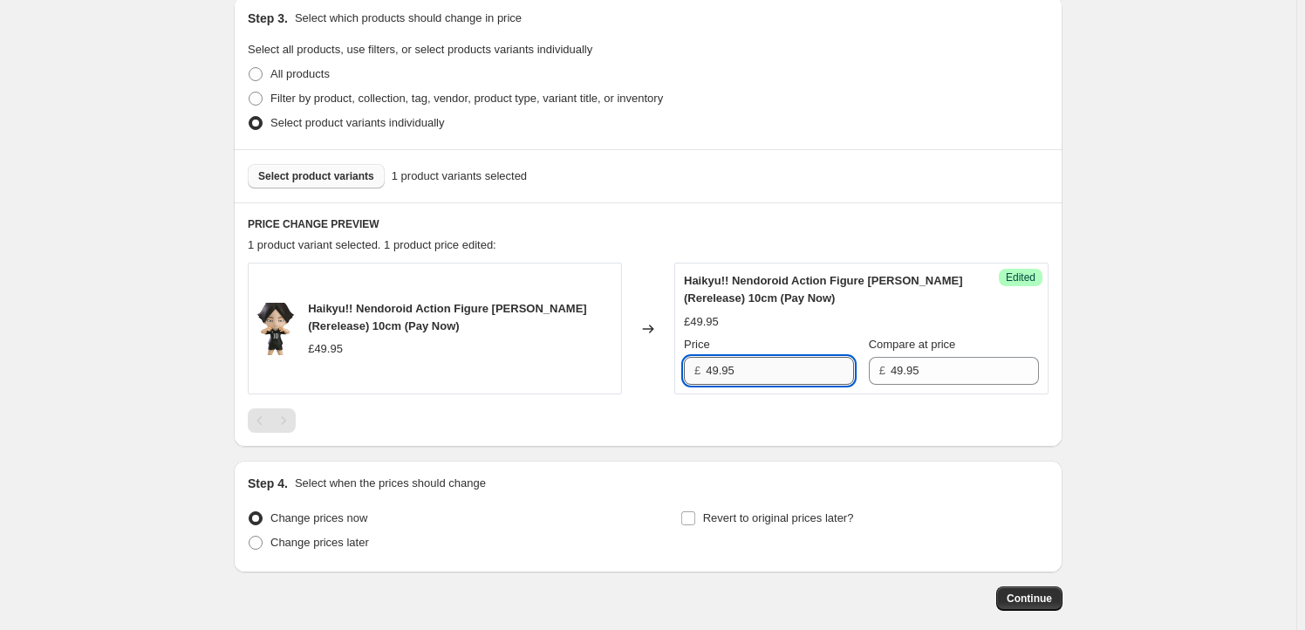
click at [725, 372] on input "49.95" at bounding box center [779, 371] width 148 height 28
click at [719, 369] on input "49.95" at bounding box center [779, 371] width 148 height 28
type input "46.95"
click at [710, 511] on span "Revert to original prices later?" at bounding box center [778, 517] width 151 height 13
click at [695, 511] on input "Revert to original prices later?" at bounding box center [688, 518] width 14 height 14
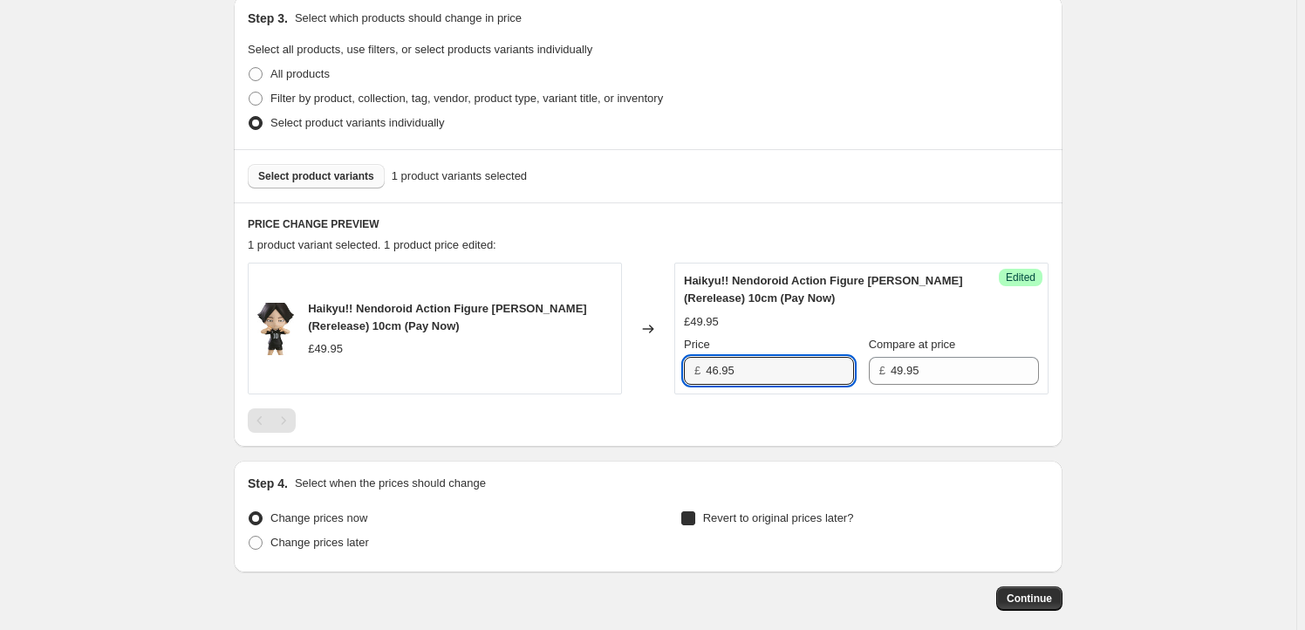
checkbox input "true"
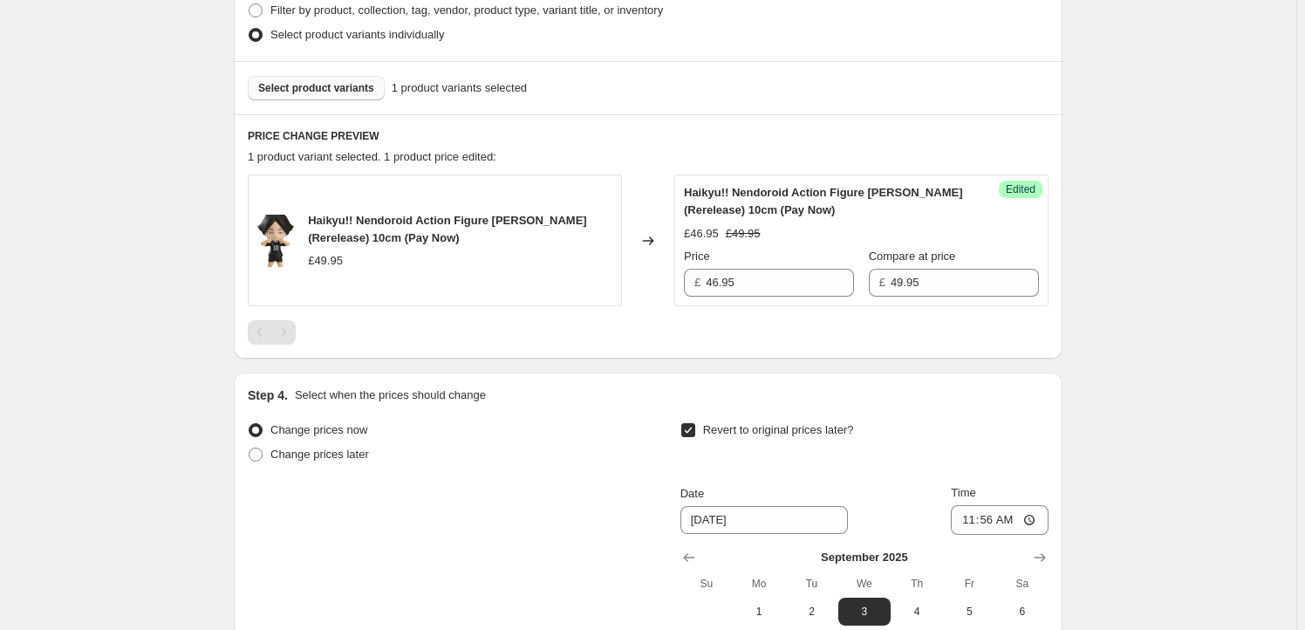
scroll to position [634, 0]
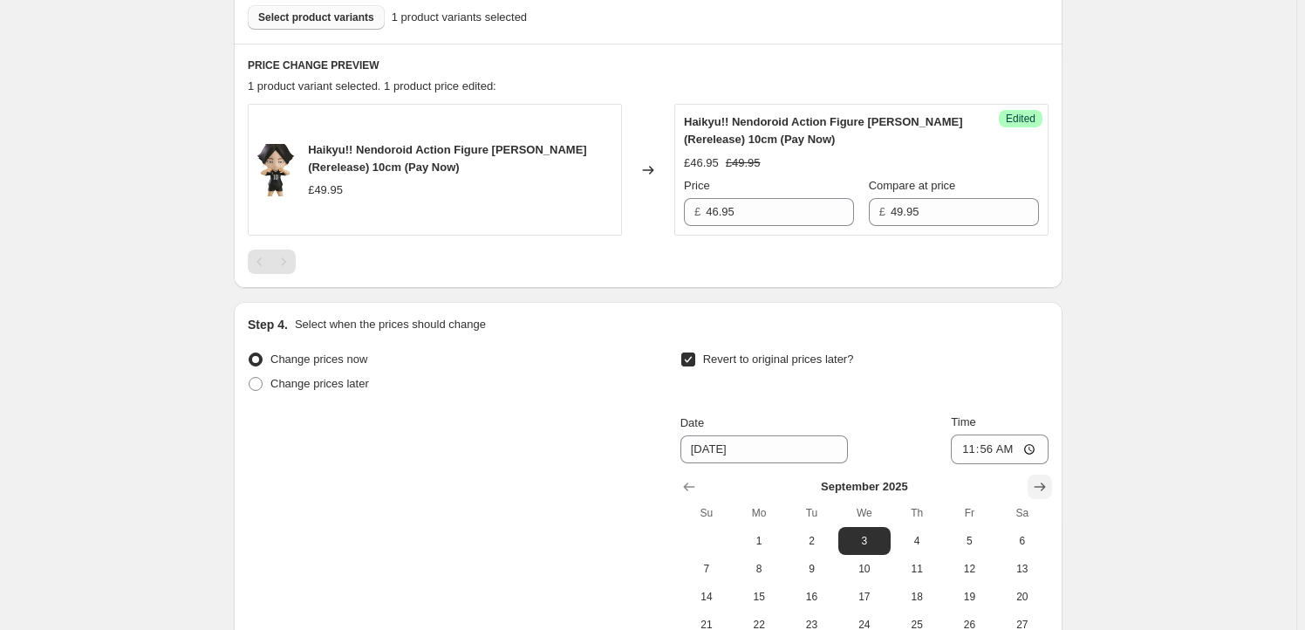
click at [1042, 485] on icon "Show next month, October 2025" at bounding box center [1039, 486] width 11 height 9
click at [870, 536] on span "1" at bounding box center [864, 541] width 38 height 14
type input "[DATE]"
click at [990, 446] on input "11:56" at bounding box center [1000, 449] width 98 height 30
type input "23:59"
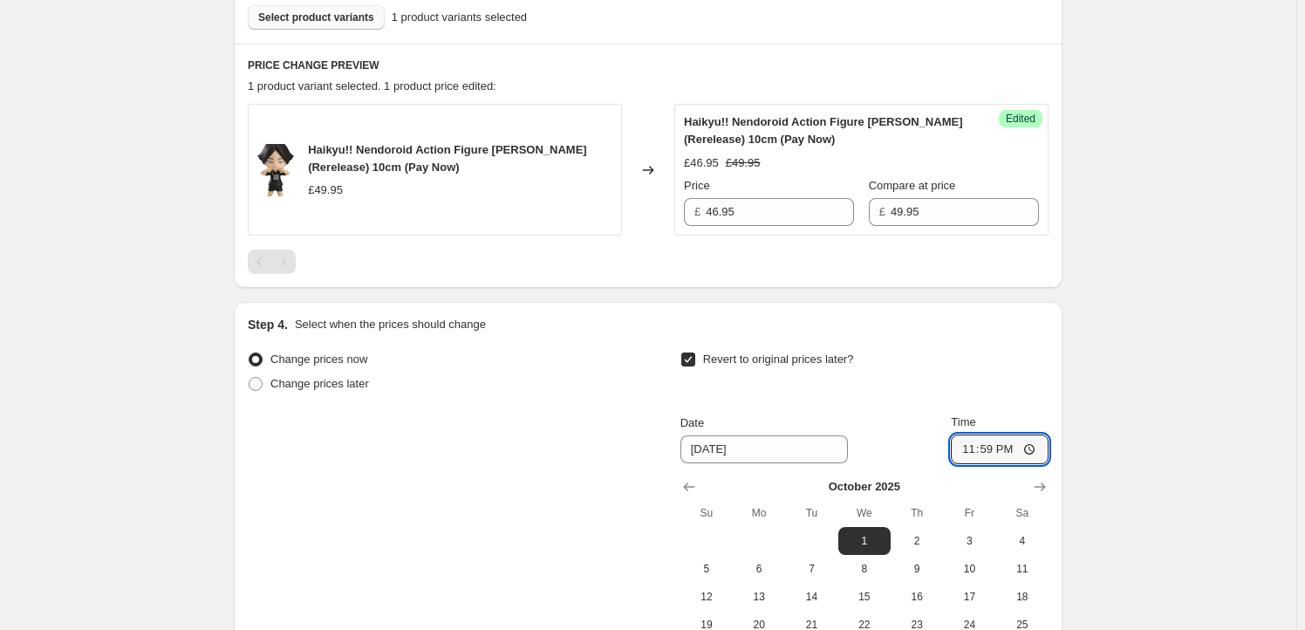
click at [386, 496] on div "Change prices now Change prices later Revert to original prices later? Date [DA…" at bounding box center [648, 506] width 801 height 319
click at [336, 17] on span "Select product variants" at bounding box center [316, 17] width 116 height 14
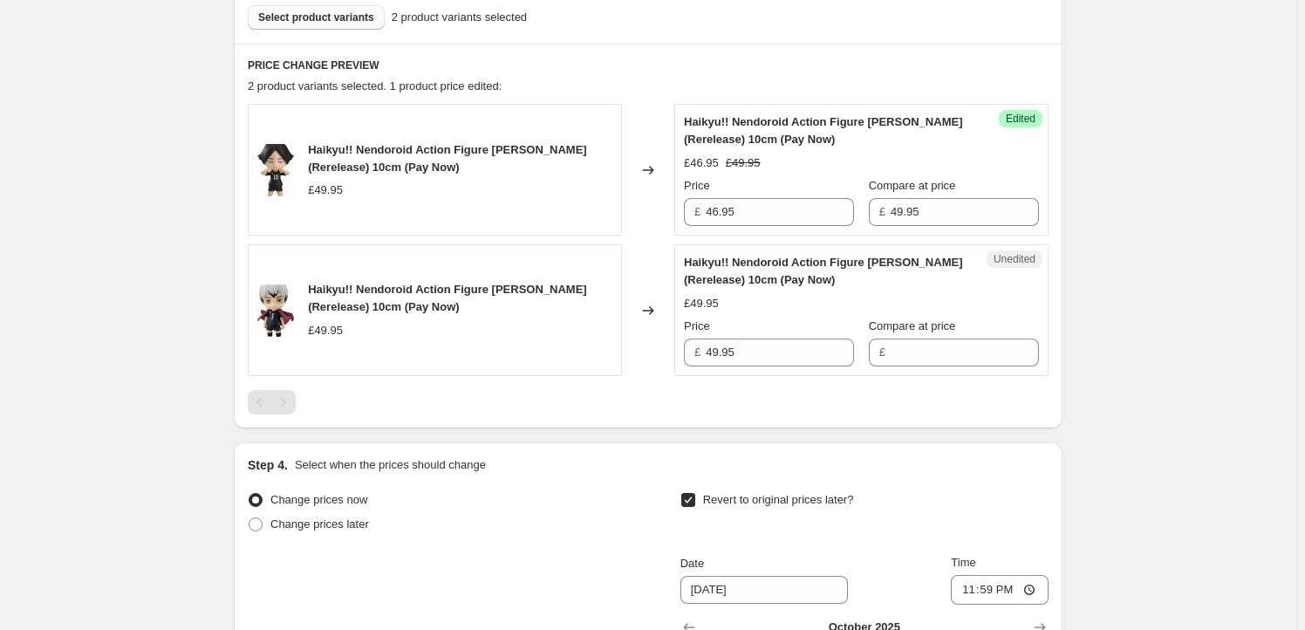
click at [753, 369] on div "Unedited Haikyu!! Nendoroid Action Figure [PERSON_NAME] (Rerelease) 10cm (Pay N…" at bounding box center [861, 310] width 374 height 132
click at [765, 354] on input "49.95" at bounding box center [779, 352] width 148 height 28
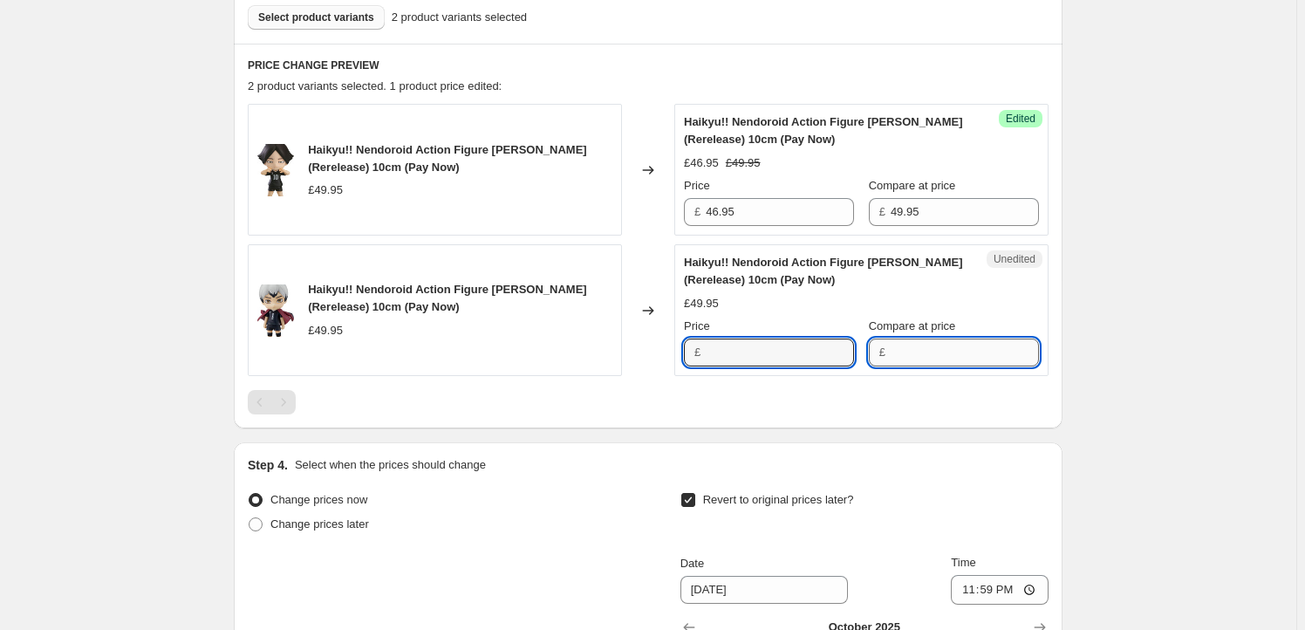
type input "49.95"
click at [914, 355] on input "Compare at price" at bounding box center [964, 352] width 148 height 28
paste input "49.95"
type input "49.95"
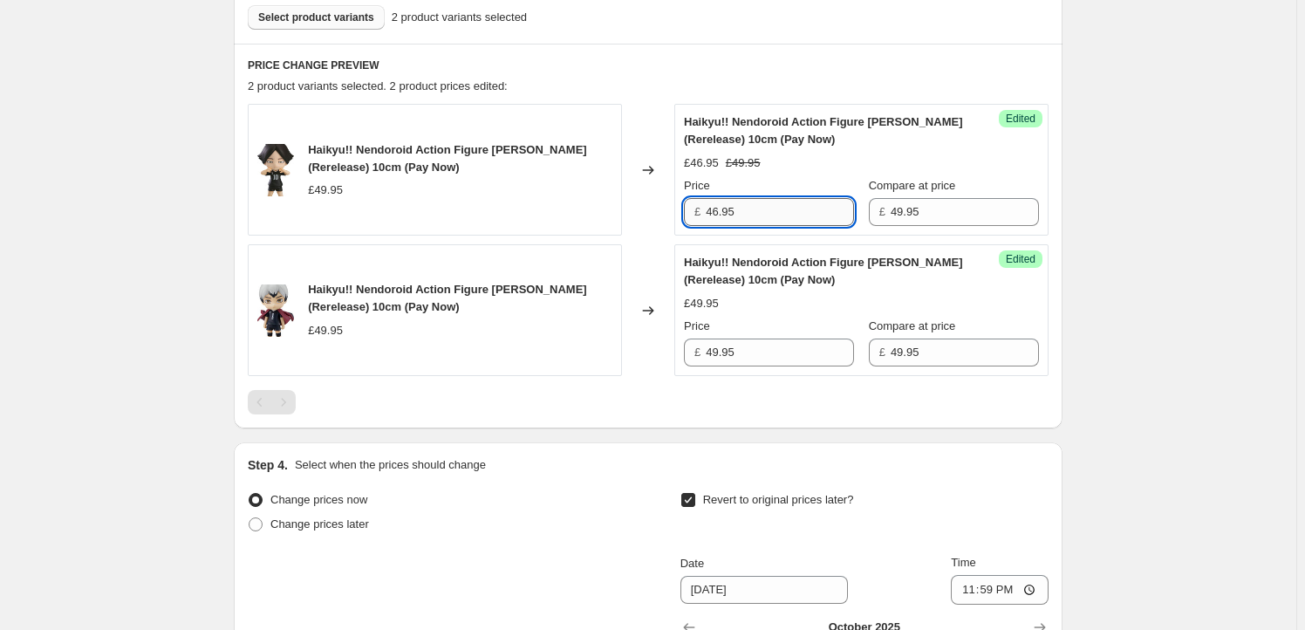
click at [764, 213] on input "46.95" at bounding box center [779, 212] width 148 height 28
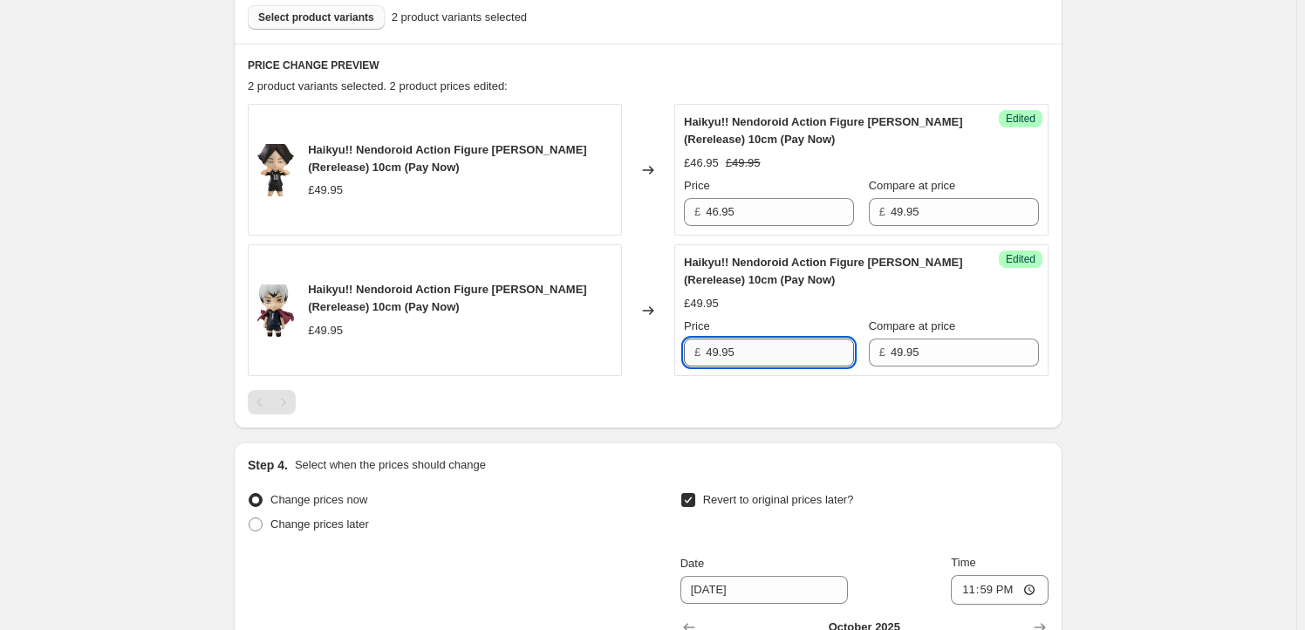
click at [747, 351] on input "49.95" at bounding box center [779, 352] width 148 height 28
paste input "6"
type input "46.95"
click at [611, 399] on div at bounding box center [648, 402] width 801 height 24
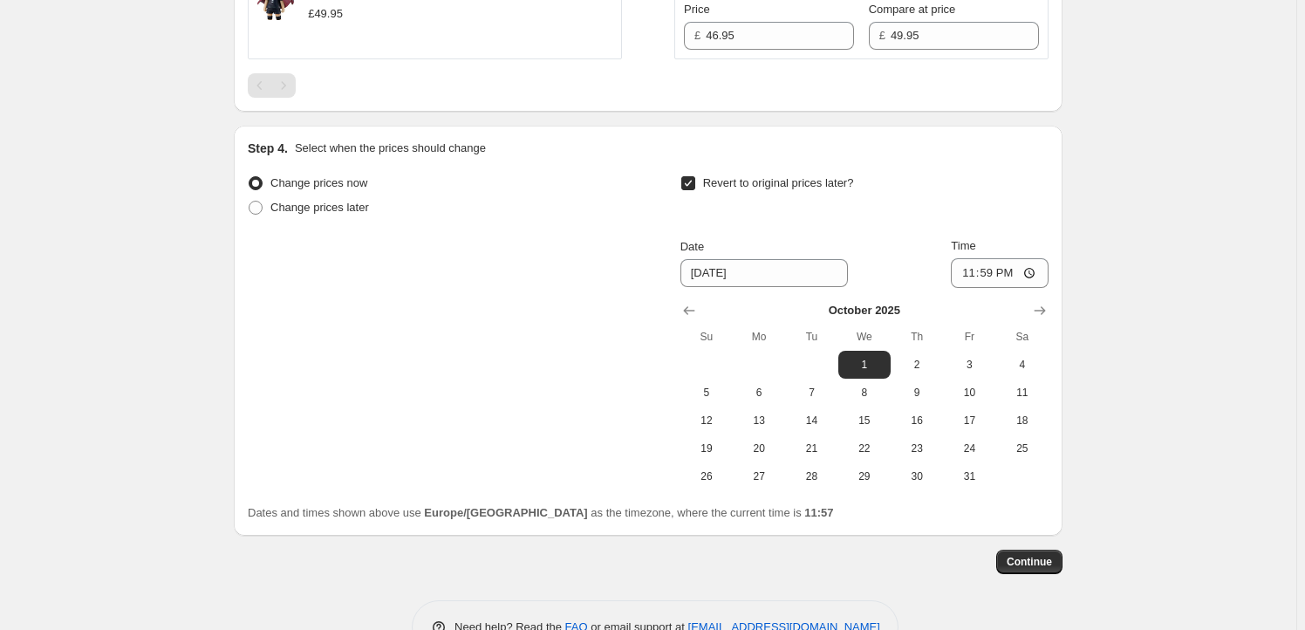
scroll to position [999, 0]
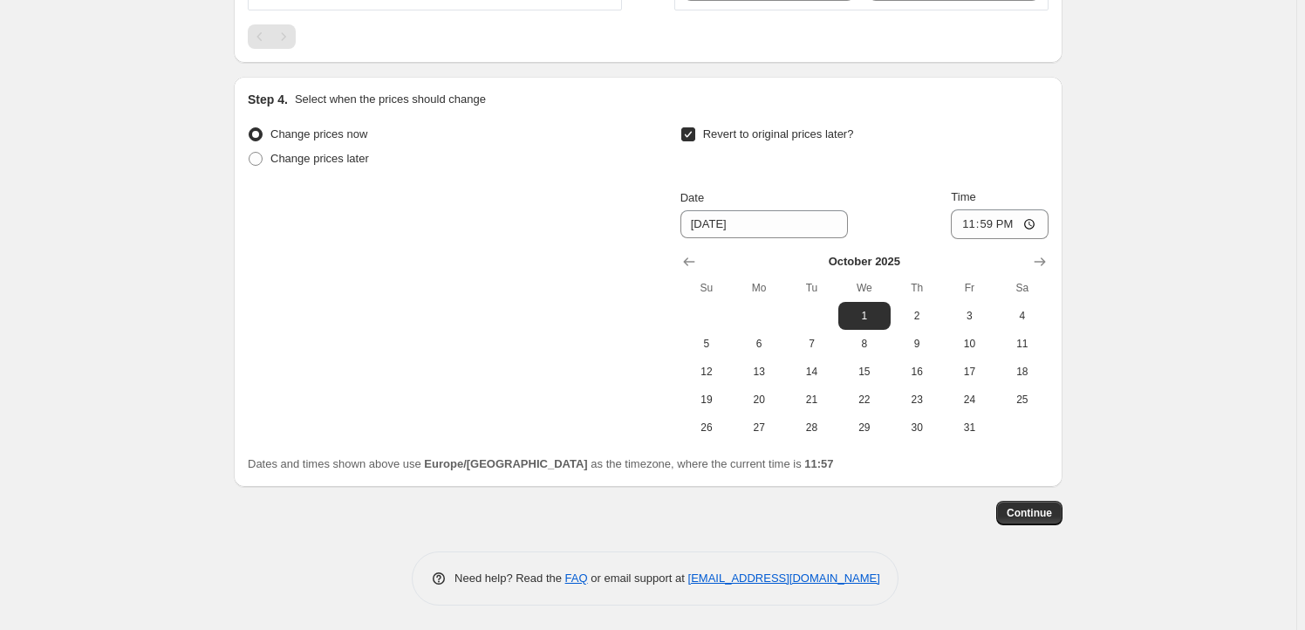
click at [1016, 511] on span "Continue" at bounding box center [1028, 513] width 45 height 14
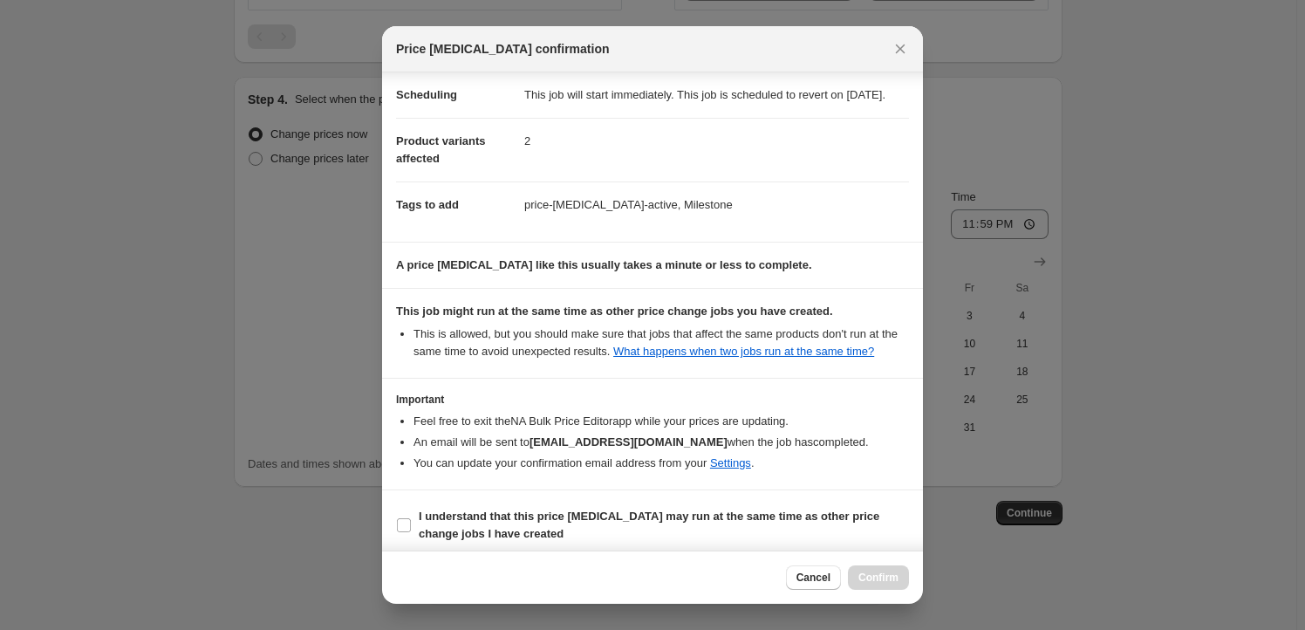
scroll to position [57, 0]
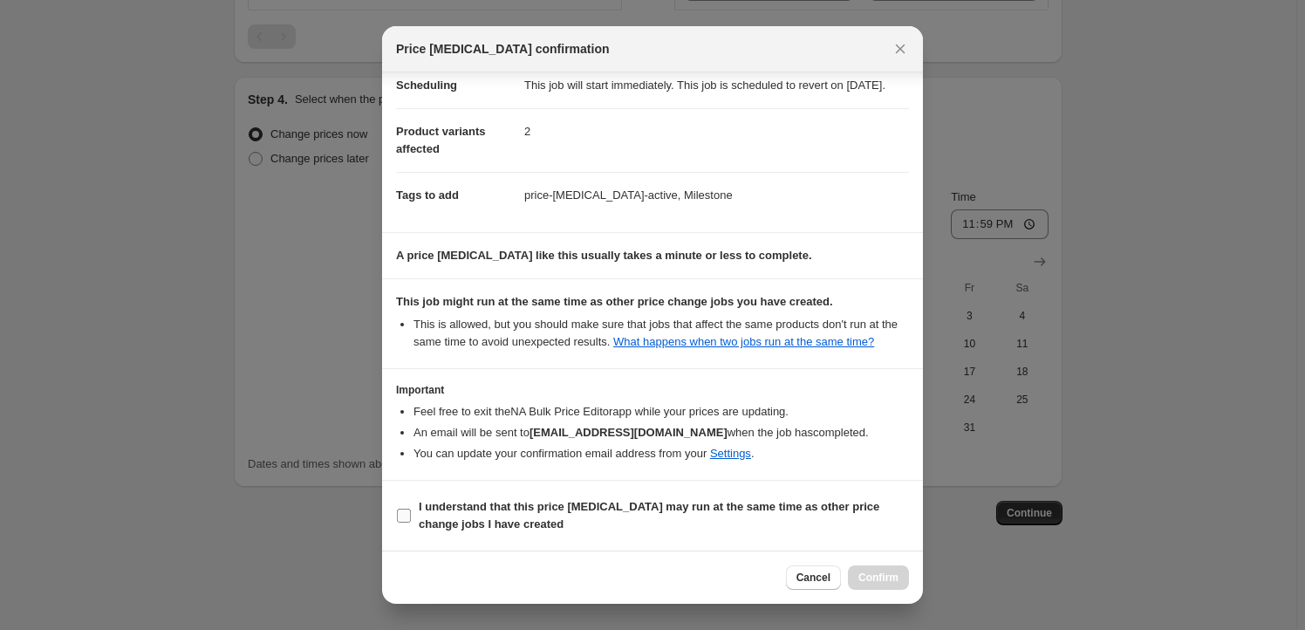
click at [445, 508] on b "I understand that this price [MEDICAL_DATA] may run at the same time as other p…" at bounding box center [649, 515] width 460 height 31
click at [411, 508] on input "I understand that this price [MEDICAL_DATA] may run at the same time as other p…" at bounding box center [404, 515] width 14 height 14
checkbox input "true"
click at [899, 584] on button "Confirm" at bounding box center [878, 577] width 61 height 24
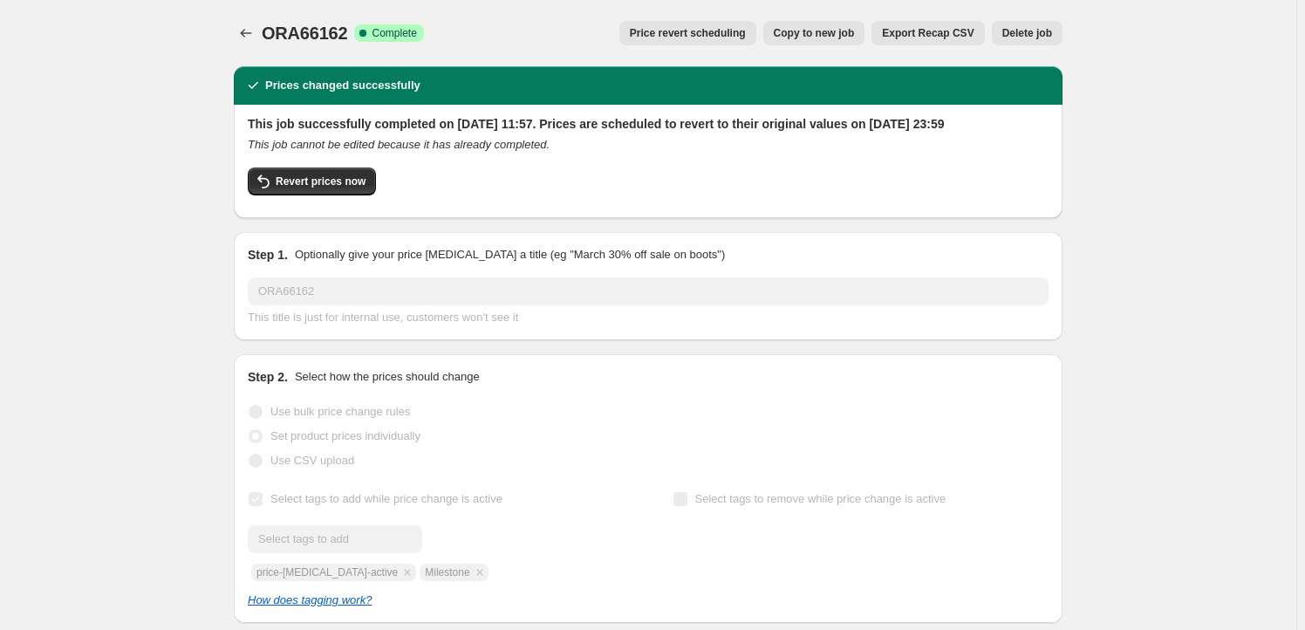
click at [798, 32] on span "Copy to new job" at bounding box center [814, 33] width 81 height 14
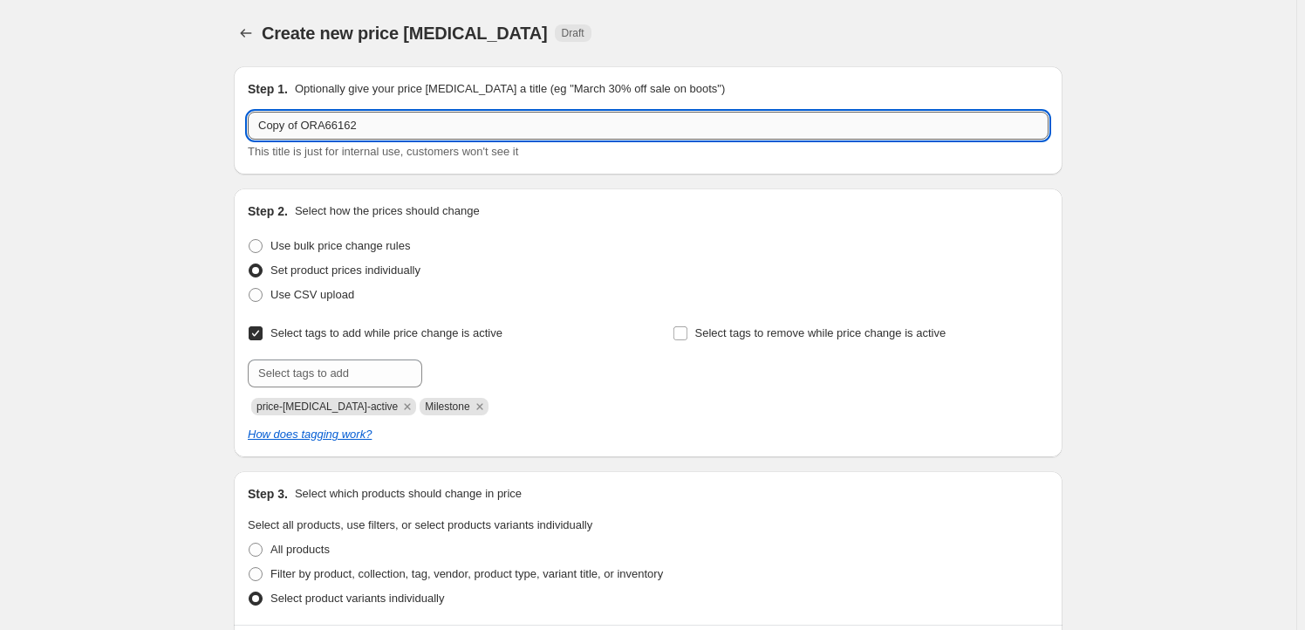
click at [383, 128] on input "Copy of ORA66162" at bounding box center [648, 126] width 801 height 28
paste input "APX99997"
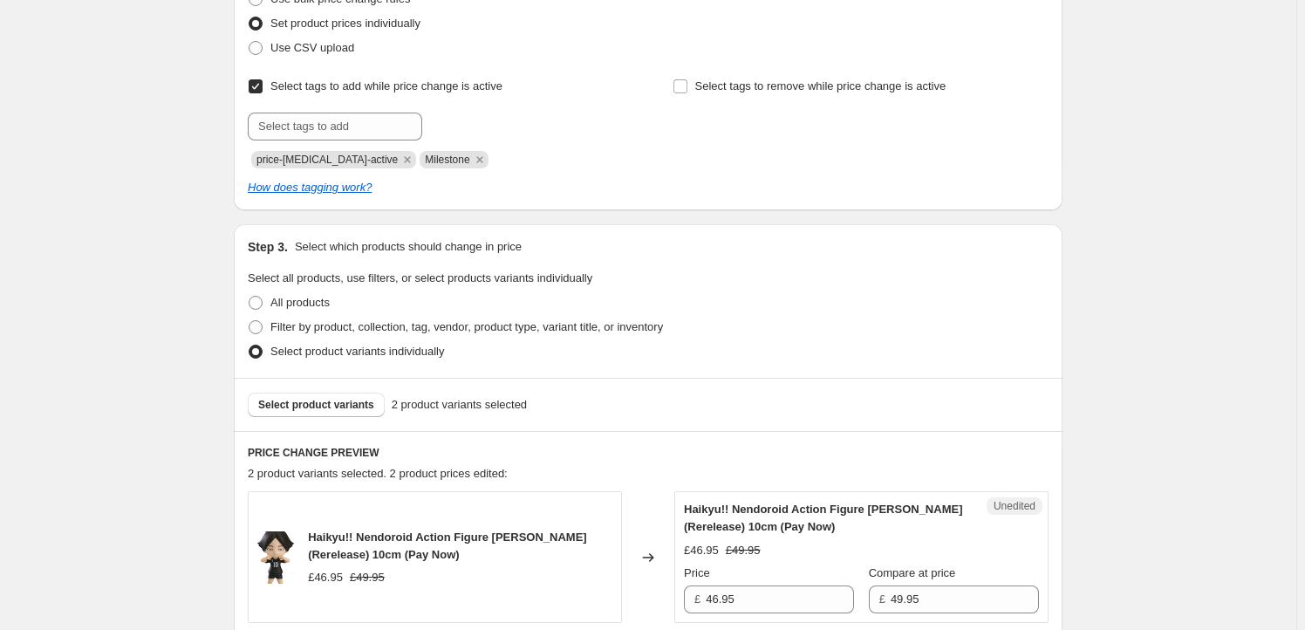
scroll to position [370, 0]
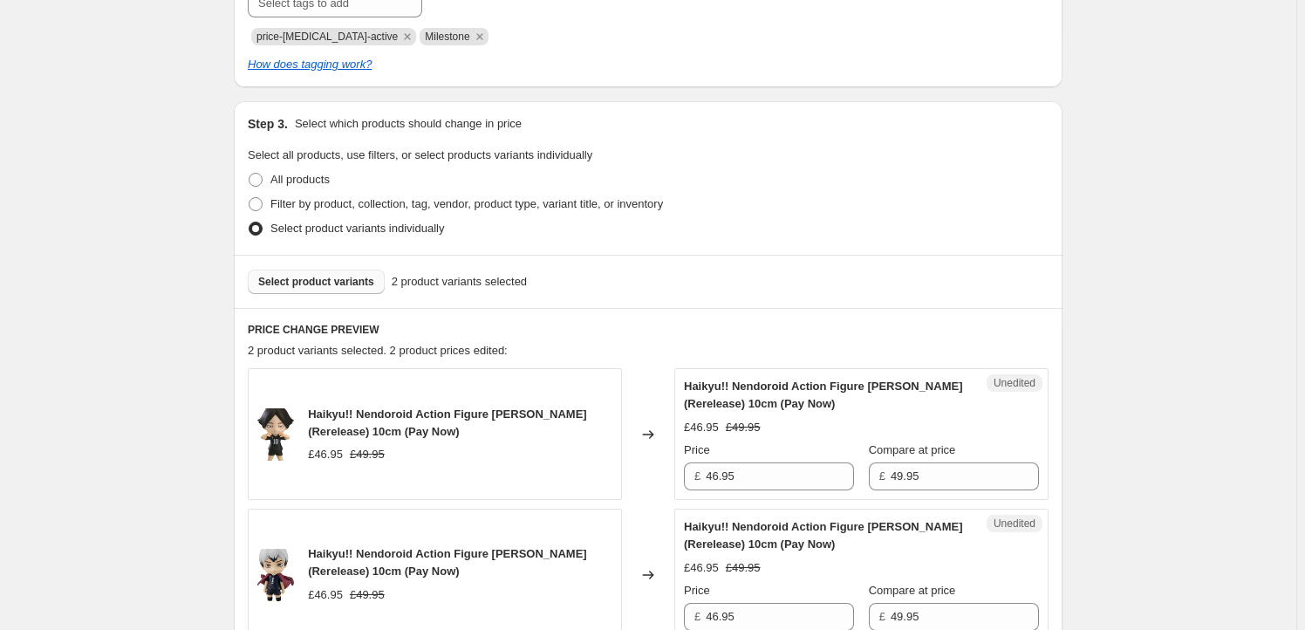
type input "APX99997"
click at [329, 275] on span "Select product variants" at bounding box center [316, 282] width 116 height 14
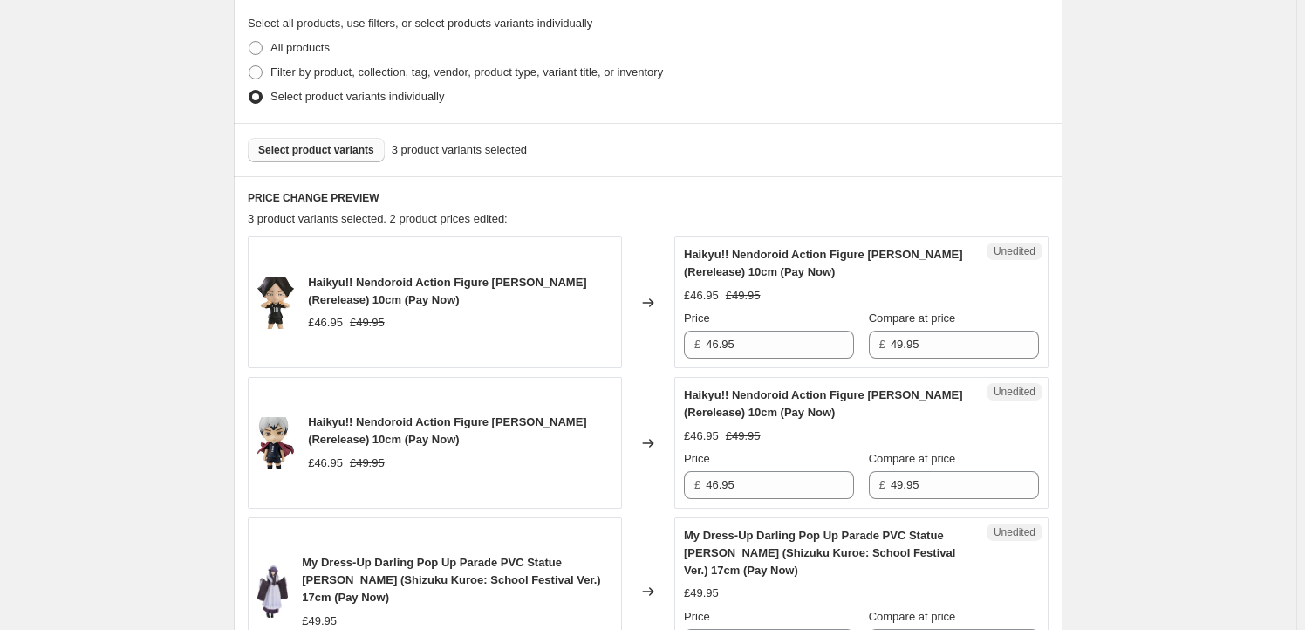
scroll to position [528, 0]
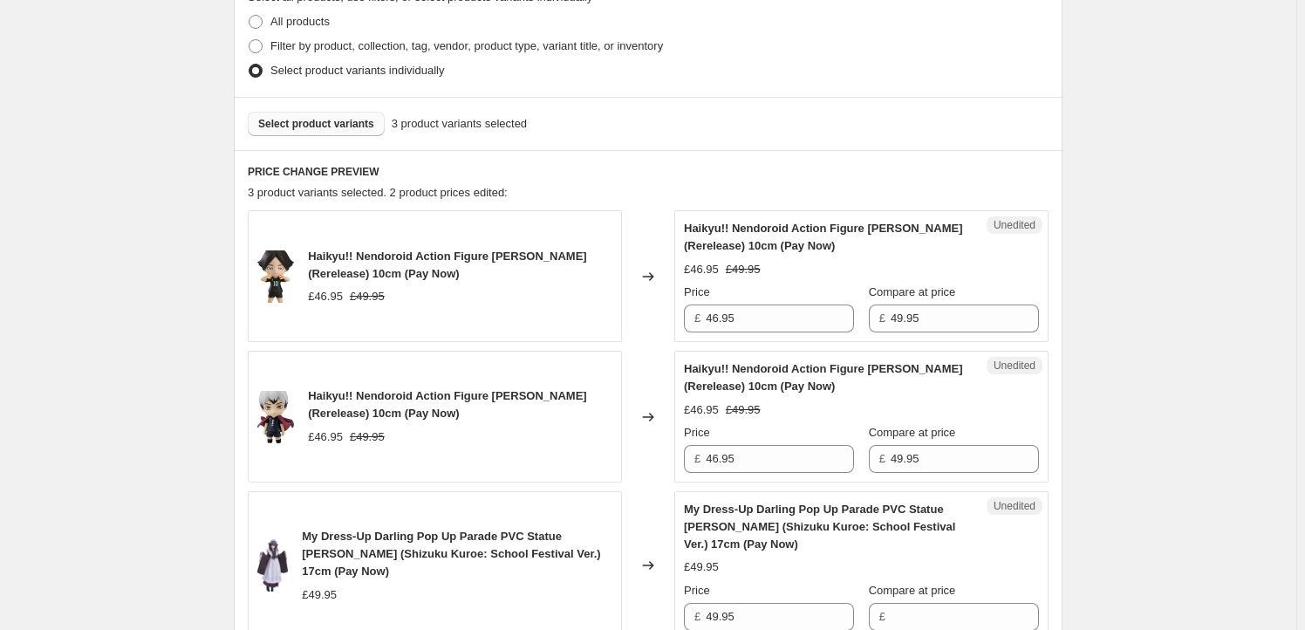
click at [331, 260] on span "Haikyu!! Nendoroid Action Figure [PERSON_NAME] (Rerelease) 10cm (Pay Now)" at bounding box center [447, 264] width 278 height 31
drag, startPoint x: 331, startPoint y: 260, endPoint x: 488, endPoint y: 260, distance: 157.0
click at [488, 260] on span "Haikyu!! Nendoroid Action Figure [PERSON_NAME] (Rerelease) 10cm (Pay Now)" at bounding box center [447, 264] width 278 height 31
copy span "Haikyu!! Nendoroid Action Figure"
click at [324, 127] on span "Select product variants" at bounding box center [316, 124] width 116 height 14
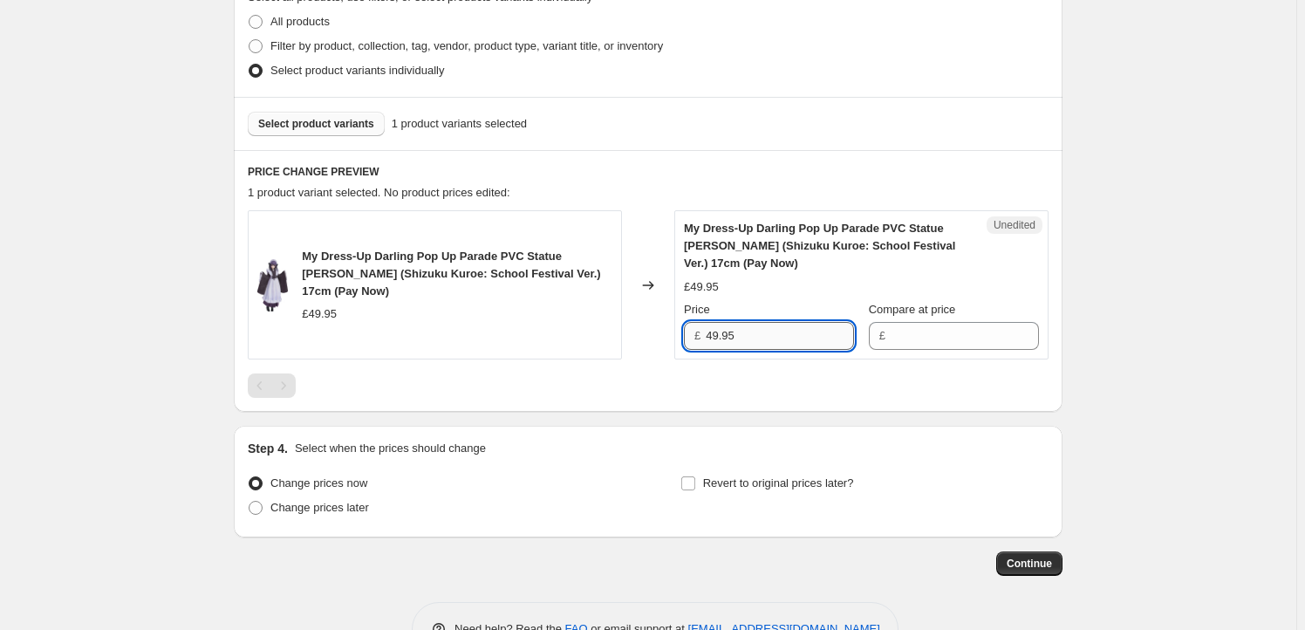
click at [761, 338] on input "49.95" at bounding box center [779, 336] width 148 height 28
click at [929, 336] on input "Compare at price" at bounding box center [964, 336] width 148 height 28
paste input "49.95"
type input "49.95"
click at [713, 334] on input "49.95" at bounding box center [779, 336] width 148 height 28
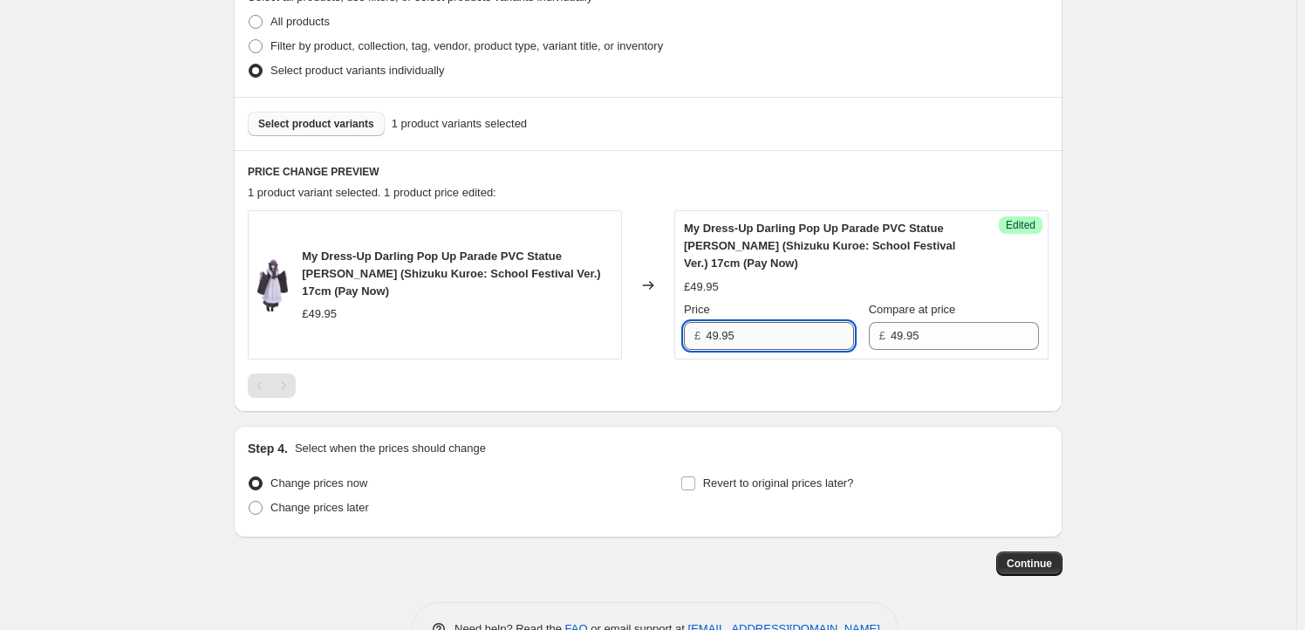
click at [717, 334] on input "49.95" at bounding box center [779, 336] width 148 height 28
type input "46.95"
click at [739, 484] on span "Revert to original prices later?" at bounding box center [778, 482] width 151 height 13
click at [695, 484] on input "Revert to original prices later?" at bounding box center [688, 483] width 14 height 14
checkbox input "true"
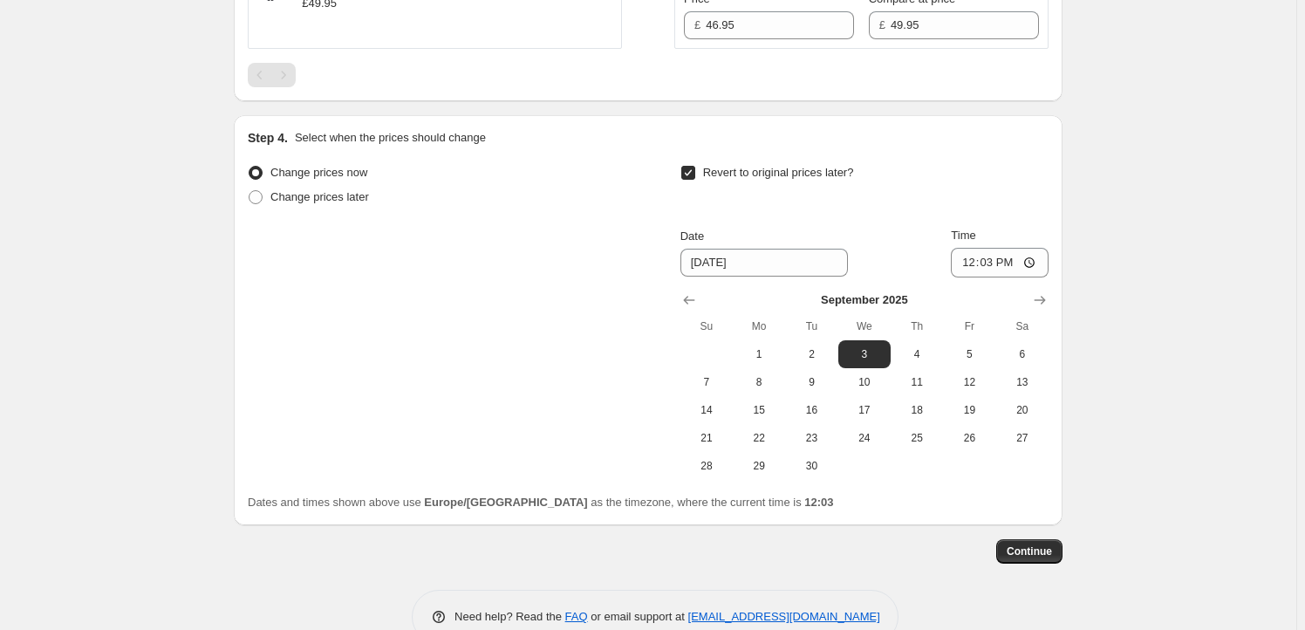
scroll to position [845, 0]
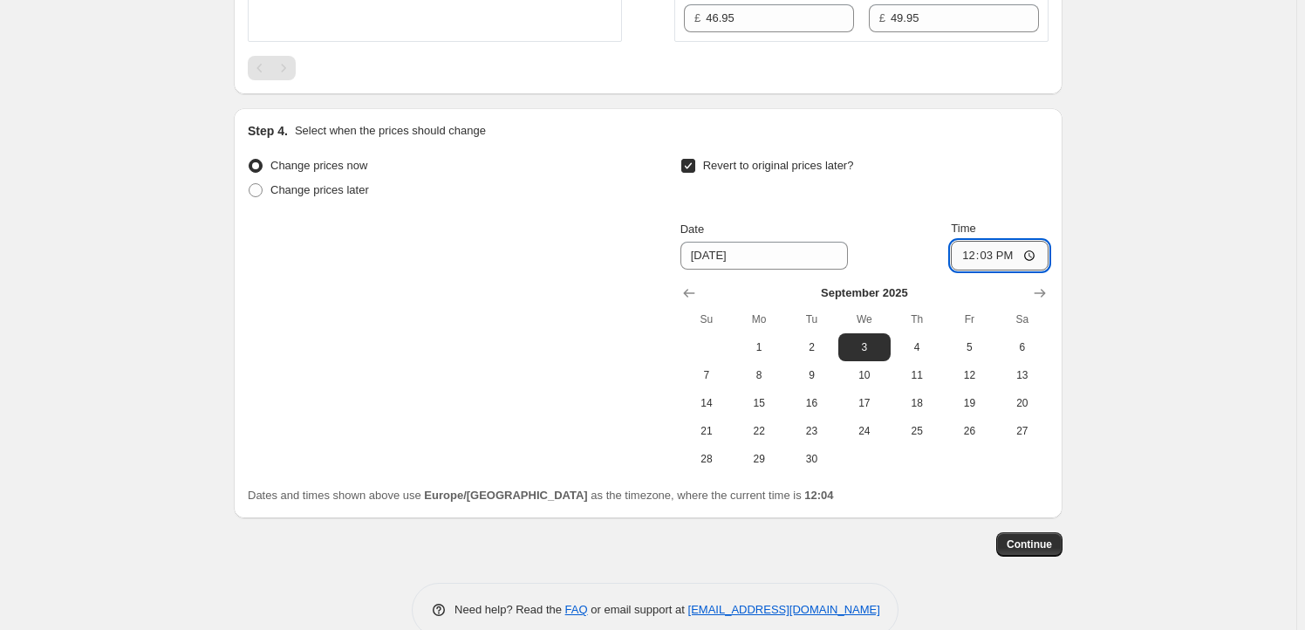
click at [992, 256] on input "12:03" at bounding box center [1000, 256] width 98 height 30
type input "23:59"
click at [907, 337] on button "4" at bounding box center [916, 347] width 52 height 28
type input "[DATE]"
click at [1024, 535] on button "Continue" at bounding box center [1029, 544] width 66 height 24
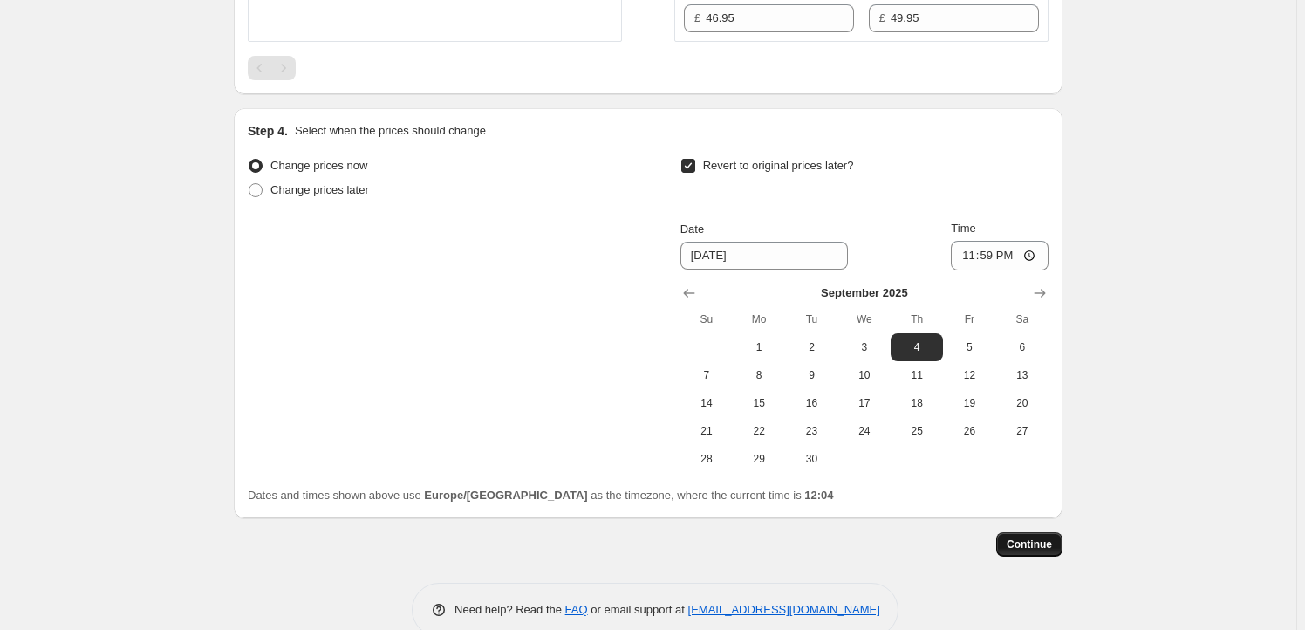
scroll to position [0, 0]
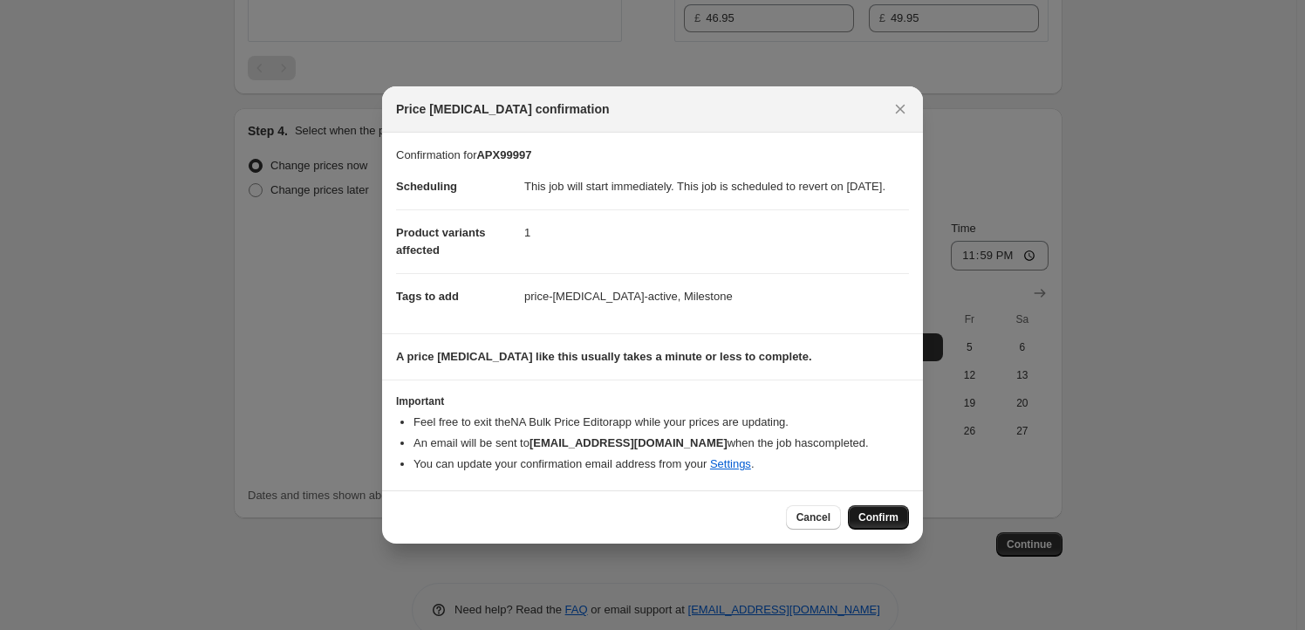
click at [889, 524] on span "Confirm" at bounding box center [878, 517] width 40 height 14
